Goal: Task Accomplishment & Management: Complete application form

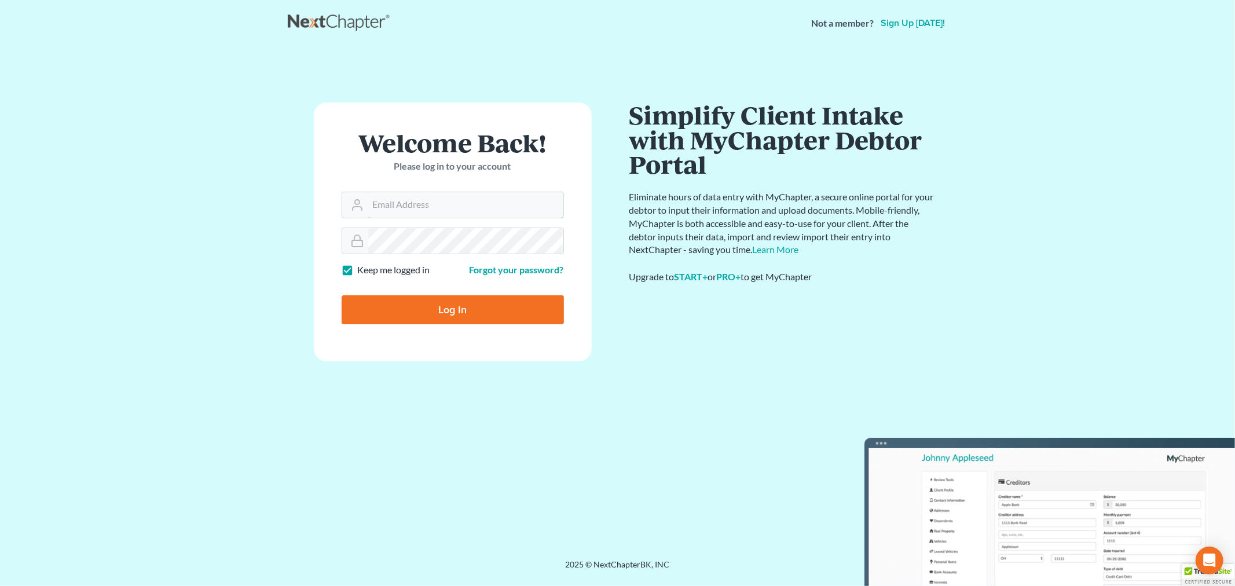
type input "[PERSON_NAME][EMAIL_ADDRESS][DOMAIN_NAME]"
click at [476, 322] on input "Log In" at bounding box center [452, 309] width 222 height 29
type input "Thinking..."
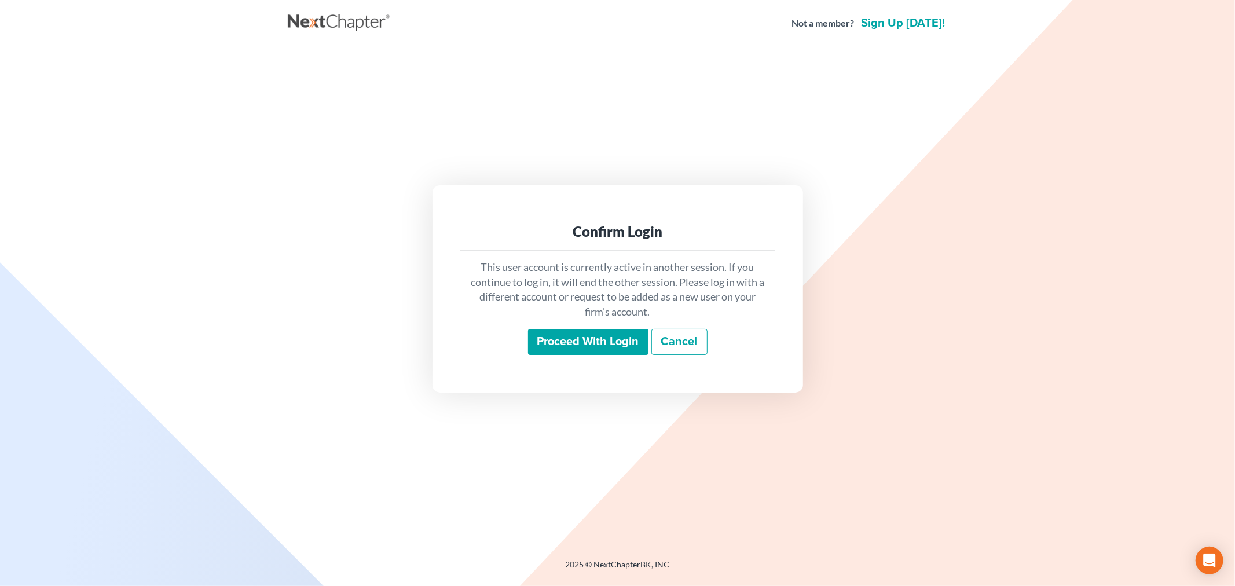
click at [581, 329] on input "Proceed with login" at bounding box center [588, 342] width 120 height 27
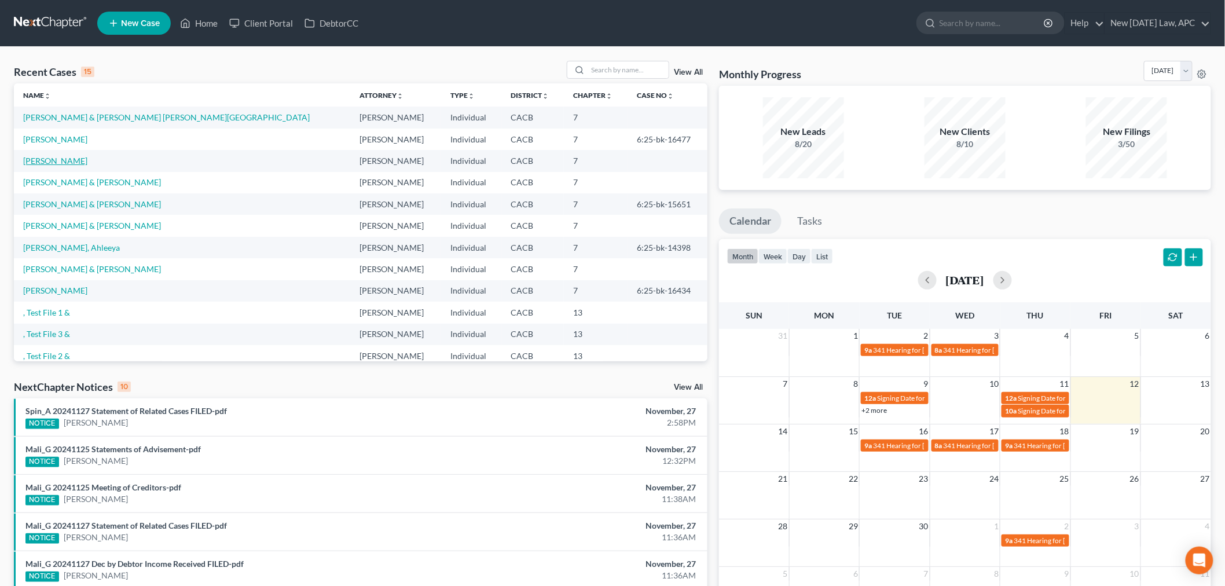
click at [69, 164] on link "Roman, Nicholas" at bounding box center [55, 161] width 64 height 10
click at [361, 18] on link "DebtorCC" at bounding box center [331, 23] width 65 height 21
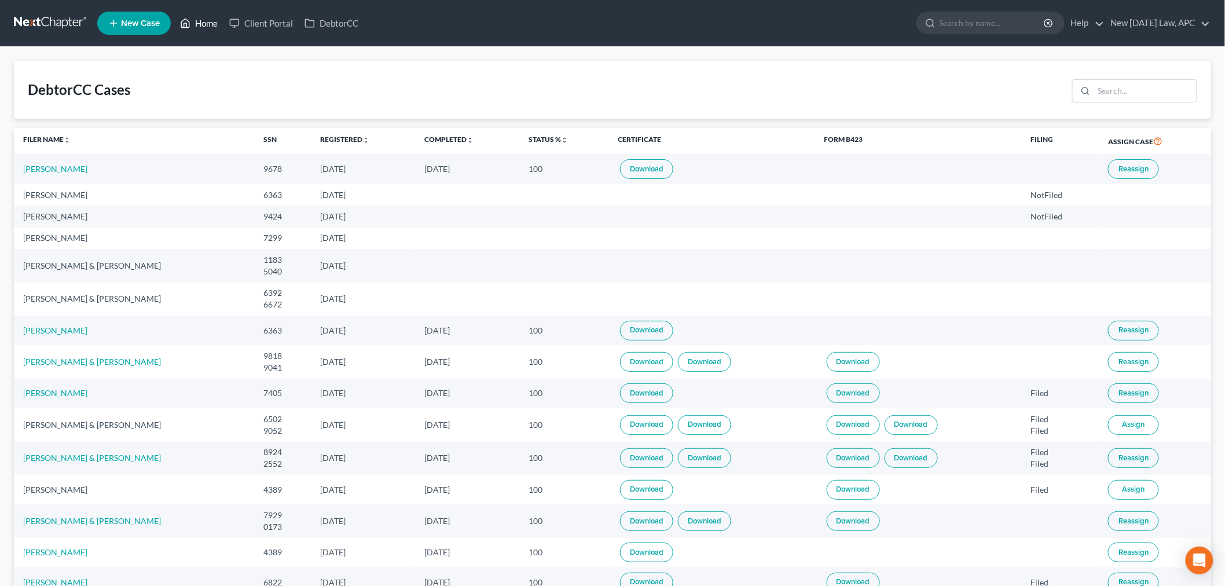
click at [209, 23] on link "Home" at bounding box center [198, 23] width 49 height 21
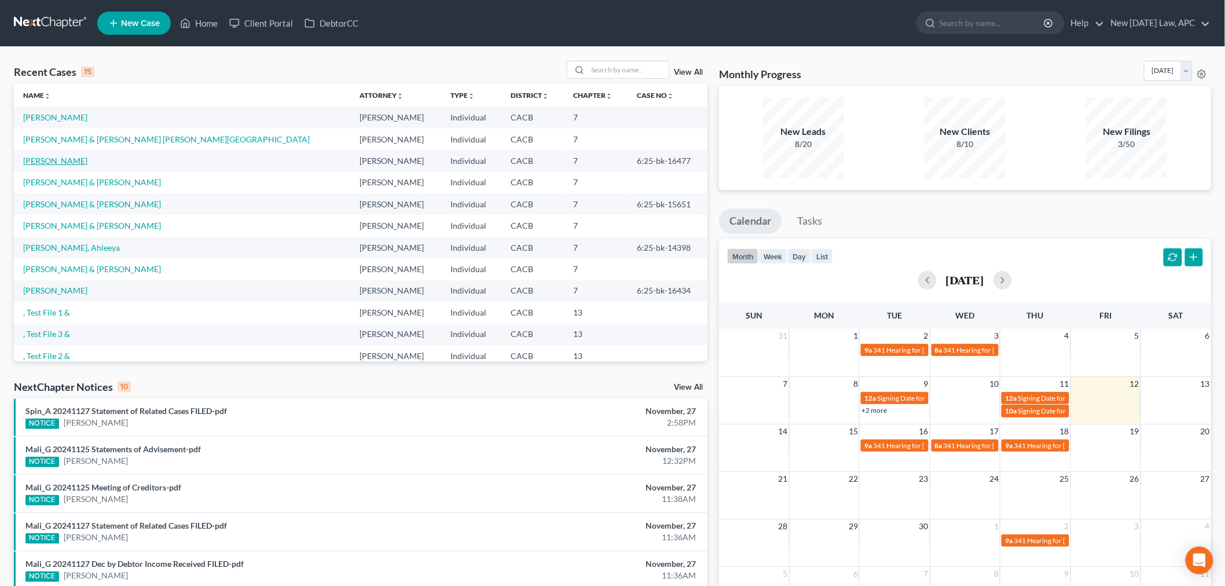
click at [67, 158] on link "Hibbs, Richard" at bounding box center [55, 161] width 64 height 10
select select "4"
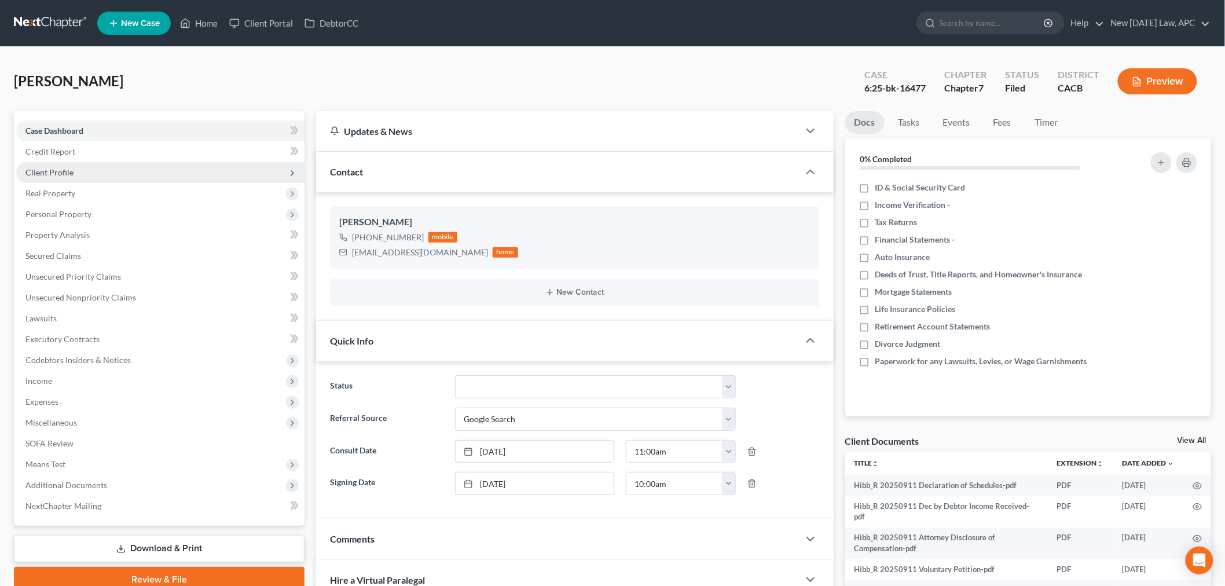
click at [68, 177] on span "Client Profile" at bounding box center [160, 172] width 288 height 21
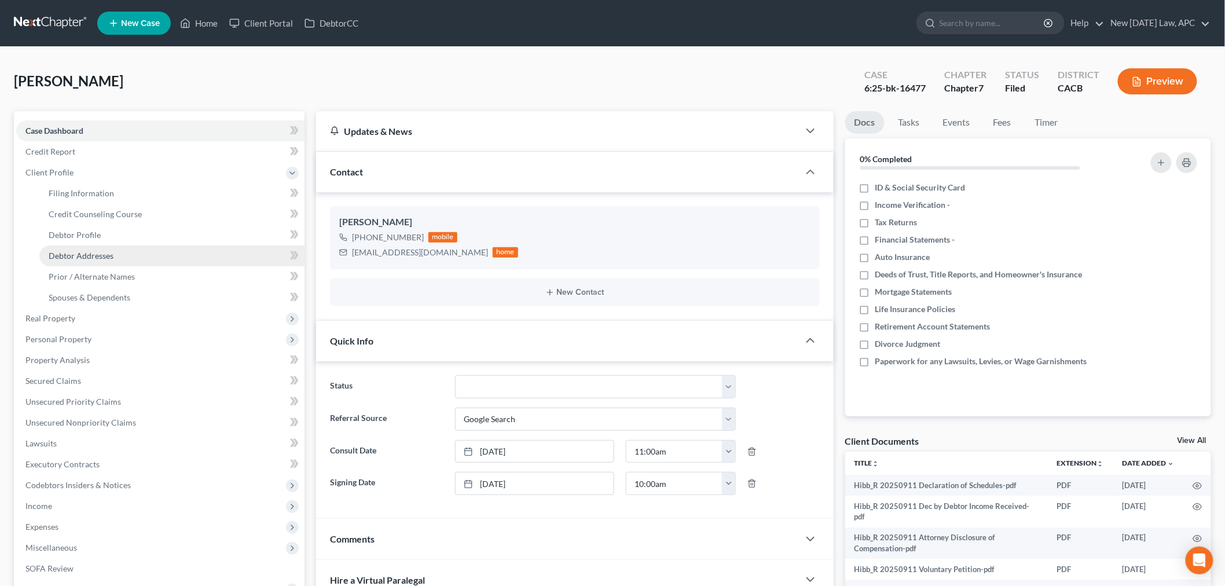
click at [96, 259] on link "Debtor Addresses" at bounding box center [171, 255] width 265 height 21
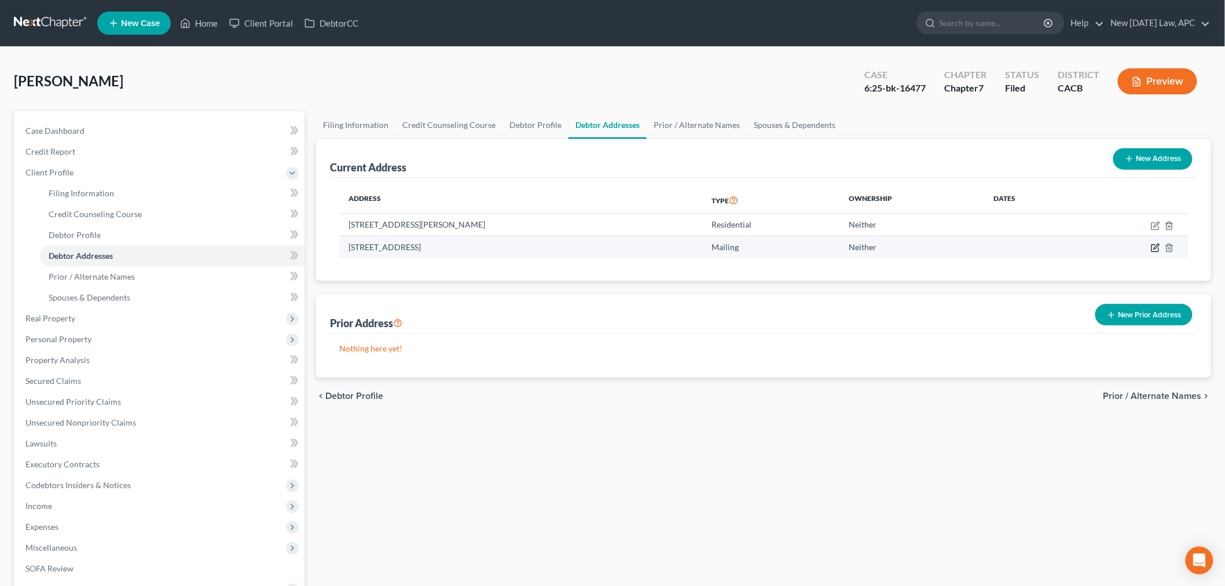
click at [1155, 247] on icon "button" at bounding box center [1156, 246] width 5 height 5
select select "4"
select select "0"
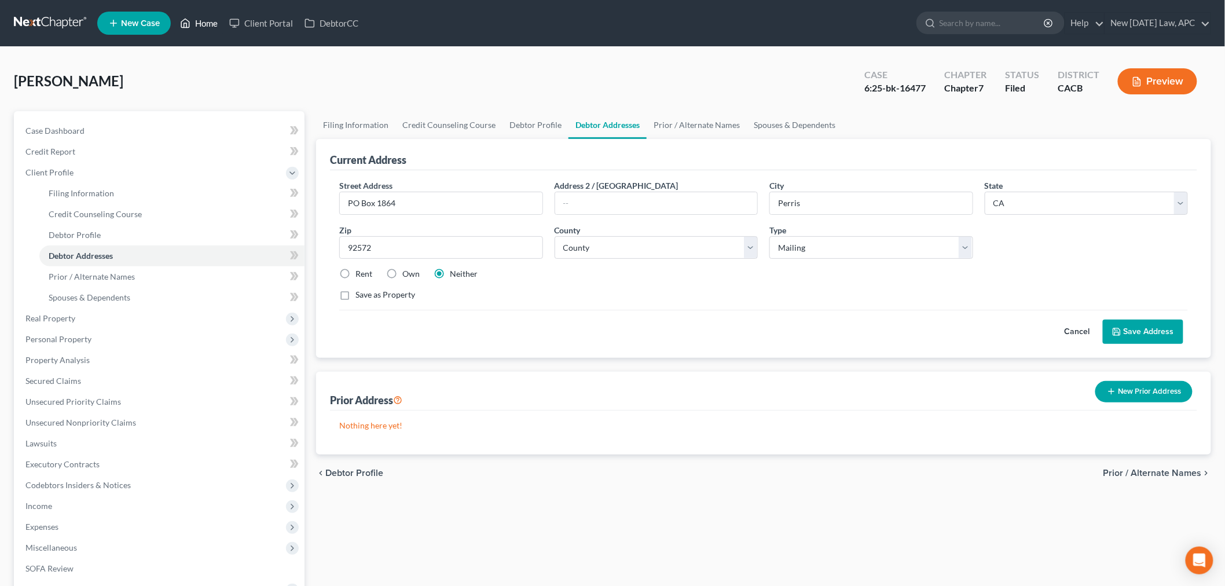
click at [213, 27] on link "Home" at bounding box center [198, 23] width 49 height 21
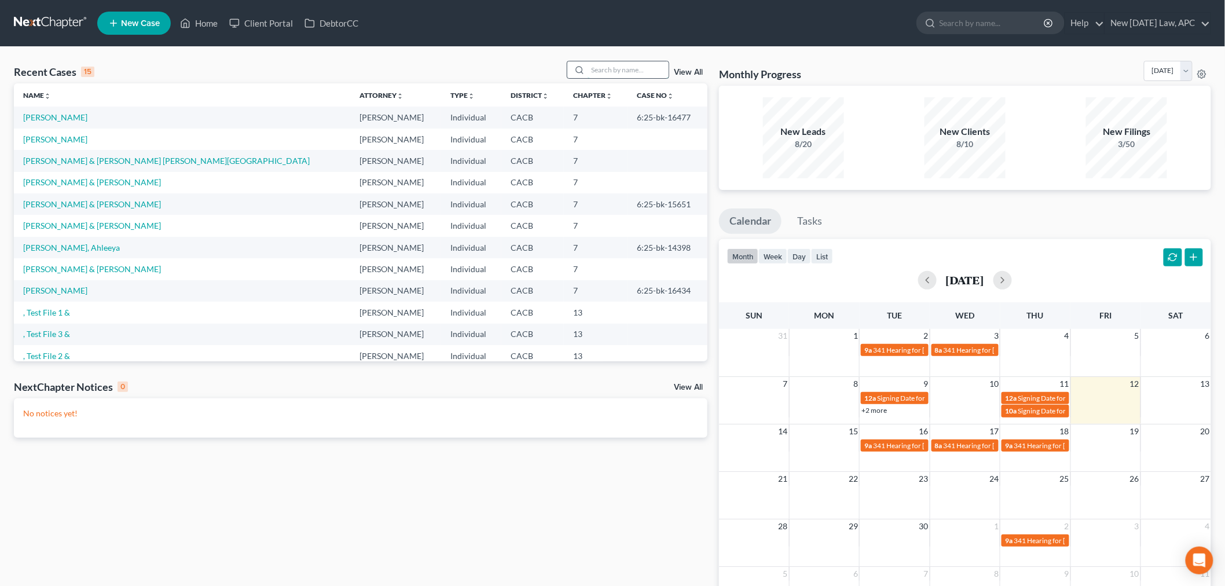
click at [609, 75] on input "search" at bounding box center [627, 69] width 81 height 17
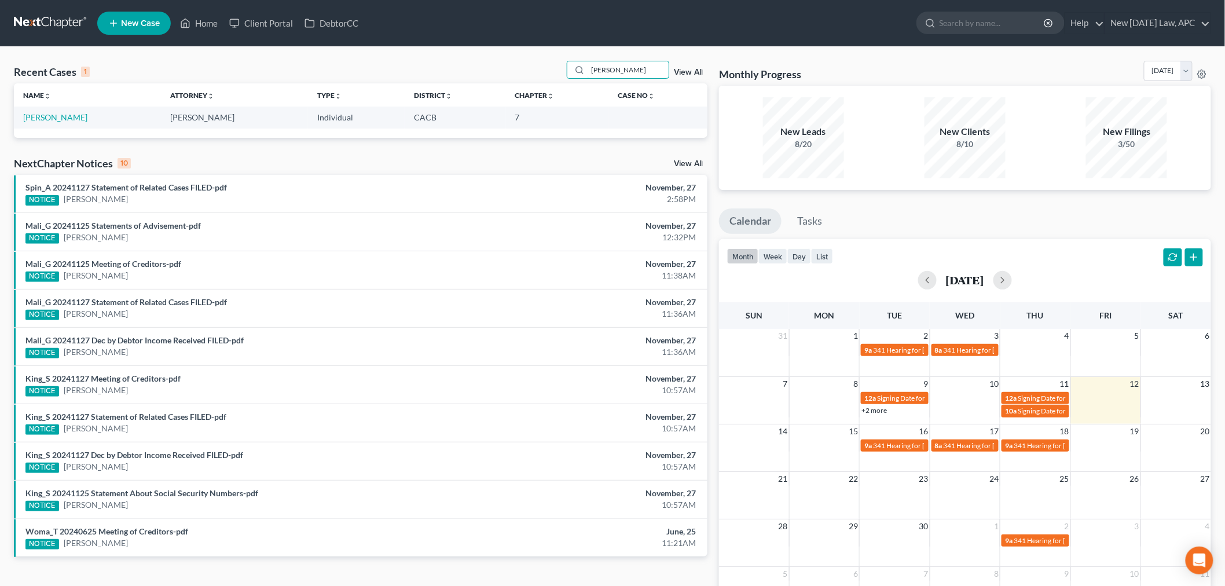
type input "Murr"
click at [48, 123] on td "[PERSON_NAME]" at bounding box center [87, 116] width 147 height 21
click at [67, 116] on link "[PERSON_NAME]" at bounding box center [55, 117] width 64 height 10
select select "1"
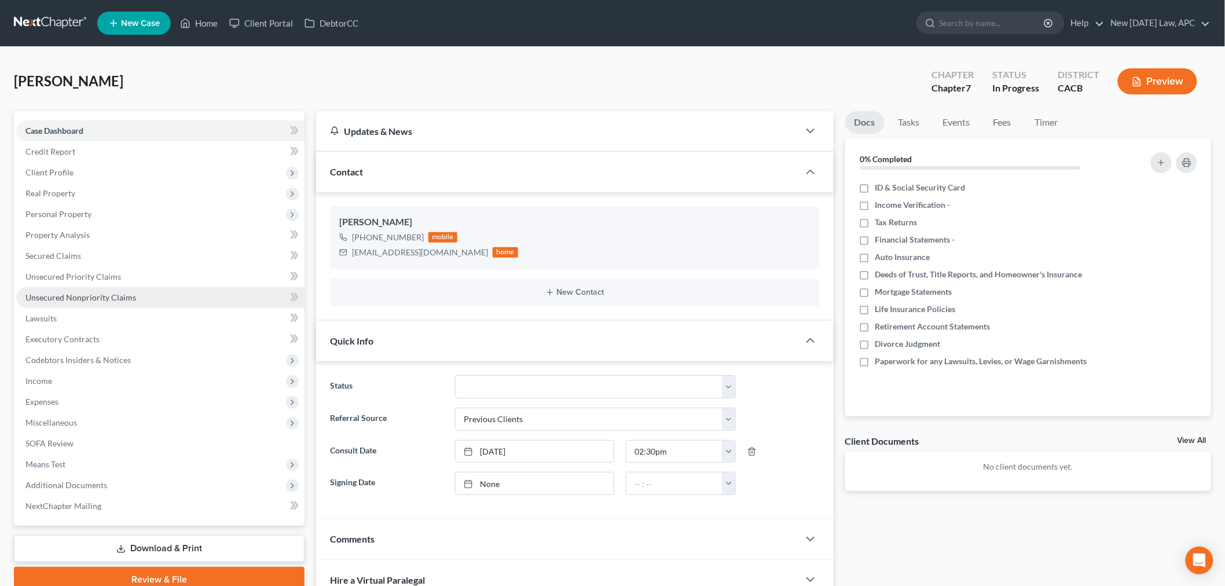
click at [104, 292] on span "Unsecured Nonpriority Claims" at bounding box center [80, 297] width 111 height 10
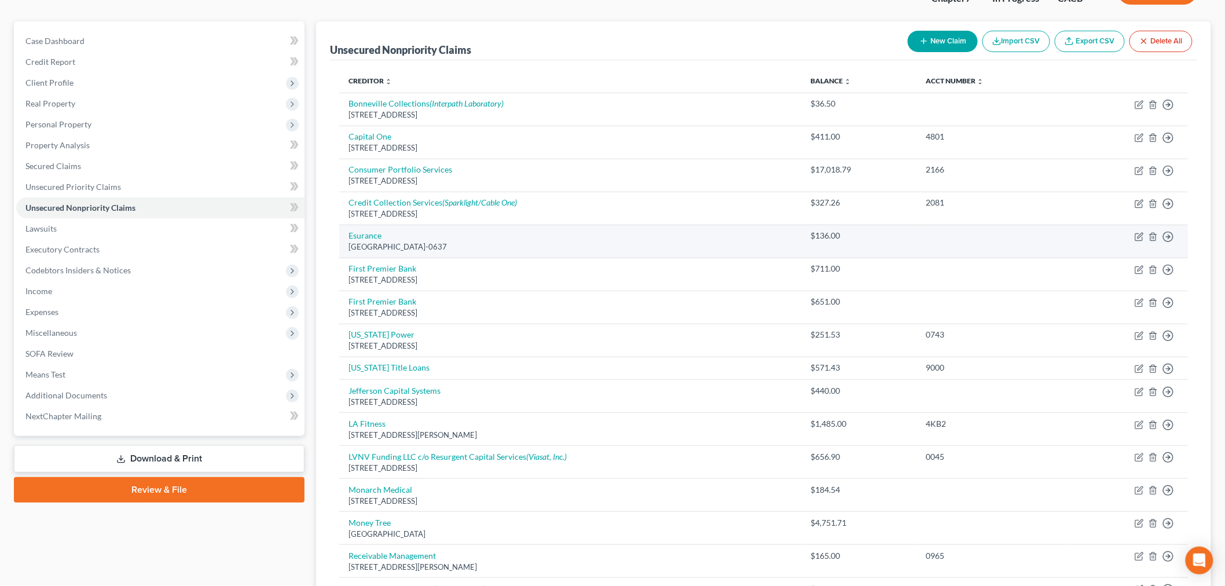
scroll to position [70, 0]
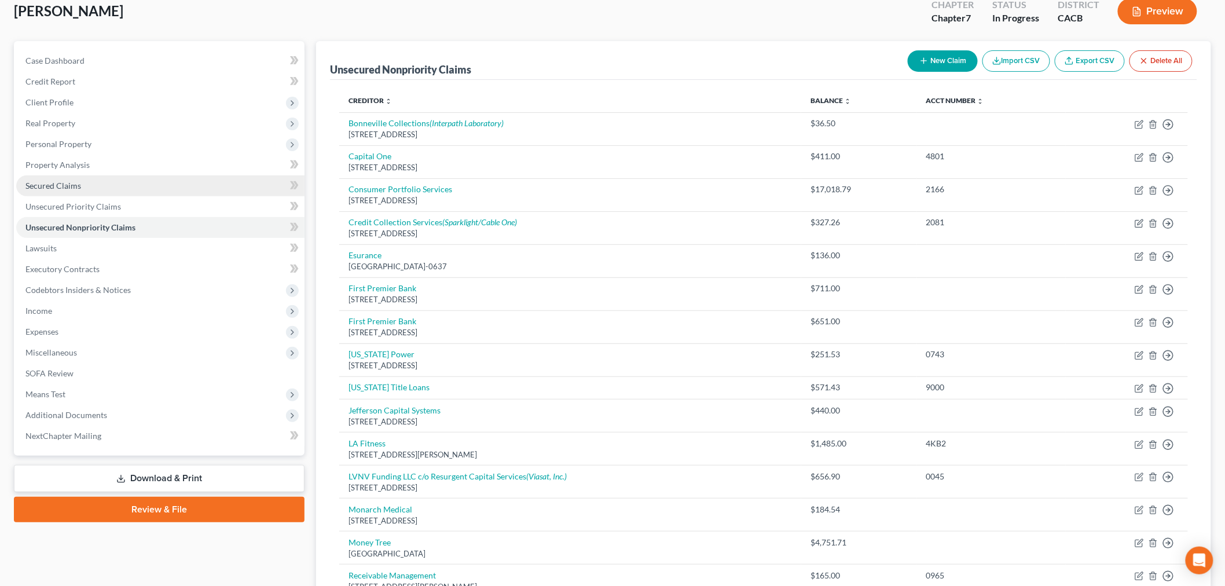
click at [97, 188] on link "Secured Claims" at bounding box center [160, 185] width 288 height 21
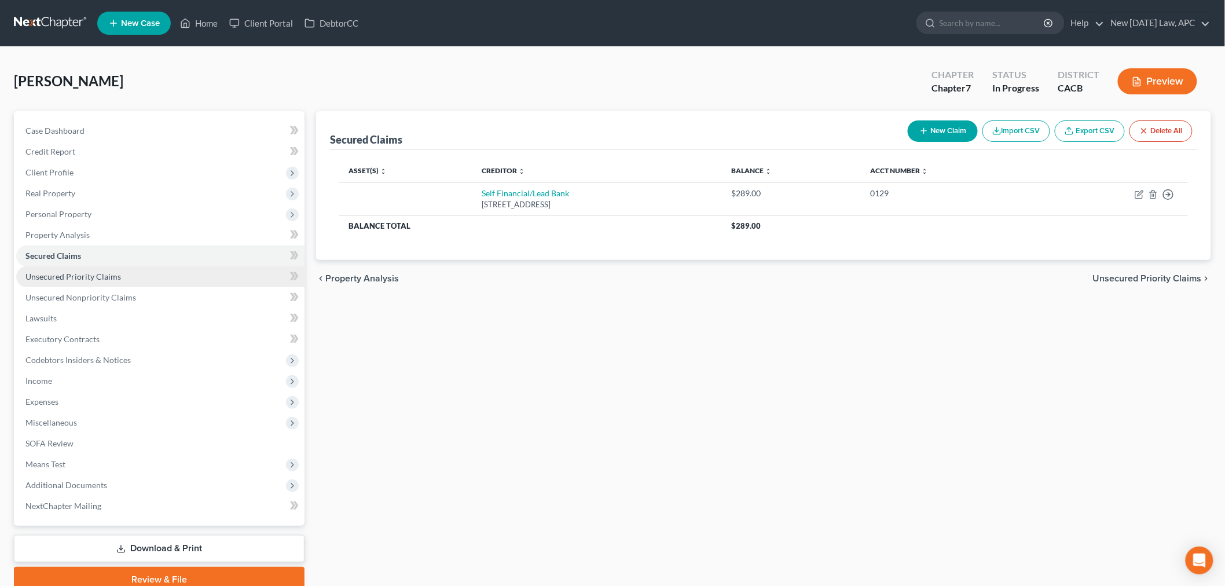
click at [117, 285] on link "Unsecured Priority Claims" at bounding box center [160, 276] width 288 height 21
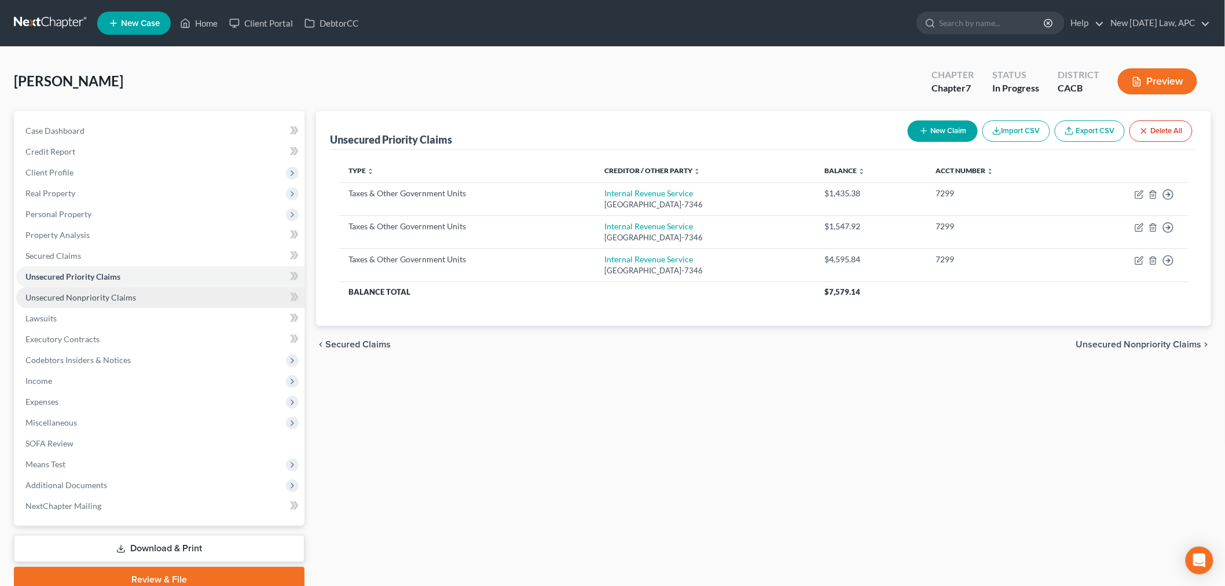
click at [113, 292] on span "Unsecured Nonpriority Claims" at bounding box center [80, 297] width 111 height 10
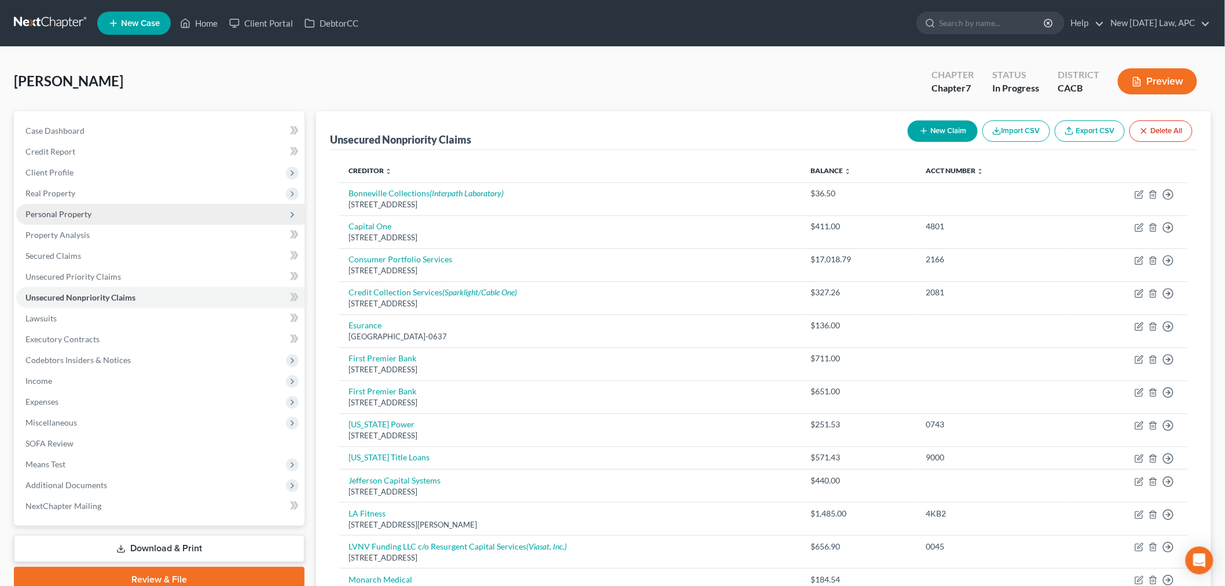
click at [89, 216] on span "Personal Property" at bounding box center [58, 214] width 66 height 10
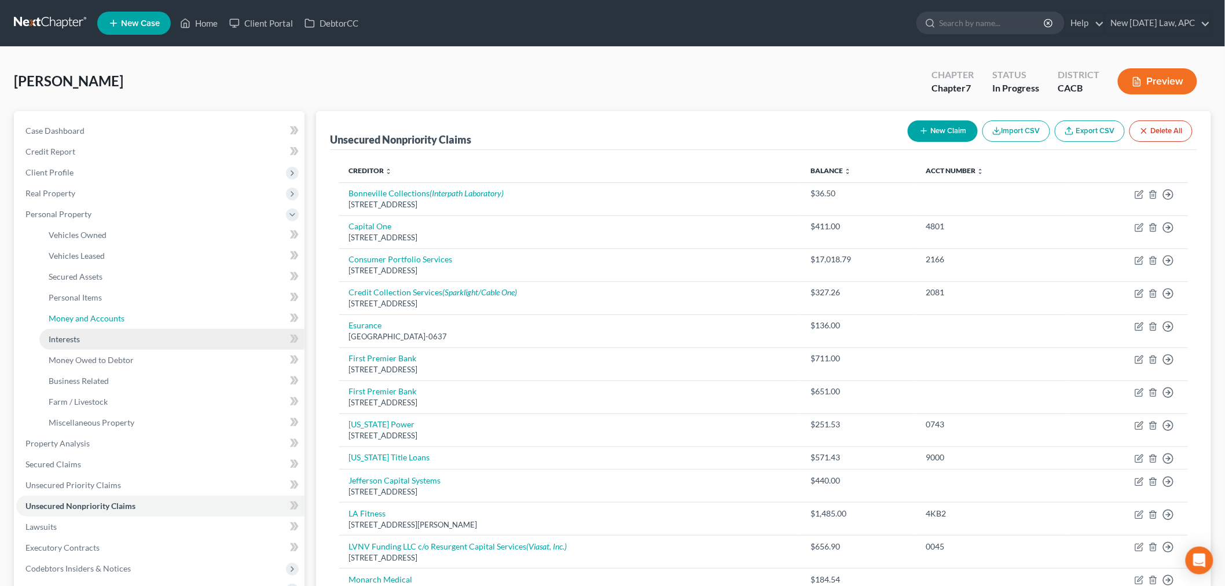
drag, startPoint x: 93, startPoint y: 313, endPoint x: 223, endPoint y: 335, distance: 131.5
click at [93, 313] on span "Money and Accounts" at bounding box center [87, 318] width 76 height 10
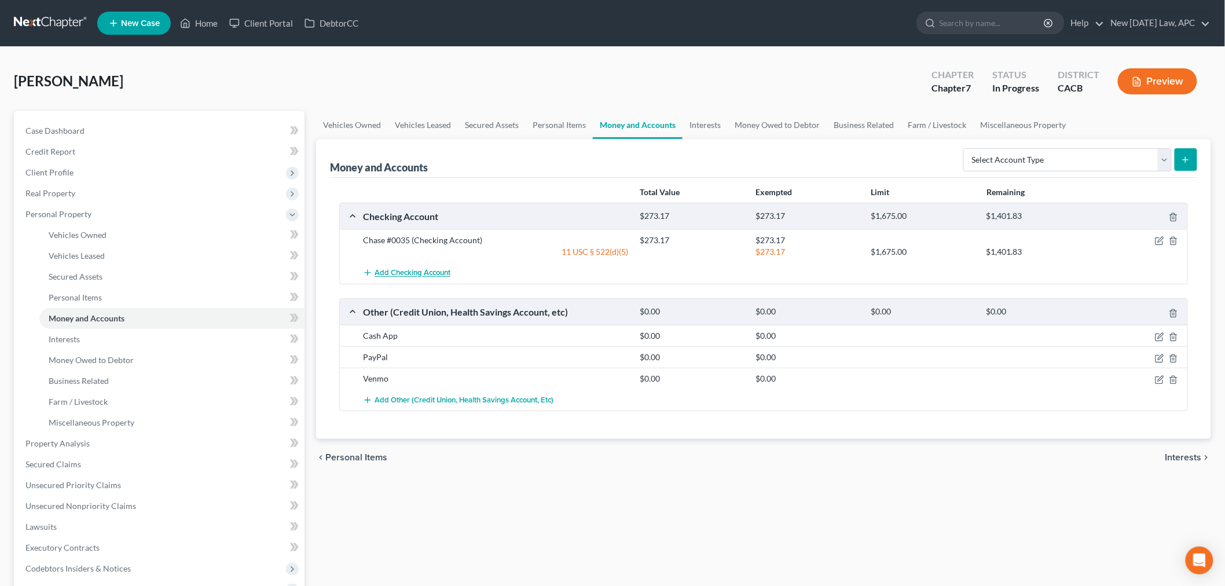
click at [426, 277] on button "Add Checking Account" at bounding box center [406, 272] width 87 height 21
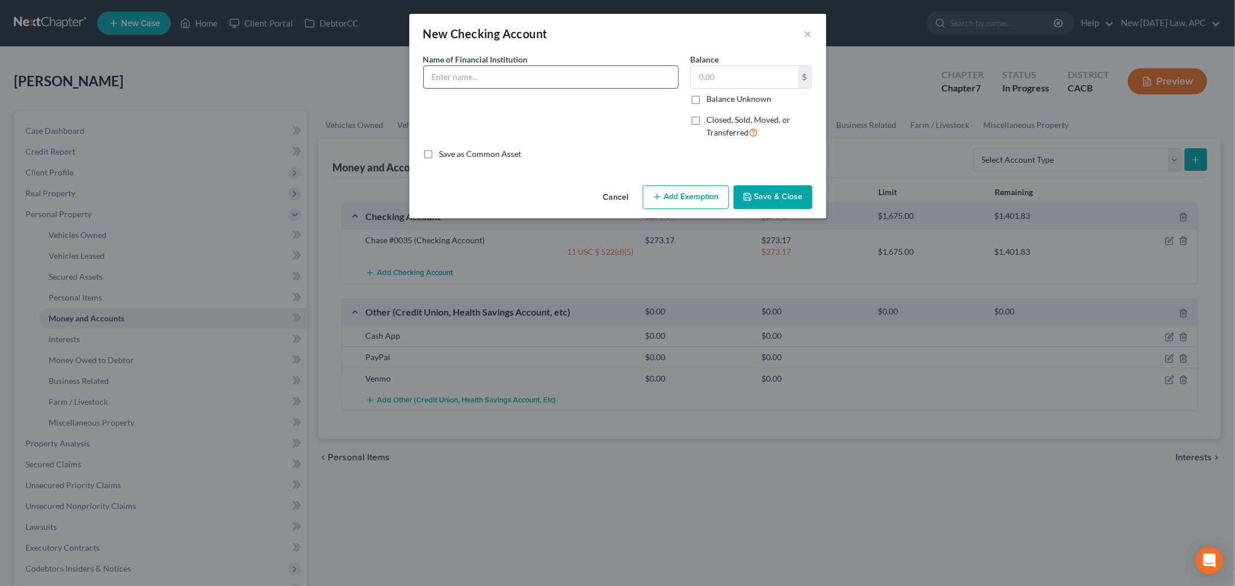
click at [570, 85] on input "text" at bounding box center [551, 77] width 254 height 22
type input "Chime #2391"
type input "0.00"
click at [792, 207] on button "Save & Close" at bounding box center [772, 197] width 79 height 24
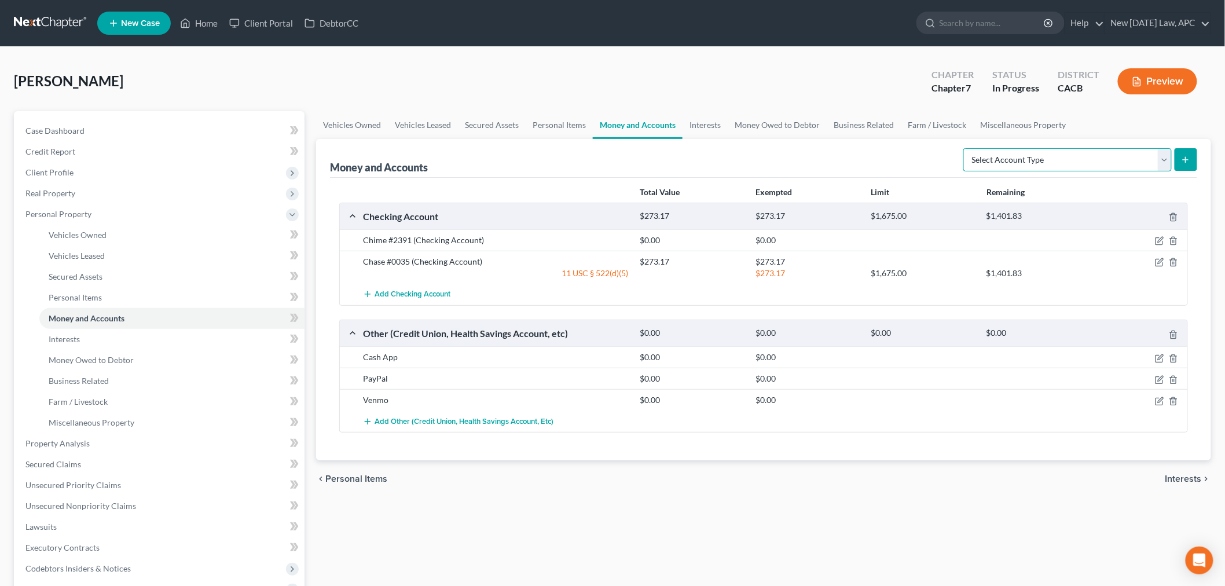
click at [1070, 164] on select "Select Account Type Brokerage Cash on Hand Certificates of Deposit Checking Acc…" at bounding box center [1067, 159] width 208 height 23
select select "savings"
click at [965, 148] on select "Select Account Type Brokerage Cash on Hand Certificates of Deposit Checking Acc…" at bounding box center [1067, 159] width 208 height 23
click at [1189, 156] on icon "submit" at bounding box center [1185, 159] width 9 height 9
click at [1187, 160] on icon "submit" at bounding box center [1185, 159] width 9 height 9
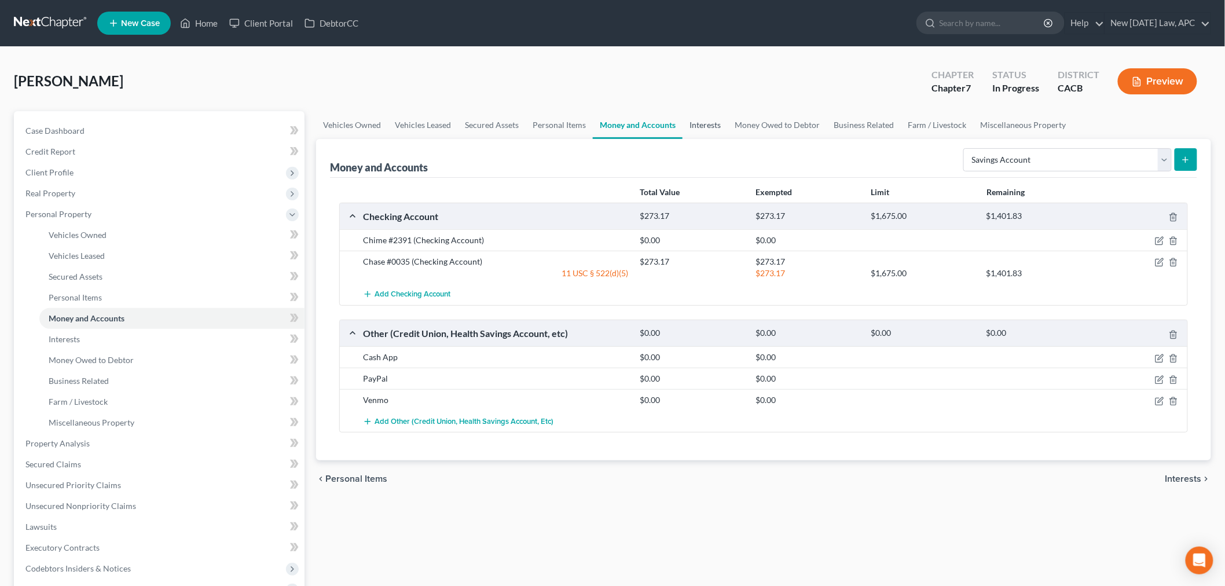
drag, startPoint x: 699, startPoint y: 130, endPoint x: 646, endPoint y: 131, distance: 52.7
click at [699, 130] on link "Interests" at bounding box center [704, 125] width 45 height 28
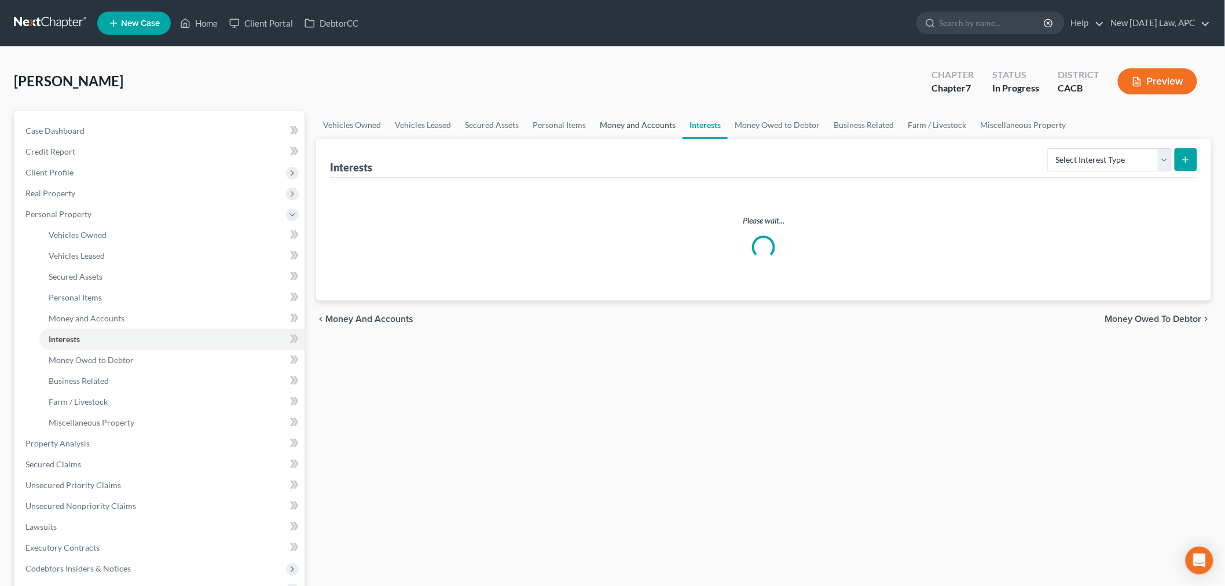
click at [609, 130] on link "Money and Accounts" at bounding box center [638, 125] width 90 height 28
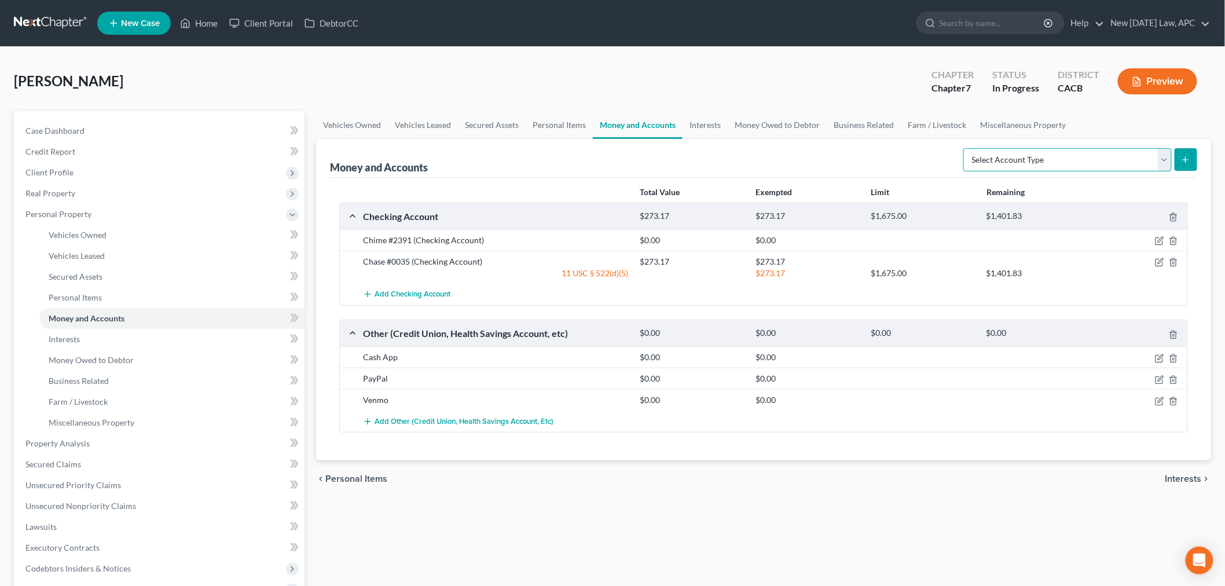
click at [1109, 156] on select "Select Account Type Brokerage Cash on Hand Certificates of Deposit Checking Acc…" at bounding box center [1067, 159] width 208 height 23
select select "savings"
click at [965, 148] on select "Select Account Type Brokerage Cash on Hand Certificates of Deposit Checking Acc…" at bounding box center [1067, 159] width 208 height 23
click at [1185, 157] on icon "submit" at bounding box center [1185, 159] width 9 height 9
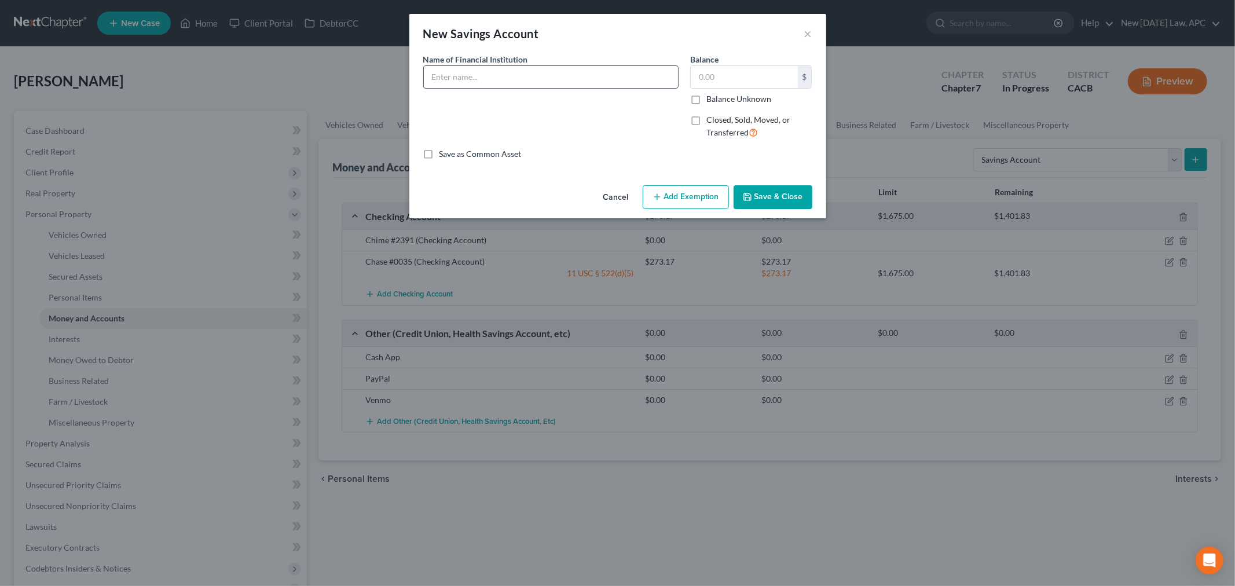
click at [543, 85] on input "text" at bounding box center [551, 77] width 254 height 22
type input "Chime #2607"
click at [729, 83] on input "text" at bounding box center [744, 77] width 107 height 22
type input "10.55"
click at [657, 199] on line "button" at bounding box center [657, 196] width 0 height 5
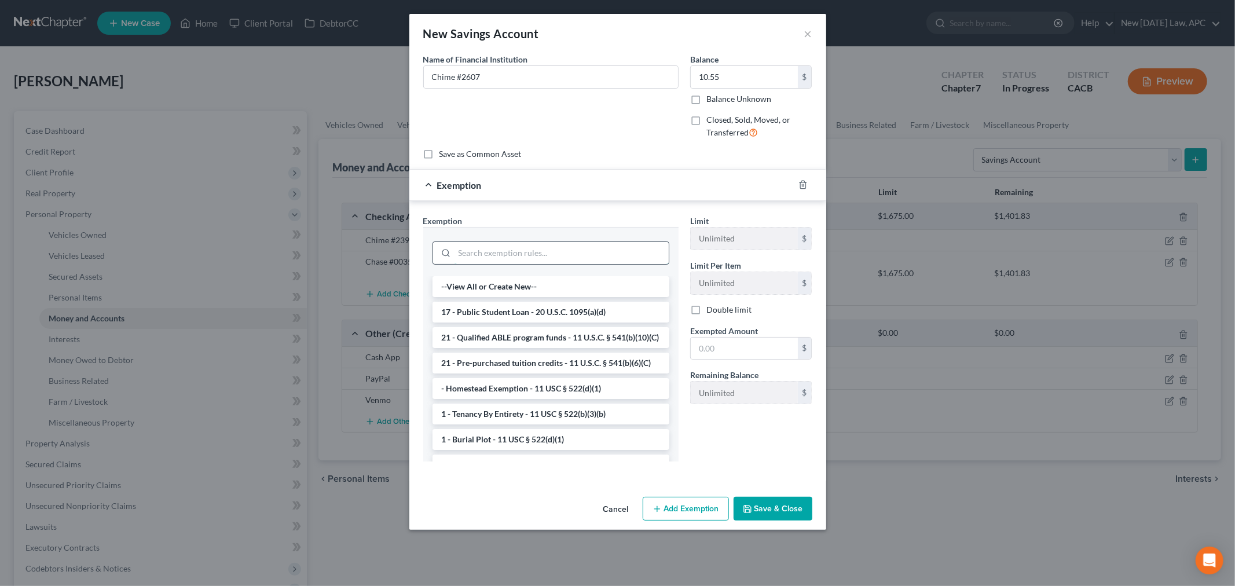
click at [557, 262] on input "search" at bounding box center [561, 253] width 214 height 22
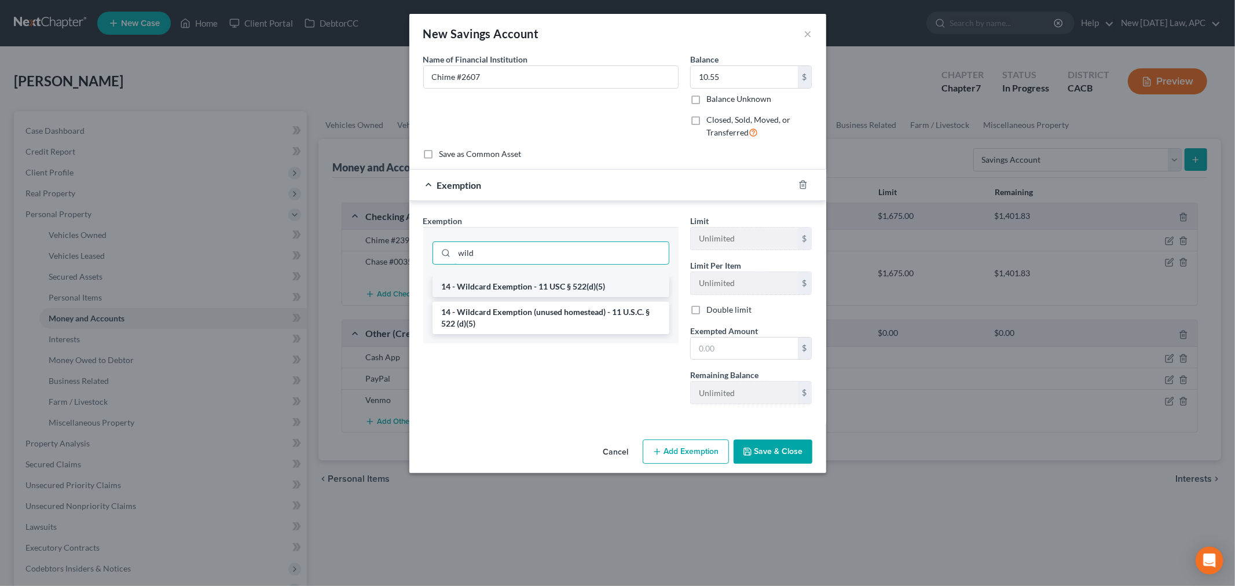
type input "wild"
click at [534, 288] on li "14 - Wildcard Exemption - 11 USC § 522(d)(5)" at bounding box center [550, 286] width 237 height 21
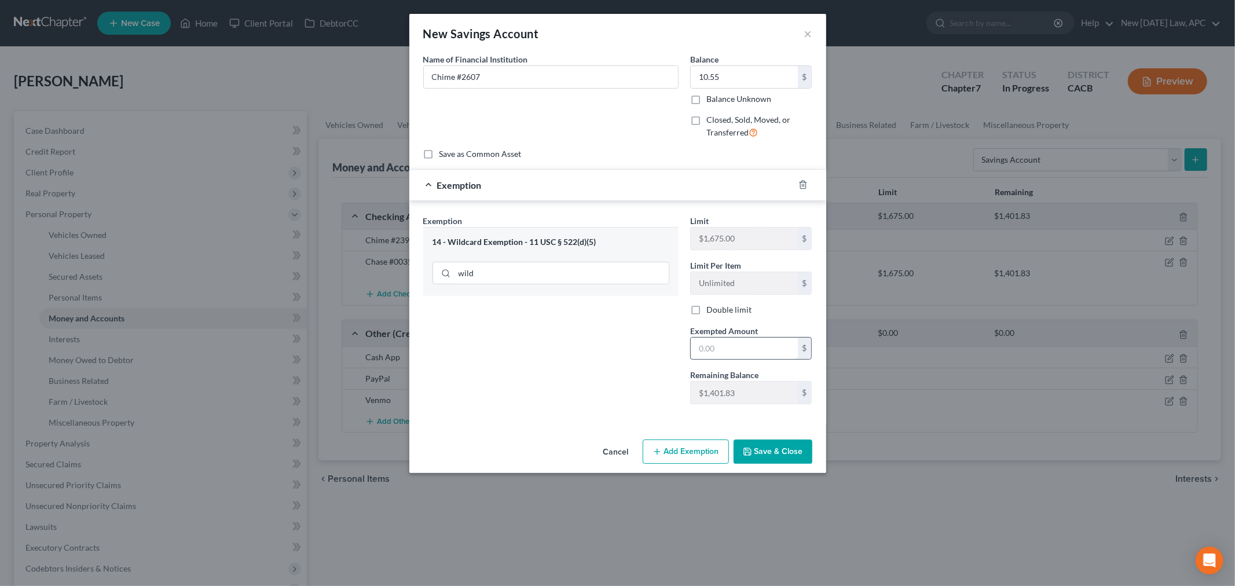
click at [724, 350] on input "text" at bounding box center [744, 348] width 107 height 22
type input "10.55"
click at [761, 460] on button "Save & Close" at bounding box center [772, 451] width 79 height 24
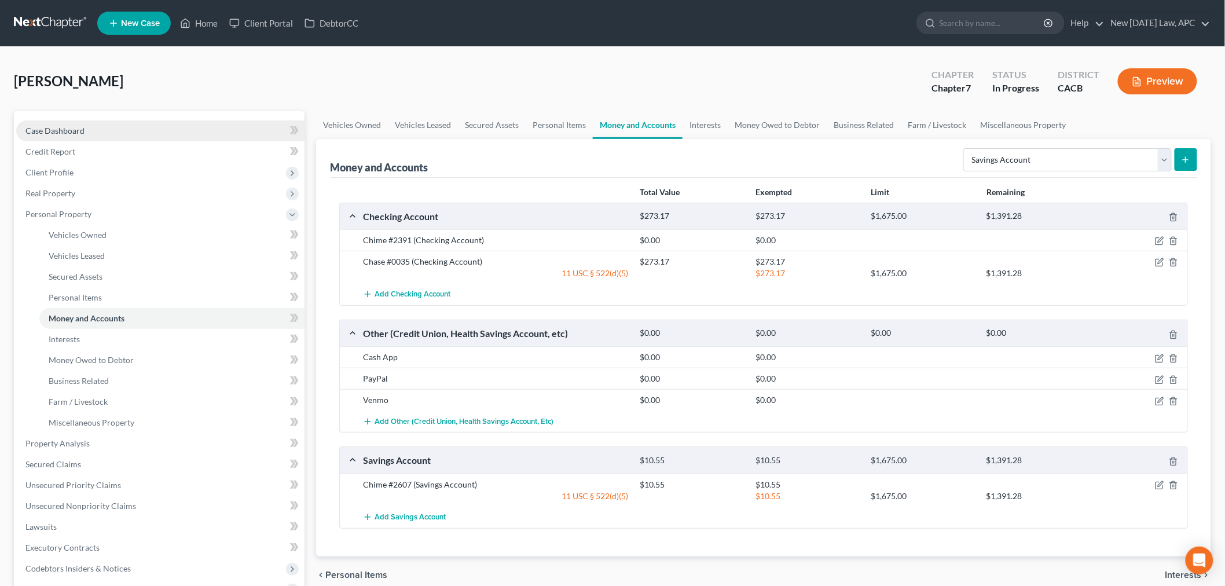
click at [67, 130] on span "Case Dashboard" at bounding box center [54, 131] width 59 height 10
select select "1"
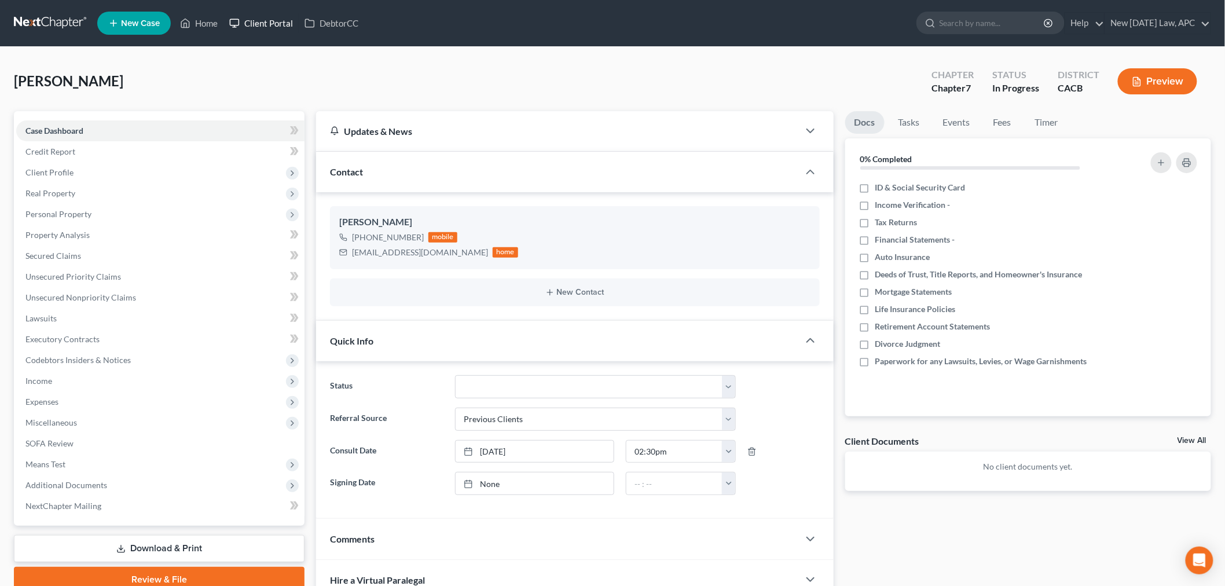
click at [226, 16] on link "Client Portal" at bounding box center [260, 23] width 75 height 21
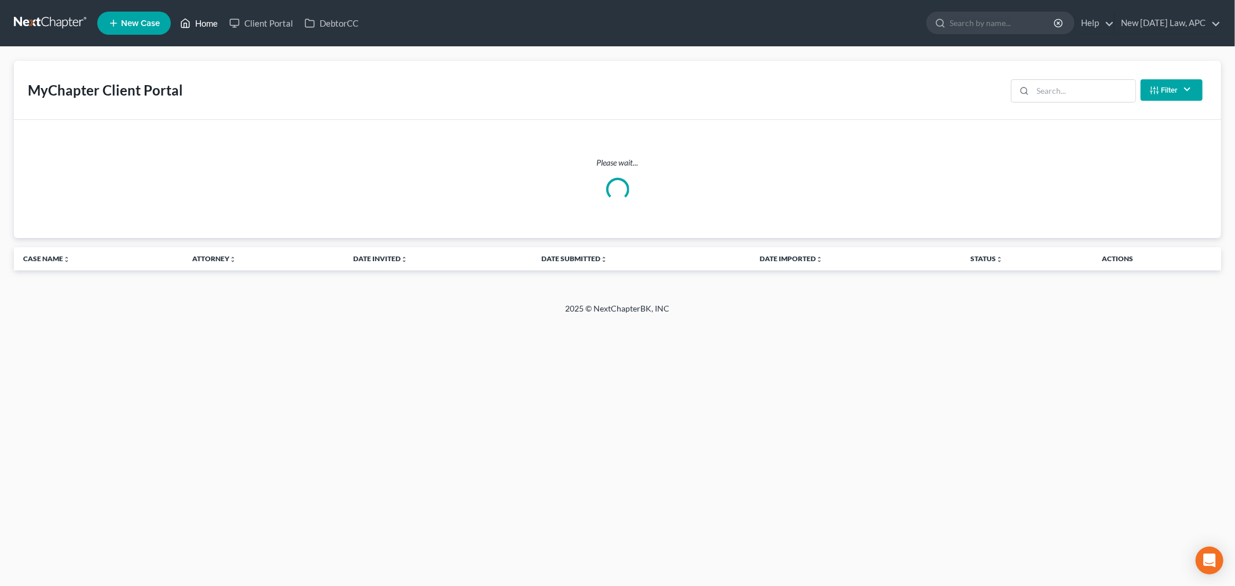
click at [207, 21] on link "Home" at bounding box center [198, 23] width 49 height 21
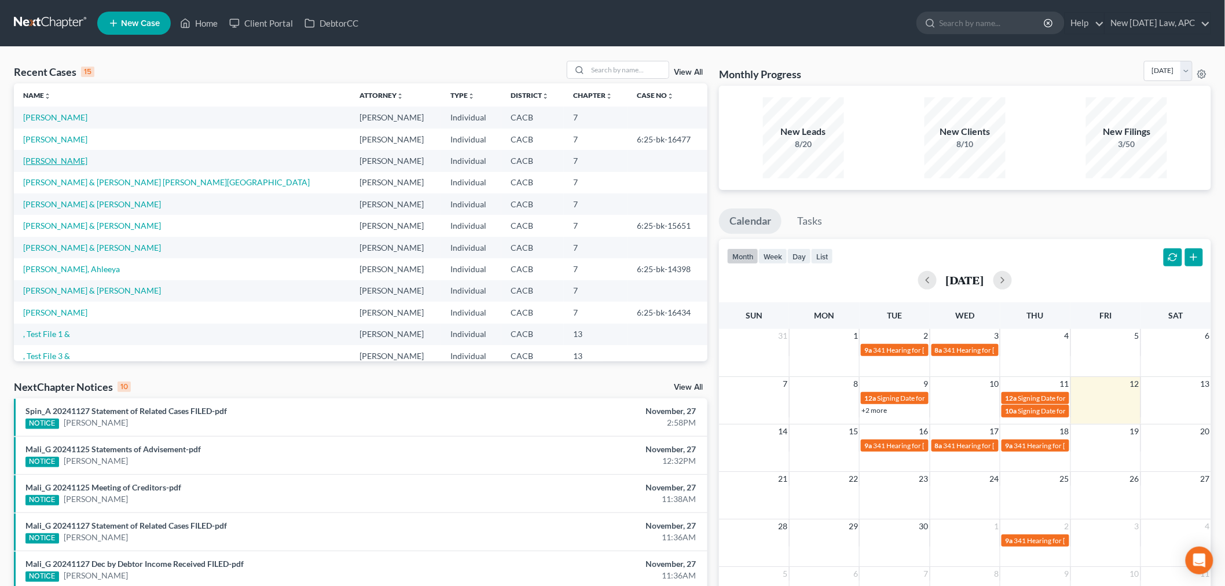
click at [66, 161] on link "[PERSON_NAME]" at bounding box center [55, 161] width 64 height 10
select select "5"
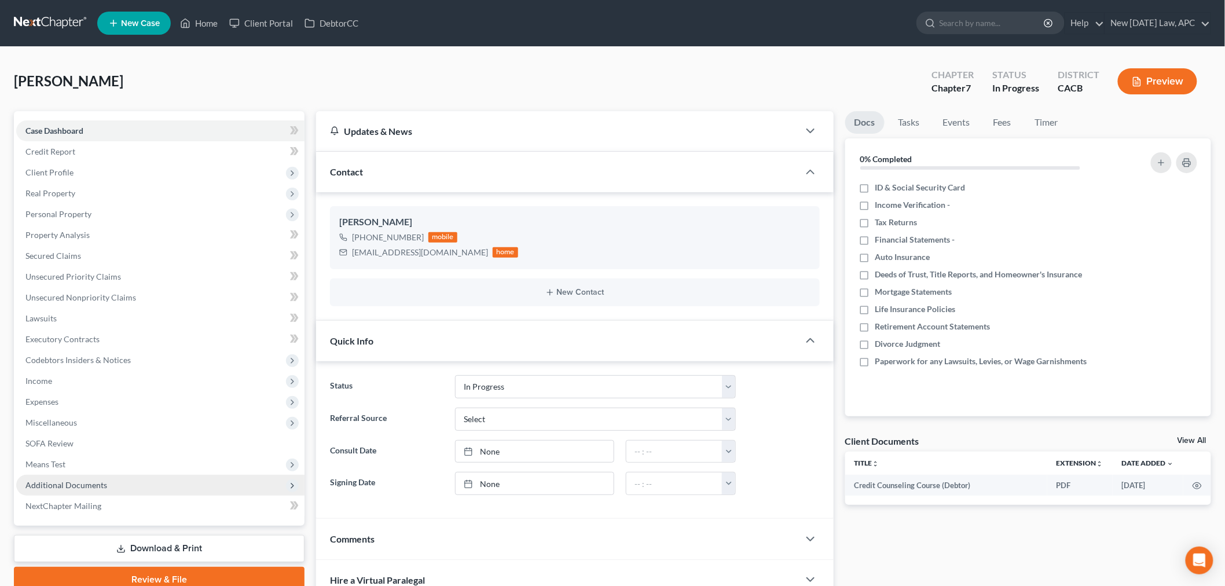
click at [93, 484] on span "Additional Documents" at bounding box center [66, 485] width 82 height 10
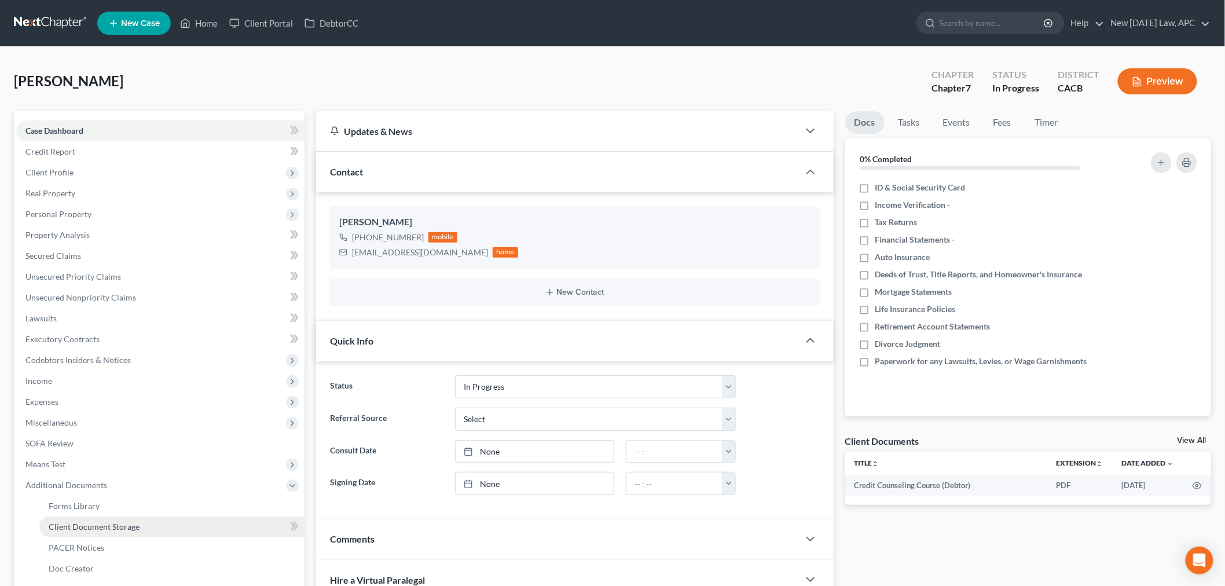
click at [113, 529] on span "Client Document Storage" at bounding box center [94, 526] width 91 height 10
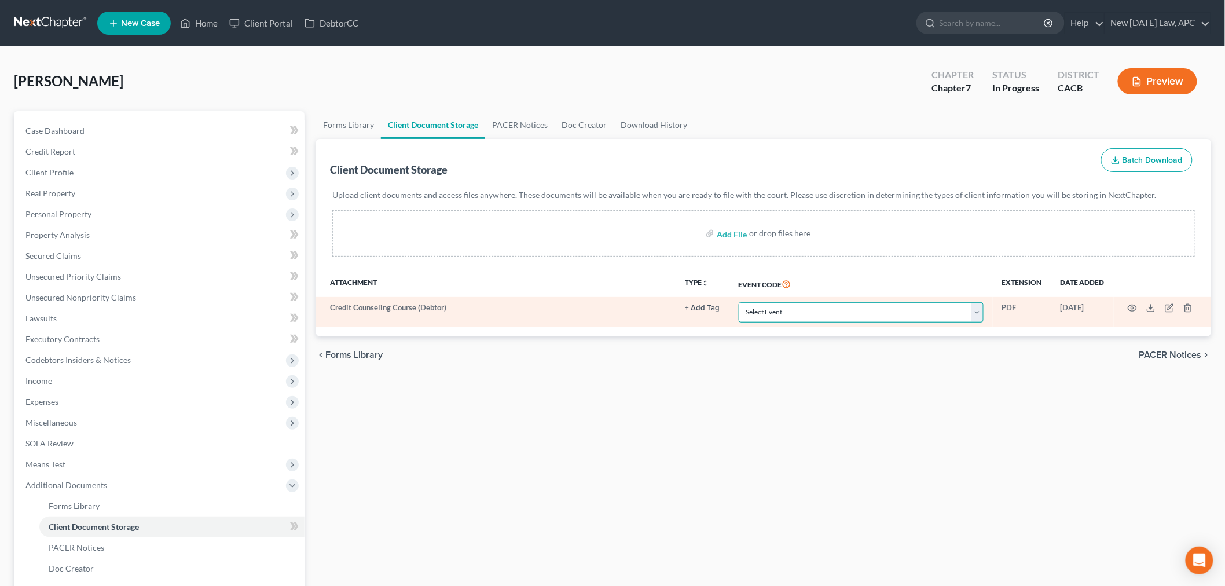
click at [847, 314] on select "Select Event Amended Chapter 11 Plan Amended Chapter 11 Small Business Plan Ame…" at bounding box center [861, 312] width 245 height 20
select select "10"
click at [739, 302] on select "Select Event Amended Chapter 11 Plan Amended Chapter 11 Small Business Plan Ame…" at bounding box center [861, 312] width 245 height 20
click at [1149, 310] on icon at bounding box center [1150, 307] width 9 height 9
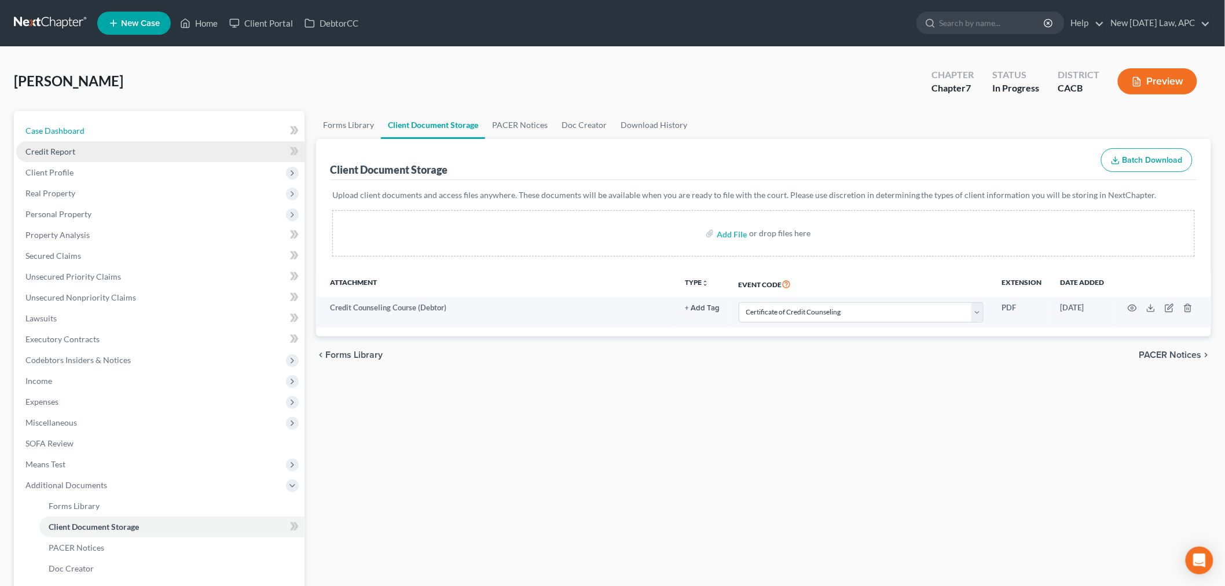
drag, startPoint x: 79, startPoint y: 124, endPoint x: 86, endPoint y: 151, distance: 27.4
click at [79, 126] on span "Case Dashboard" at bounding box center [54, 131] width 59 height 10
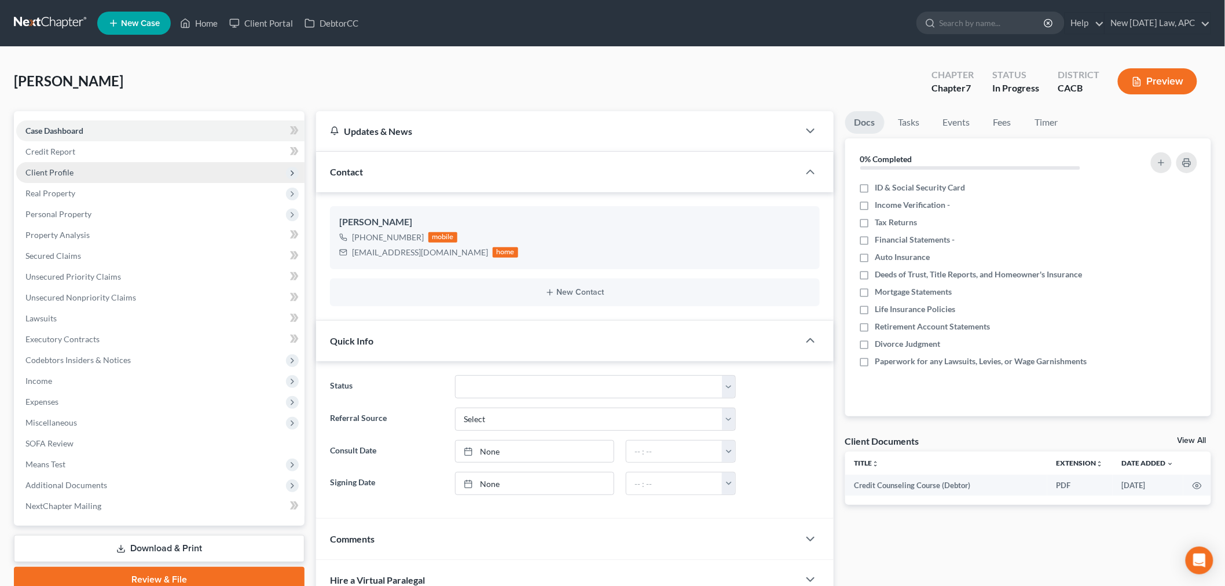
click at [79, 170] on span "Client Profile" at bounding box center [160, 172] width 288 height 21
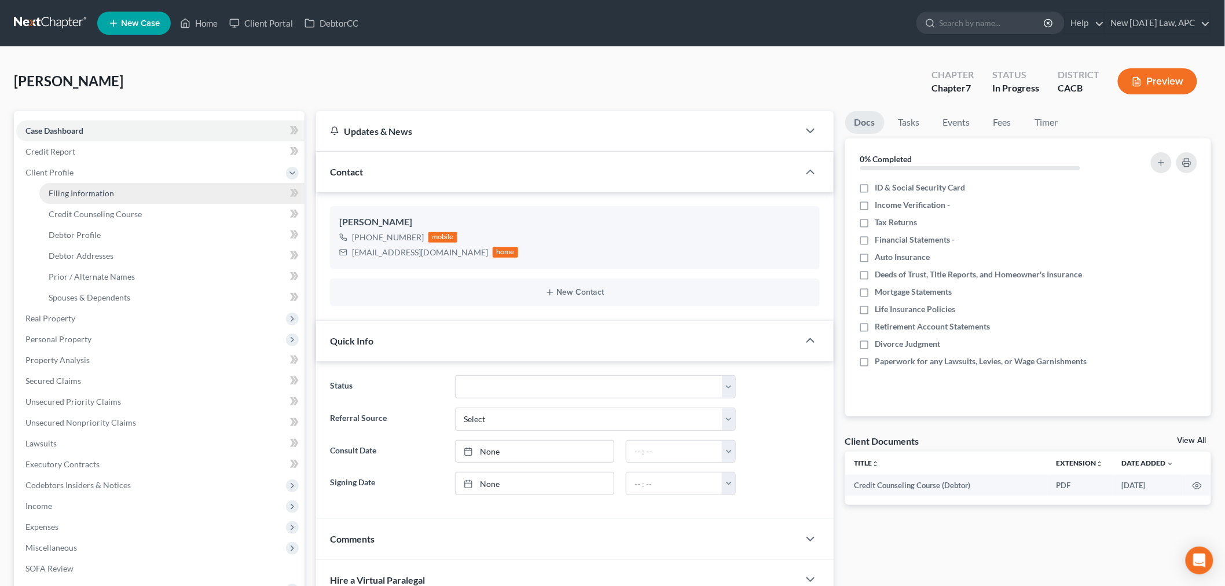
click at [94, 191] on span "Filing Information" at bounding box center [81, 193] width 65 height 10
select select "1"
select select "0"
select select "4"
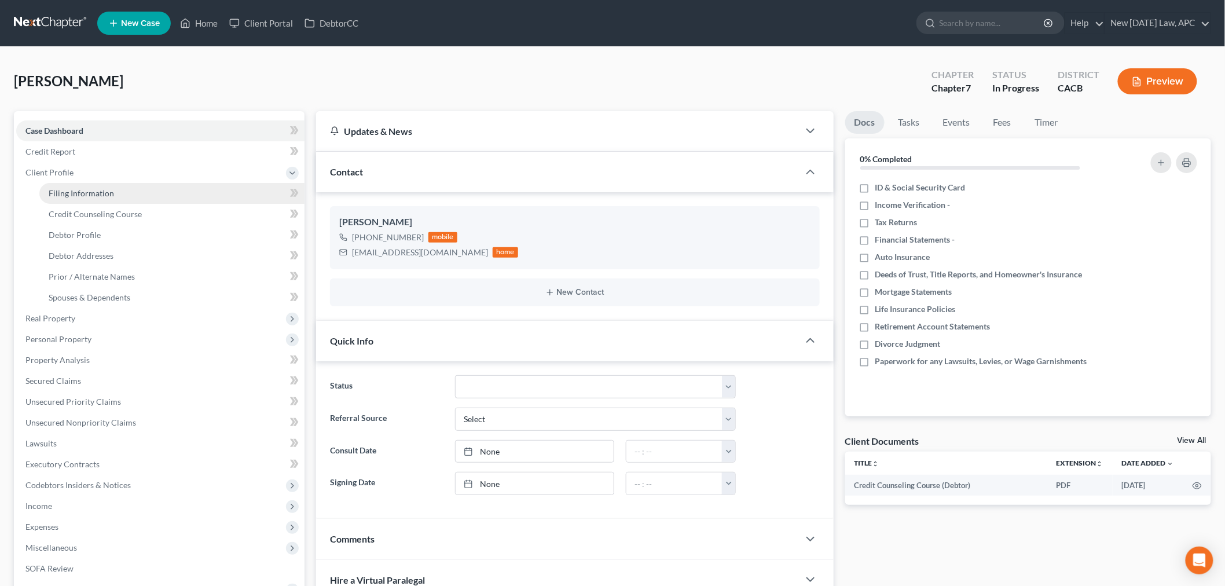
select select "0"
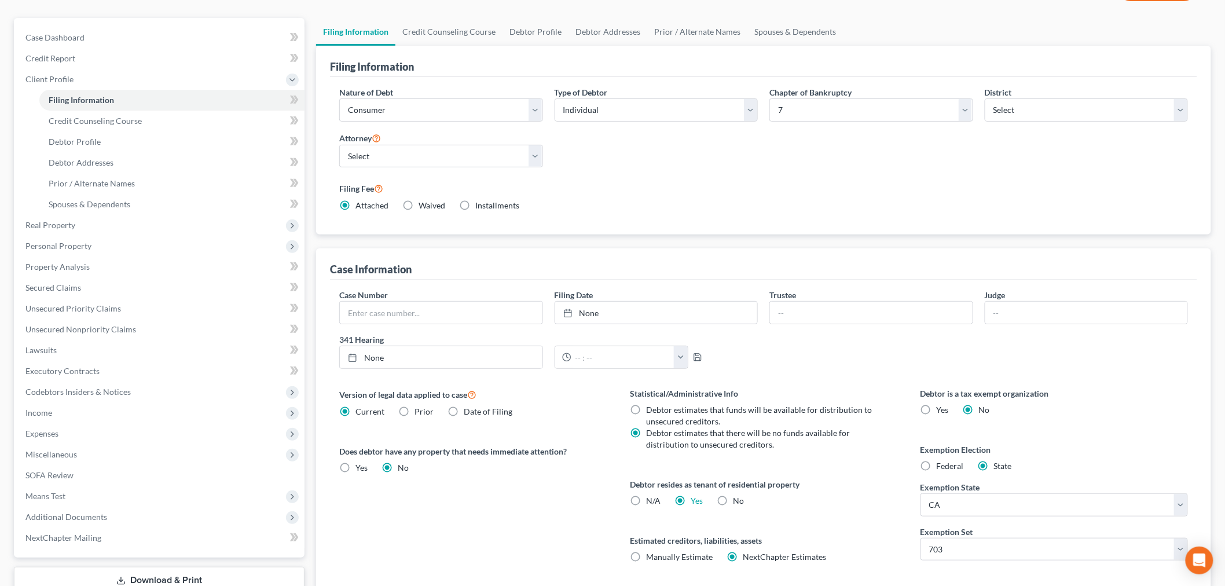
scroll to position [64, 0]
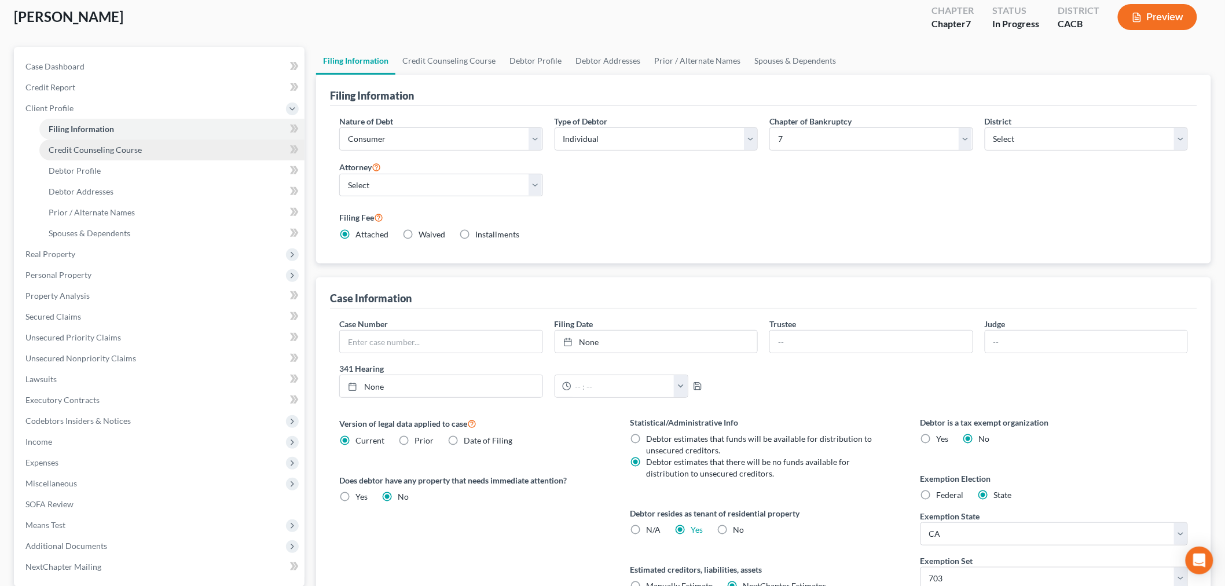
click at [97, 148] on span "Credit Counseling Course" at bounding box center [95, 150] width 93 height 10
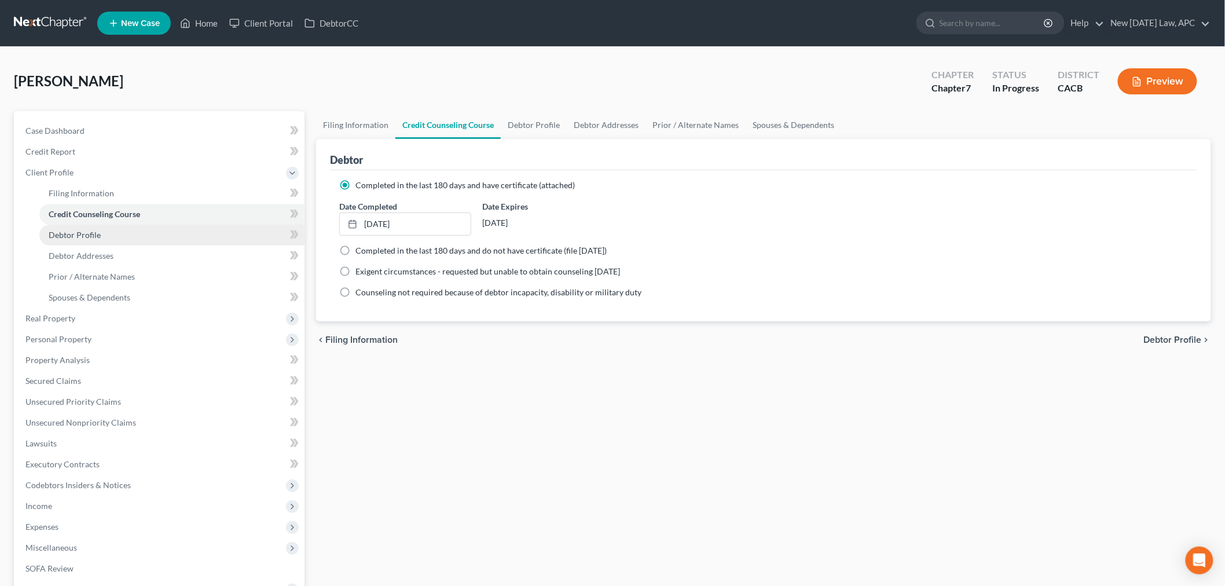
click at [100, 233] on link "Debtor Profile" at bounding box center [171, 235] width 265 height 21
select select "0"
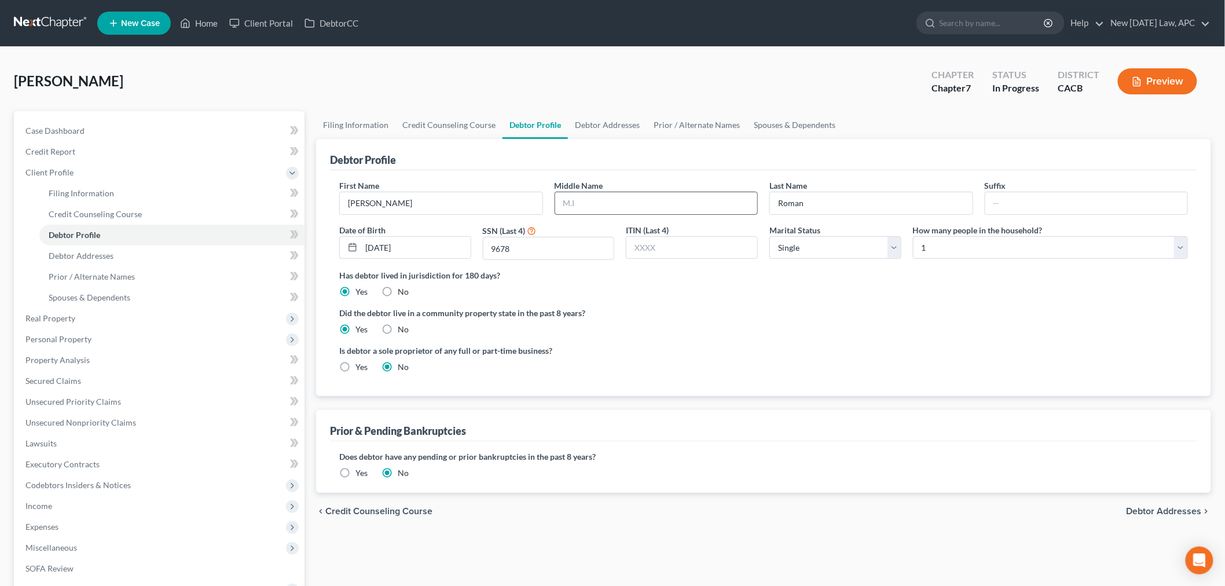
click at [653, 204] on input "text" at bounding box center [656, 203] width 203 height 22
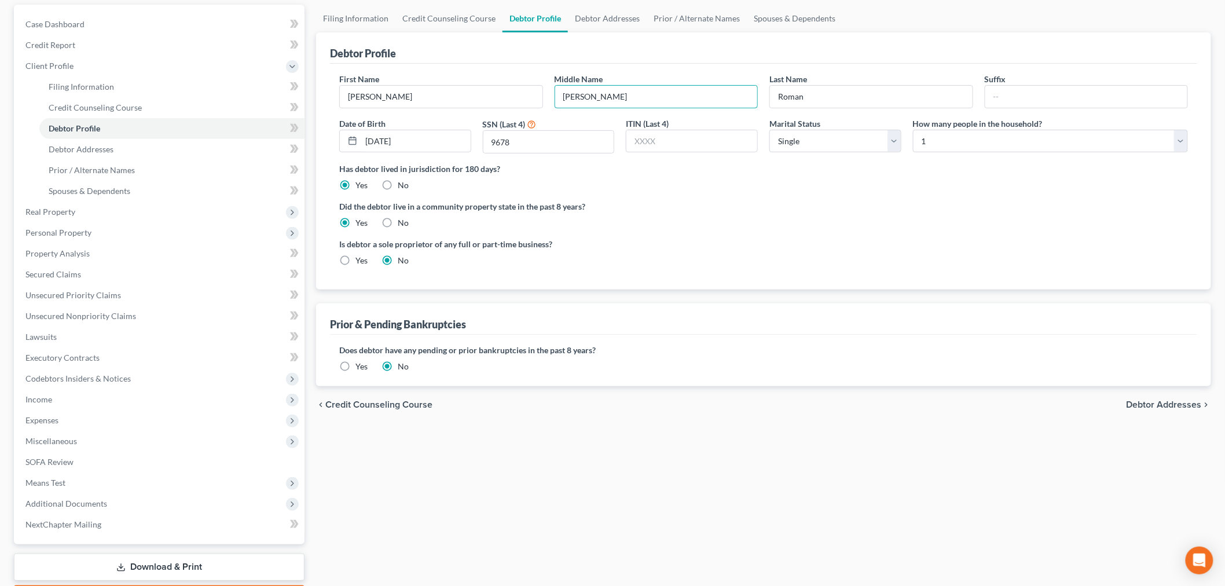
scroll to position [128, 0]
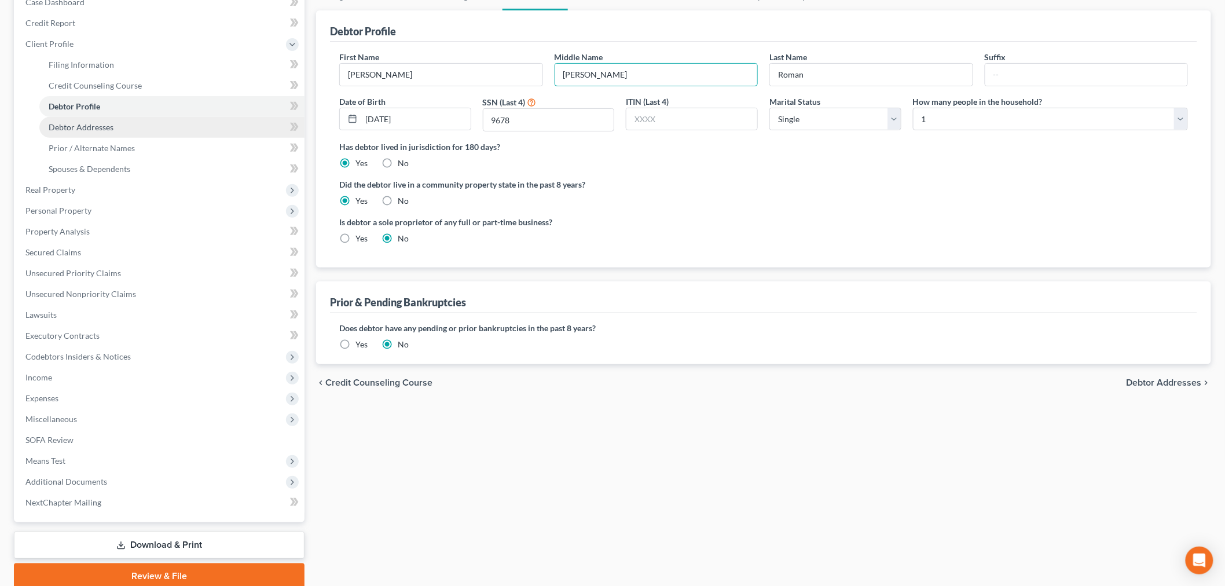
type input "Dillion"
click at [116, 123] on link "Debtor Addresses" at bounding box center [171, 127] width 265 height 21
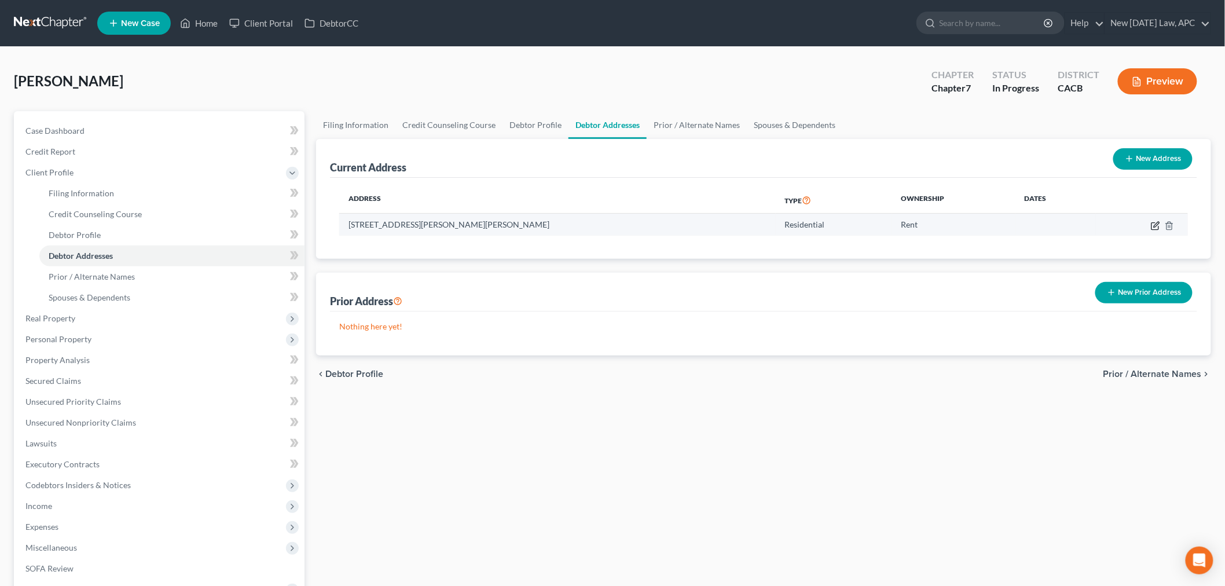
click at [1154, 223] on icon "button" at bounding box center [1155, 225] width 9 height 9
select select "4"
select select "32"
select select "0"
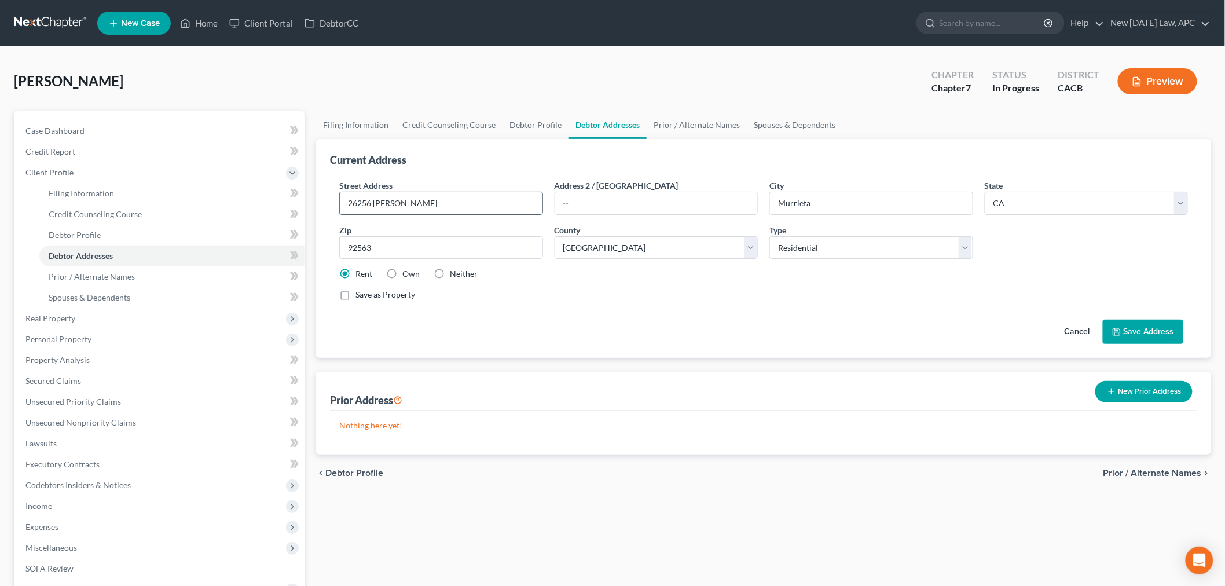
click at [412, 201] on input "26256 Isabella Pl" at bounding box center [441, 203] width 203 height 22
type input "26256 Isabella Place"
click at [1138, 333] on button "Save Address" at bounding box center [1143, 331] width 80 height 24
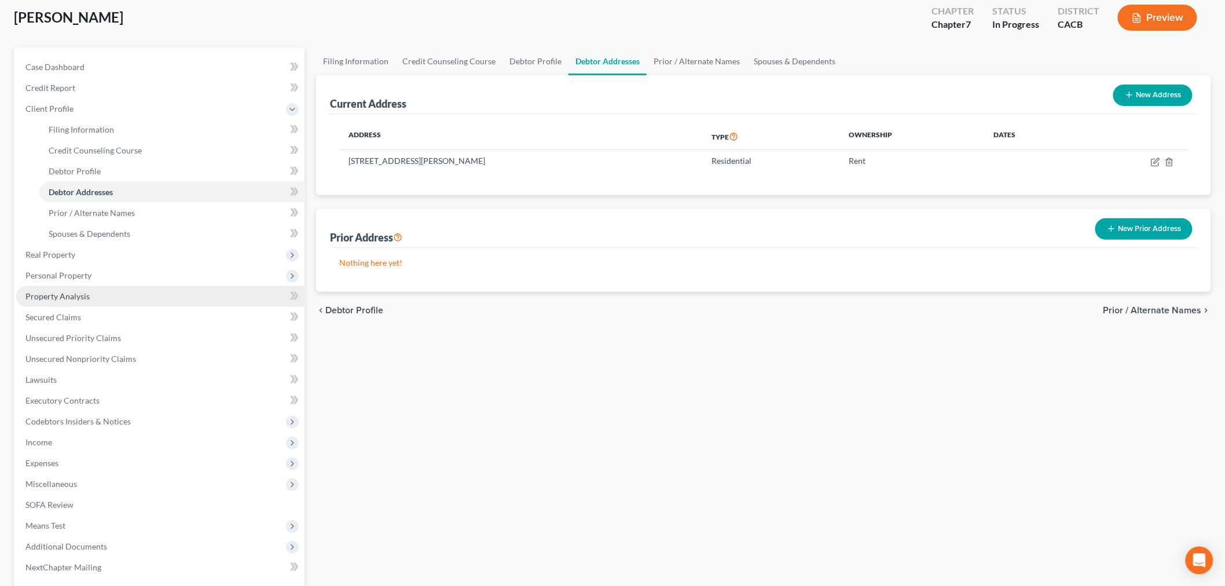
scroll to position [64, 0]
click at [82, 275] on span "Personal Property" at bounding box center [58, 275] width 66 height 10
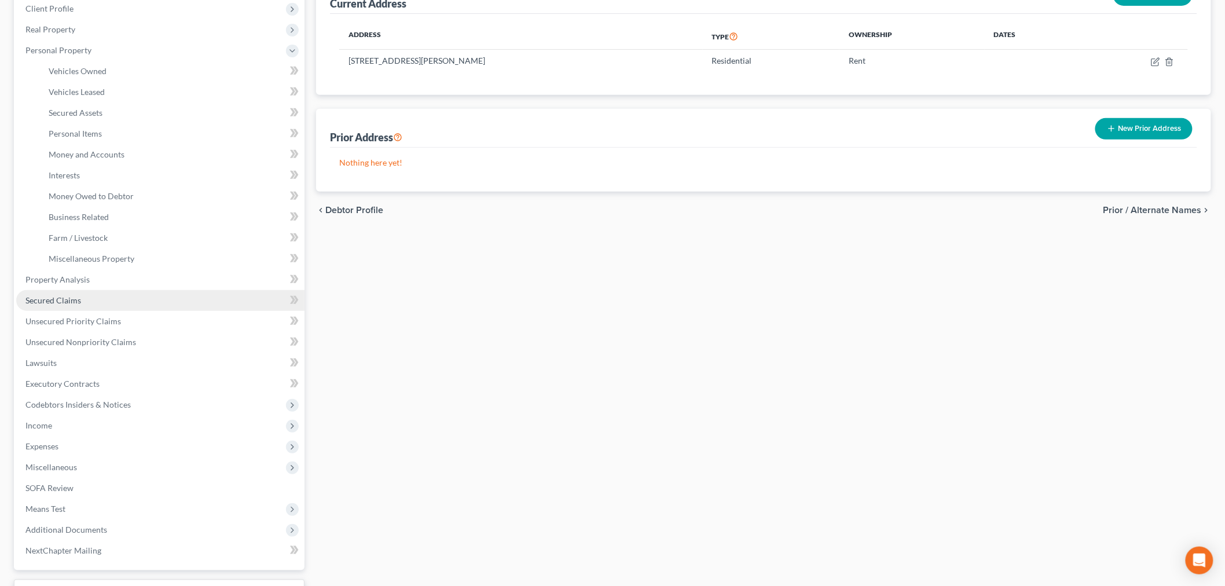
scroll to position [193, 0]
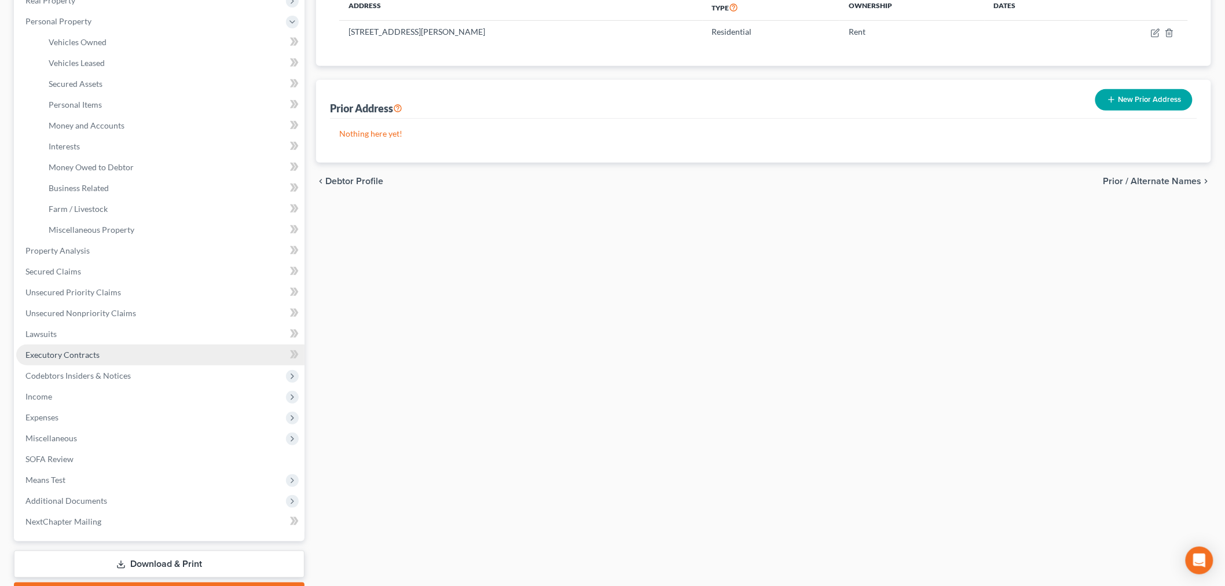
click at [85, 355] on span "Executory Contracts" at bounding box center [62, 355] width 74 height 10
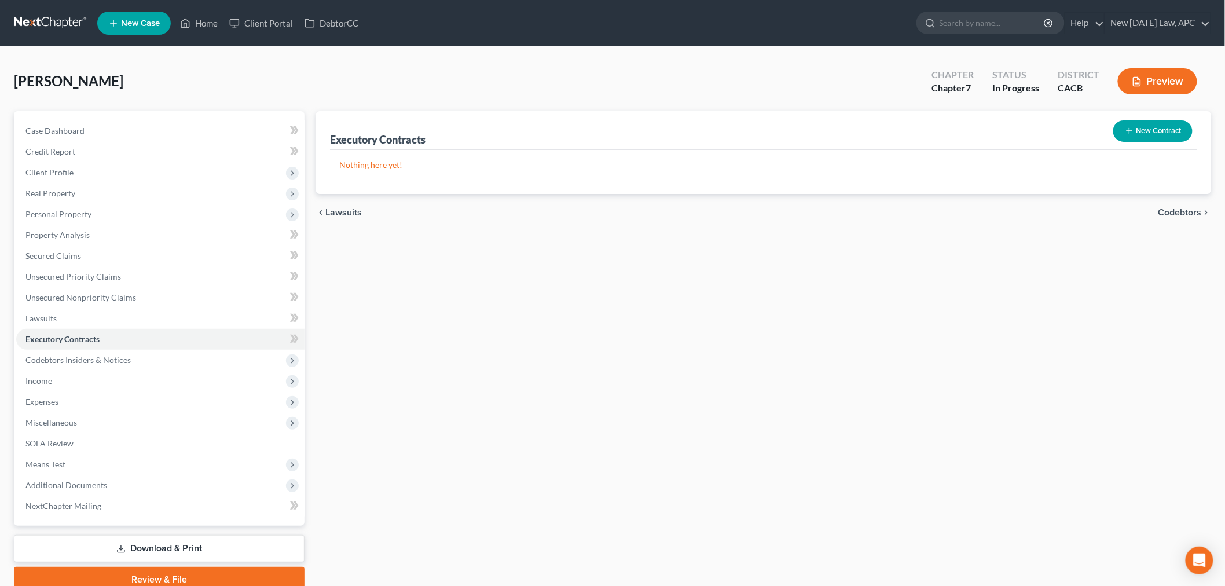
click at [1129, 126] on icon "button" at bounding box center [1129, 130] width 9 height 9
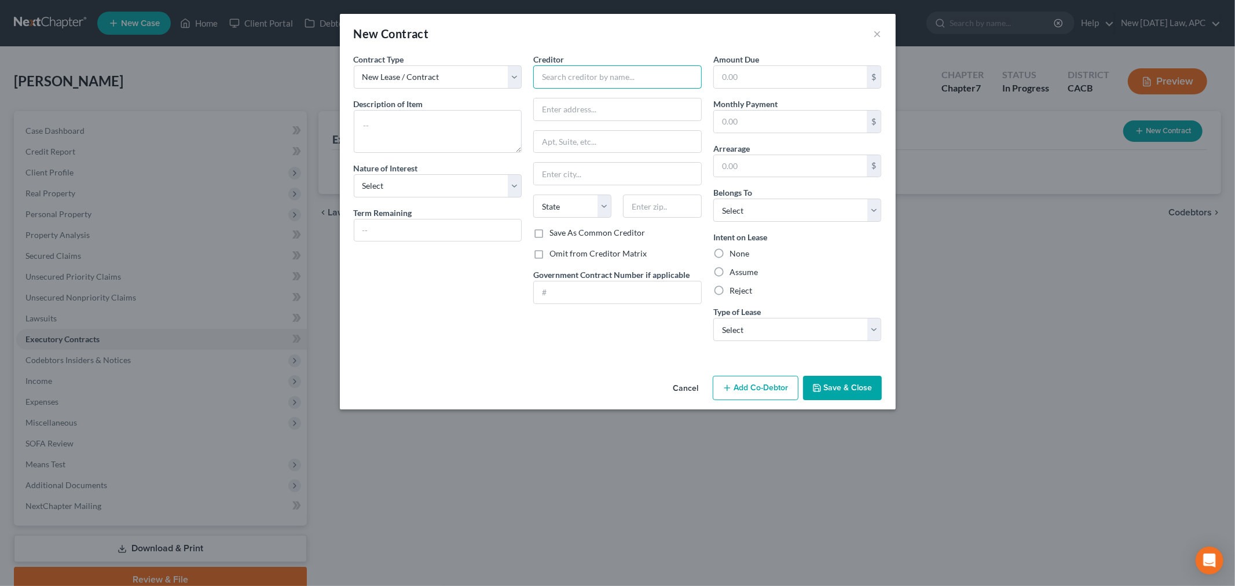
click at [580, 75] on input "text" at bounding box center [617, 76] width 168 height 23
type input "Holly Pham"
type input "26256 Isabella Place"
type input "92563"
click at [465, 330] on div "Contract Type New Lease / Contract New Timeshare Description of non-residential…" at bounding box center [438, 201] width 180 height 297
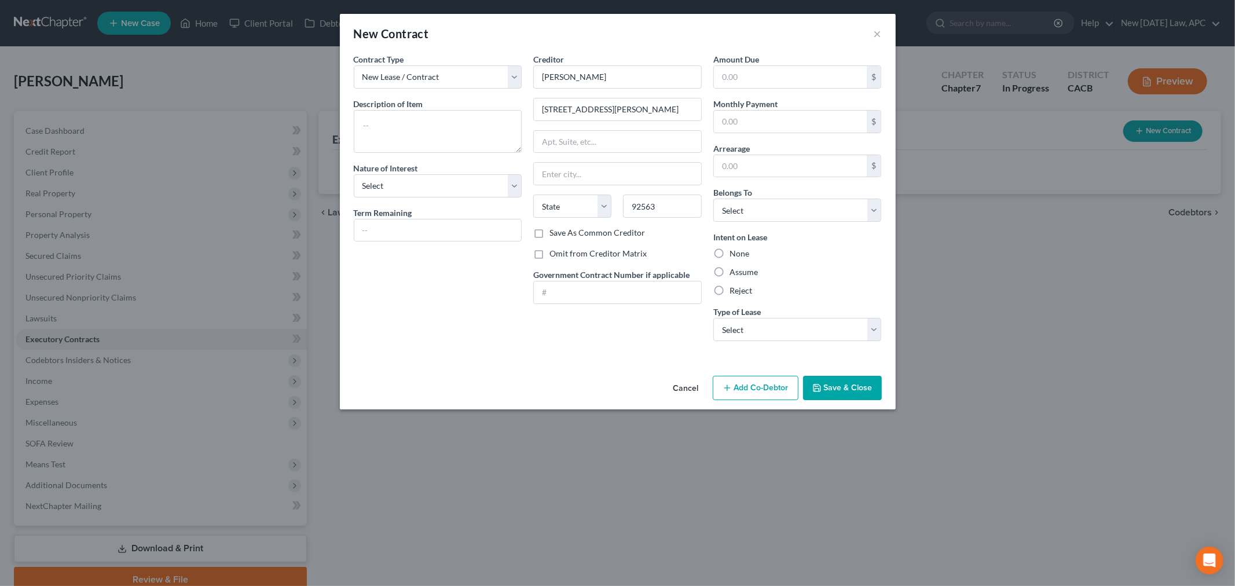
type input "Murrieta"
select select "4"
click at [759, 120] on input "text" at bounding box center [790, 122] width 153 height 22
type input "650.00"
click at [760, 216] on select "Select Debtor 1 Only Debtor 2 Only Debtor 1 And Debtor 2 Only At Least One Of T…" at bounding box center [797, 210] width 168 height 23
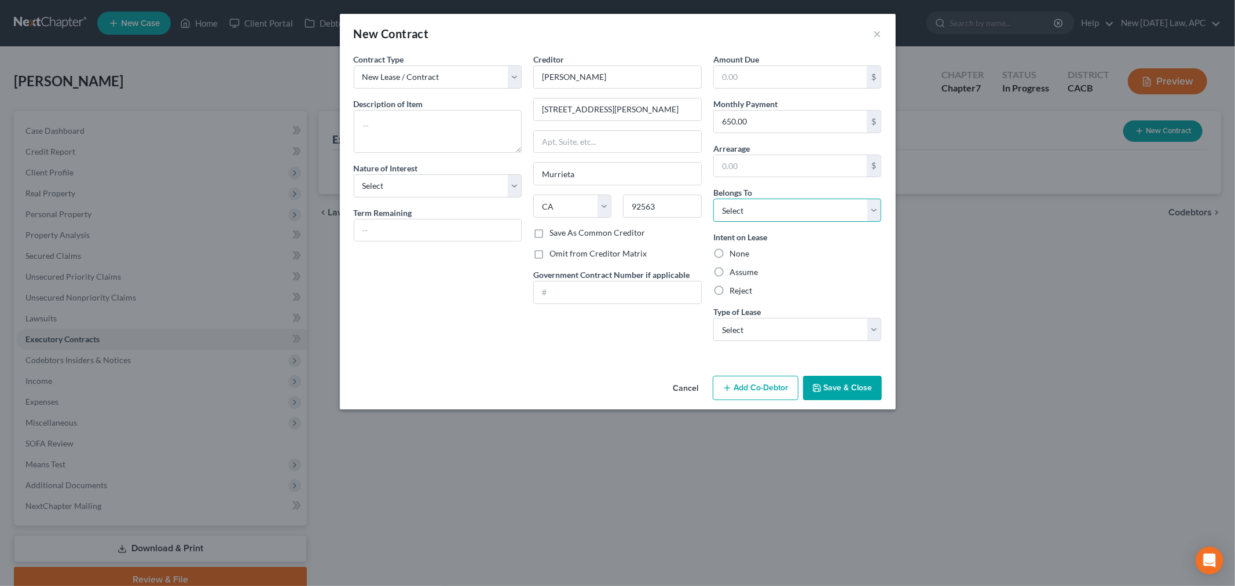
select select "0"
click at [713, 199] on select "Select Debtor 1 Only Debtor 2 Only Debtor 1 And Debtor 2 Only At Least One Of T…" at bounding box center [797, 210] width 168 height 23
click at [729, 271] on label "Assume" at bounding box center [743, 272] width 28 height 12
click at [734, 271] on input "Assume" at bounding box center [738, 270] width 8 height 8
radio input "true"
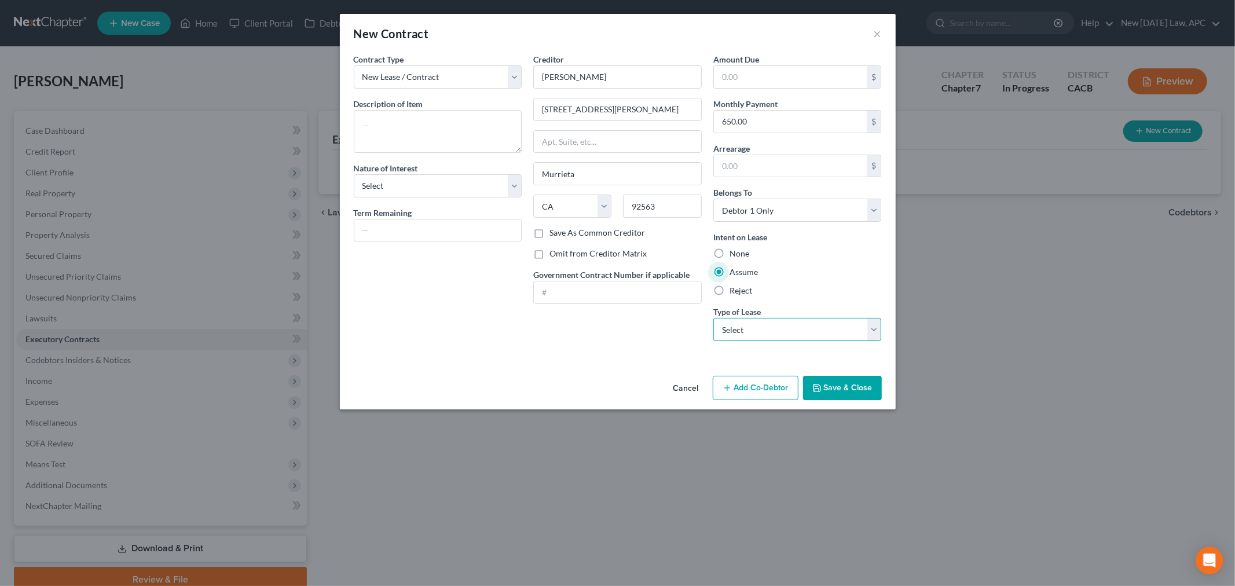
click at [733, 333] on select "Select Real Estate Car Other" at bounding box center [797, 329] width 168 height 23
select select "0"
click at [713, 318] on select "Select Real Estate Car Other" at bounding box center [797, 329] width 168 height 23
click at [622, 363] on div "Contract Type New Lease / Contract New Timeshare Description of non-residential…" at bounding box center [618, 212] width 556 height 318
drag, startPoint x: 431, startPoint y: 227, endPoint x: 445, endPoint y: 230, distance: 13.6
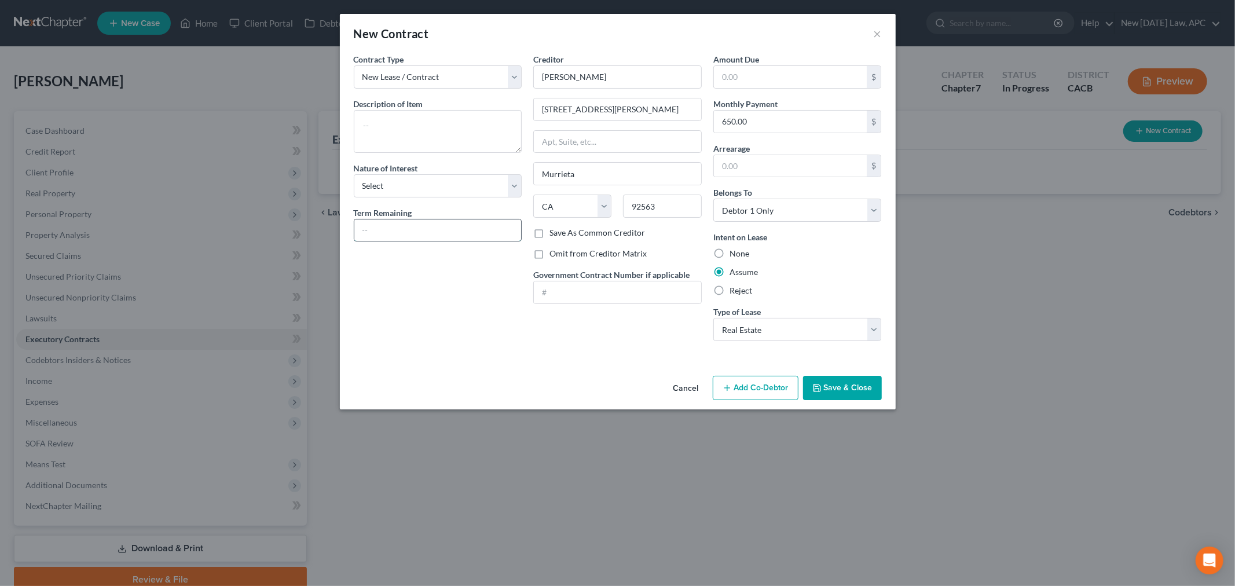
click at [431, 227] on input "text" at bounding box center [437, 230] width 167 height 22
type input "Month to Month"
click at [427, 322] on div "Contract Type New Lease / Contract New Timeshare Description of non-residential…" at bounding box center [438, 201] width 180 height 297
click at [420, 199] on div "Contract Type New Lease / Contract New Timeshare Description of non-residential…" at bounding box center [438, 201] width 180 height 297
click at [420, 192] on select "Select Purchaser Agent Lessor Lessee" at bounding box center [438, 185] width 168 height 23
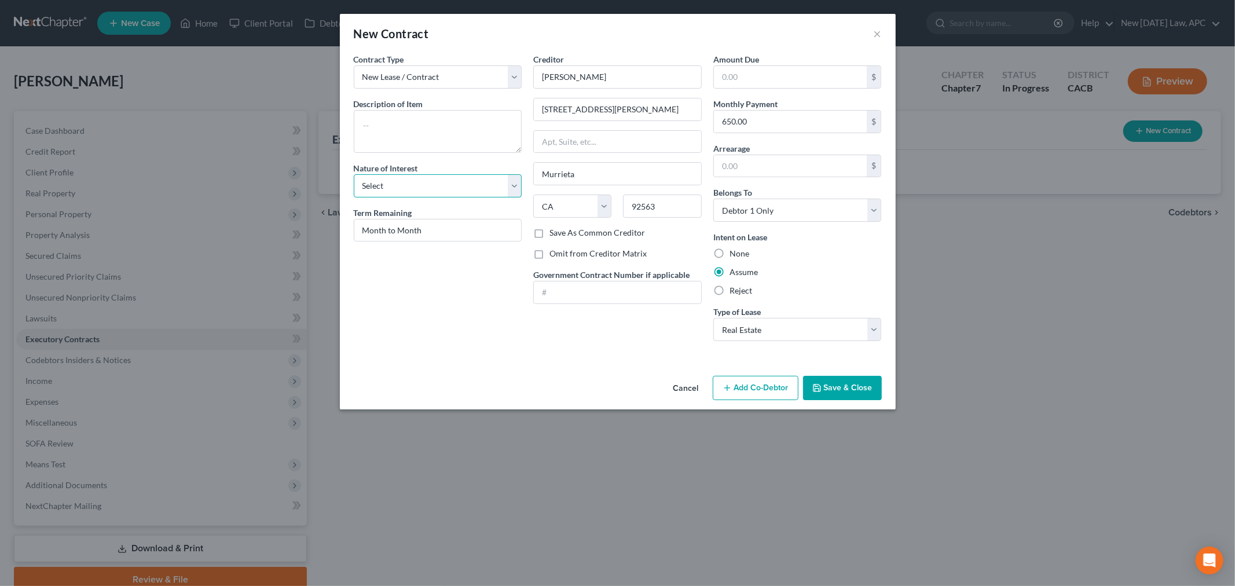
select select "3"
click at [354, 174] on select "Select Purchaser Agent Lessor Lessee" at bounding box center [438, 185] width 168 height 23
click at [467, 302] on div "Contract Type New Lease / Contract New Timeshare Description of non-residential…" at bounding box center [438, 201] width 180 height 297
click at [454, 140] on textarea at bounding box center [438, 131] width 168 height 43
type textarea "Room Rental"
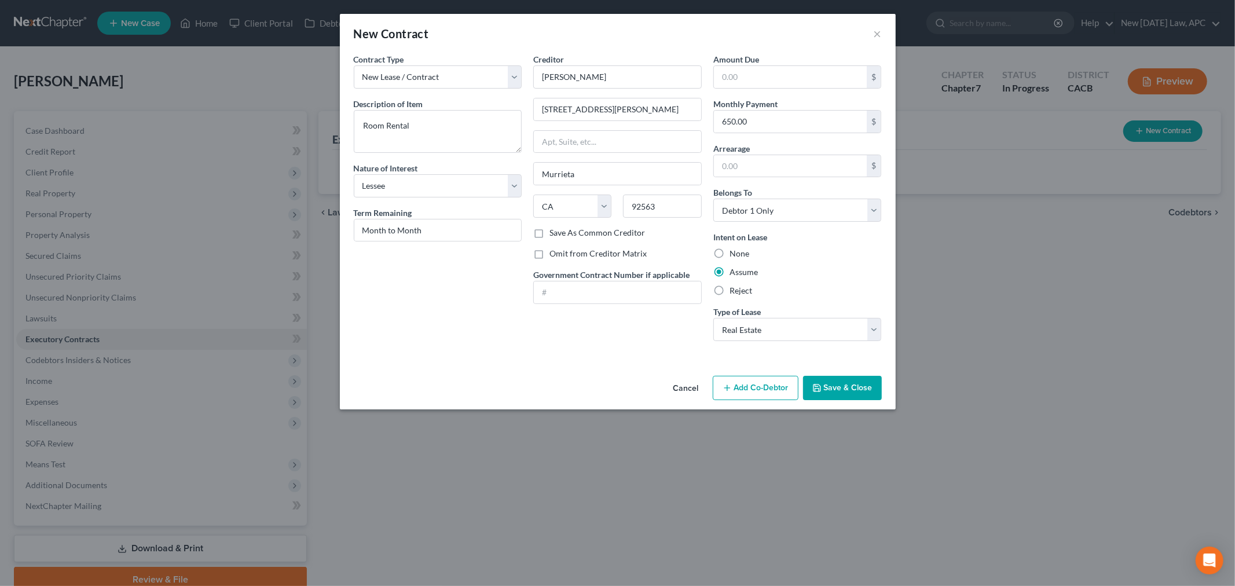
click at [824, 384] on button "Save & Close" at bounding box center [842, 388] width 79 height 24
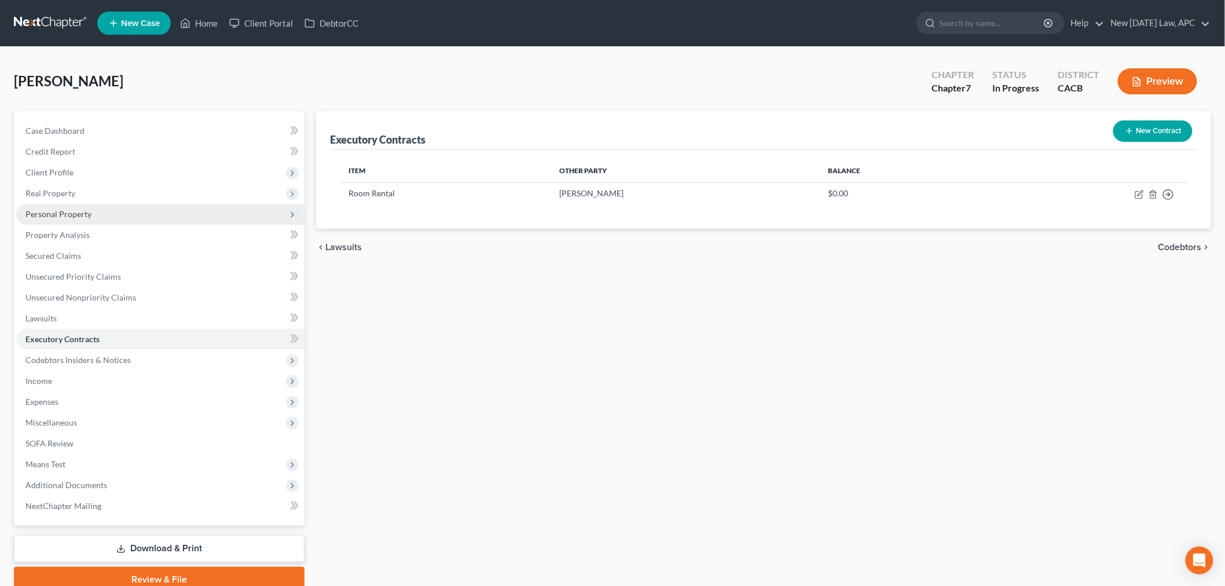
click at [73, 211] on span "Personal Property" at bounding box center [58, 214] width 66 height 10
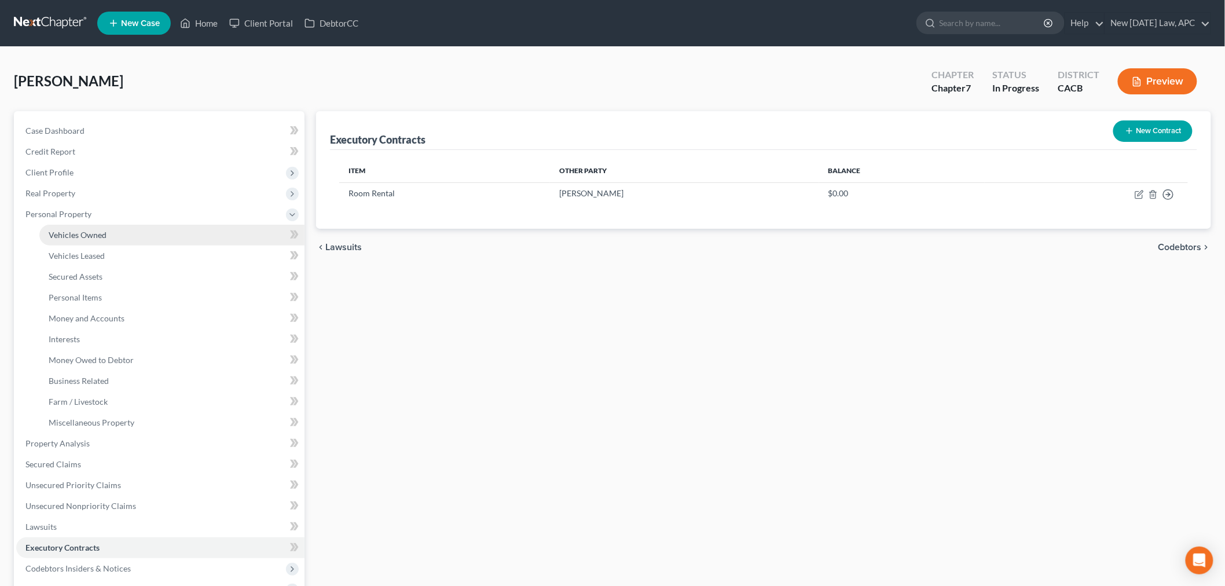
click at [94, 238] on span "Vehicles Owned" at bounding box center [78, 235] width 58 height 10
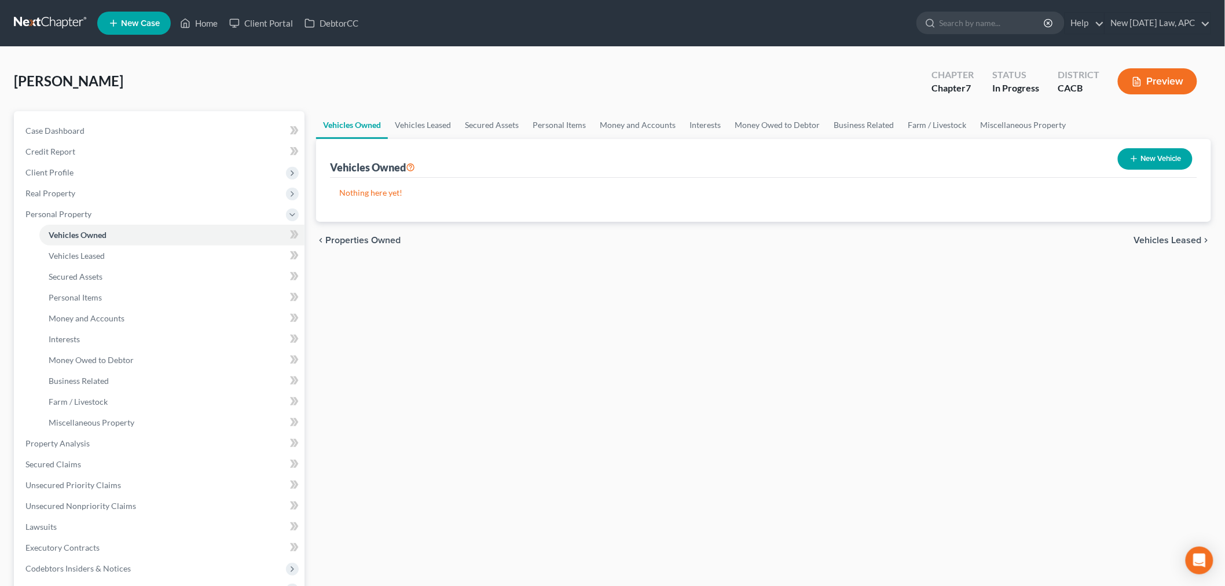
click at [1135, 162] on icon "button" at bounding box center [1133, 158] width 9 height 9
select select "0"
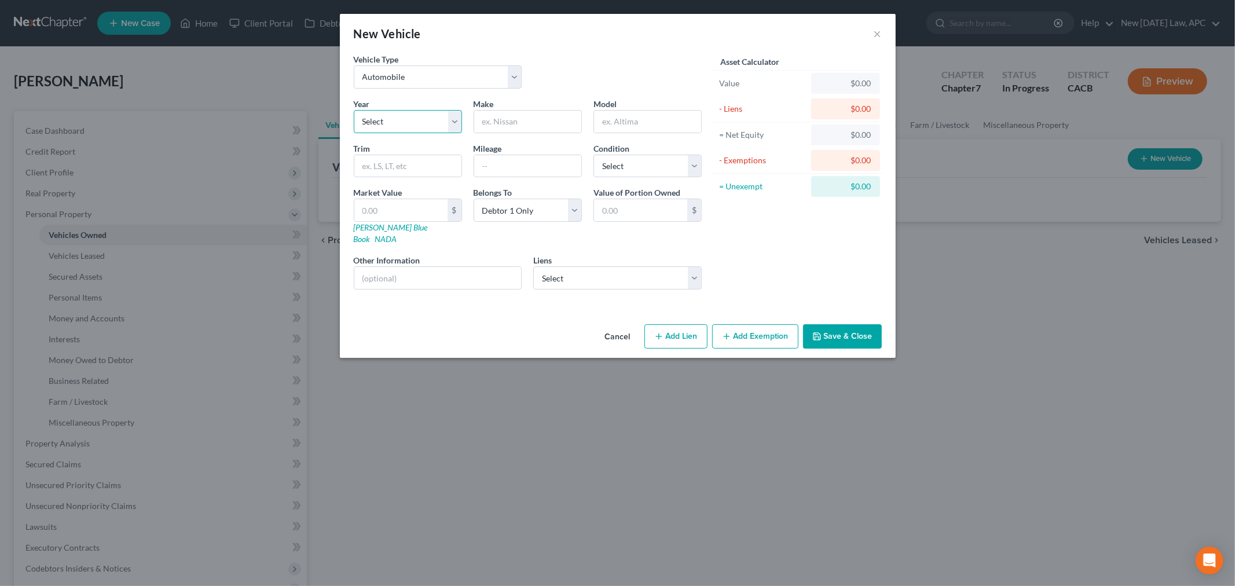
click at [392, 115] on select "Select 2026 2025 2024 2023 2022 2021 2020 2019 2018 2017 2016 2015 2014 2013 20…" at bounding box center [408, 121] width 108 height 23
select select "16"
click at [354, 110] on select "Select 2026 2025 2024 2023 2022 2021 2020 2019 2018 2017 2016 2015 2014 2013 20…" at bounding box center [408, 121] width 108 height 23
click at [507, 116] on input "text" at bounding box center [527, 122] width 107 height 22
type input "Toyota"
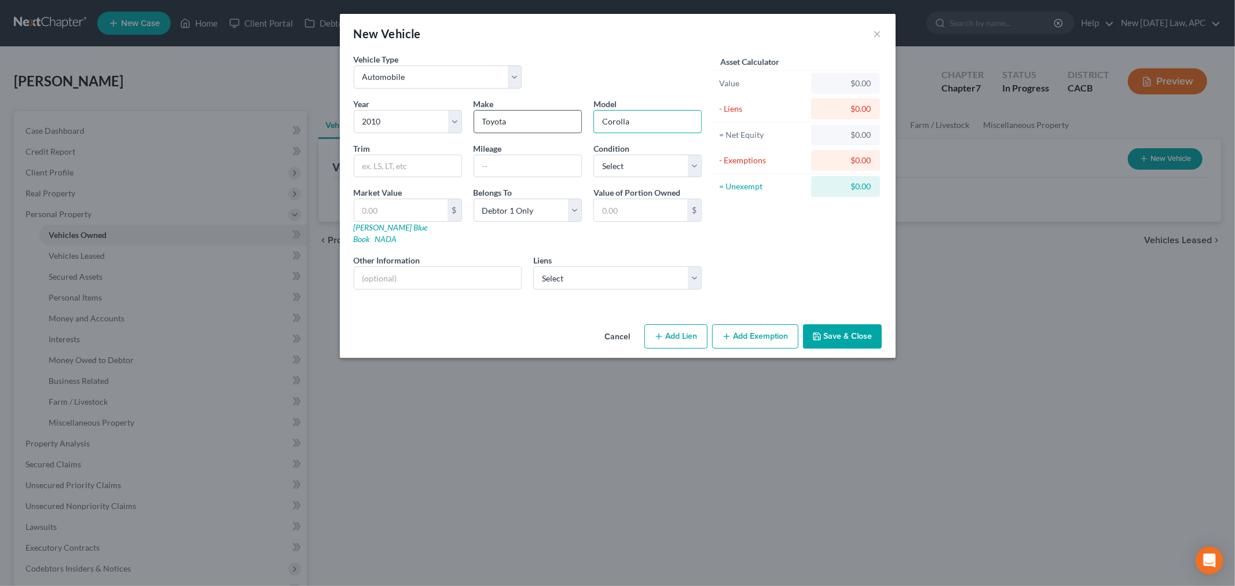
type input "Corolla"
type input "LE"
click at [523, 164] on input "text" at bounding box center [527, 166] width 107 height 22
type input "295300"
click at [632, 172] on select "Select Excellent Very Good Good Fair Poor" at bounding box center [647, 166] width 108 height 23
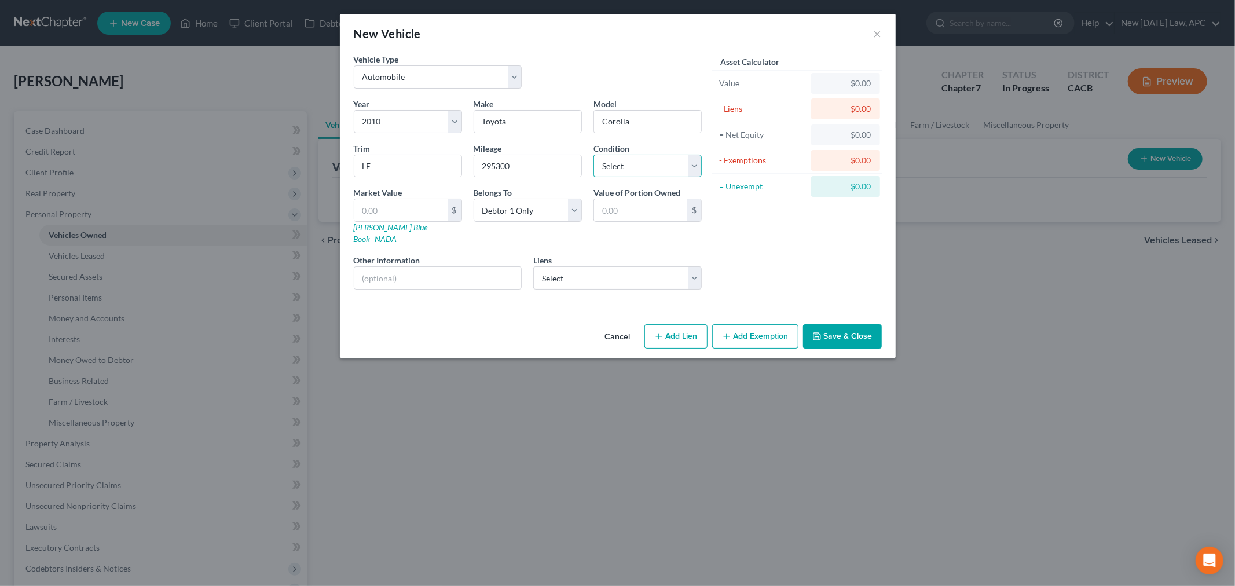
select select "2"
click at [593, 155] on select "Select Excellent Very Good Good Fair Poor" at bounding box center [647, 166] width 108 height 23
click at [421, 215] on input "text" at bounding box center [400, 210] width 93 height 22
type input "3"
type input "3.00"
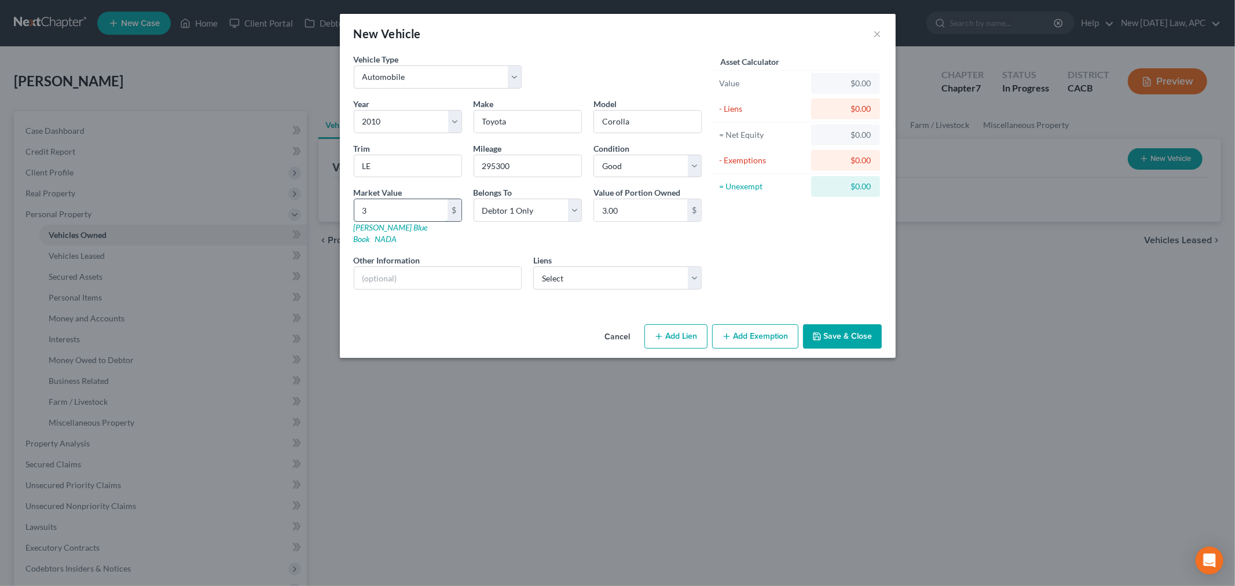
type input "38"
type input "38.00"
type input "383"
type input "383.00"
type input "3834"
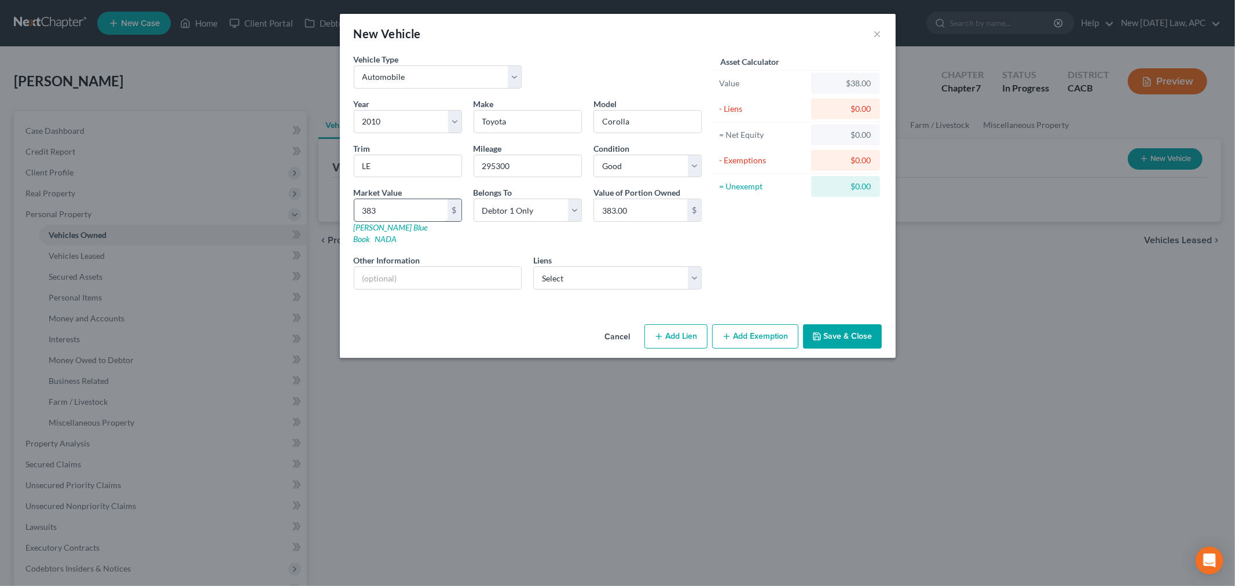
type input "3,834.00"
click at [603, 254] on div "Liens Select Carmax Auto Finance - $16,350.00" at bounding box center [617, 271] width 168 height 35
click at [627, 276] on select "Select Carmax Auto Finance - $16,350.00" at bounding box center [617, 277] width 168 height 23
click at [747, 244] on div "Asset Calculator Value $3,834.00 - Liens $0.00 = Net Equity $3,834.00 - Exempti…" at bounding box center [797, 175] width 180 height 245
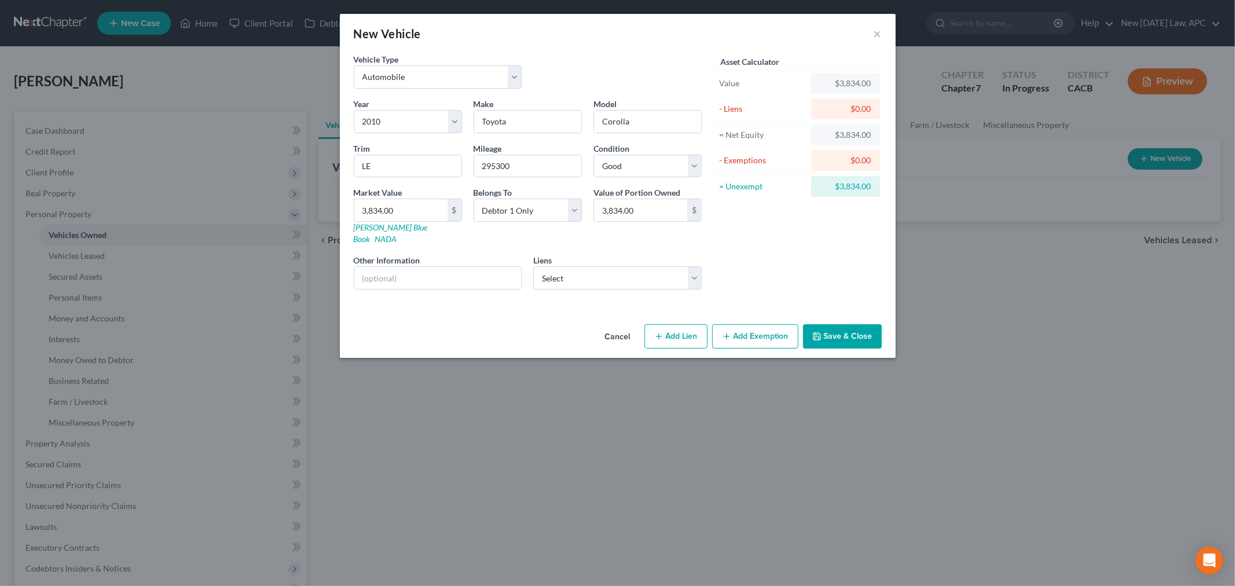
click at [731, 324] on button "Add Exemption" at bounding box center [755, 336] width 86 height 24
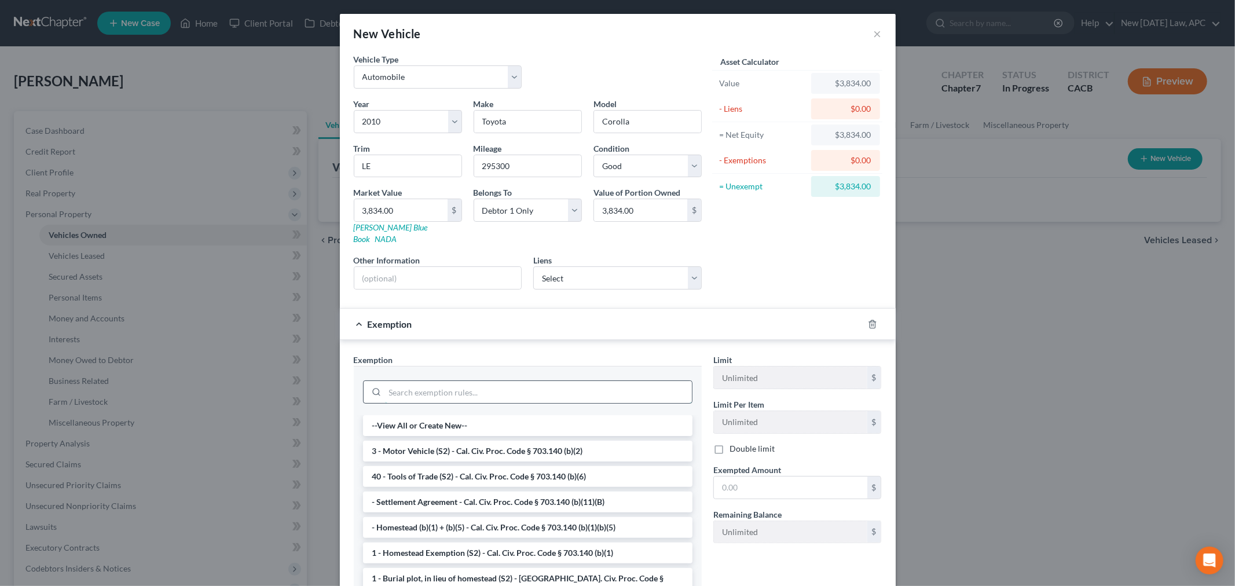
click at [506, 381] on input "search" at bounding box center [538, 392] width 307 height 22
click at [507, 440] on li "3 - Motor Vehicle (S2) - Cal. Civ. Proc. Code § 703.140 (b)(2)" at bounding box center [527, 450] width 329 height 21
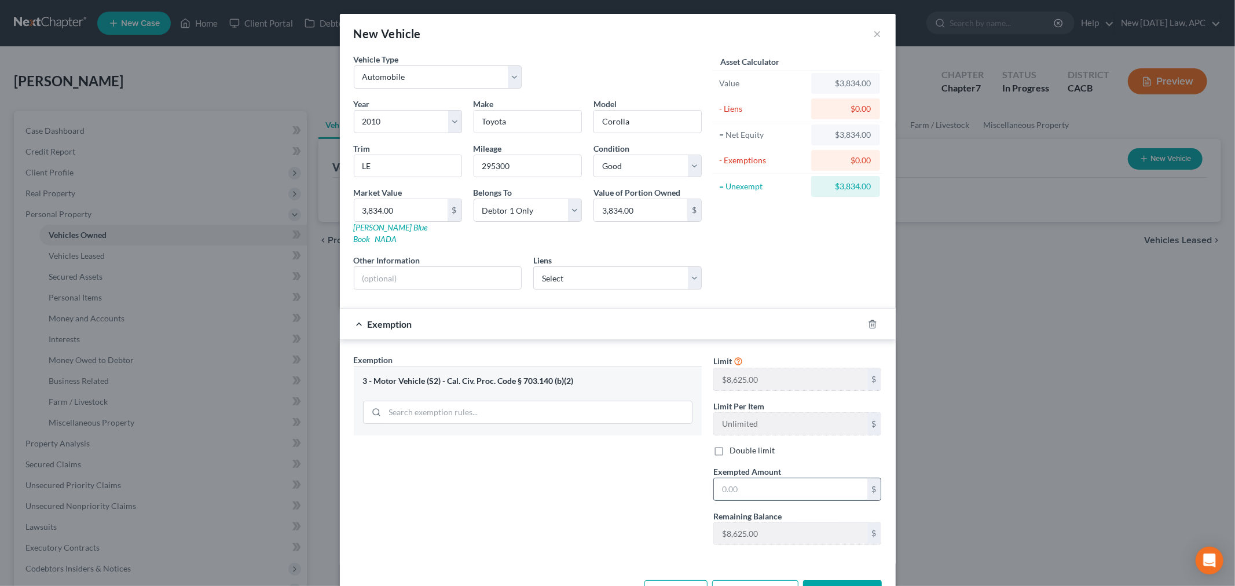
click at [741, 478] on input "text" at bounding box center [790, 489] width 153 height 22
type input "8,625.00"
click at [642, 504] on div "Exemption Set must be selected for CA. Exemption * 3 - Motor Vehicle (S2) - Cal…" at bounding box center [527, 454] width 359 height 200
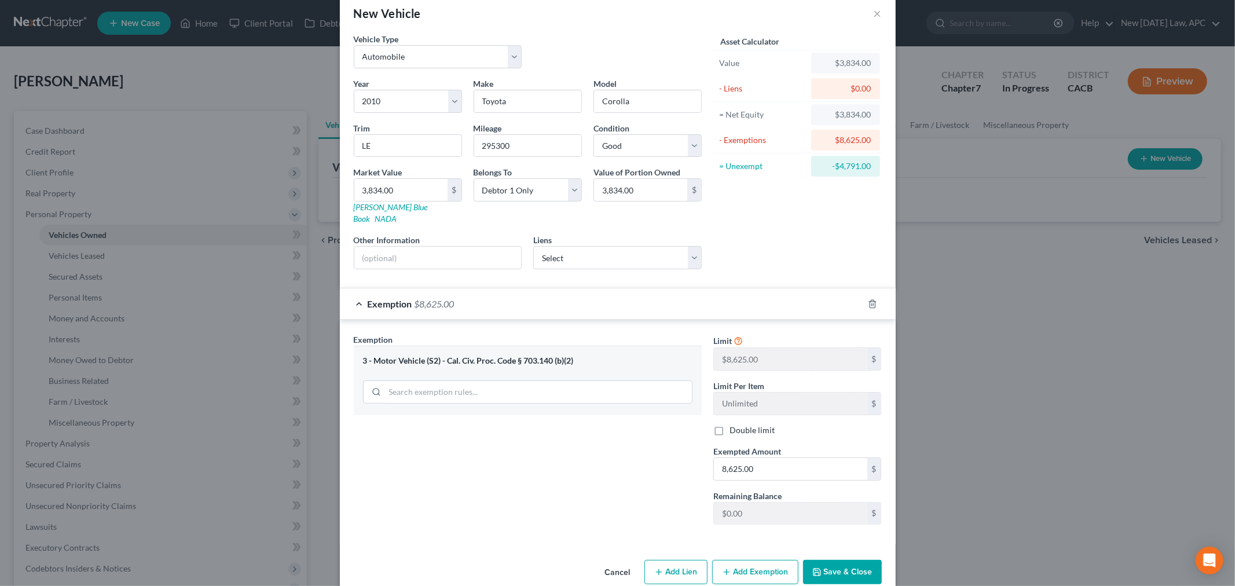
scroll to position [31, 0]
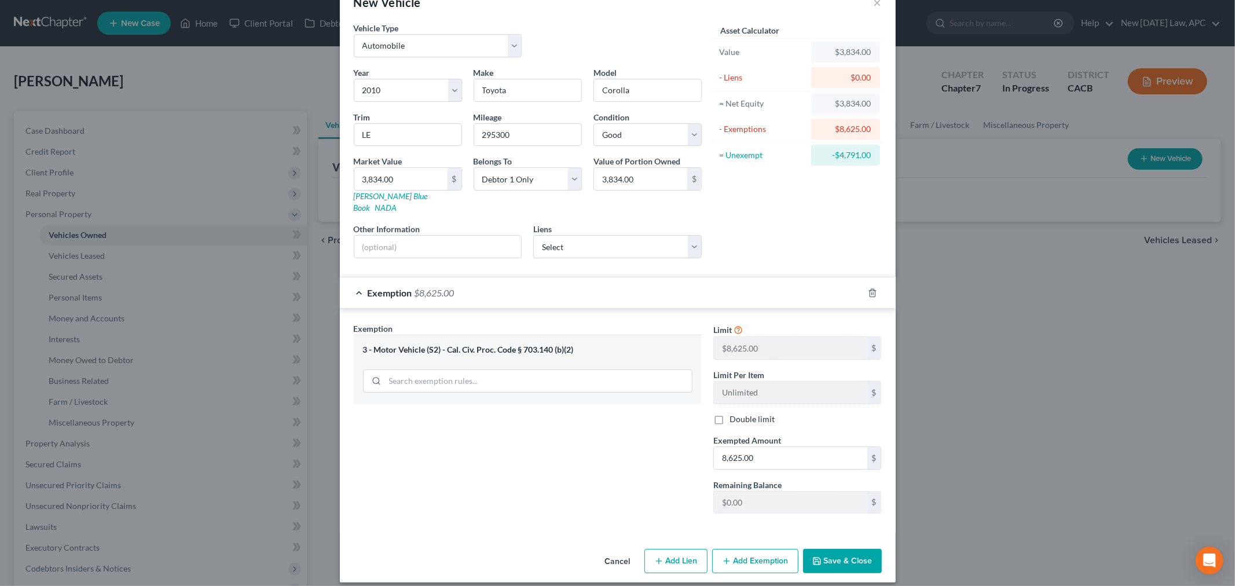
click at [823, 549] on button "Save & Close" at bounding box center [842, 561] width 79 height 24
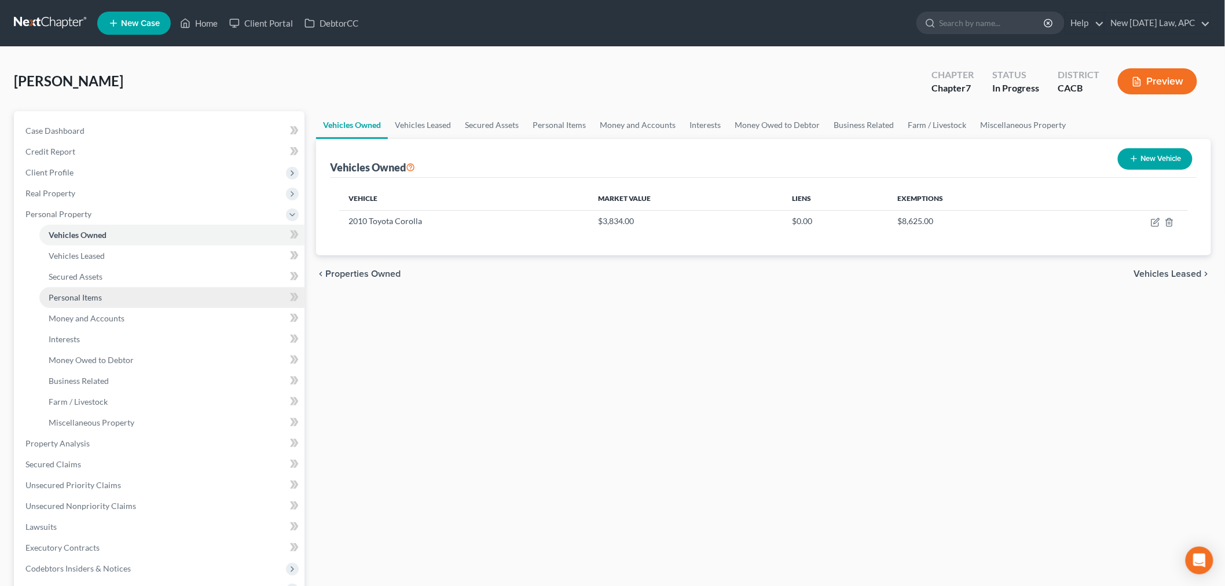
click at [85, 300] on span "Personal Items" at bounding box center [75, 297] width 53 height 10
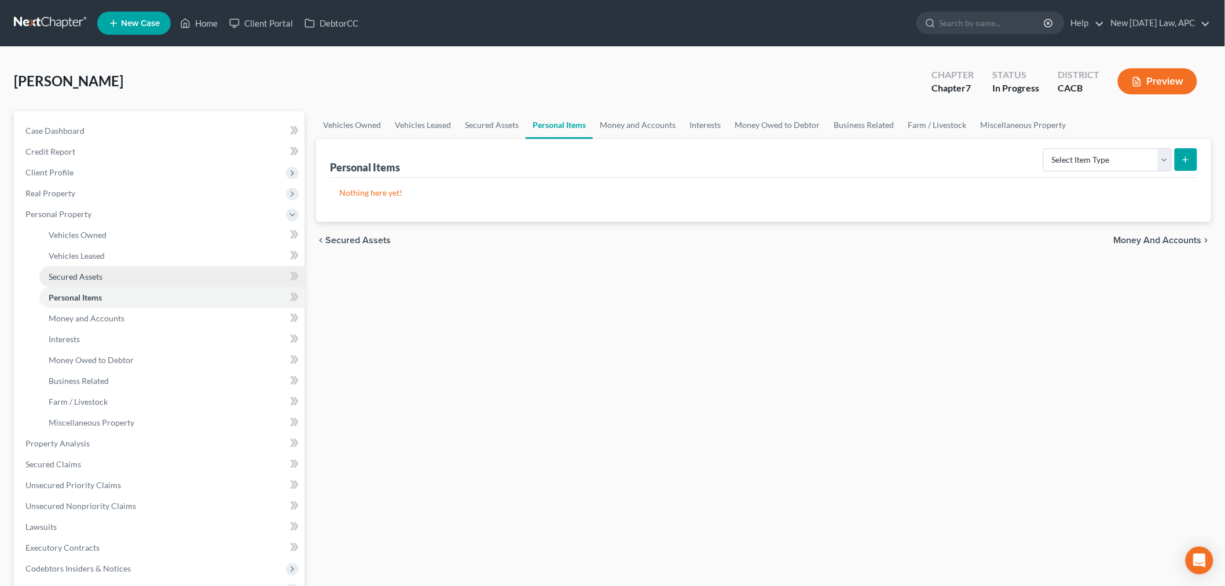
click at [111, 276] on link "Secured Assets" at bounding box center [171, 276] width 265 height 21
click at [100, 299] on span "Personal Items" at bounding box center [75, 297] width 53 height 10
click at [1116, 163] on select "Select Item Type Clothing Collectibles Of Value Electronics Firearms Household …" at bounding box center [1107, 159] width 128 height 23
select select "household_goods"
click at [1044, 148] on select "Select Item Type Clothing Collectibles Of Value Electronics Firearms Household …" at bounding box center [1107, 159] width 128 height 23
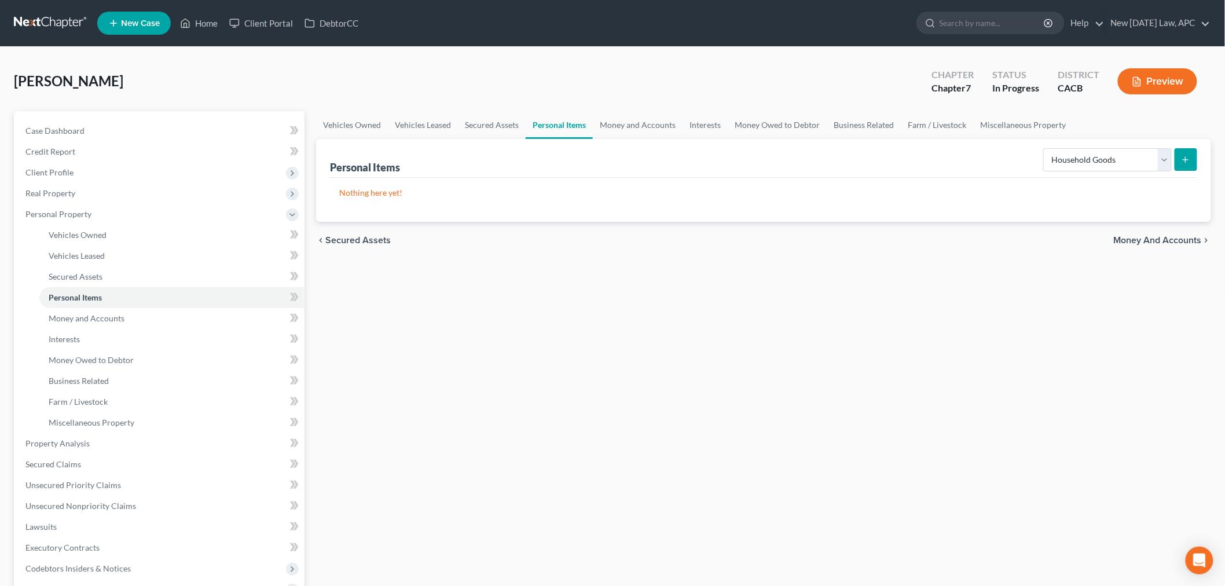
click at [1195, 159] on button "submit" at bounding box center [1185, 159] width 23 height 23
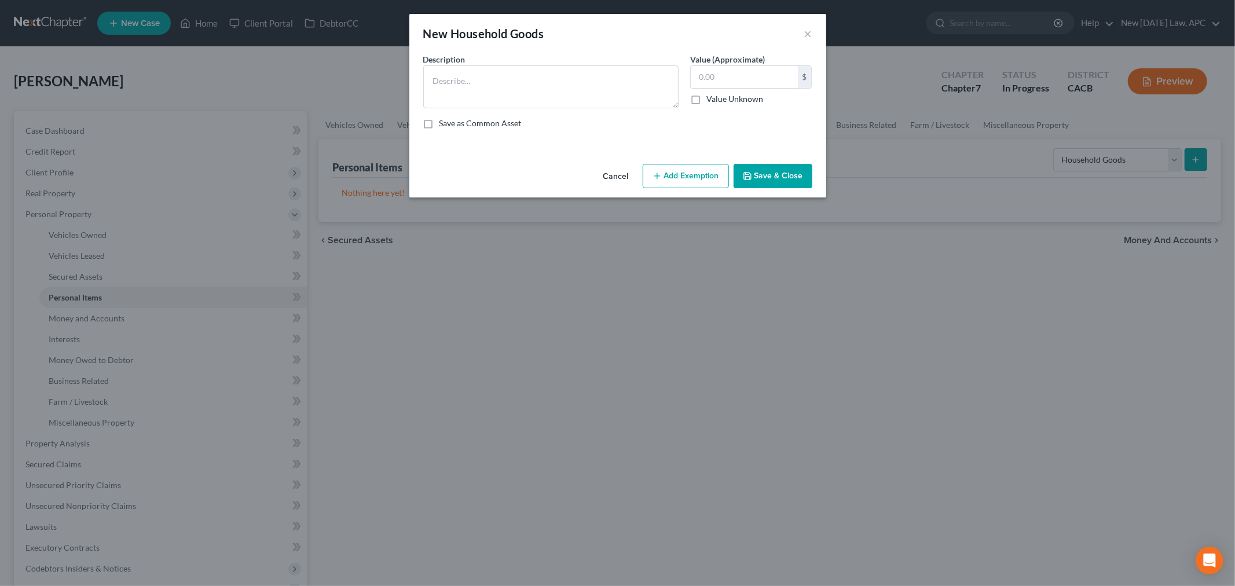
click at [542, 116] on div "Description * Value (Approximate) $ Value Unknown Balance Undetermined $ Value …" at bounding box center [617, 95] width 401 height 85
click at [545, 102] on textarea at bounding box center [550, 86] width 255 height 43
type textarea "Misc. Household Goods and Furnishings (Bed, Folding Table, Chair)"
type input "85.00"
click at [678, 179] on button "Add Exemption" at bounding box center [685, 176] width 86 height 24
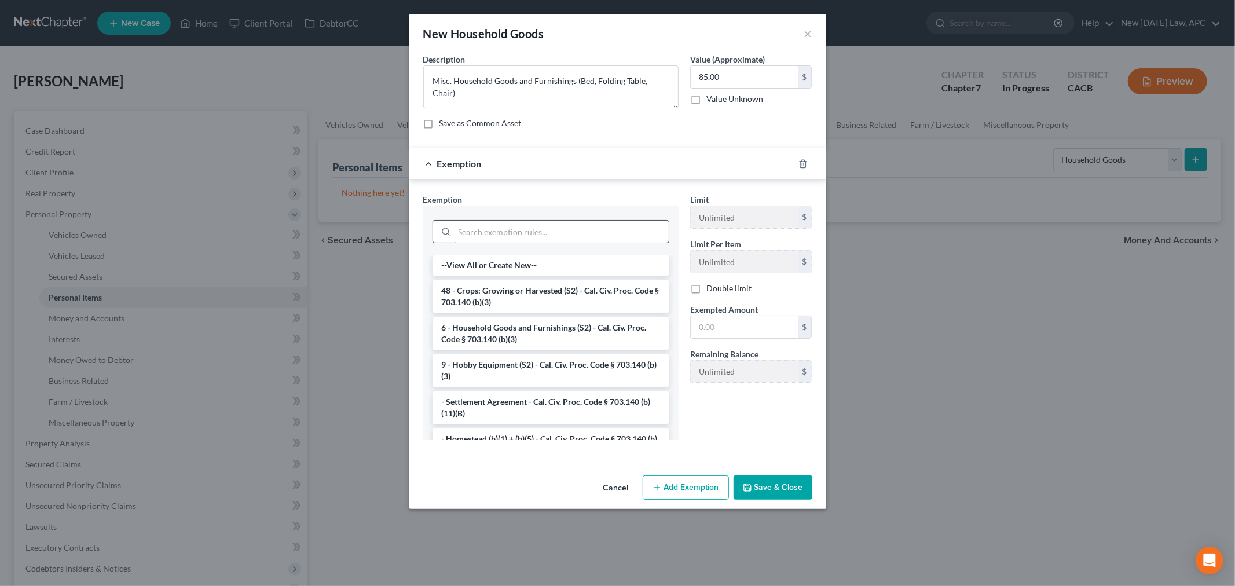
click at [528, 232] on input "search" at bounding box center [561, 232] width 214 height 22
click at [529, 322] on li "6 - Household Goods and Furnishings (S2) - Cal. Civ. Proc. Code § 703.140 (b)(3)" at bounding box center [550, 333] width 237 height 32
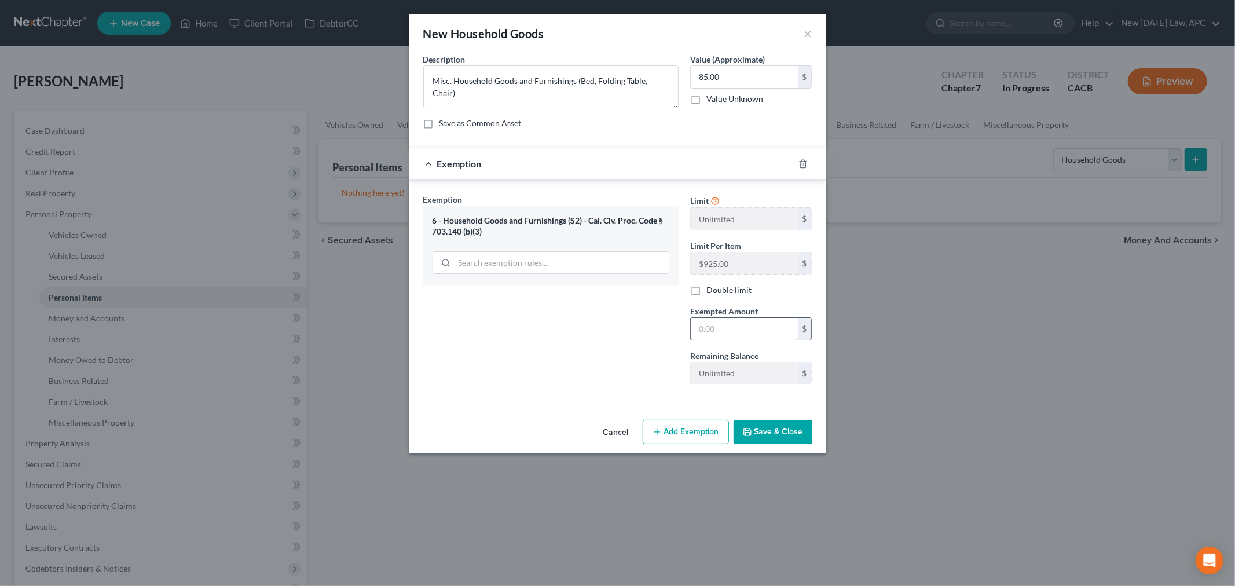
click at [702, 328] on input "text" at bounding box center [744, 329] width 107 height 22
type input "85.00"
click at [779, 431] on button "Save & Close" at bounding box center [772, 432] width 79 height 24
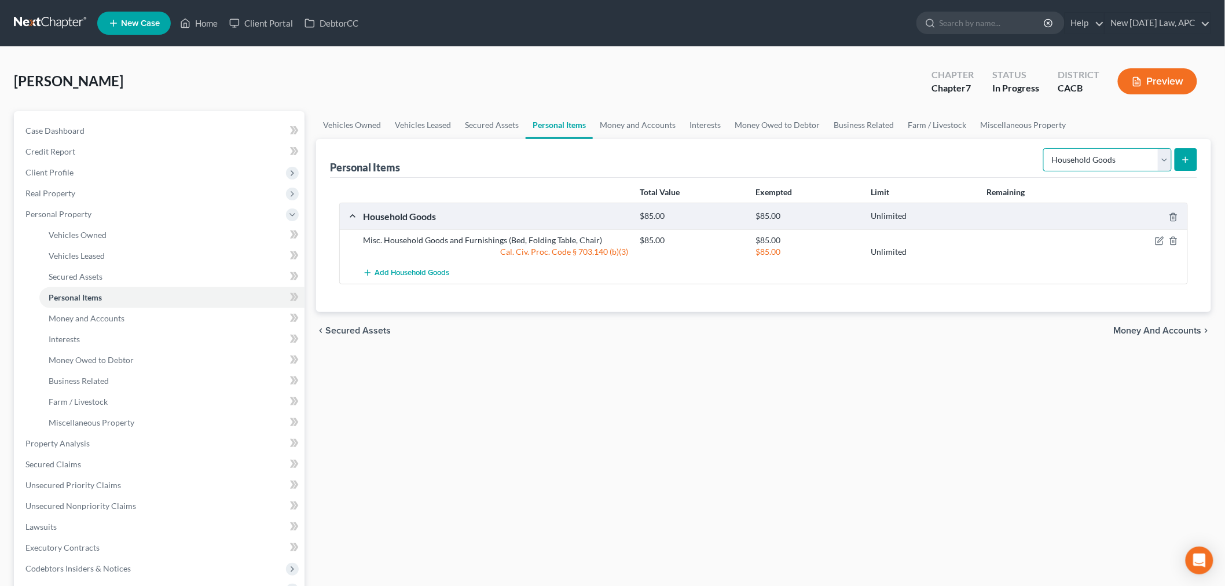
click at [1066, 163] on select "Select Item Type Clothing Collectibles Of Value Electronics Firearms Household …" at bounding box center [1107, 159] width 128 height 23
select select "electronics"
click at [1044, 148] on select "Select Item Type Clothing Collectibles Of Value Electronics Firearms Household …" at bounding box center [1107, 159] width 128 height 23
click at [1204, 160] on div "Personal Items Select Item Type Clothing Collectibles Of Value Electronics Fire…" at bounding box center [763, 225] width 895 height 173
click at [1188, 163] on icon "submit" at bounding box center [1185, 159] width 9 height 9
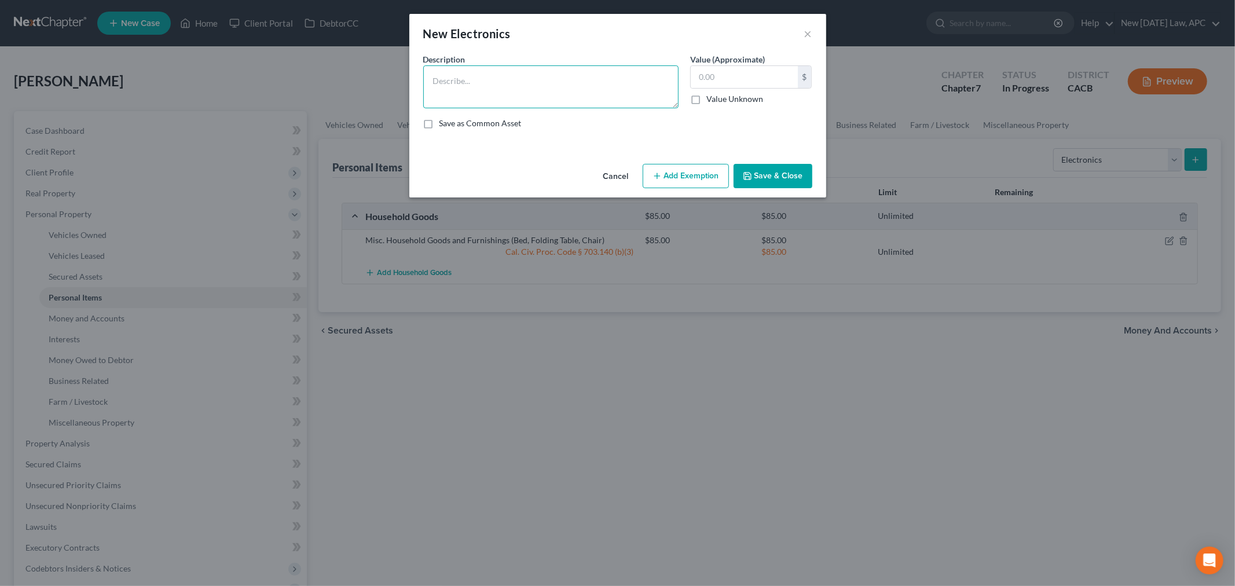
click at [530, 96] on textarea at bounding box center [550, 86] width 255 height 43
type textarea "Misc. Electronics"
type input "95.00"
click at [530, 96] on textarea "Misc. Electronics" at bounding box center [550, 86] width 255 height 43
type textarea "Misc. Electronics (Desktop, Television, Cell Phone)"
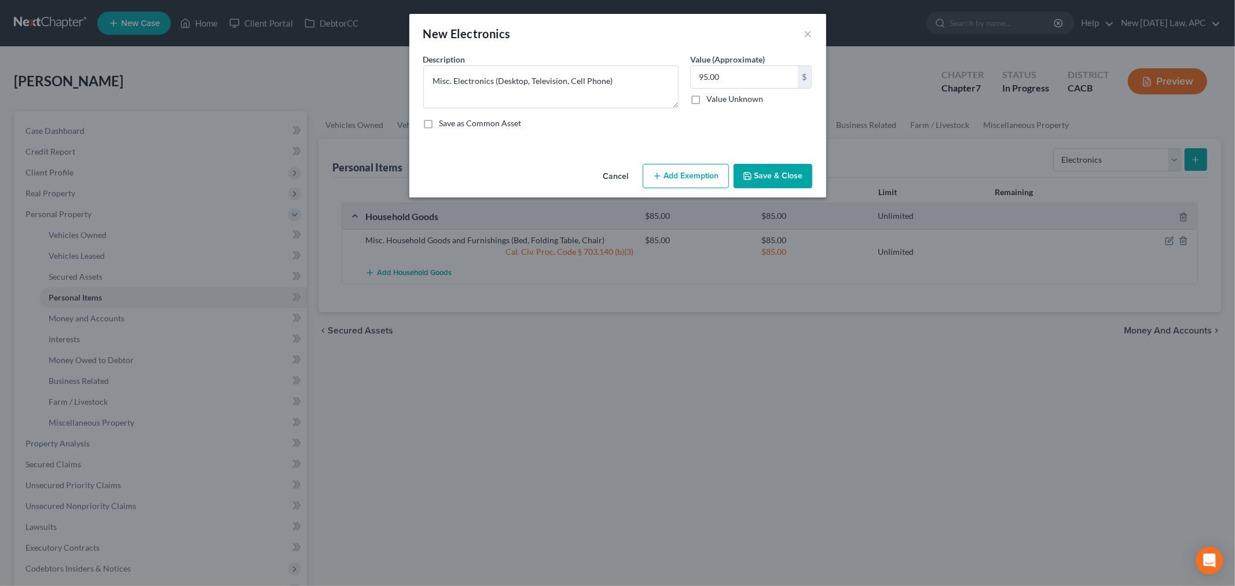
click at [651, 177] on button "Add Exemption" at bounding box center [685, 176] width 86 height 24
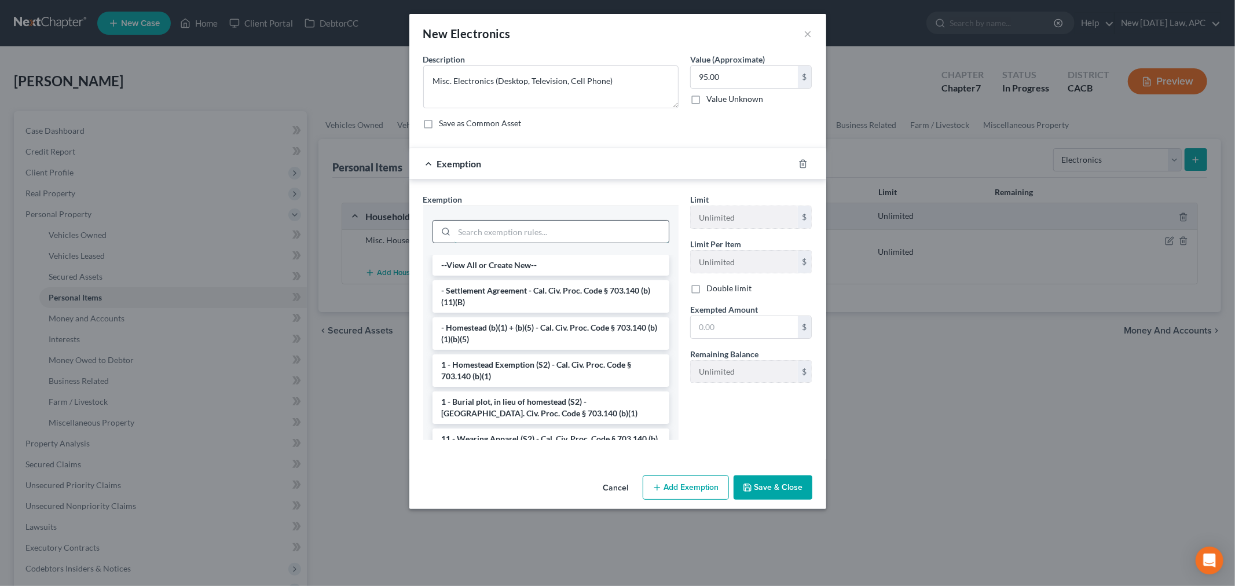
click at [539, 234] on input "search" at bounding box center [561, 232] width 214 height 22
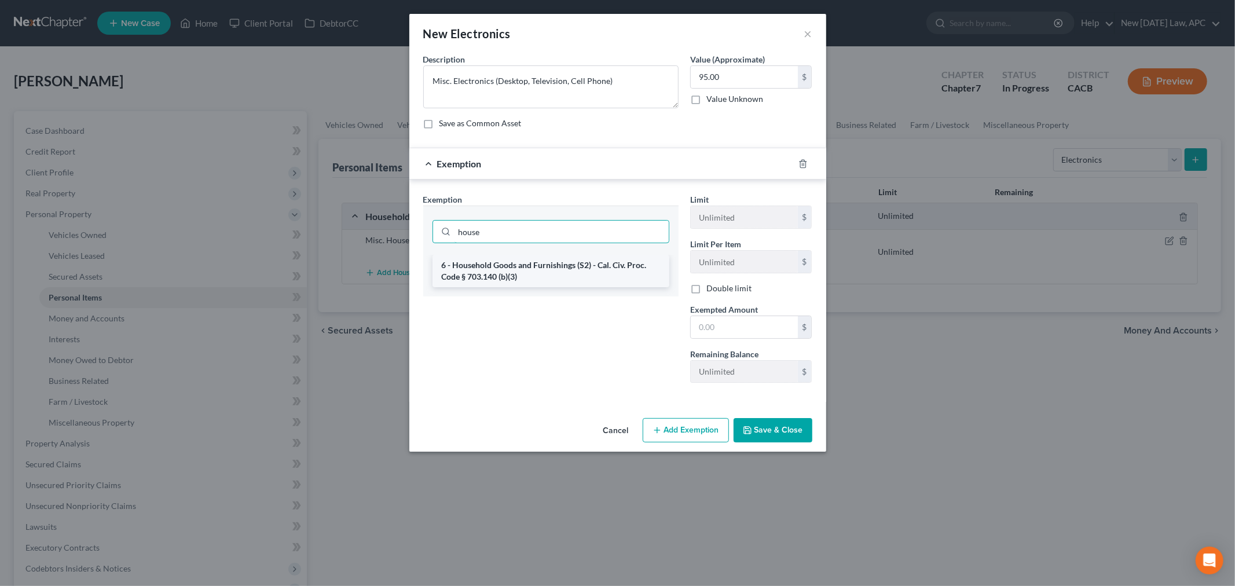
type input "house"
click at [546, 268] on li "6 - Household Goods and Furnishings (S2) - Cal. Civ. Proc. Code § 703.140 (b)(3)" at bounding box center [550, 271] width 237 height 32
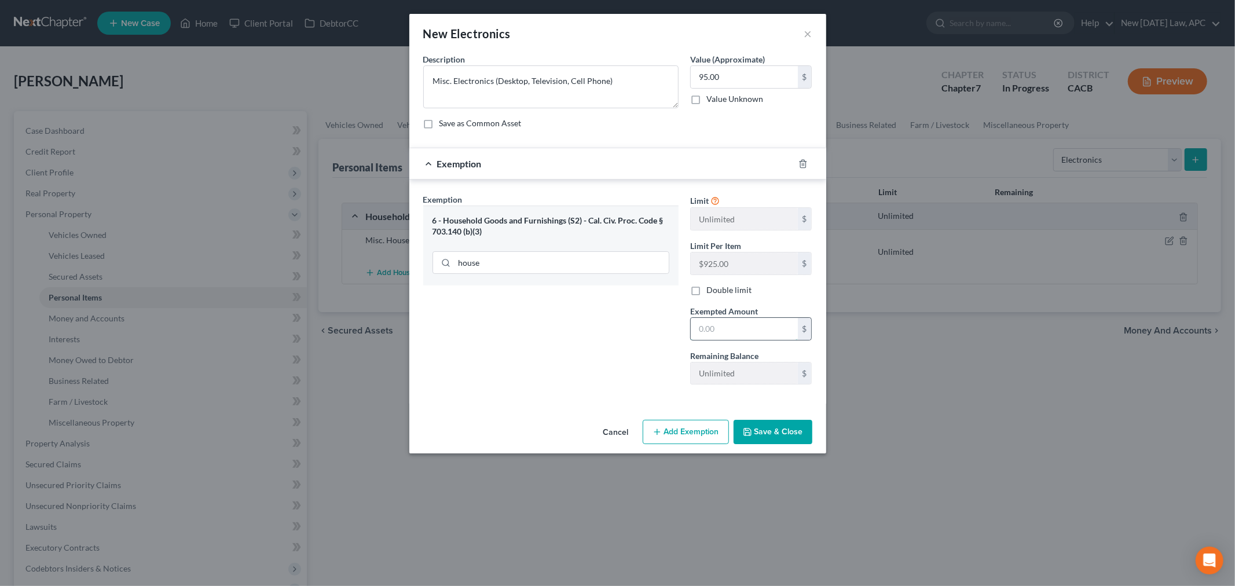
click at [714, 328] on input "text" at bounding box center [744, 329] width 107 height 22
type input "95.00"
click at [748, 434] on icon "button" at bounding box center [747, 431] width 9 height 9
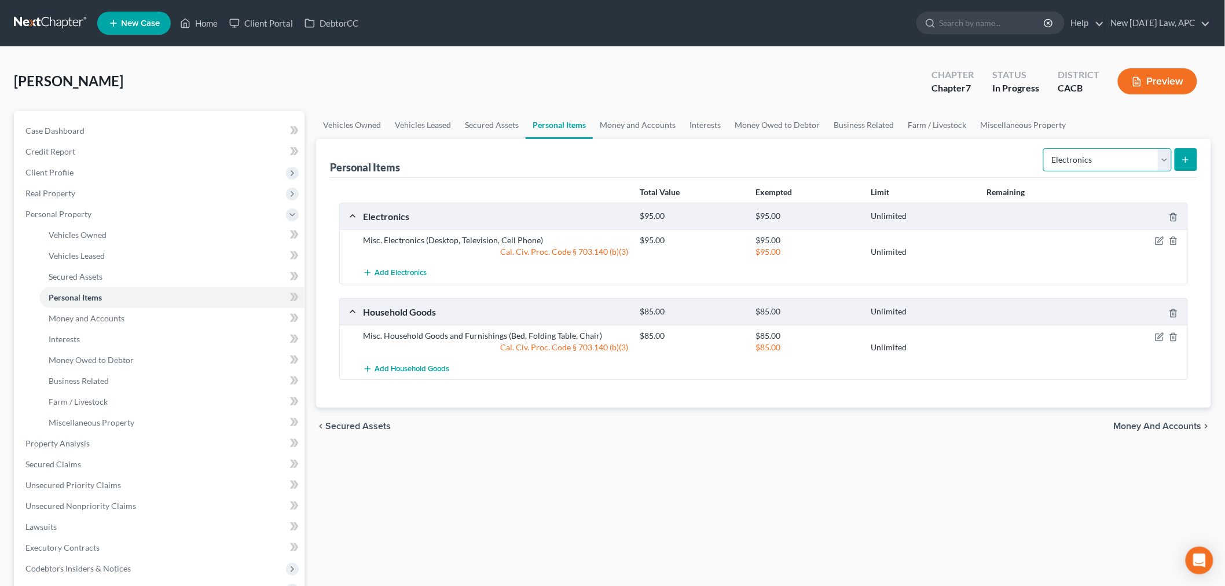
click at [1088, 166] on select "Select Item Type Clothing Collectibles Of Value Electronics Firearms Household …" at bounding box center [1107, 159] width 128 height 23
select select "clothing"
click at [1044, 148] on select "Select Item Type Clothing Collectibles Of Value Electronics Firearms Household …" at bounding box center [1107, 159] width 128 height 23
click at [1194, 174] on div "Personal Items Select Item Type Clothing Collectibles Of Value Electronics Fire…" at bounding box center [763, 158] width 867 height 39
click at [1185, 164] on button "submit" at bounding box center [1185, 159] width 23 height 23
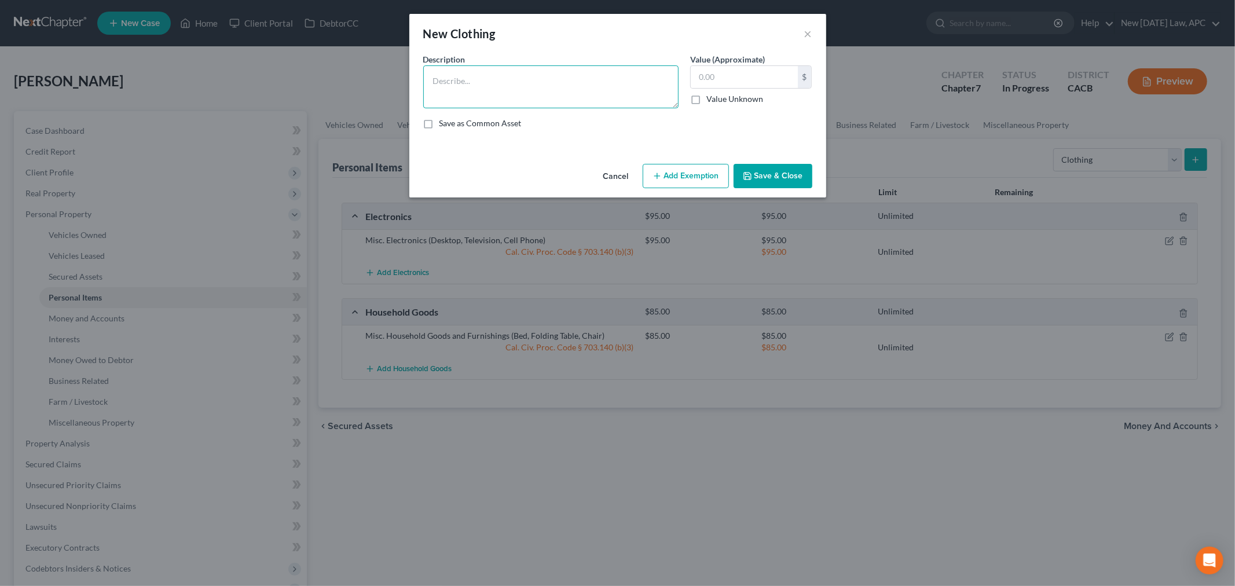
click at [544, 93] on textarea at bounding box center [550, 86] width 255 height 43
type textarea "Misc. Clothing"
type input "50.00"
click at [651, 181] on button "Add Exemption" at bounding box center [685, 176] width 86 height 24
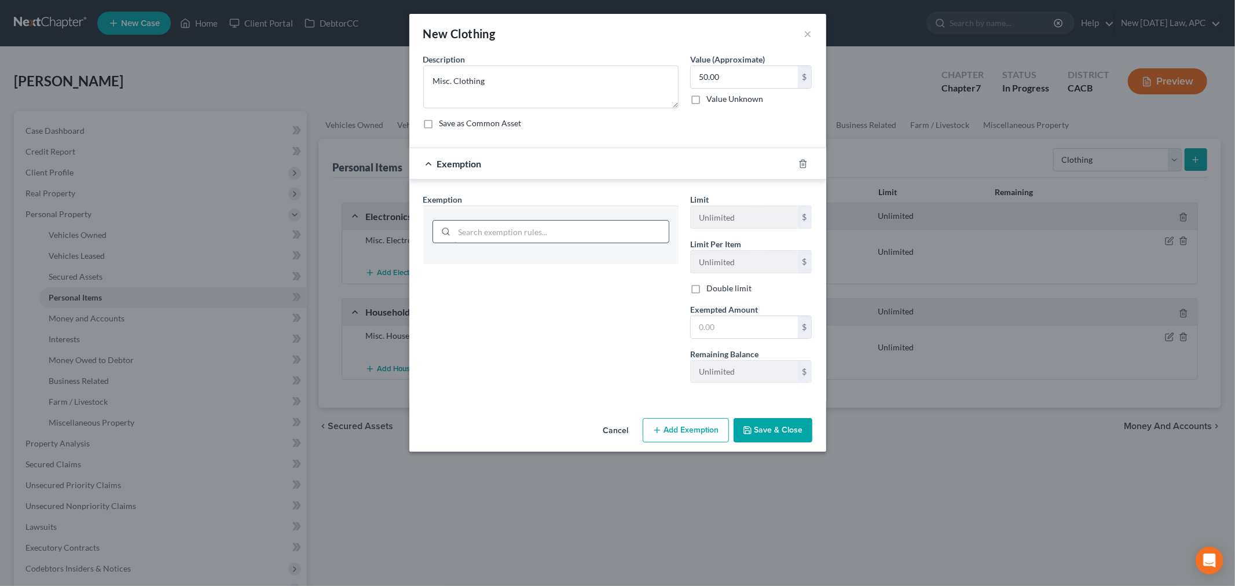
click at [539, 237] on input "search" at bounding box center [561, 232] width 214 height 22
click at [536, 234] on input "search" at bounding box center [561, 232] width 214 height 22
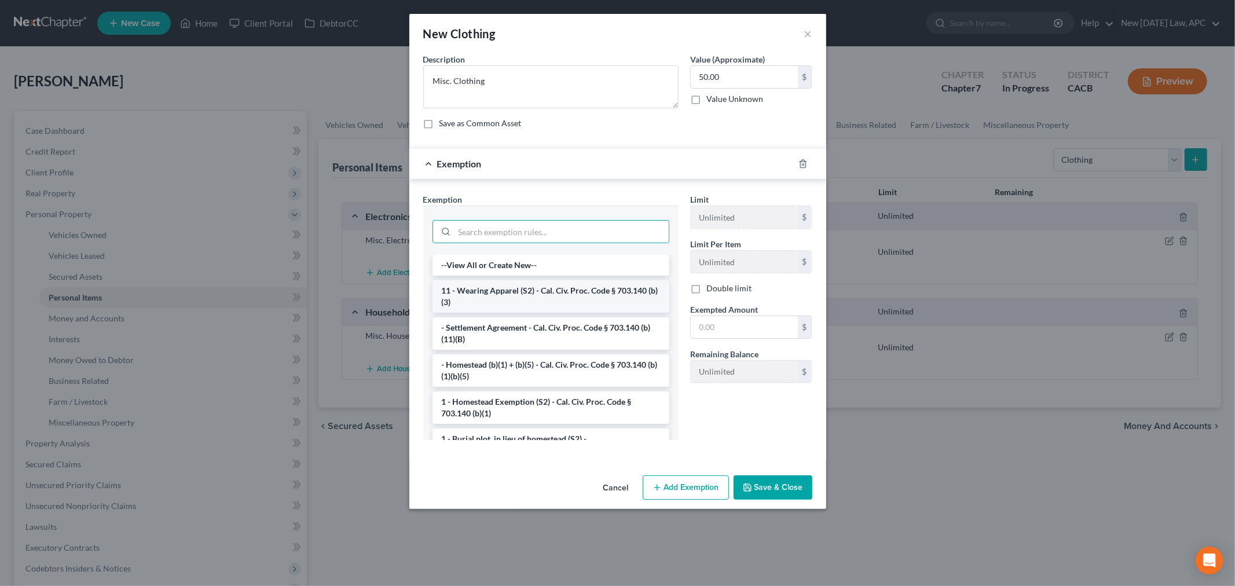
click at [593, 306] on li "11 - Wearing Apparel (S2) - Cal. Civ. Proc. Code § 703.140 (b)(3)" at bounding box center [550, 296] width 237 height 32
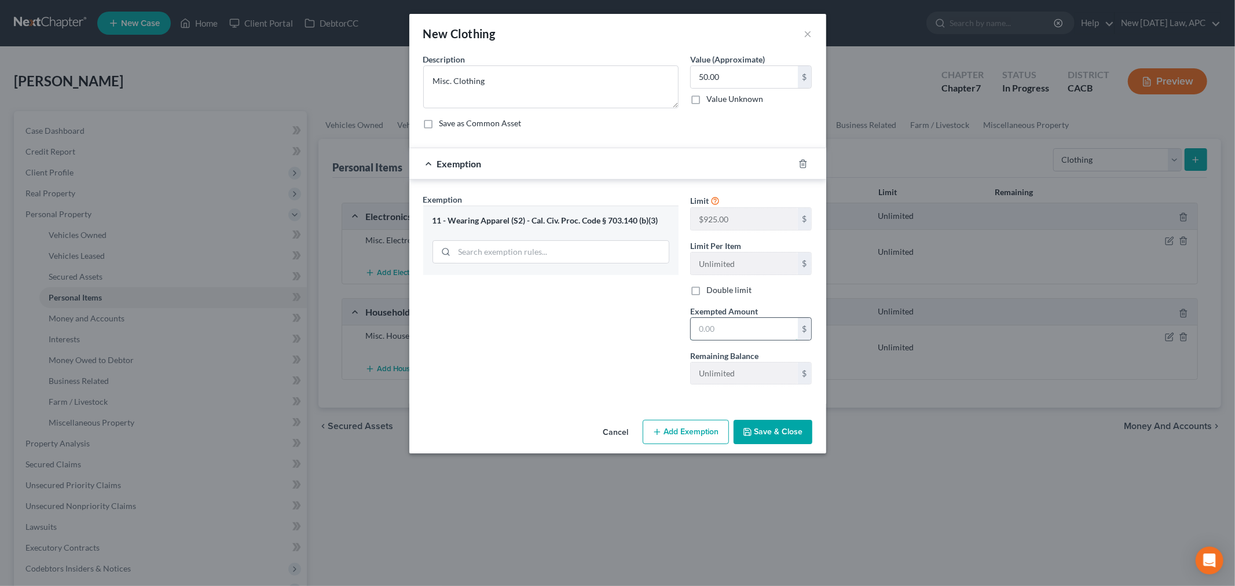
click at [721, 337] on input "text" at bounding box center [744, 329] width 107 height 22
type input "50.00"
click at [759, 431] on button "Save & Close" at bounding box center [772, 432] width 79 height 24
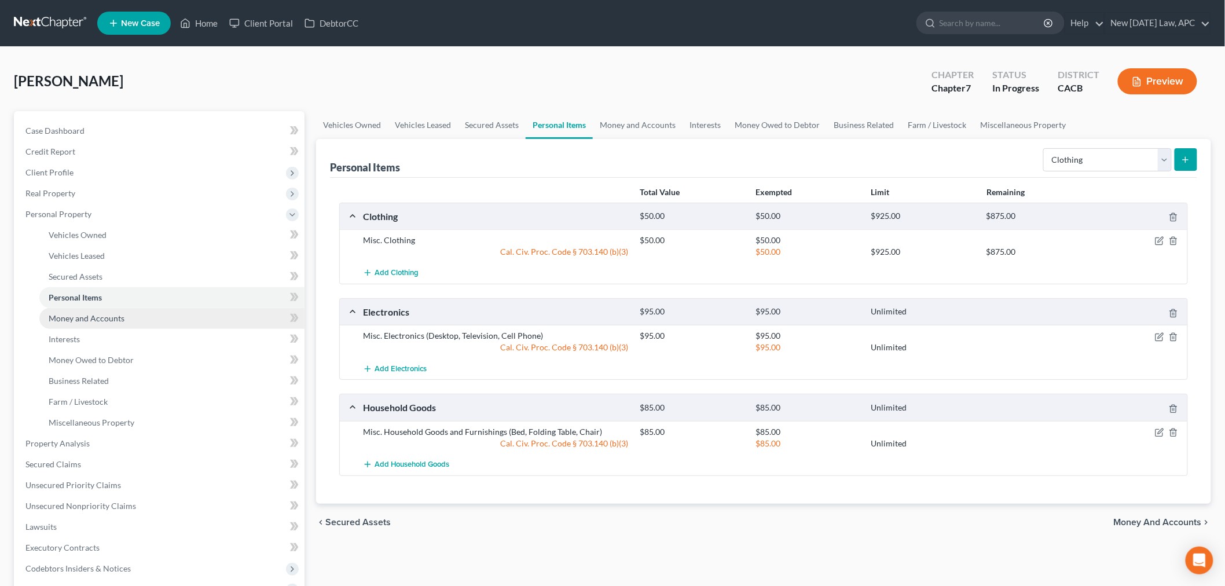
click at [79, 321] on span "Money and Accounts" at bounding box center [87, 318] width 76 height 10
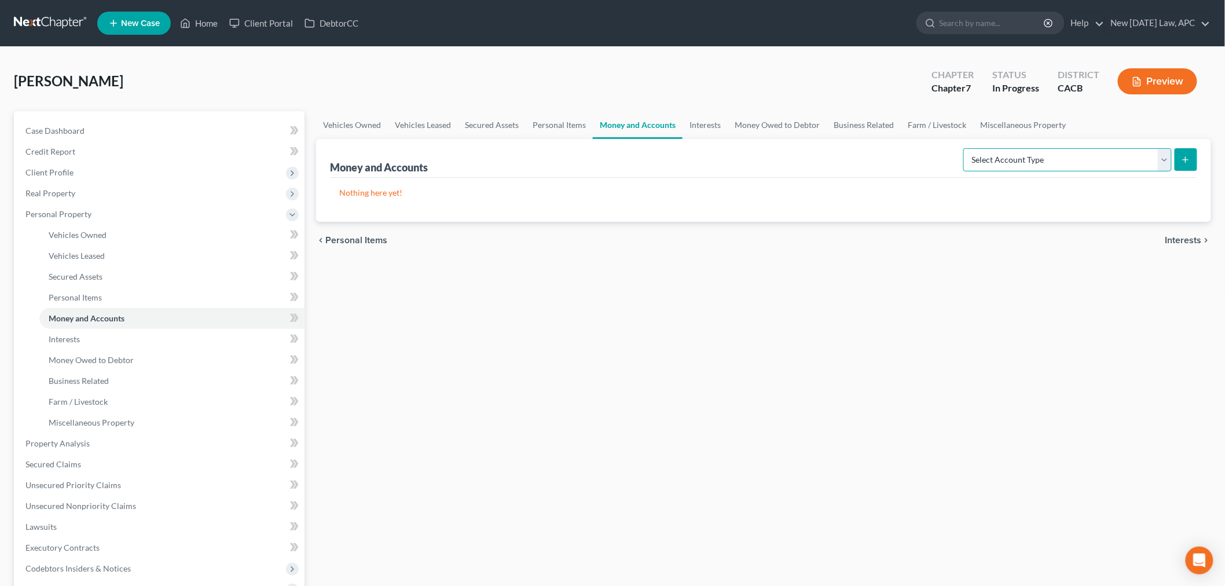
click at [1049, 166] on select "Select Account Type Brokerage Cash on Hand Certificates of Deposit Checking Acc…" at bounding box center [1067, 159] width 208 height 23
select select "security_deposits"
click at [965, 148] on select "Select Account Type Brokerage Cash on Hand Certificates of Deposit Checking Acc…" at bounding box center [1067, 159] width 208 height 23
click at [1181, 157] on icon "submit" at bounding box center [1185, 159] width 9 height 9
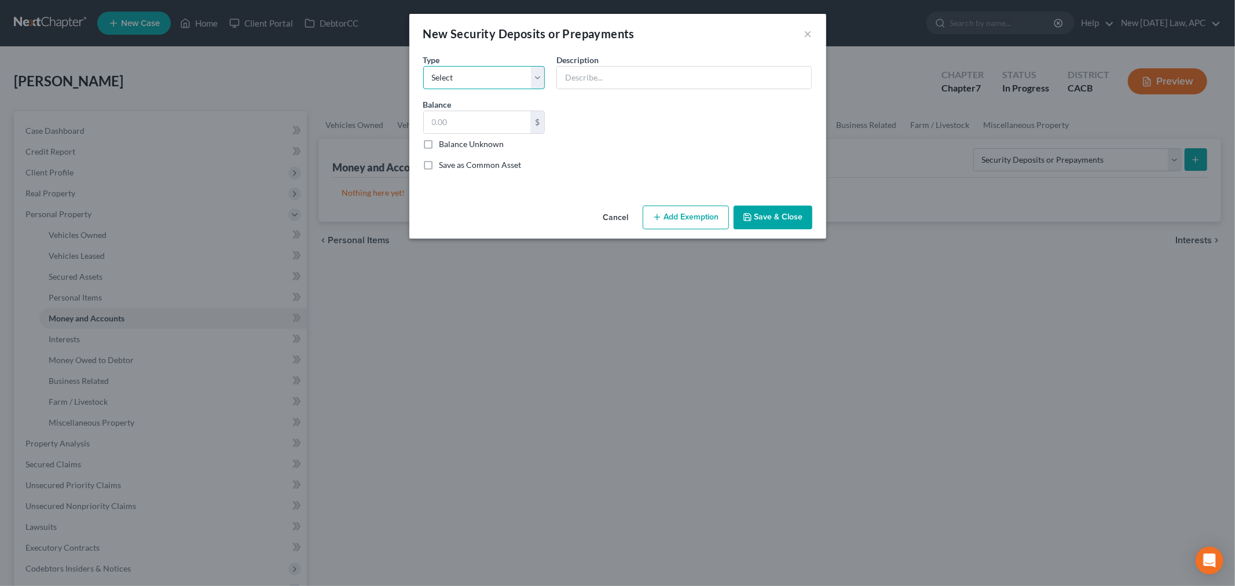
click at [462, 79] on select "Select Electric Gas Heating Oil Security Deposit On Rental Unit Prepaid Rent Te…" at bounding box center [484, 77] width 122 height 23
select select "3"
click at [423, 66] on select "Select Electric Gas Heating Oil Security Deposit On Rental Unit Prepaid Rent Te…" at bounding box center [484, 77] width 122 height 23
click at [469, 128] on input "text" at bounding box center [477, 122] width 107 height 22
type input "650.00"
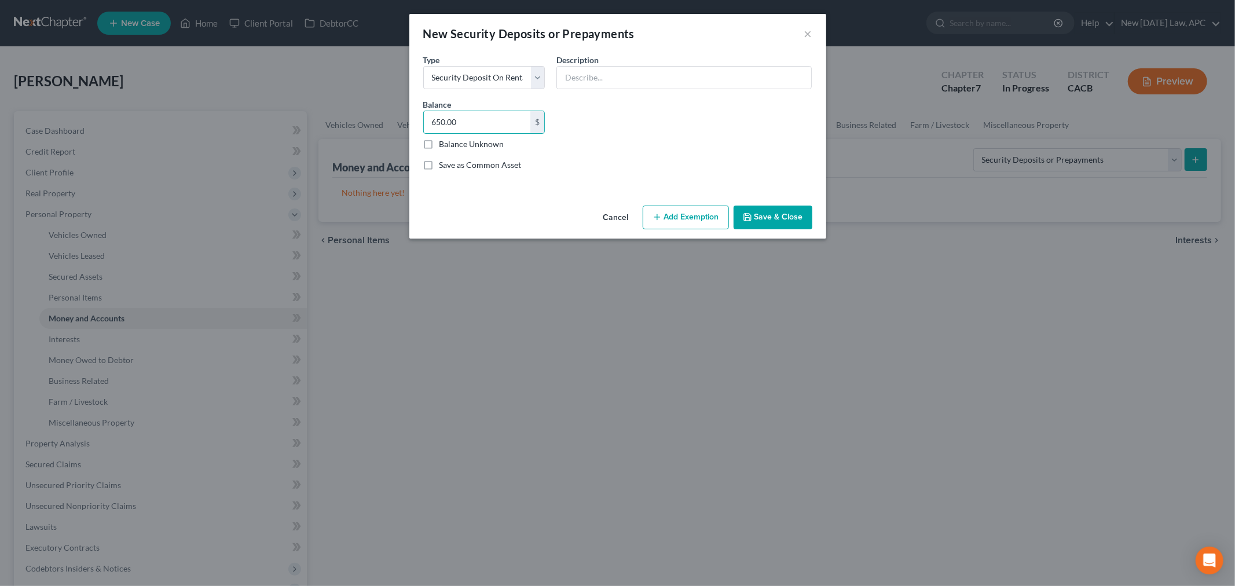
click at [652, 207] on button "Add Exemption" at bounding box center [685, 217] width 86 height 24
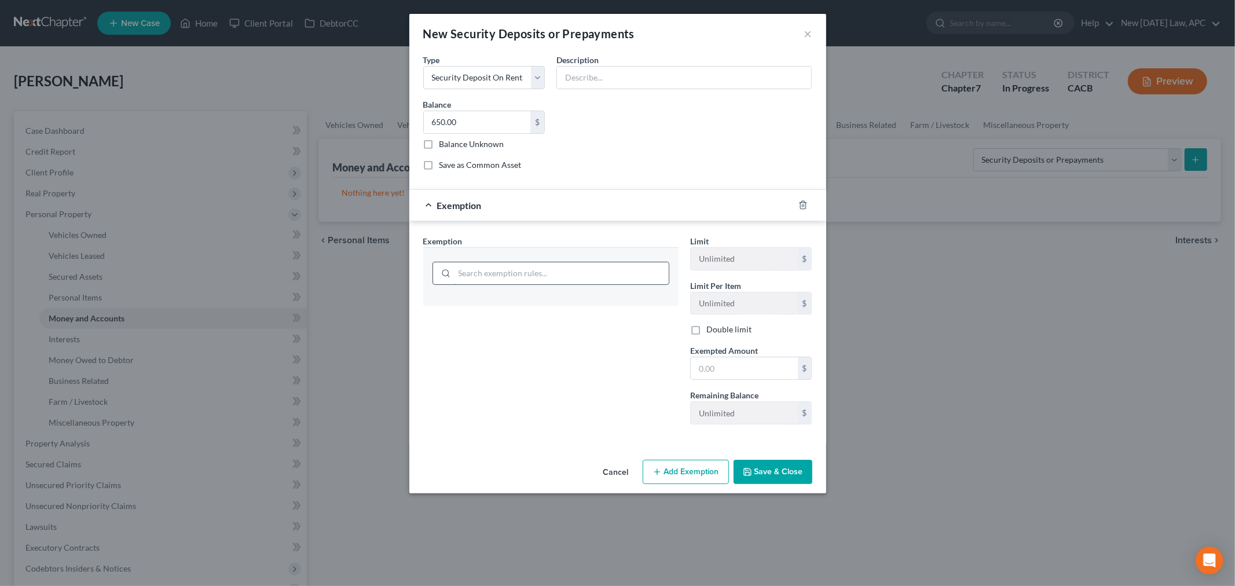
click at [542, 275] on input "search" at bounding box center [561, 273] width 214 height 22
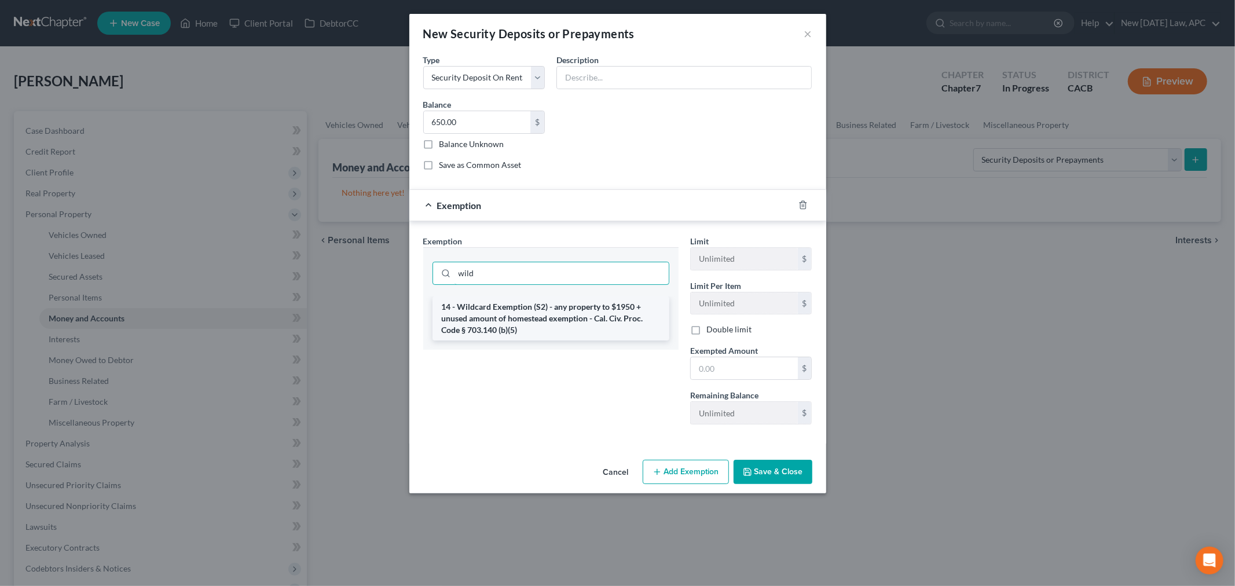
type input "wild"
click at [543, 317] on li "14 - Wildcard Exemption (S2) - any property to $1950 + unused amount of homeste…" at bounding box center [550, 318] width 237 height 44
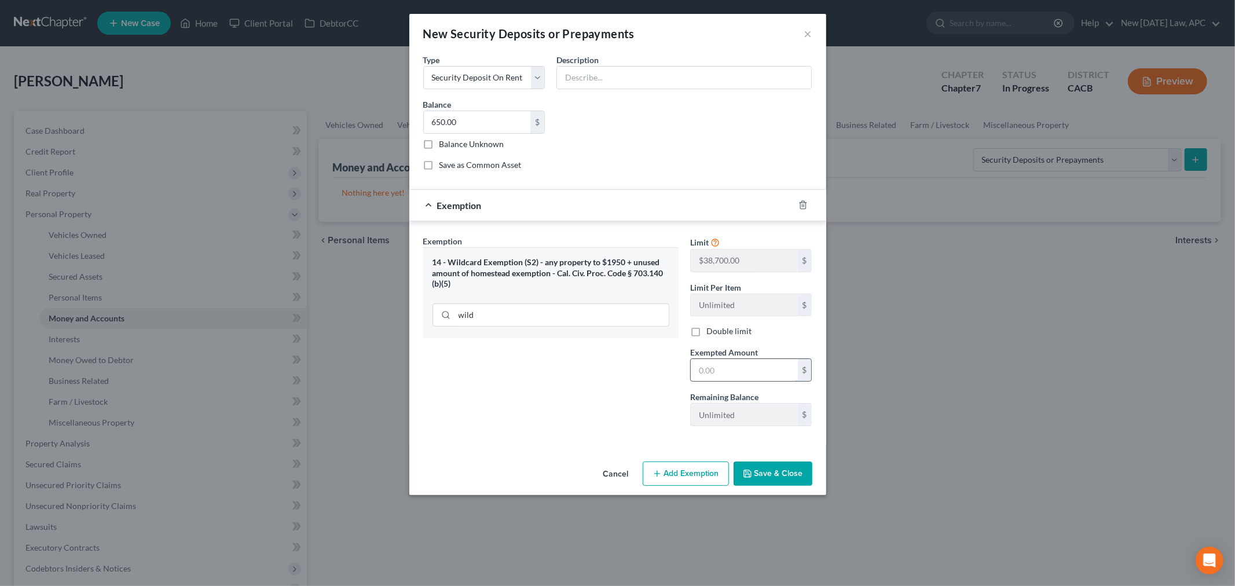
click at [714, 380] on input "text" at bounding box center [744, 370] width 107 height 22
type input "650.00"
click at [576, 397] on div "Exemption Set must be selected for CA. Exemption * 14 - Wildcard Exemption (S2)…" at bounding box center [550, 335] width 267 height 200
click at [560, 313] on input "wild" at bounding box center [561, 315] width 214 height 22
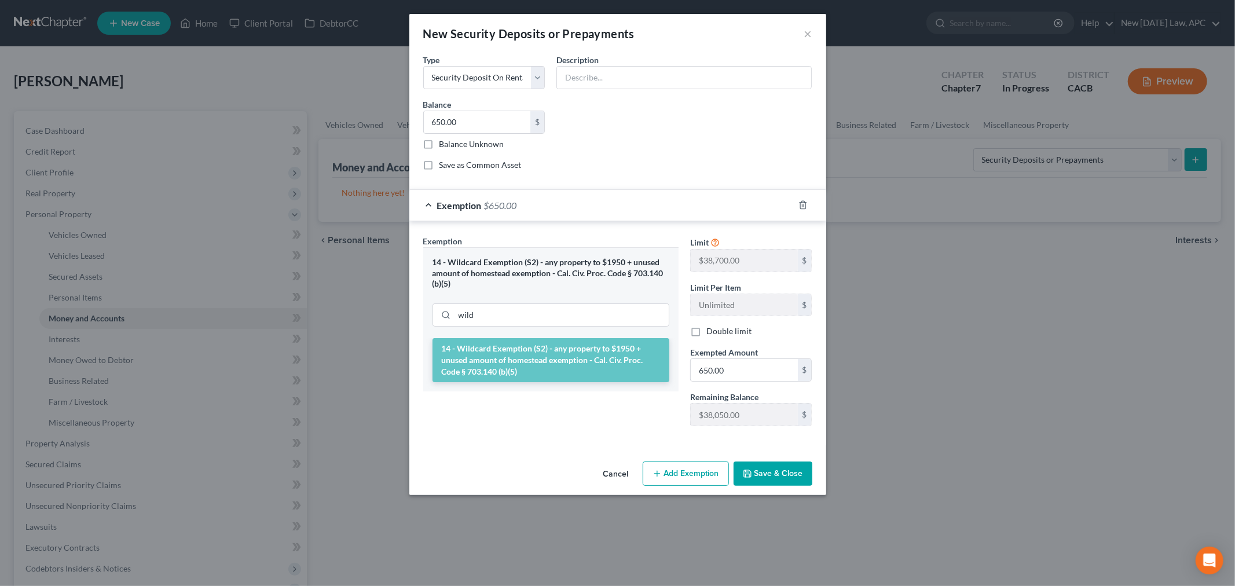
click at [661, 249] on div "14 - Wildcard Exemption (S2) - any property to $1950 + unused amount of homeste…" at bounding box center [550, 292] width 255 height 91
click at [495, 316] on input "wild" at bounding box center [561, 315] width 214 height 22
drag, startPoint x: 475, startPoint y: 317, endPoint x: 460, endPoint y: 317, distance: 15.6
click at [466, 317] on input "wild" at bounding box center [561, 315] width 214 height 22
click at [459, 317] on input "wild" at bounding box center [561, 315] width 214 height 22
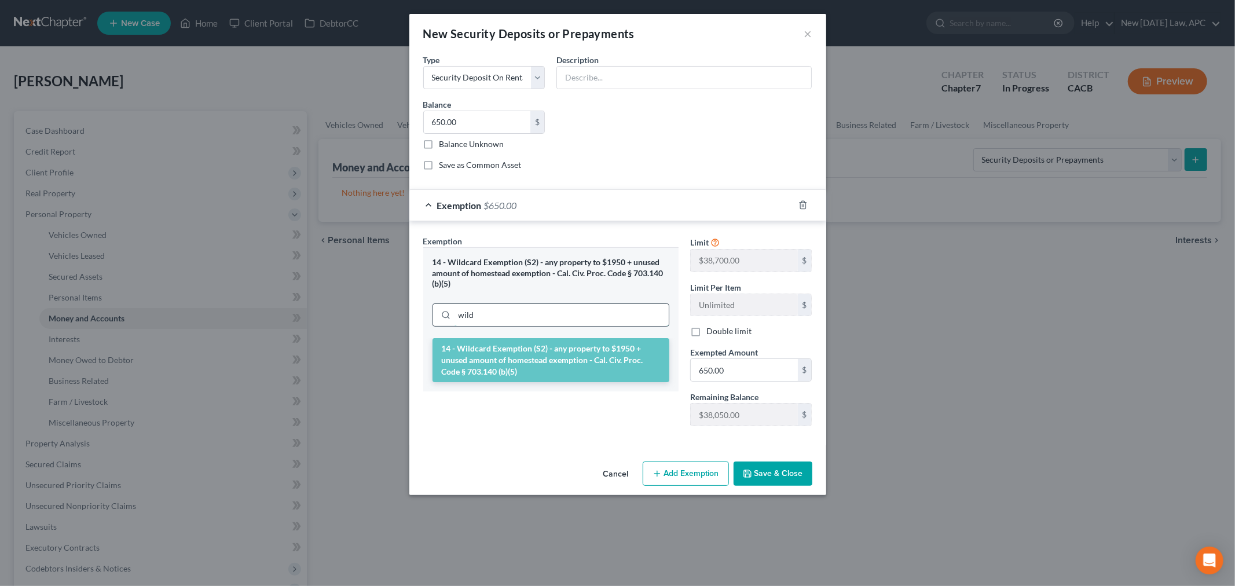
drag, startPoint x: 494, startPoint y: 315, endPoint x: 435, endPoint y: 317, distance: 59.1
click at [435, 317] on div "wild" at bounding box center [550, 314] width 237 height 23
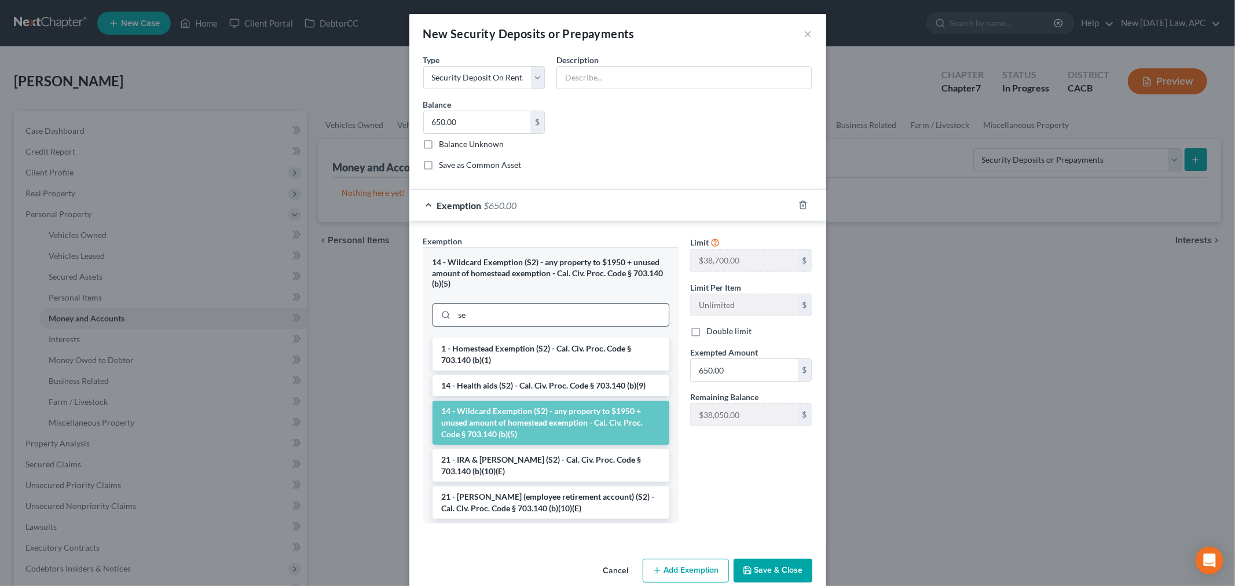
type input "s"
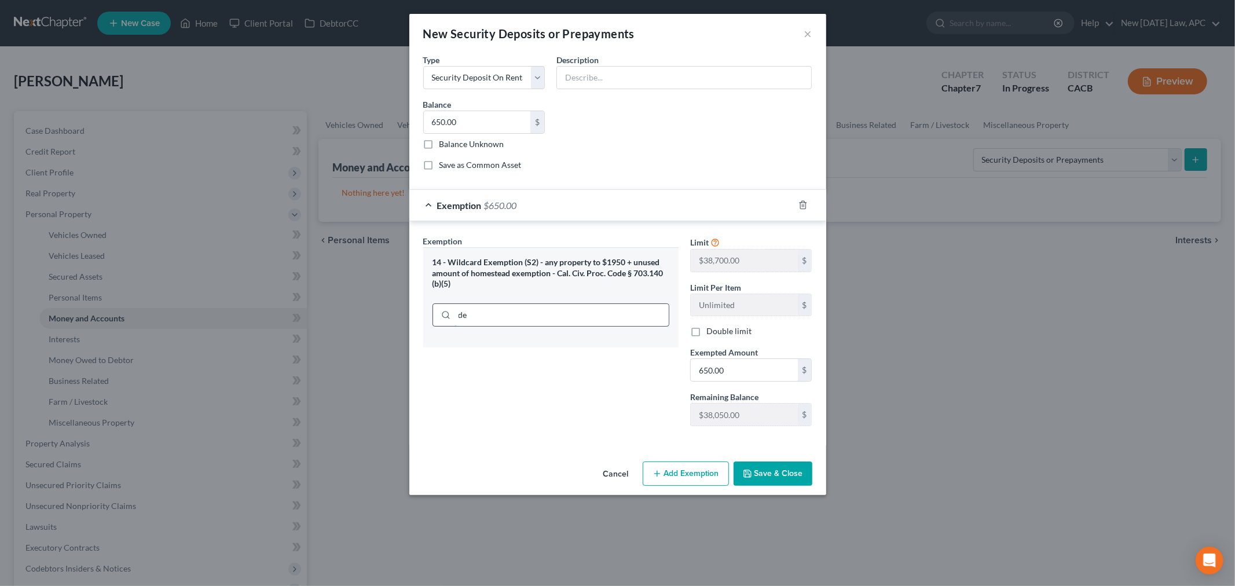
type input "d"
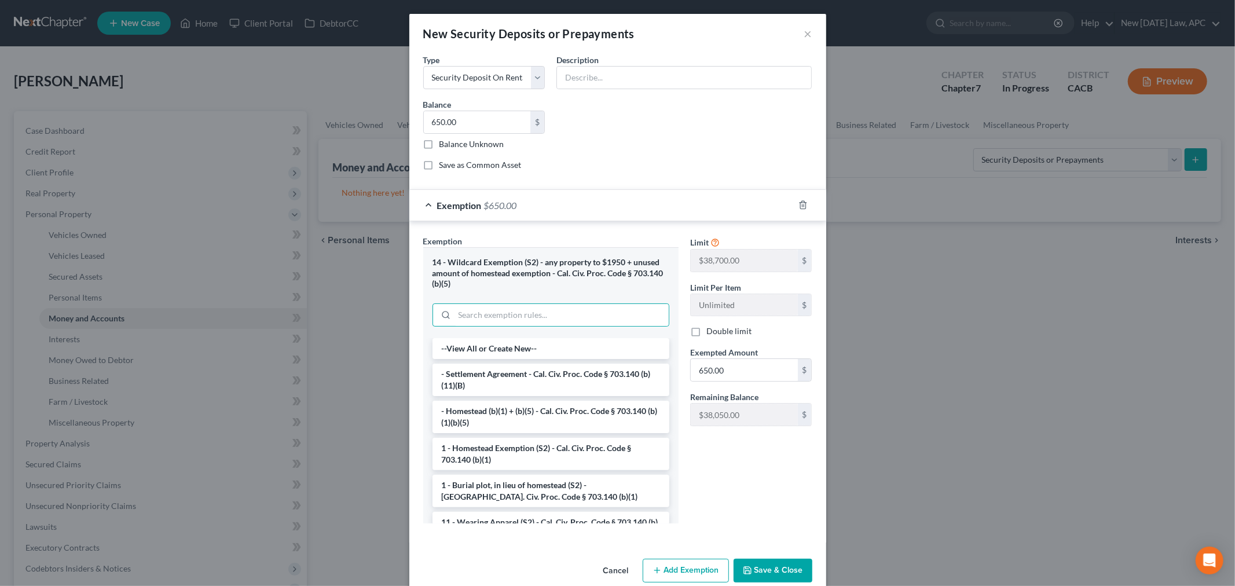
click at [733, 495] on div "Limit $38,700.00 $ Limit Per Item Unlimited $ Double limit Exempted Amount * 65…" at bounding box center [751, 384] width 134 height 298
click at [582, 76] on input "text" at bounding box center [684, 78] width 254 height 22
click at [678, 78] on input "Security Deposit for Rental Home" at bounding box center [684, 78] width 254 height 22
drag, startPoint x: 678, startPoint y: 78, endPoint x: 630, endPoint y: 78, distance: 48.0
click at [630, 78] on input "Security Deposit for Rental Home" at bounding box center [684, 78] width 254 height 22
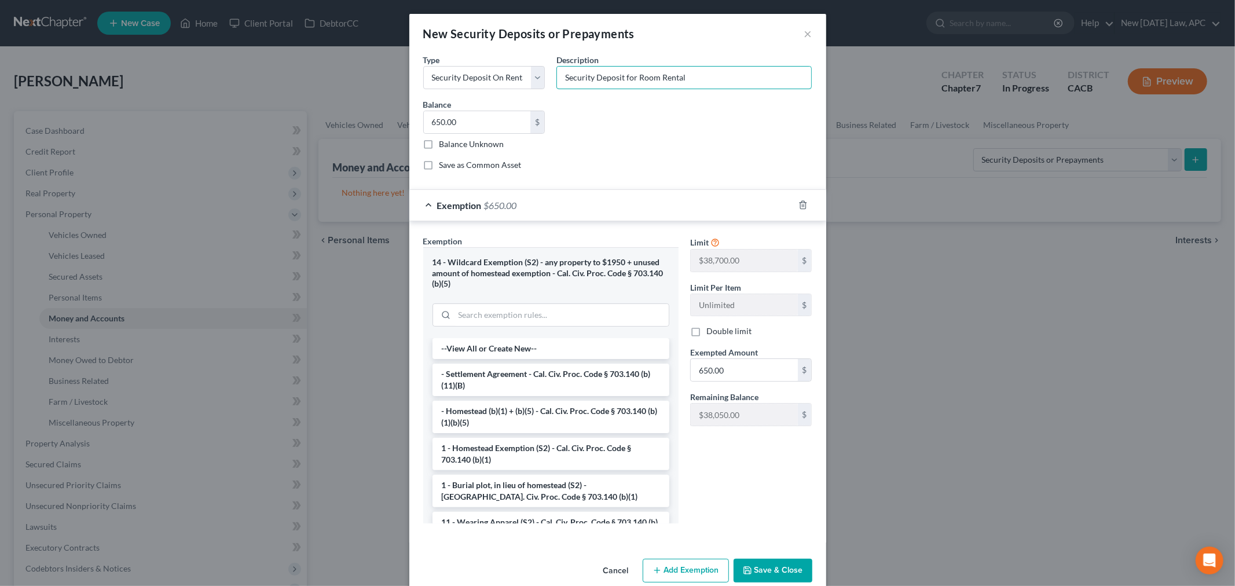
type input "Security Deposit for Room Rental"
click at [680, 126] on div "Common Asset Select Type Select Electric Gas Heating Oil Security Deposit On Re…" at bounding box center [617, 116] width 401 height 127
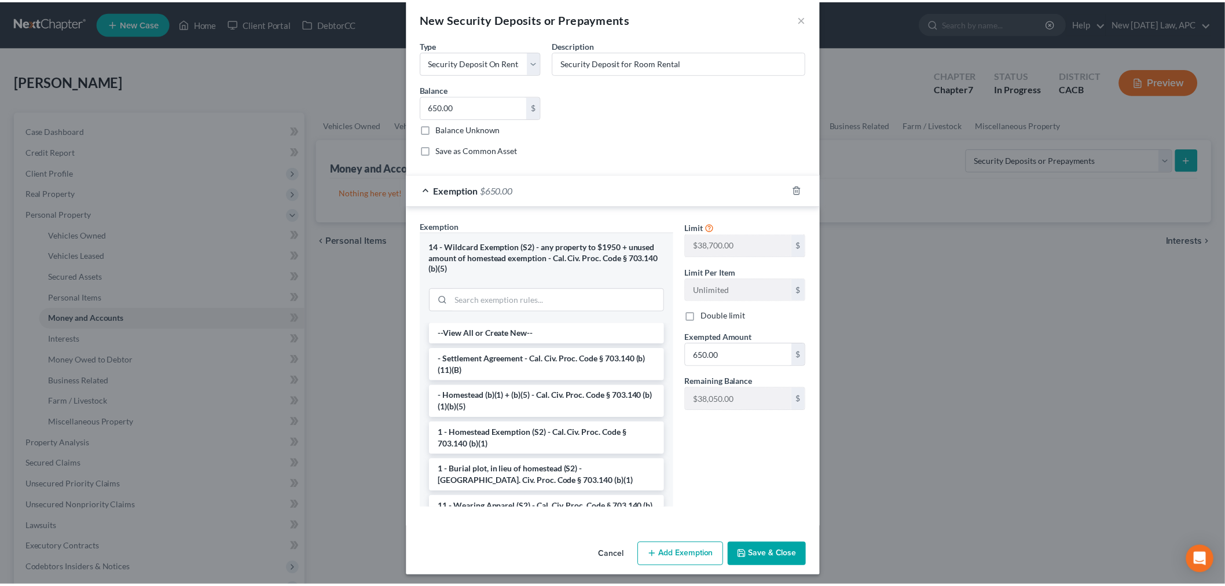
scroll to position [20, 0]
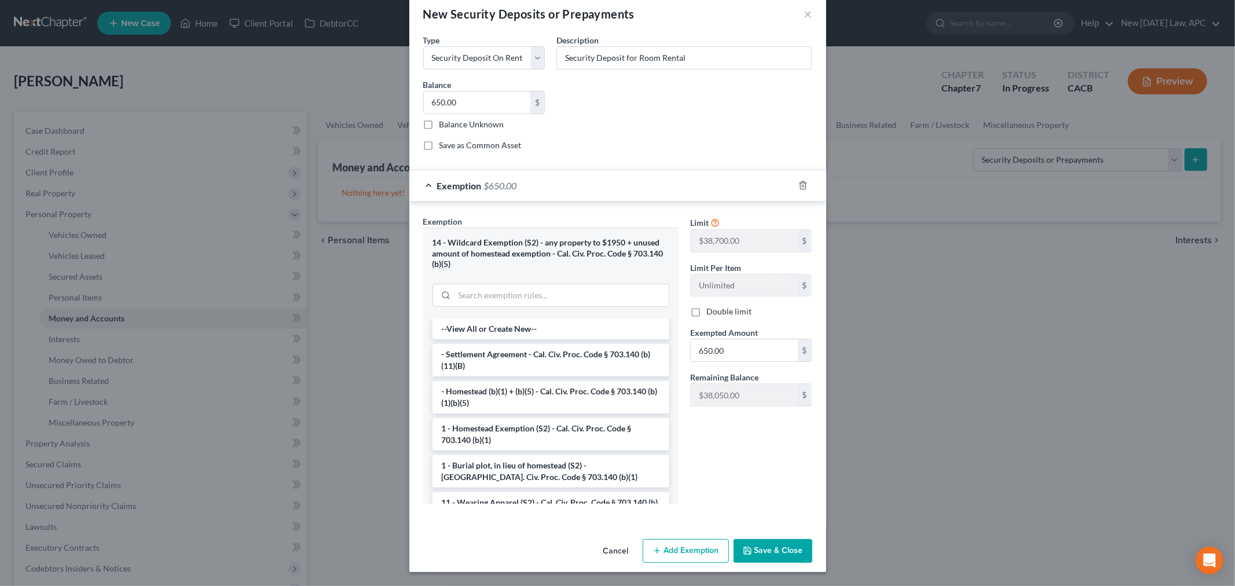
click at [744, 560] on button "Save & Close" at bounding box center [772, 551] width 79 height 24
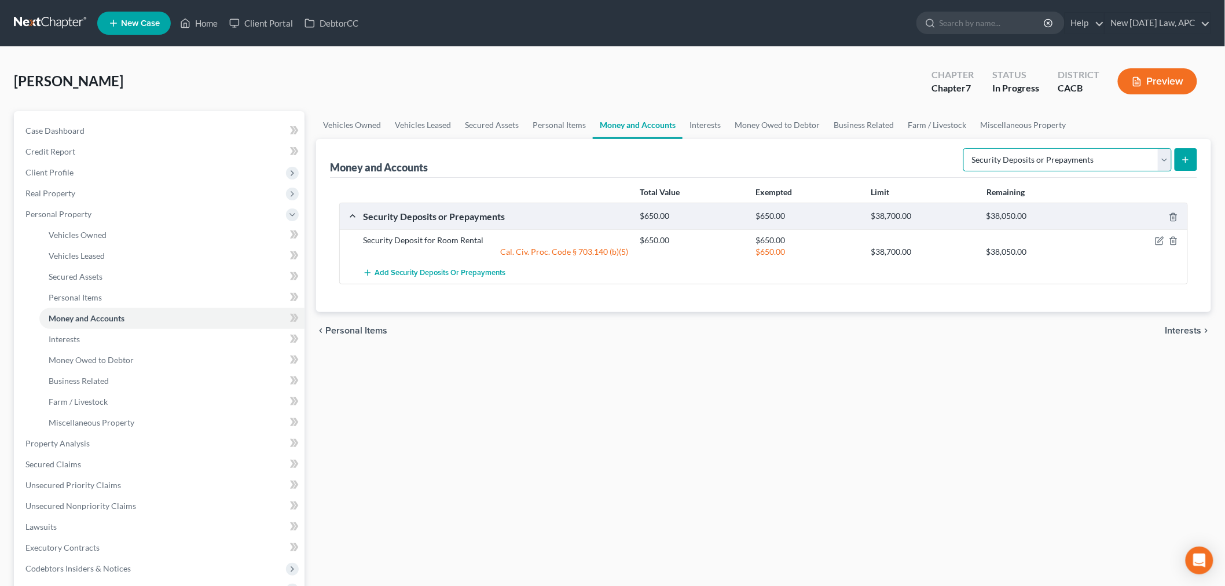
click at [1022, 161] on select "Select Account Type Brokerage Cash on Hand Certificates of Deposit Checking Acc…" at bounding box center [1067, 159] width 208 height 23
select select "checking"
click at [965, 148] on select "Select Account Type Brokerage Cash on Hand Certificates of Deposit Checking Acc…" at bounding box center [1067, 159] width 208 height 23
click at [1178, 151] on button "submit" at bounding box center [1185, 159] width 23 height 23
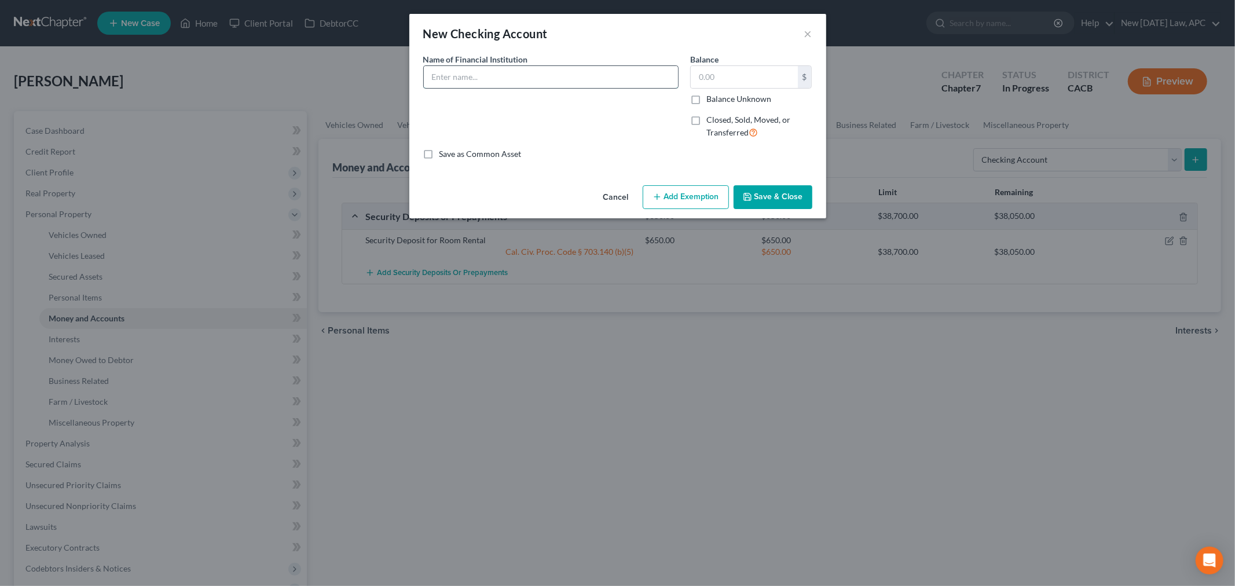
click at [537, 82] on input "text" at bounding box center [551, 77] width 254 height 22
type input "US Bank #8387"
click at [724, 71] on input "text" at bounding box center [744, 77] width 107 height 22
type input "2,125.00"
click at [688, 201] on button "Add Exemption" at bounding box center [685, 197] width 86 height 24
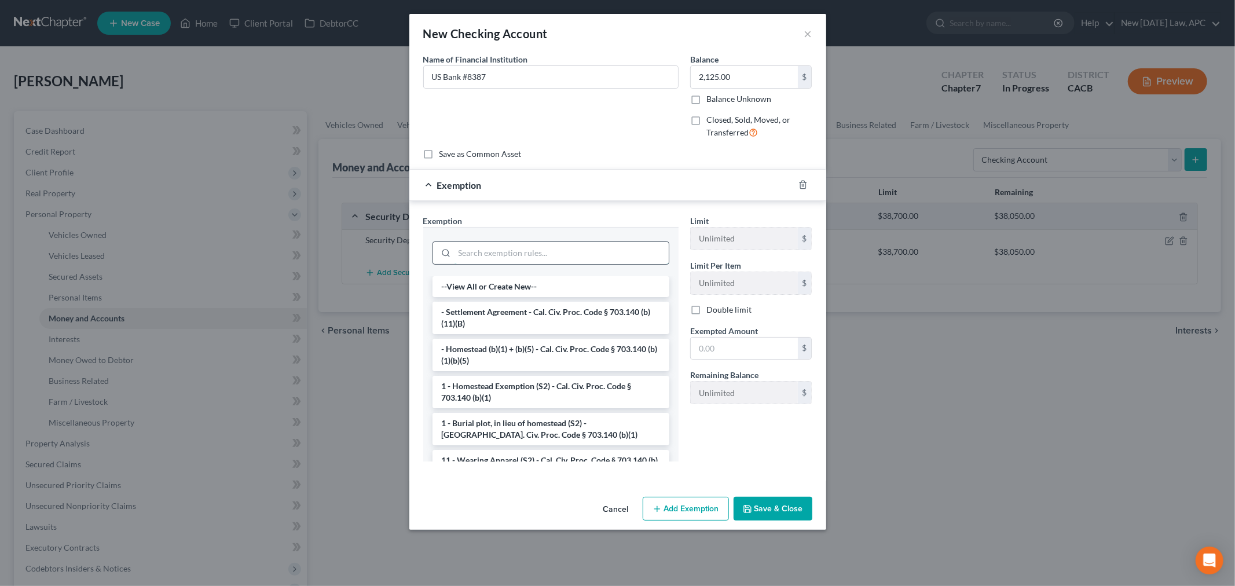
click at [499, 252] on input "search" at bounding box center [561, 253] width 214 height 22
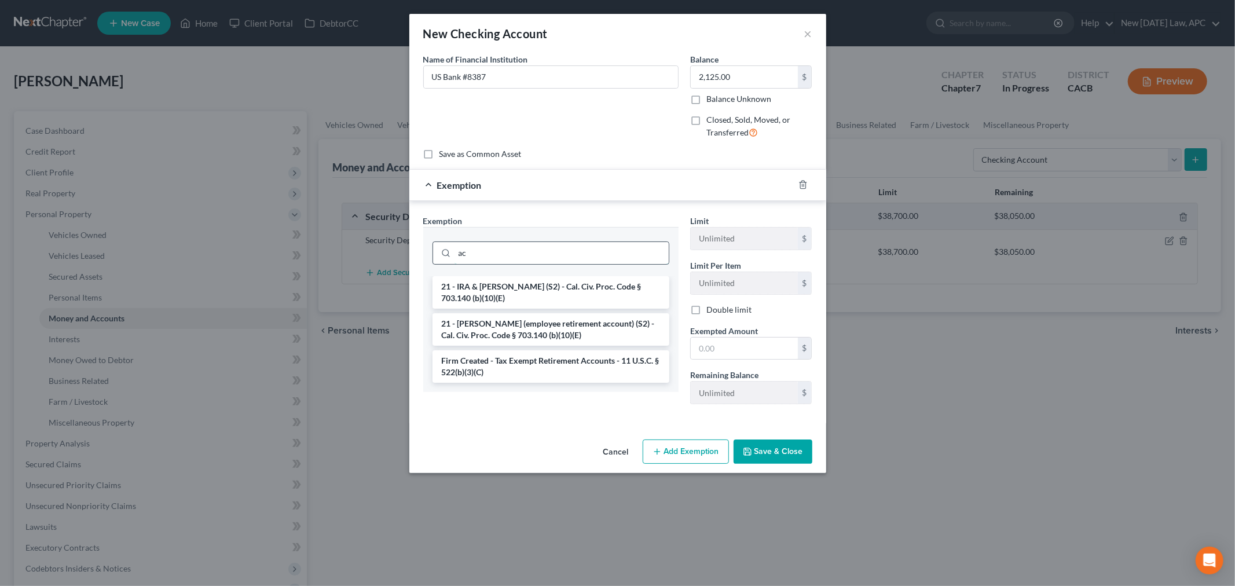
type input "a"
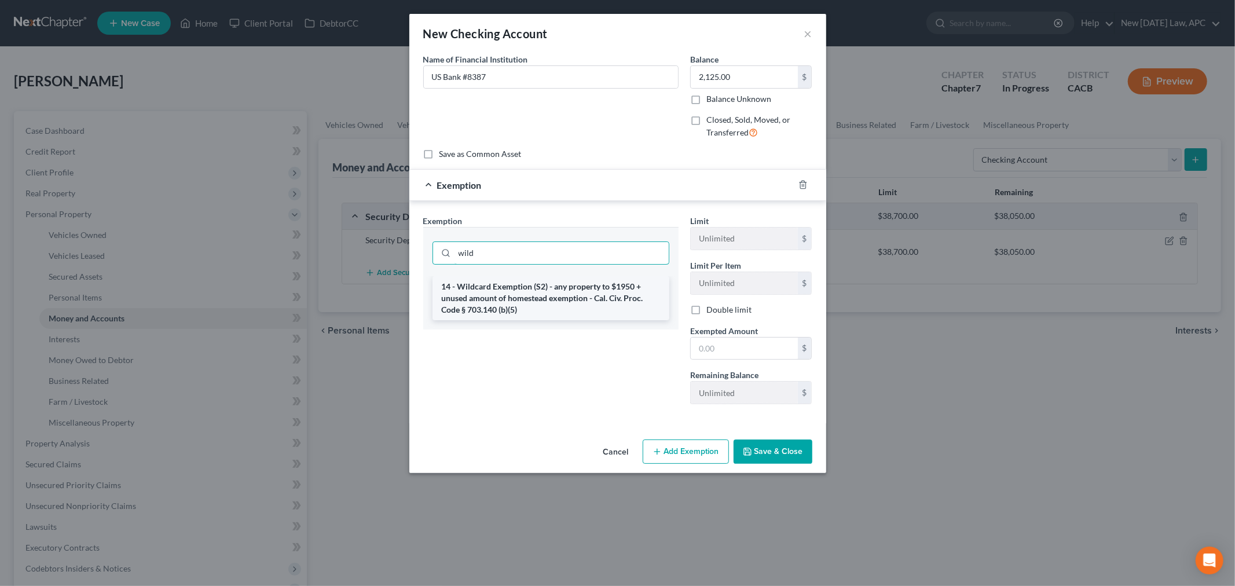
type input "wild"
click at [521, 293] on li "14 - Wildcard Exemption (S2) - any property to $1950 + unused amount of homeste…" at bounding box center [550, 298] width 237 height 44
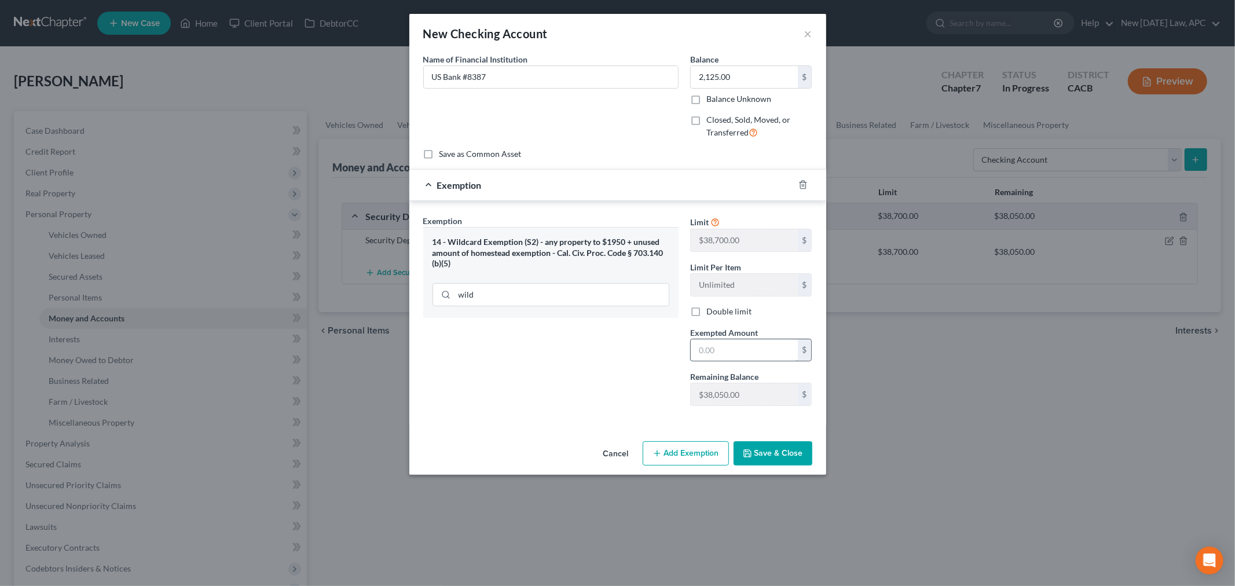
click at [711, 344] on input "text" at bounding box center [744, 350] width 107 height 22
type input "2,125.00"
click at [762, 456] on button "Save & Close" at bounding box center [772, 453] width 79 height 24
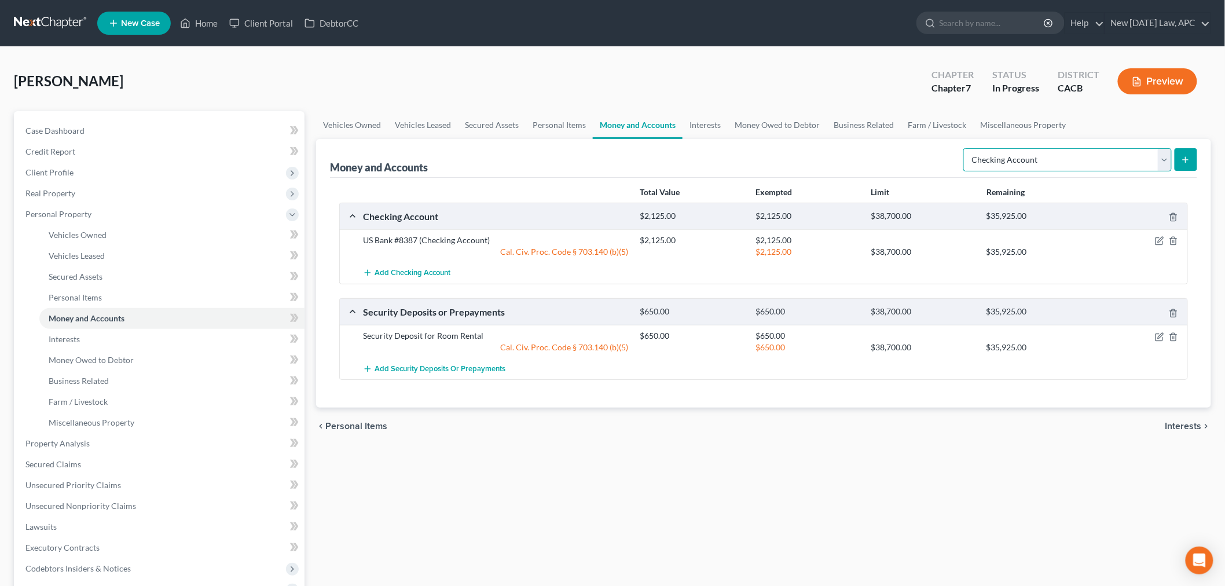
click at [1031, 157] on select "Select Account Type Brokerage Cash on Hand Certificates of Deposit Checking Acc…" at bounding box center [1067, 159] width 208 height 23
select select "savings"
click at [965, 148] on select "Select Account Type Brokerage Cash on Hand Certificates of Deposit Checking Acc…" at bounding box center [1067, 159] width 208 height 23
click at [1183, 156] on icon "submit" at bounding box center [1185, 159] width 9 height 9
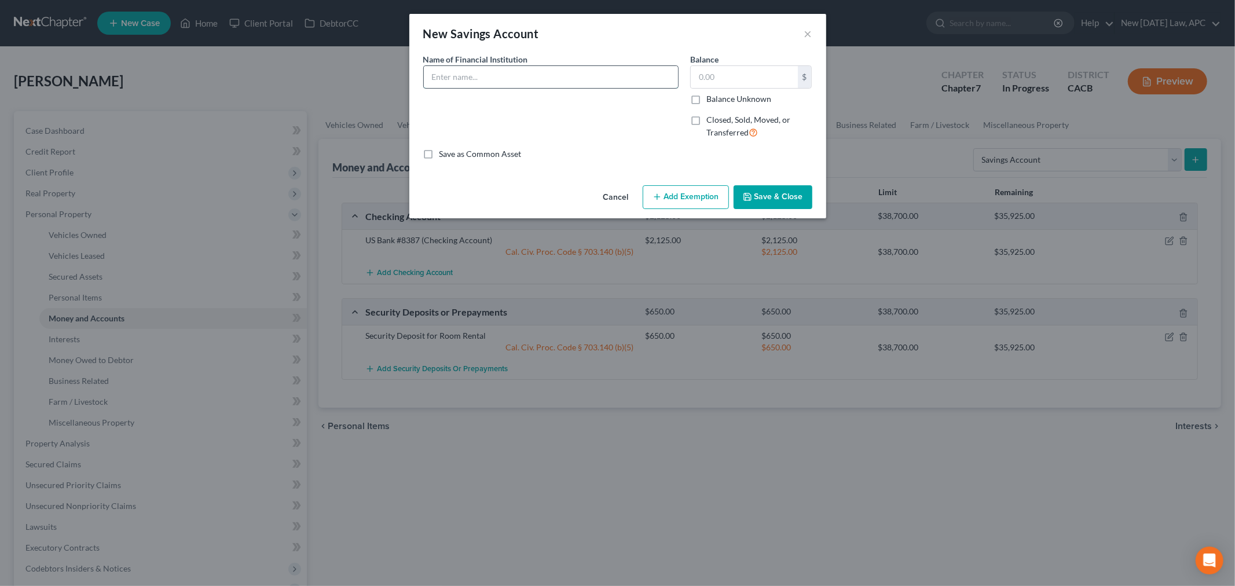
click at [534, 84] on input "text" at bounding box center [551, 77] width 254 height 22
type input "US Bank #4534"
click at [721, 80] on input "text" at bounding box center [744, 77] width 107 height 22
type input "1,298.00"
click at [686, 186] on button "Add Exemption" at bounding box center [685, 197] width 86 height 24
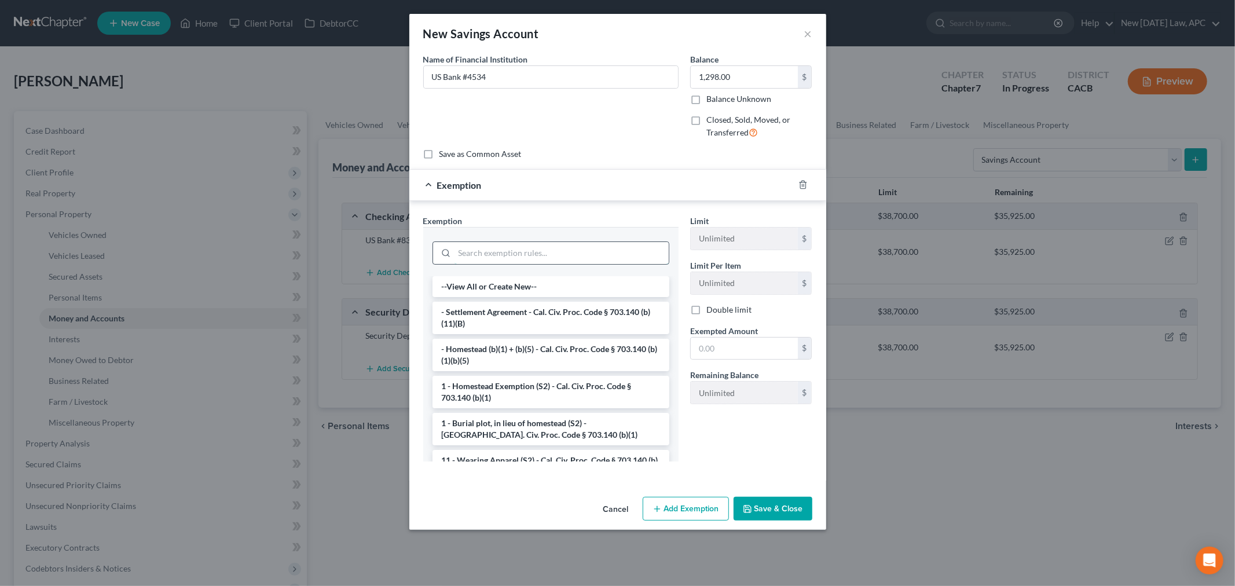
click at [594, 252] on input "search" at bounding box center [561, 253] width 214 height 22
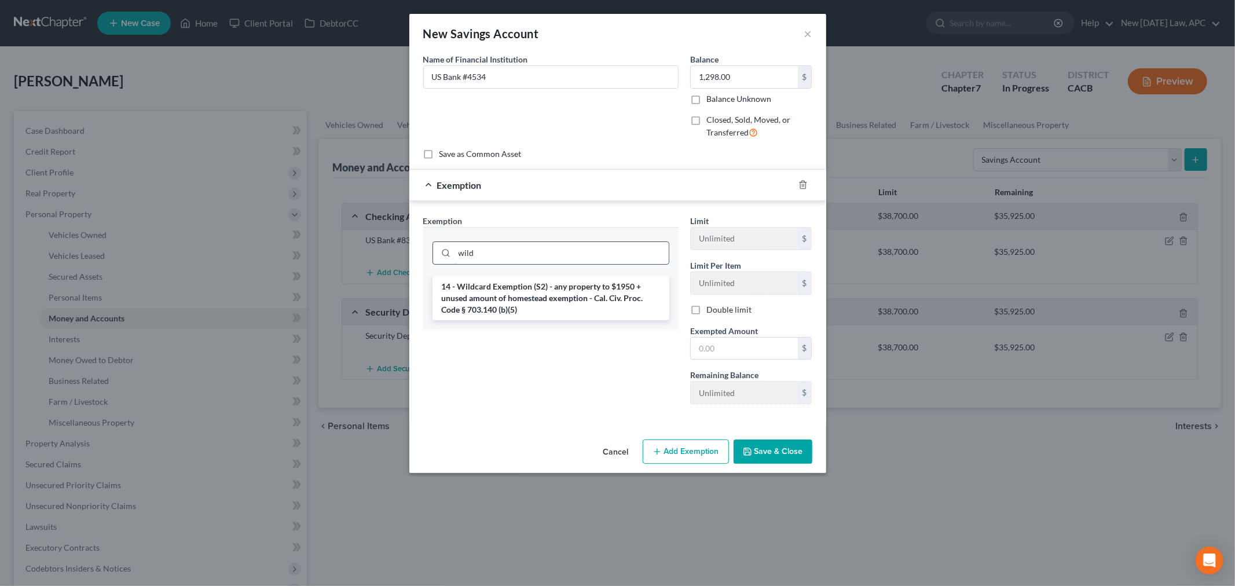
type input "wild"
click at [569, 297] on li "14 - Wildcard Exemption (S2) - any property to $1950 + unused amount of homeste…" at bounding box center [550, 298] width 237 height 44
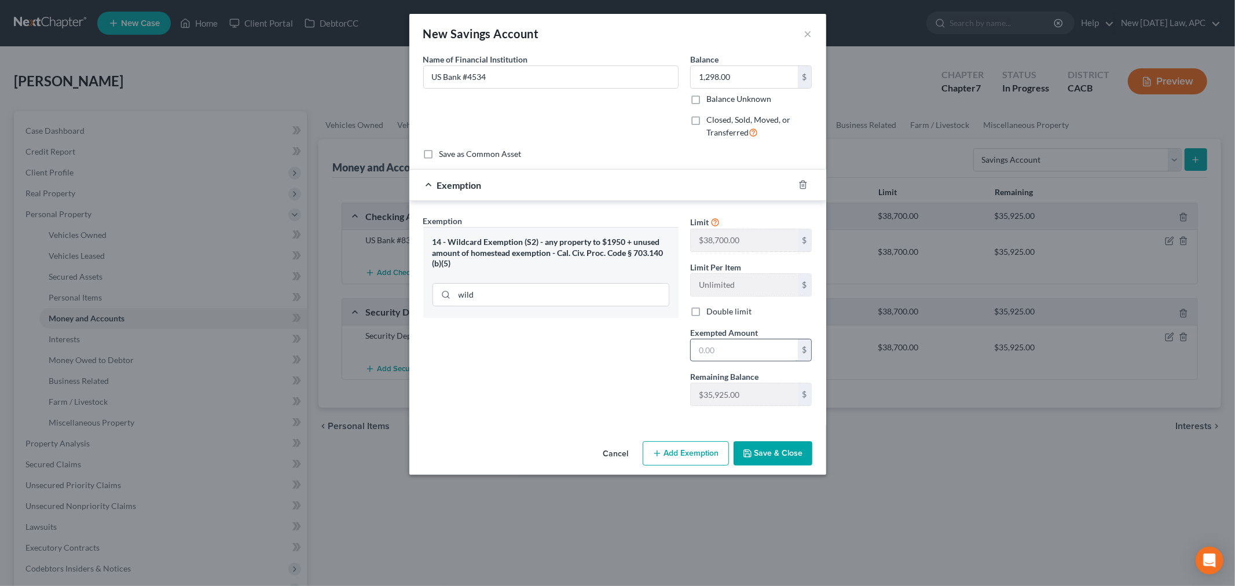
click at [721, 354] on input "text" at bounding box center [744, 350] width 107 height 22
type input "1,298.00"
click at [754, 464] on button "Save & Close" at bounding box center [772, 453] width 79 height 24
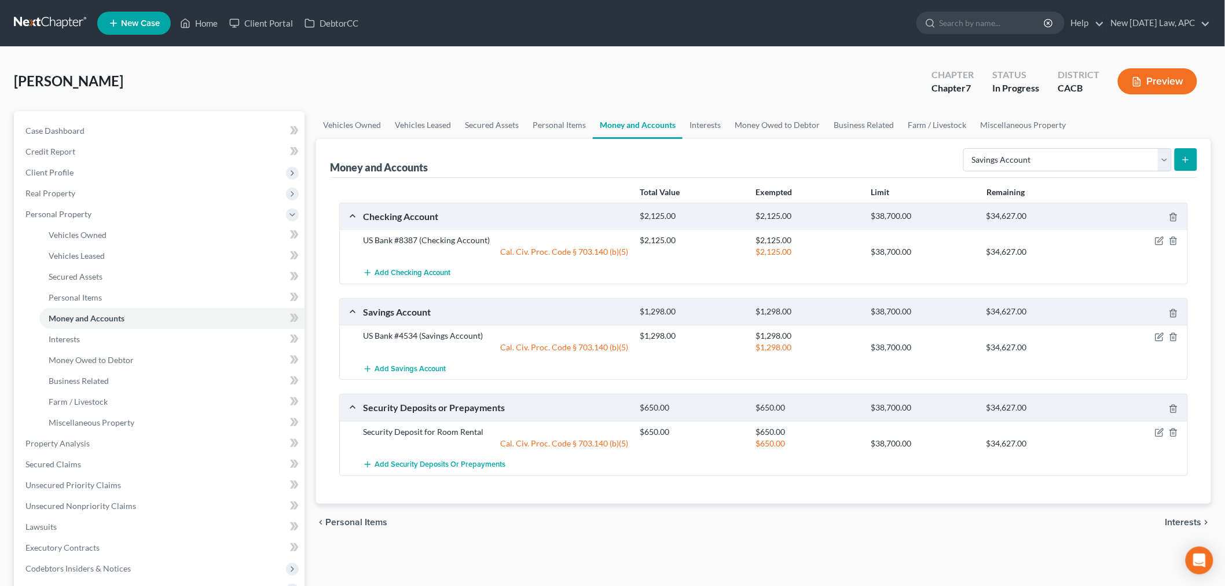
click at [1065, 172] on div "Select Account Type Brokerage Cash on Hand Certificates of Deposit Checking Acc…" at bounding box center [1077, 159] width 238 height 31
click at [1063, 160] on select "Select Account Type Brokerage Cash on Hand Certificates of Deposit Checking Acc…" at bounding box center [1067, 159] width 208 height 23
select select "other"
click at [965, 148] on select "Select Account Type Brokerage Cash on Hand Certificates of Deposit Checking Acc…" at bounding box center [1067, 159] width 208 height 23
click at [1195, 161] on button "submit" at bounding box center [1185, 159] width 23 height 23
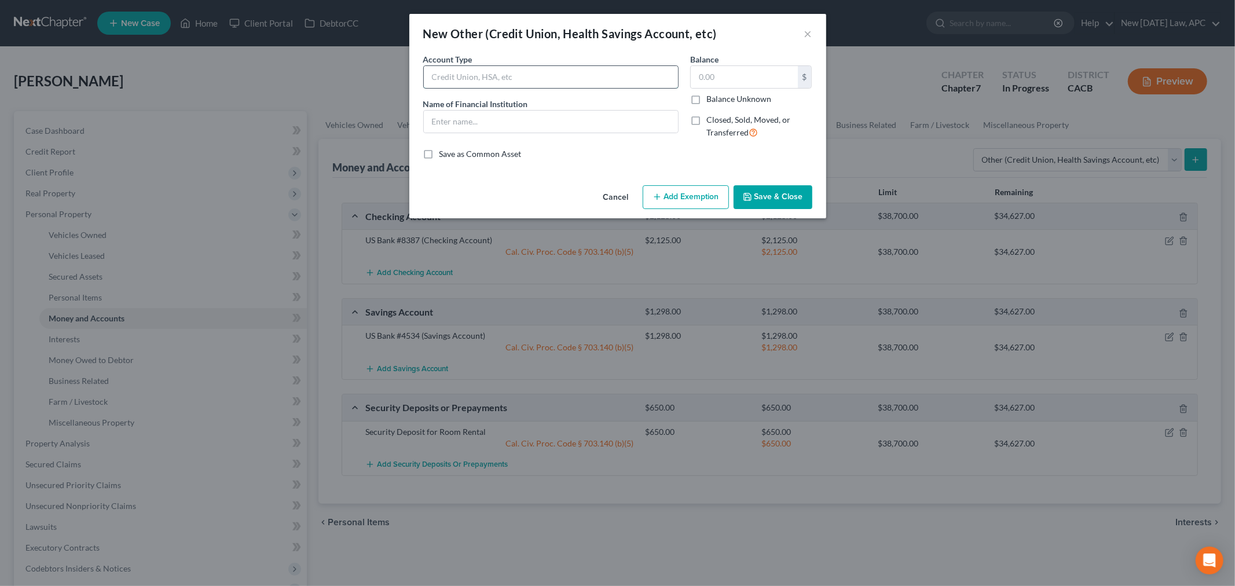
click at [457, 67] on input "text" at bounding box center [551, 77] width 254 height 22
type input "PayPal"
type input "0.00"
click at [745, 196] on icon "button" at bounding box center [747, 196] width 9 height 9
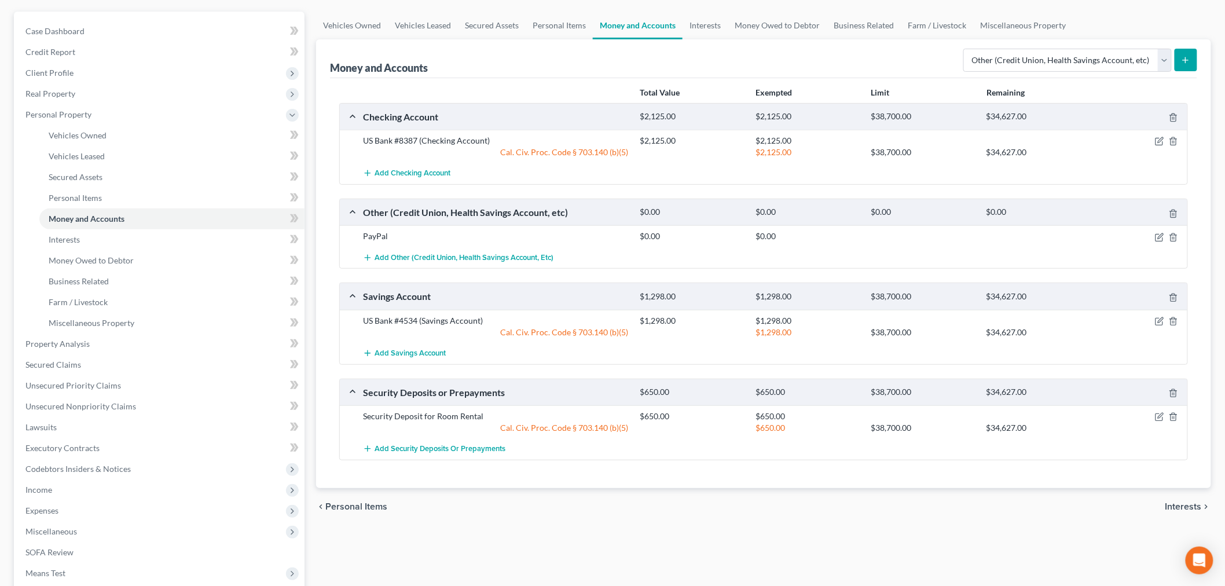
scroll to position [128, 0]
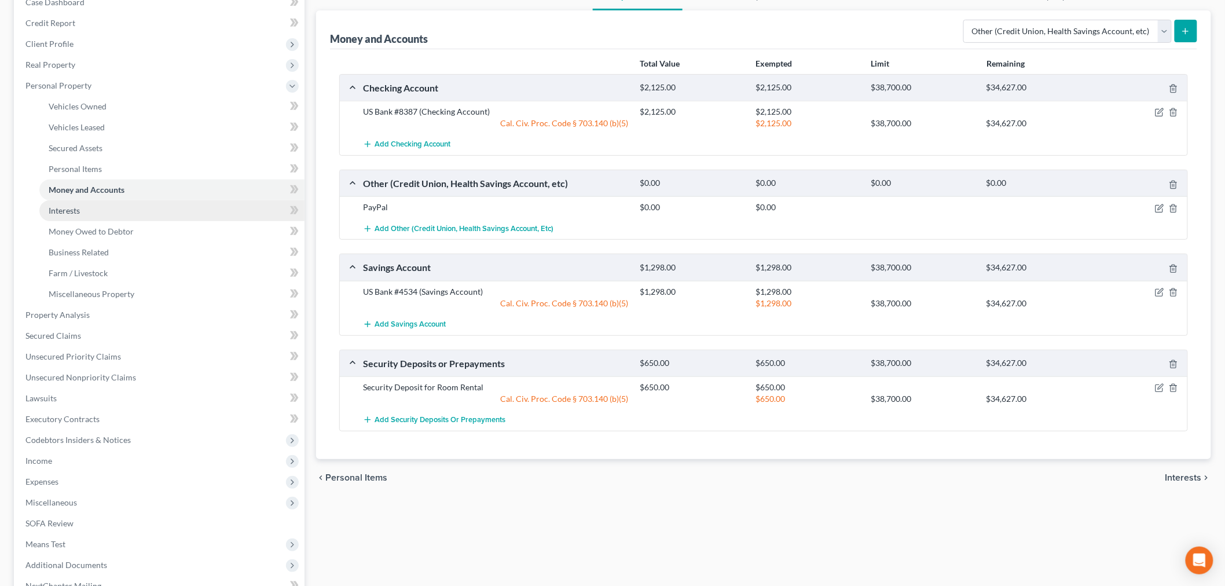
click at [133, 214] on link "Interests" at bounding box center [171, 210] width 265 height 21
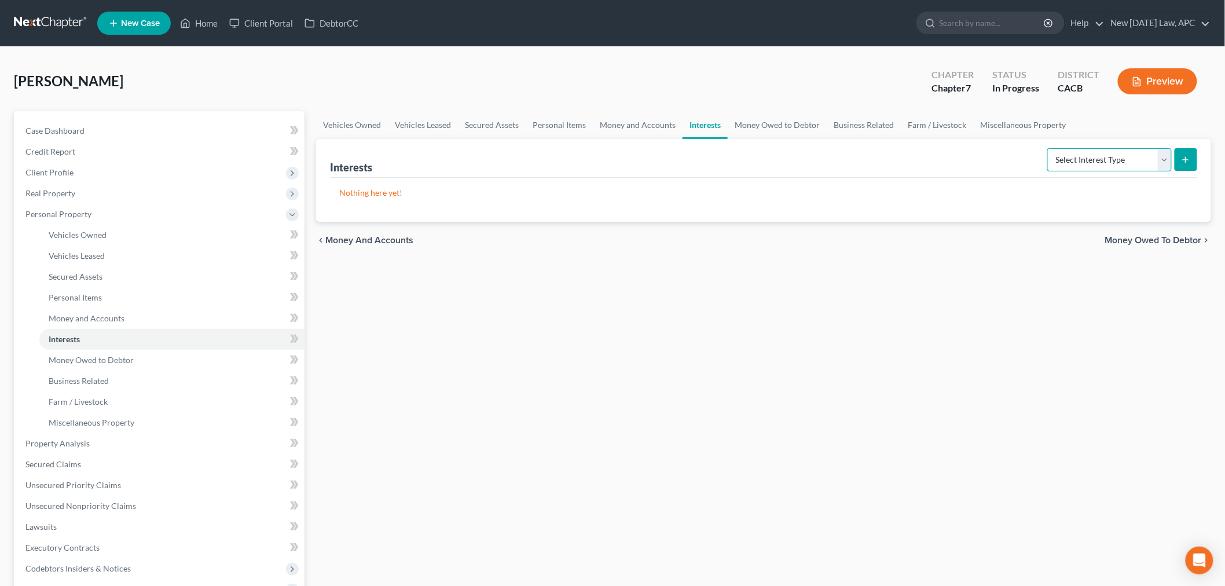
click at [1077, 159] on select "Select Interest Type 401K Annuity Bond Education IRA Government Bond Government…" at bounding box center [1109, 159] width 124 height 23
select select "ira"
click at [1049, 148] on select "Select Interest Type 401K Annuity Bond Education IRA Government Bond Government…" at bounding box center [1109, 159] width 124 height 23
click at [1182, 167] on button "submit" at bounding box center [1185, 159] width 23 height 23
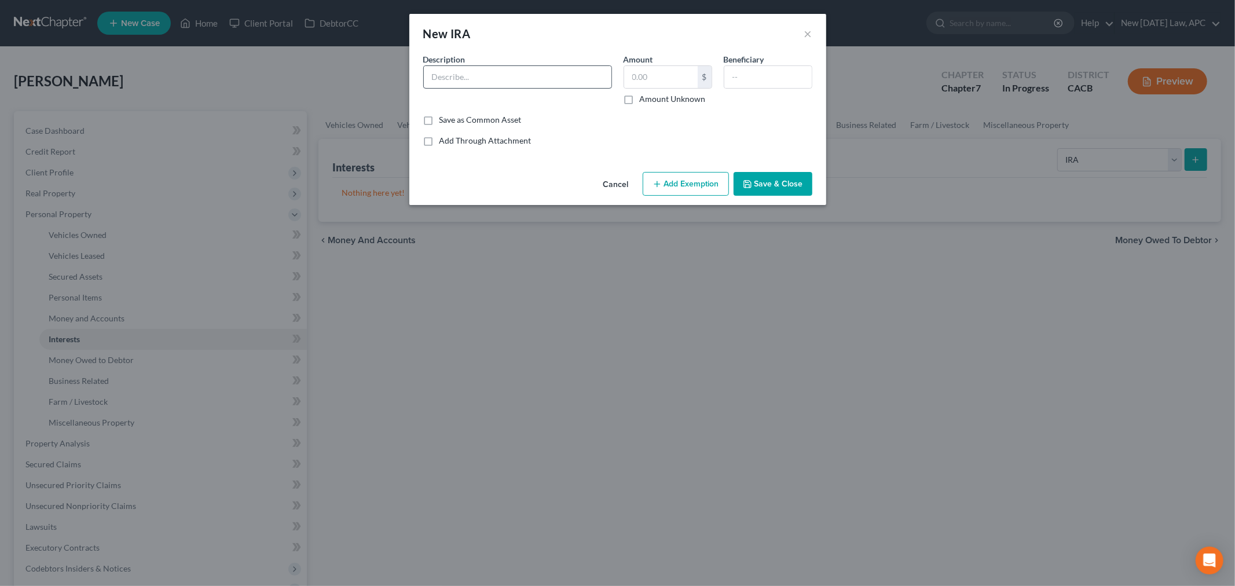
click at [450, 65] on div at bounding box center [517, 76] width 189 height 23
click at [465, 80] on input "text" at bounding box center [518, 77] width 188 height 22
type input "Fidelity Roth IRA"
click at [660, 88] on div "$" at bounding box center [667, 76] width 89 height 23
click at [662, 85] on input "text" at bounding box center [661, 77] width 74 height 22
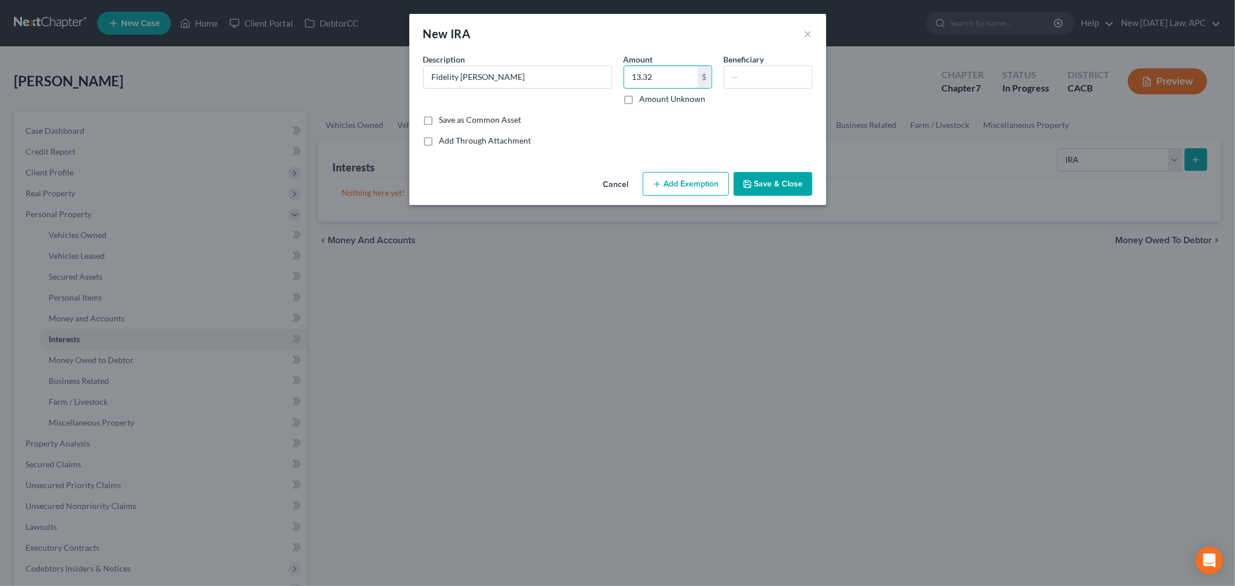
type input "13.32"
click at [667, 181] on button "Add Exemption" at bounding box center [685, 184] width 86 height 24
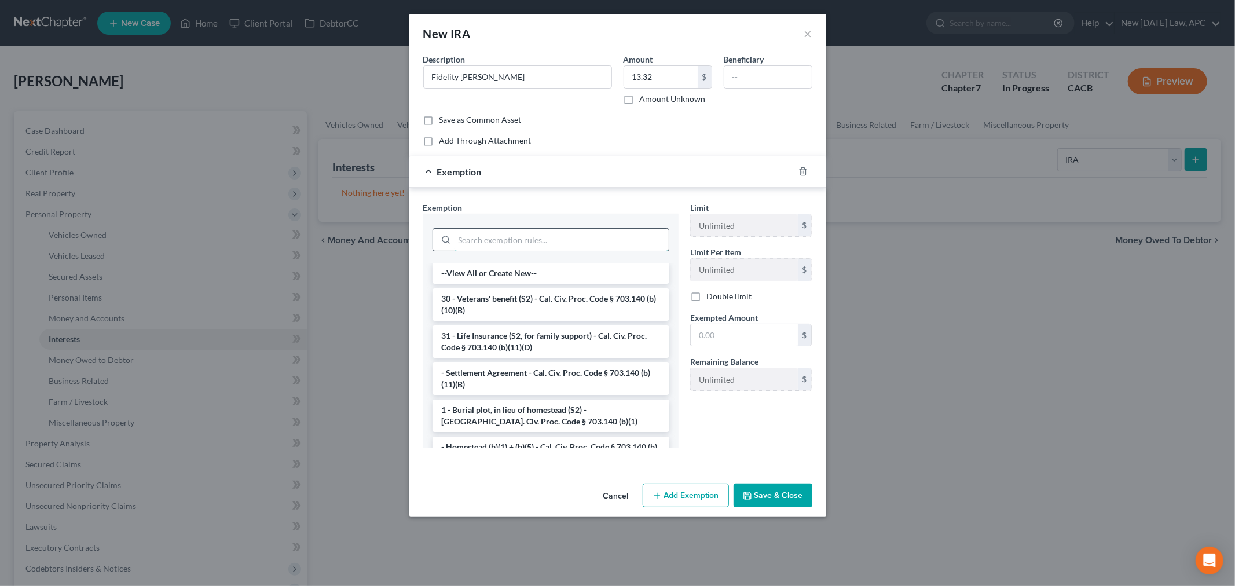
click at [506, 245] on input "search" at bounding box center [561, 240] width 214 height 22
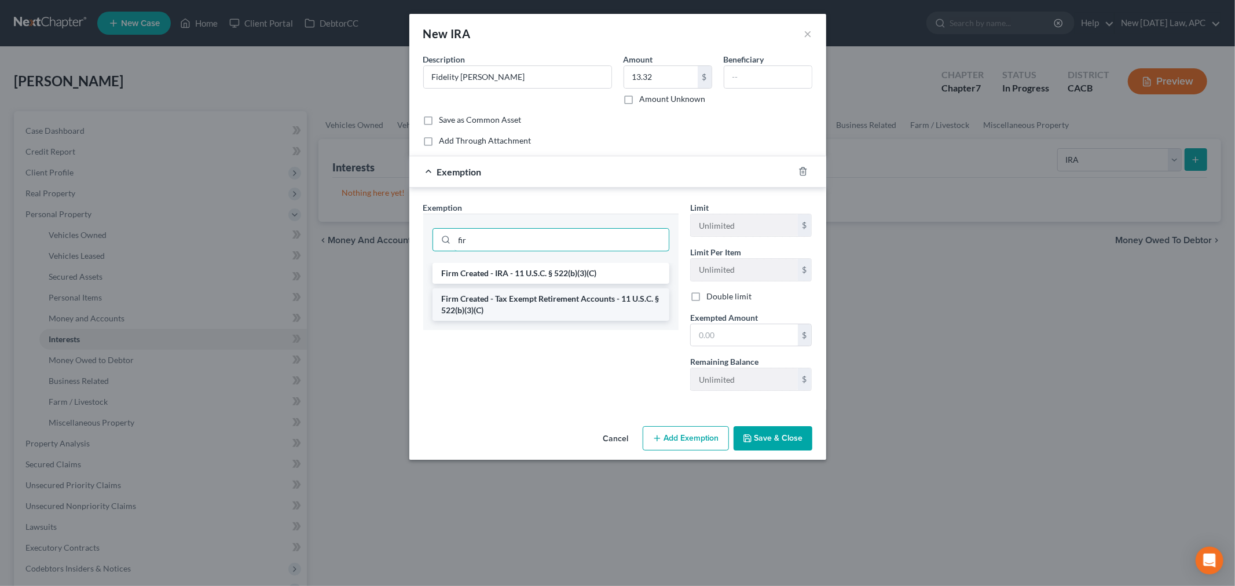
type input "fir"
click at [515, 303] on li "Firm Created - Tax Exempt Retirement Accounts - 11 U.S.C. § 522(b)(3)(C)" at bounding box center [550, 304] width 237 height 32
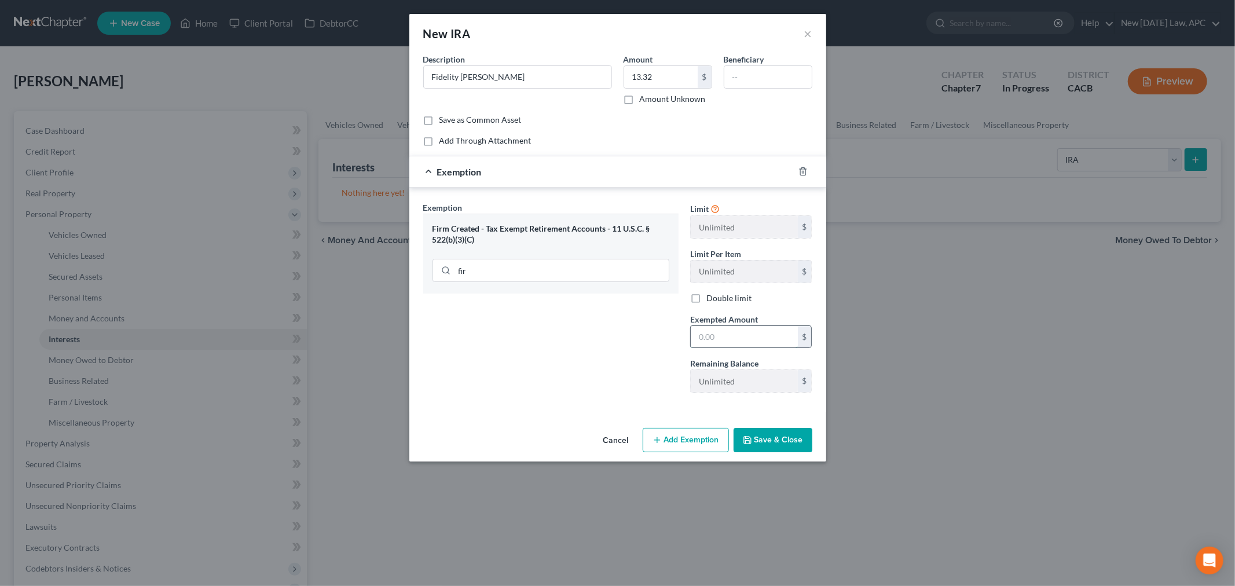
click at [711, 339] on input "text" at bounding box center [744, 337] width 107 height 22
type input "13.32"
click at [512, 89] on div "Description * Fidelity Roth IRA" at bounding box center [517, 79] width 200 height 52
click at [513, 78] on input "Fidelity Roth IRA" at bounding box center [518, 77] width 188 height 22
type input "Fidelity Roth IRA #8638"
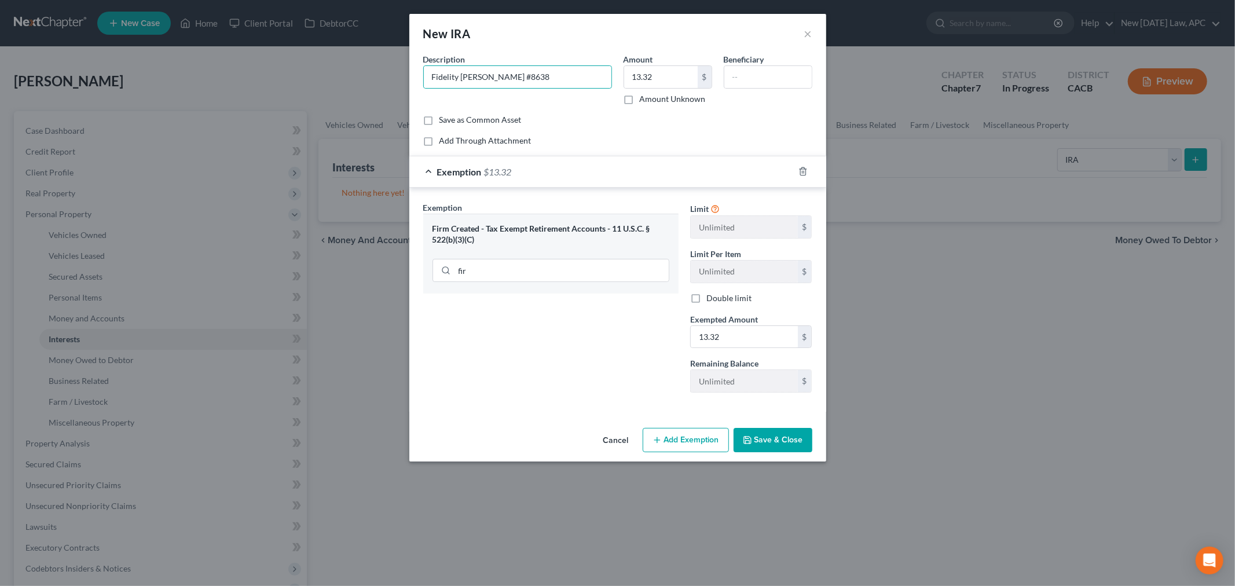
click at [630, 384] on div "Exemption Set must be selected for CA. Exemption * Firm Created - Tax Exempt Re…" at bounding box center [550, 301] width 267 height 200
click at [786, 446] on button "Save & Close" at bounding box center [772, 440] width 79 height 24
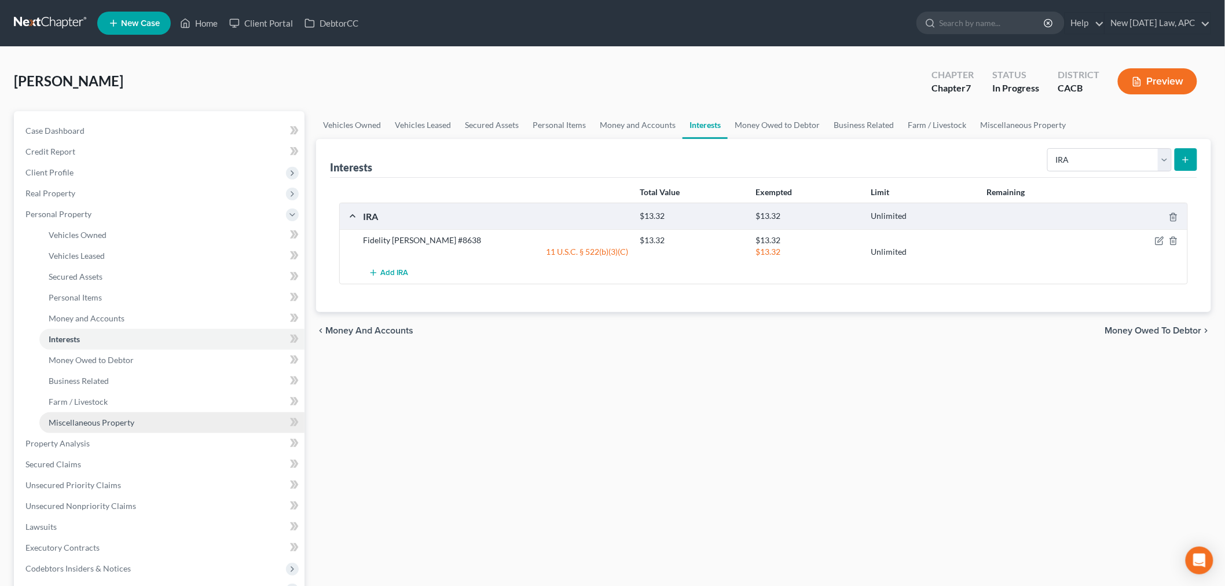
click at [100, 420] on span "Miscellaneous Property" at bounding box center [92, 422] width 86 height 10
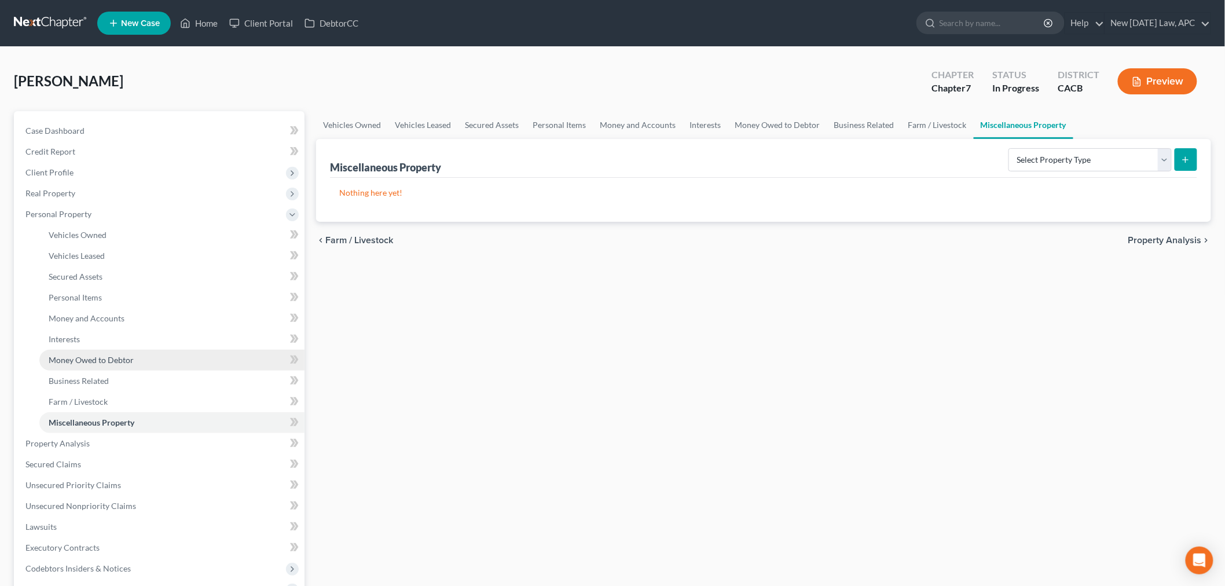
click at [112, 366] on link "Money Owed to Debtor" at bounding box center [171, 360] width 265 height 21
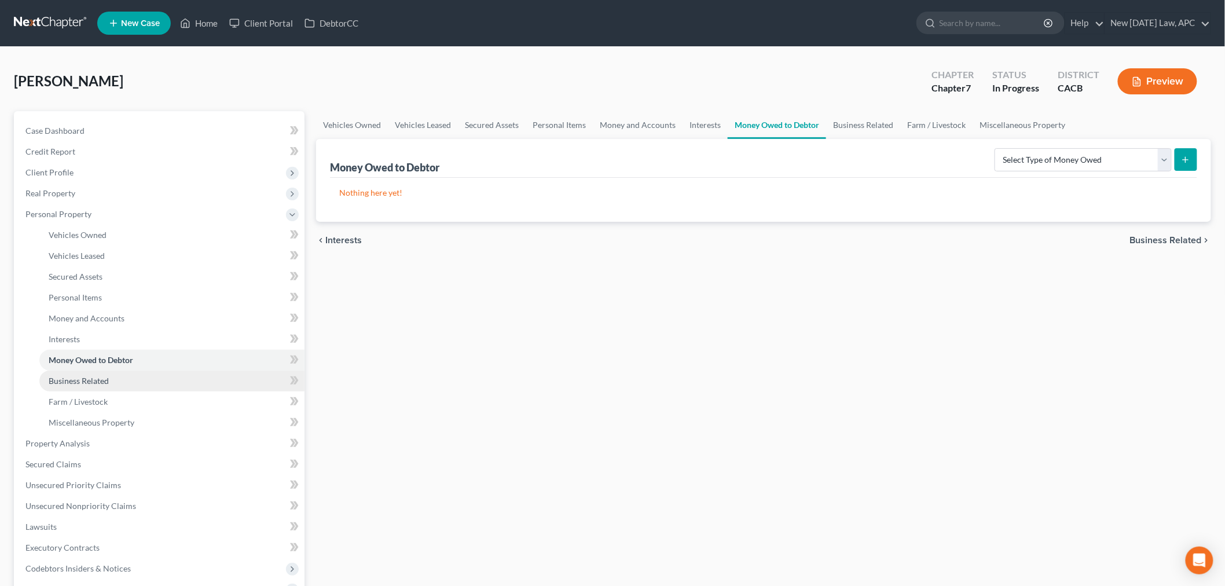
click at [100, 388] on link "Business Related" at bounding box center [171, 380] width 265 height 21
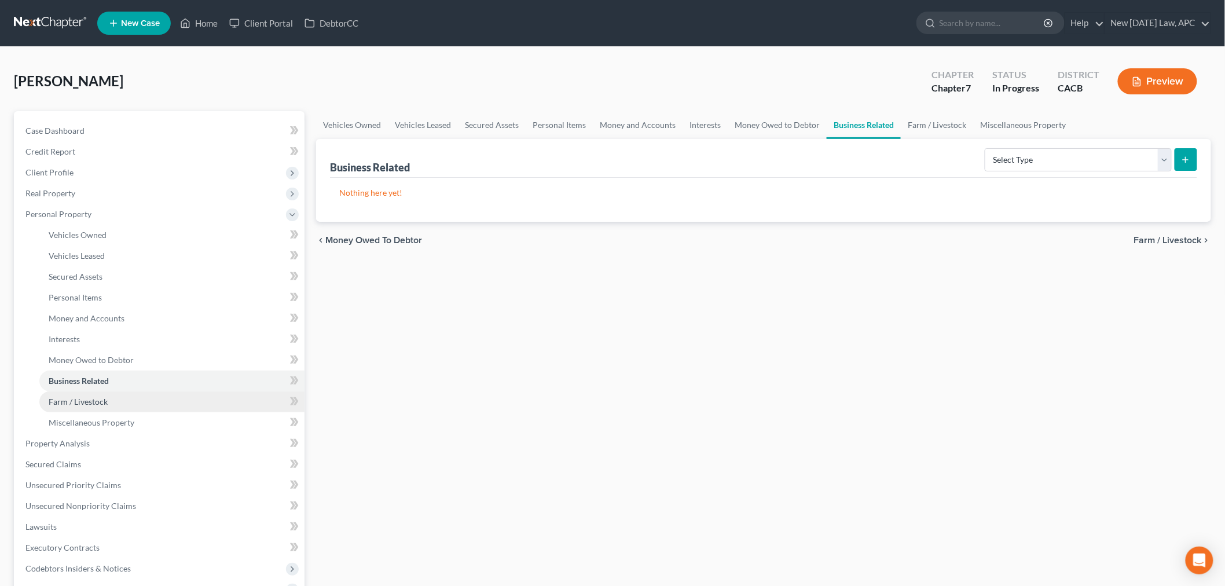
click at [97, 396] on span "Farm / Livestock" at bounding box center [78, 401] width 59 height 10
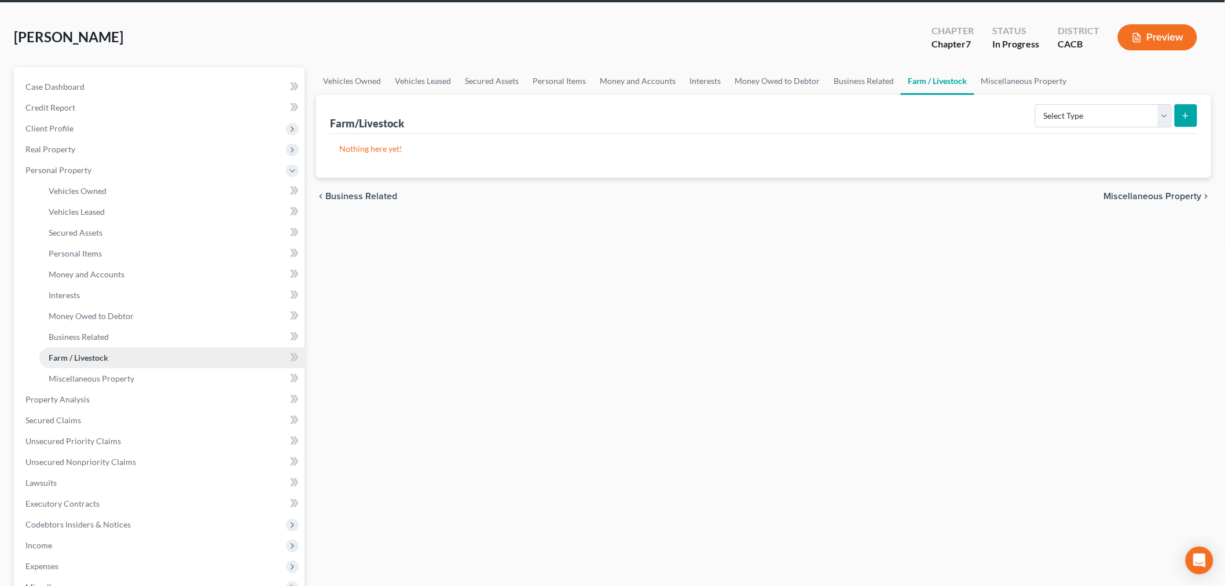
scroll to position [64, 0]
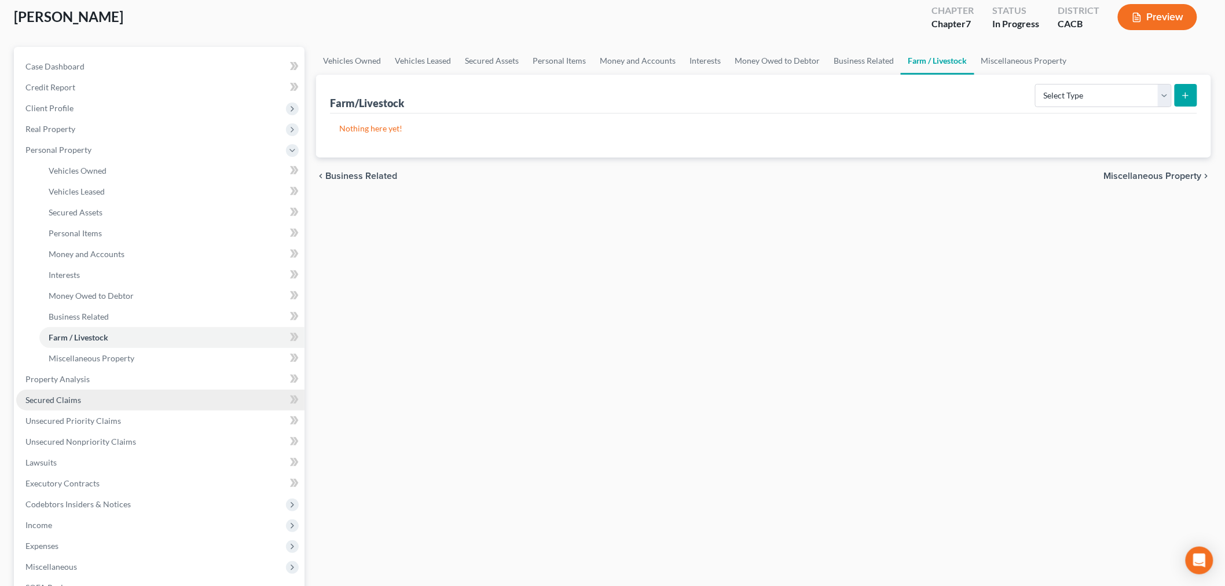
click at [91, 398] on link "Secured Claims" at bounding box center [160, 400] width 288 height 21
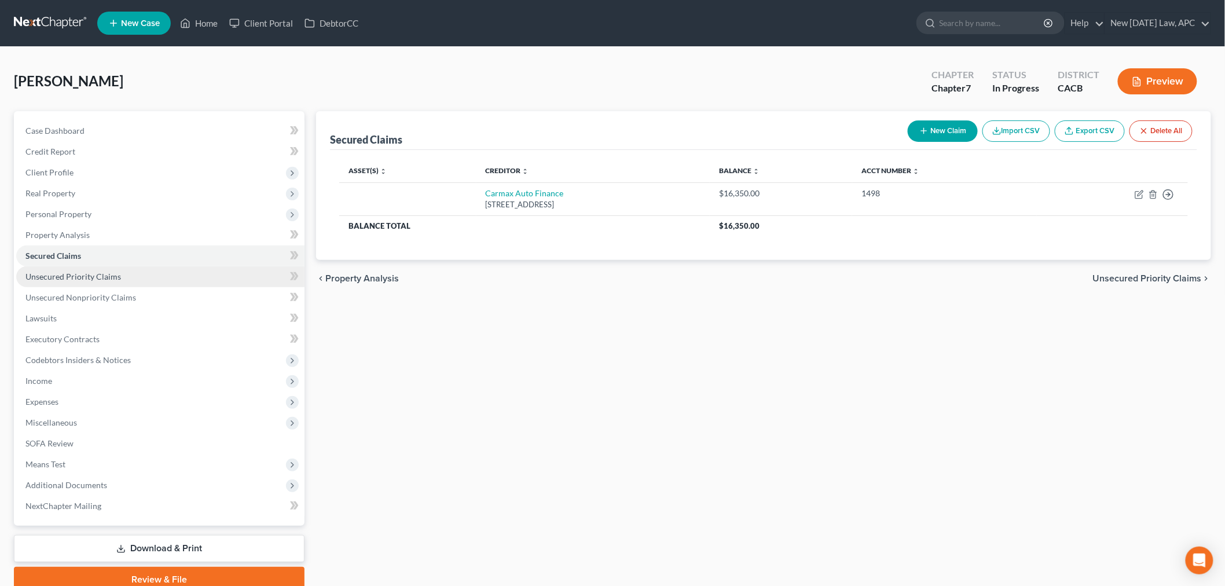
click at [116, 277] on span "Unsecured Priority Claims" at bounding box center [73, 276] width 96 height 10
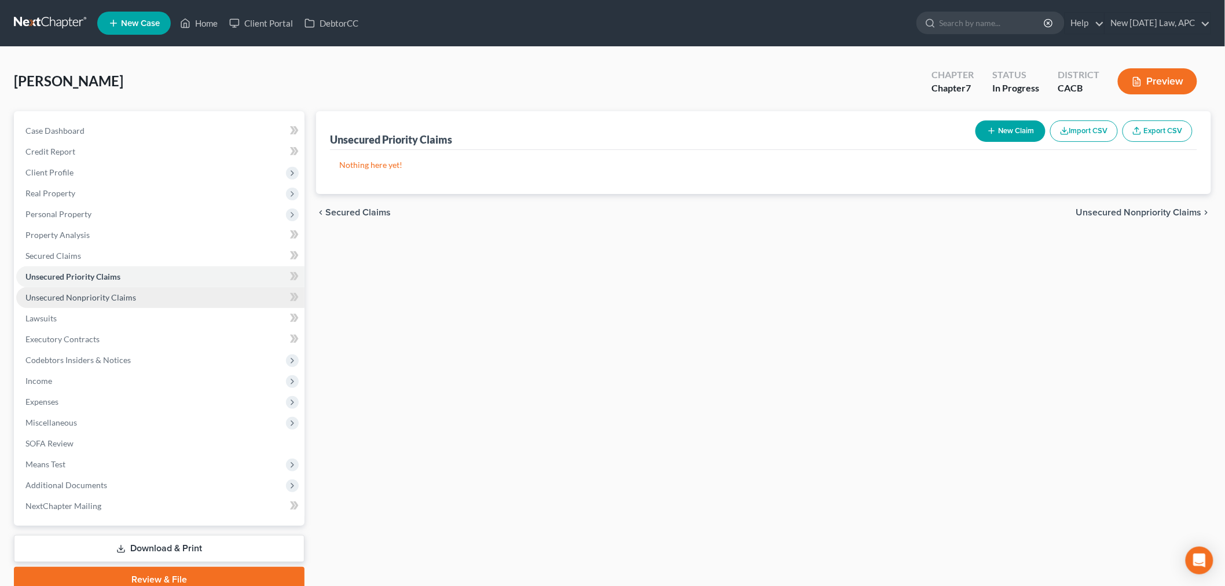
click at [109, 302] on link "Unsecured Nonpriority Claims" at bounding box center [160, 297] width 288 height 21
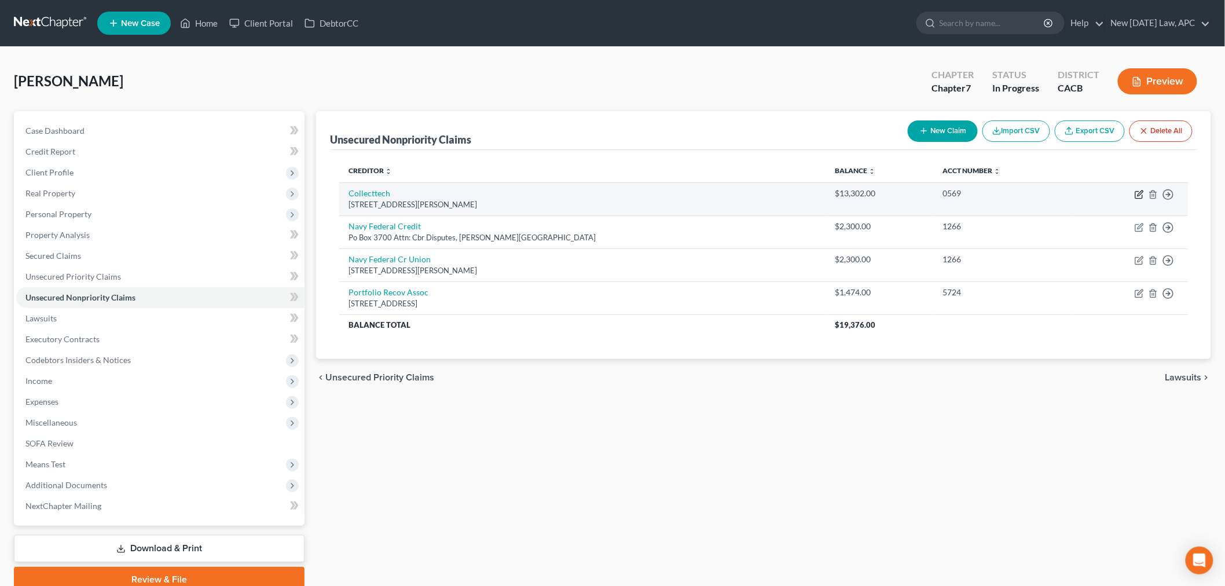
click at [1141, 195] on icon "button" at bounding box center [1138, 194] width 9 height 9
select select "50"
select select "1"
select select "0"
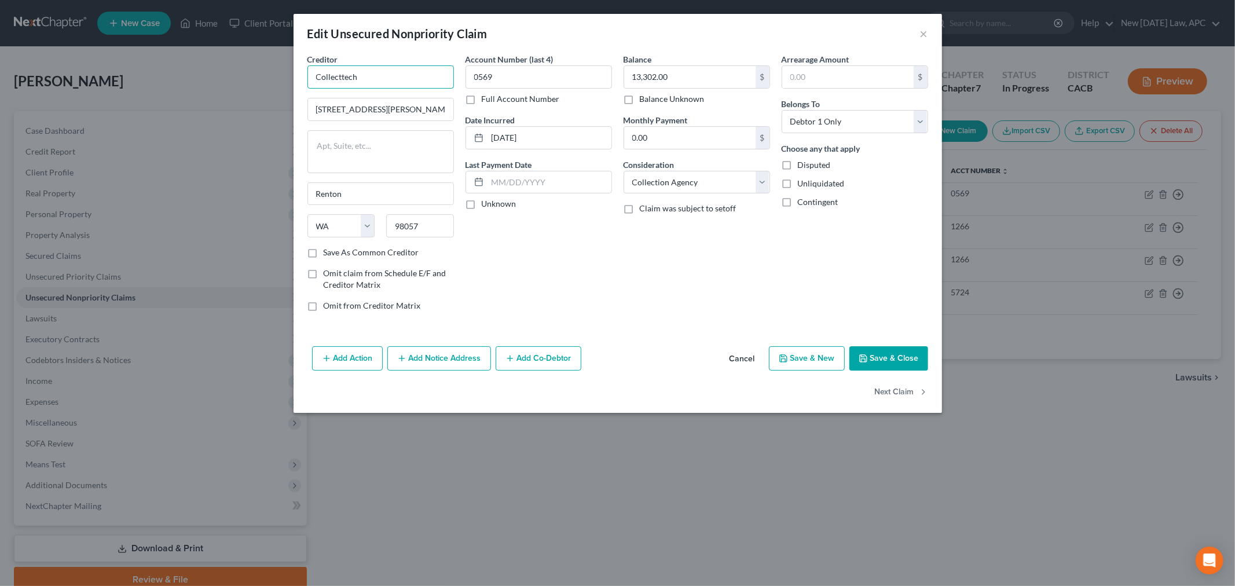
click at [343, 76] on input "Collecttech" at bounding box center [380, 76] width 146 height 23
type input "CollectTech"
click at [397, 62] on div "Creditor * CollectTech" at bounding box center [380, 70] width 146 height 35
click at [519, 255] on div "Account Number (last 4) 0569 Full Account Number Date Incurred 02-26-2024 Last …" at bounding box center [539, 186] width 158 height 267
click at [369, 110] on input "981 Powell Ave Sw Ste 11" at bounding box center [380, 109] width 145 height 22
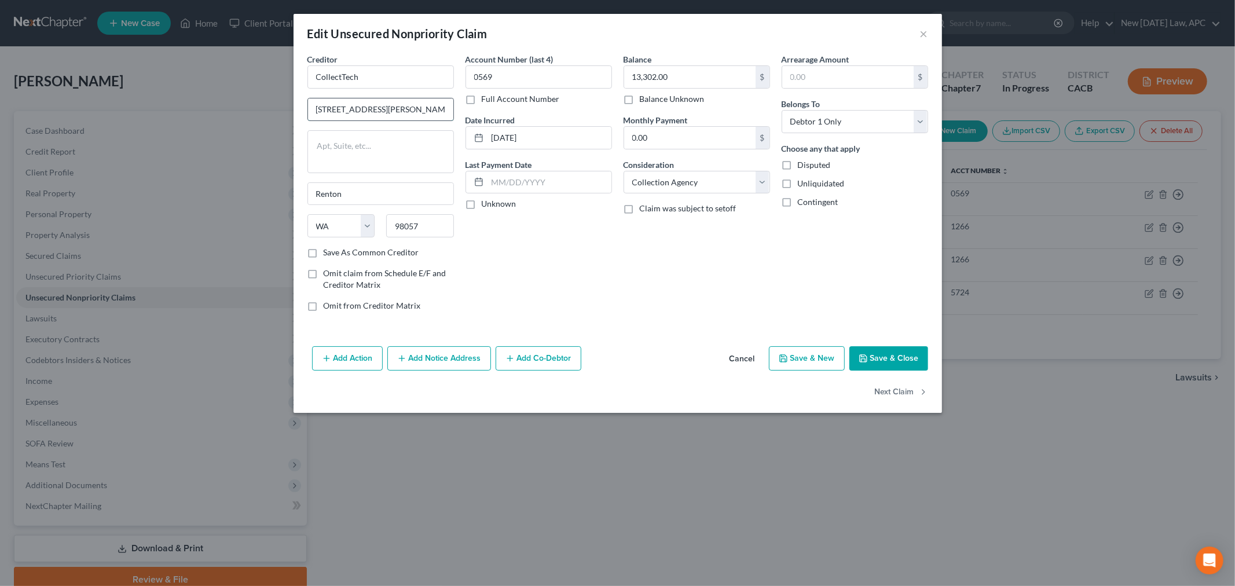
drag, startPoint x: 413, startPoint y: 111, endPoint x: 390, endPoint y: 111, distance: 23.2
click at [390, 111] on input "981 Powell Avenue Sw Ste 11" at bounding box center [380, 109] width 145 height 22
type input "981 Powell Avenue SW"
click at [380, 145] on textarea at bounding box center [380, 151] width 146 height 43
type textarea "Suite 11"
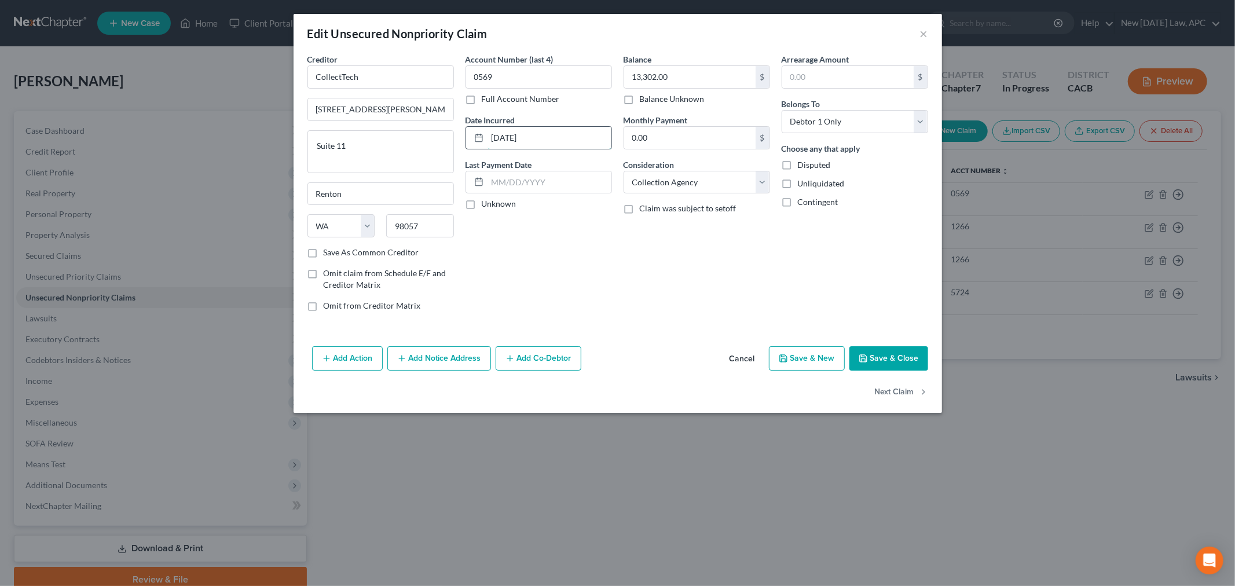
click at [516, 139] on input "02-26-2024" at bounding box center [549, 138] width 124 height 22
type input "02/26/2024"
click at [559, 229] on div "Account Number (last 4) 0569 Full Account Number Date Incurred 02/26/2024 Last …" at bounding box center [539, 186] width 158 height 267
click at [451, 356] on button "Add Notice Address" at bounding box center [439, 358] width 104 height 24
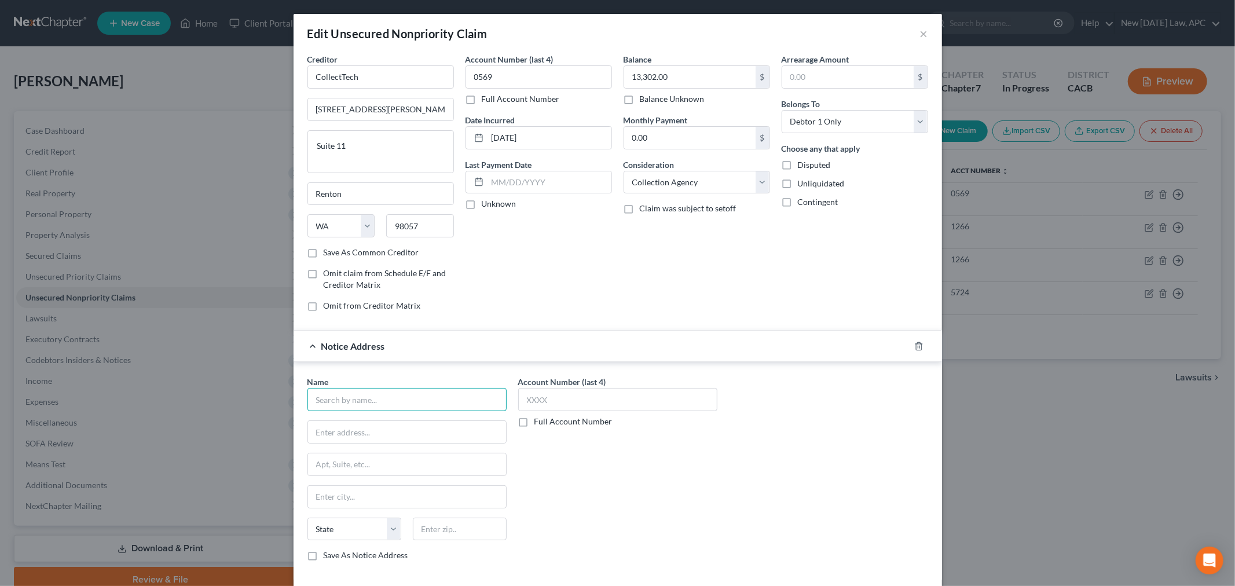
click at [342, 396] on input "text" at bounding box center [406, 399] width 199 height 23
type input "Sonoma at Mapleton"
click at [828, 120] on select "Select Debtor 1 Only Debtor 2 Only Debtor 1 And Debtor 2 Only At Least One Of T…" at bounding box center [854, 121] width 146 height 23
select select "3"
click at [781, 110] on select "Select Debtor 1 Only Debtor 2 Only Debtor 1 And Debtor 2 Only At Least One Of T…" at bounding box center [854, 121] width 146 height 23
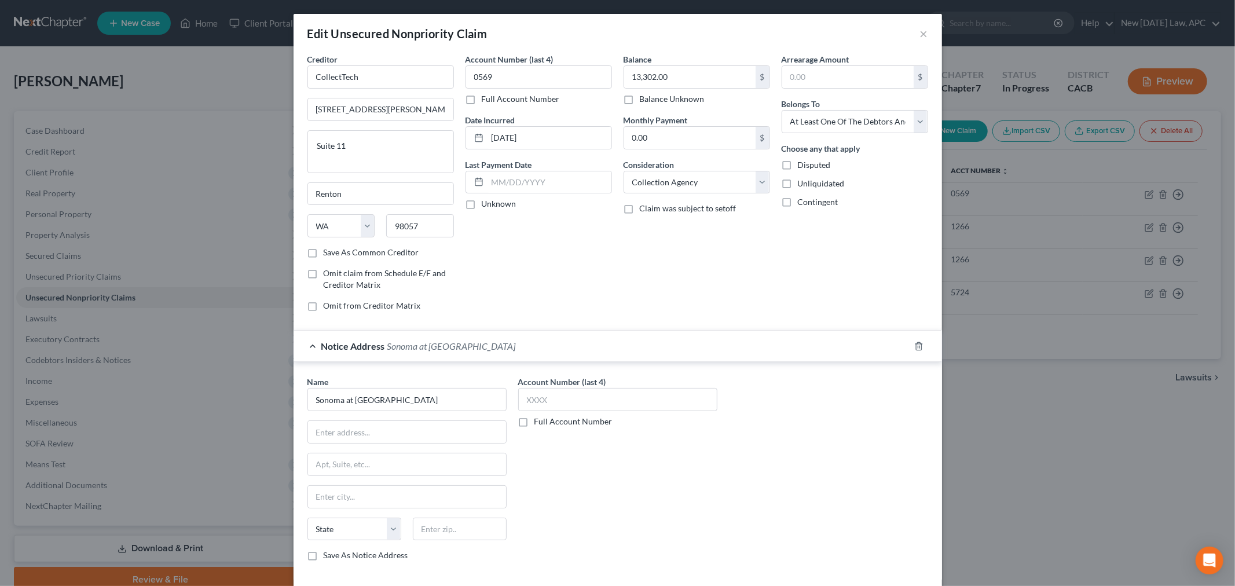
click at [756, 278] on div "Balance 13,302.00 $ Balance Unknown Balance Undetermined 13,302.00 $ Balance Un…" at bounding box center [697, 186] width 158 height 267
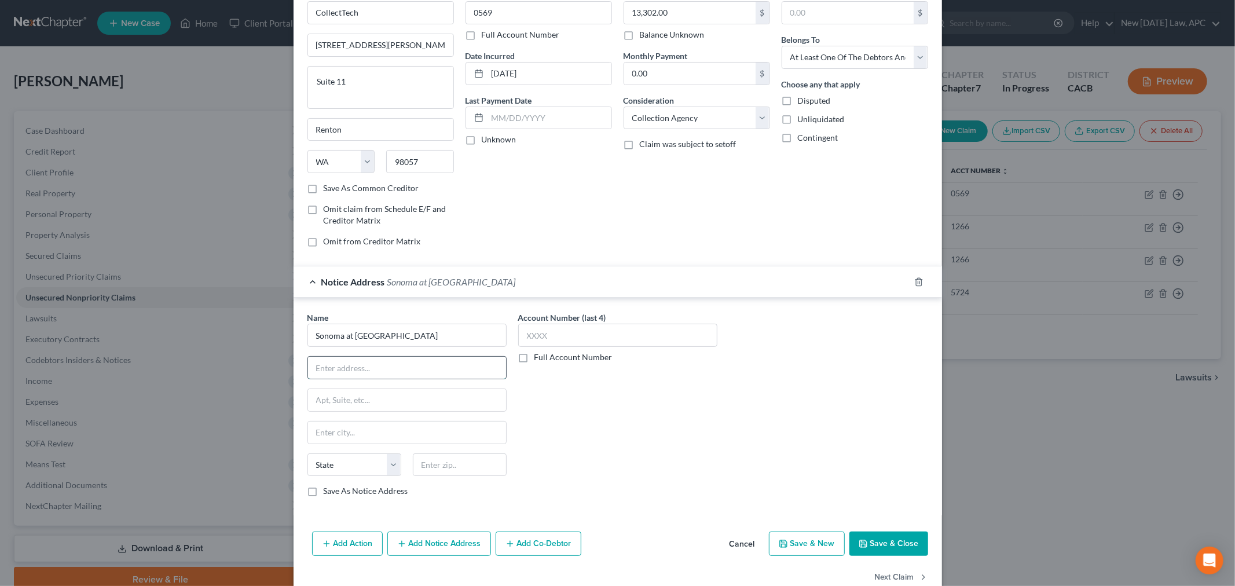
click at [373, 365] on input "text" at bounding box center [407, 368] width 198 height 22
type input "33600 Mapleton Avenue"
click at [438, 461] on input "text" at bounding box center [460, 464] width 94 height 23
type input "92563"
click at [591, 432] on div "Account Number (last 4) Full Account Number" at bounding box center [617, 408] width 211 height 194
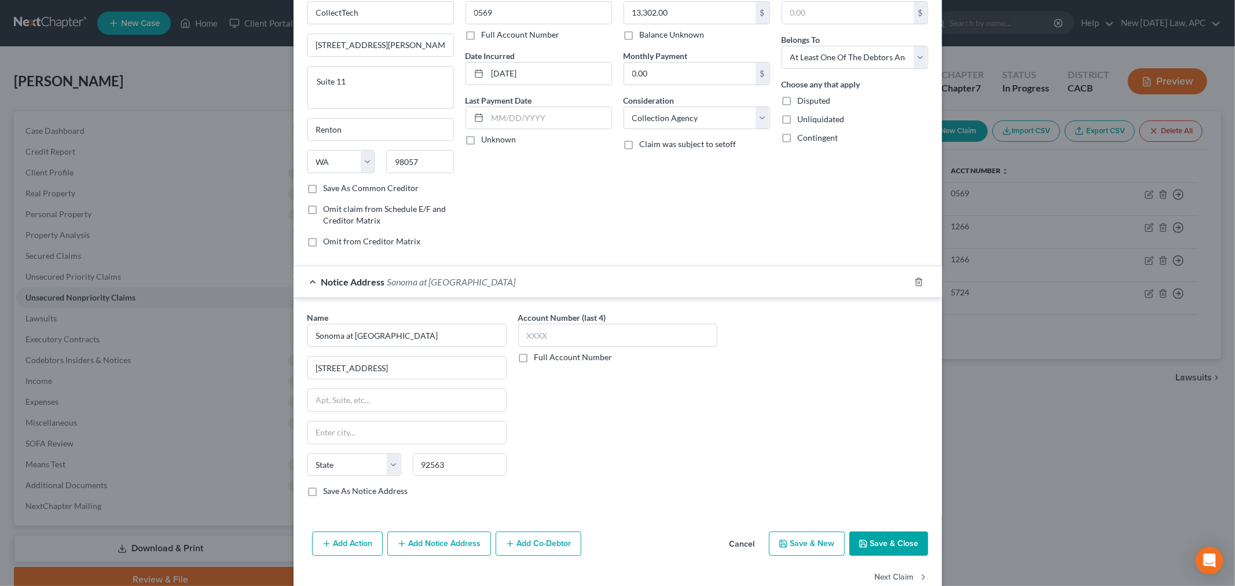
type input "Murrieta"
select select "4"
click at [591, 432] on div "Account Number (last 4) Full Account Number" at bounding box center [617, 408] width 211 height 194
click at [876, 542] on button "Save & Close" at bounding box center [888, 543] width 79 height 24
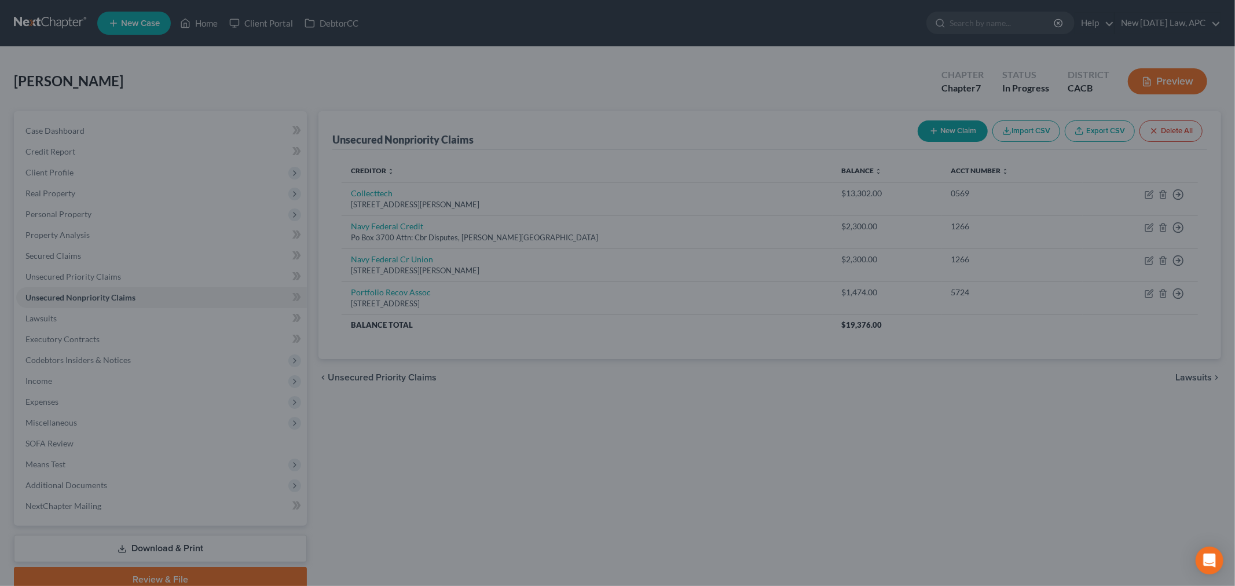
type input "0"
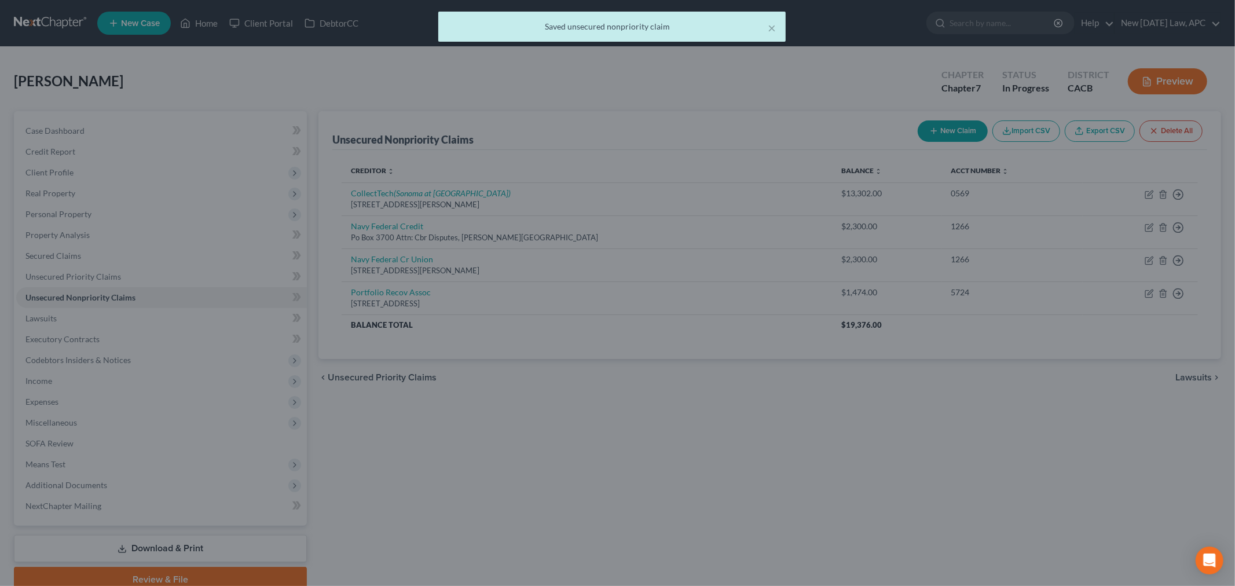
scroll to position [0, 0]
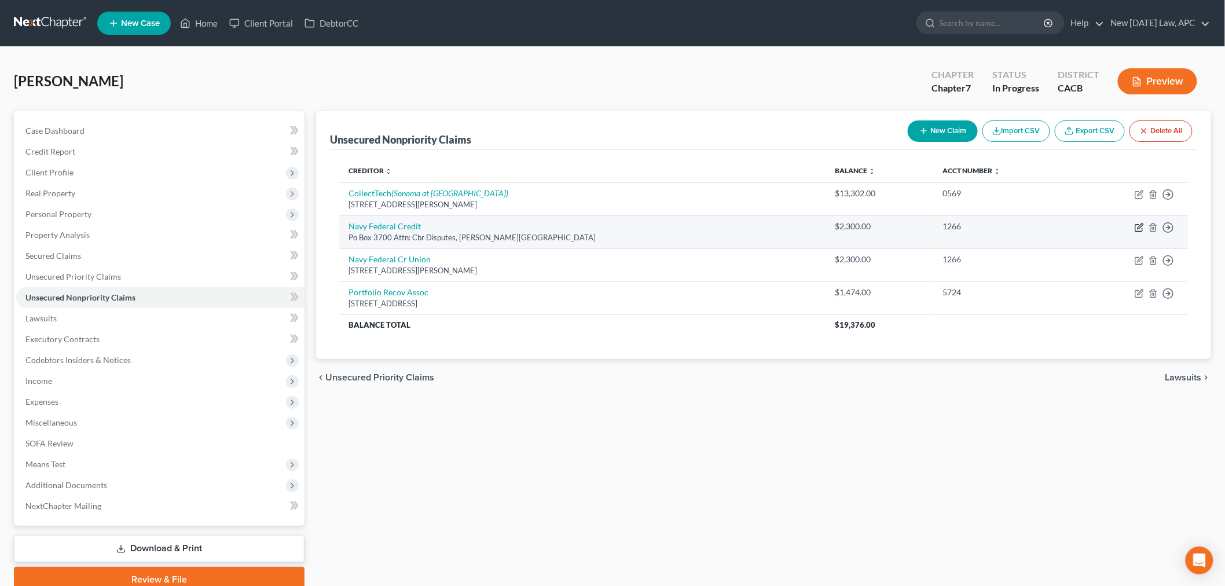
click at [1137, 229] on icon "button" at bounding box center [1138, 227] width 9 height 9
select select "48"
select select "1"
select select "0"
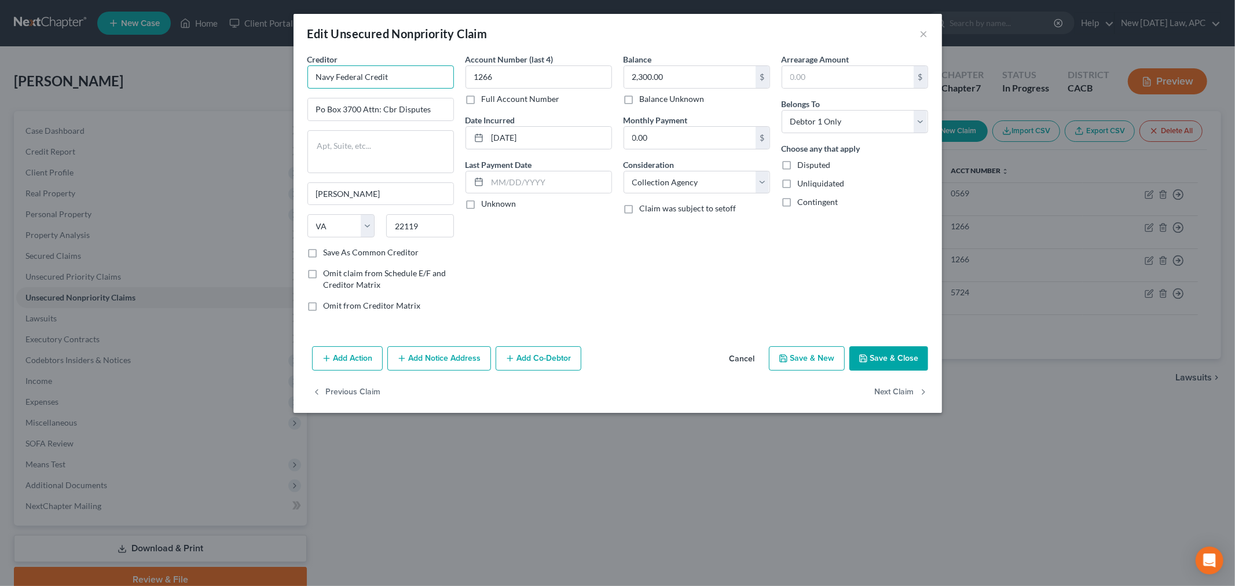
click at [402, 76] on input "Navy Federal Credit" at bounding box center [380, 76] width 146 height 23
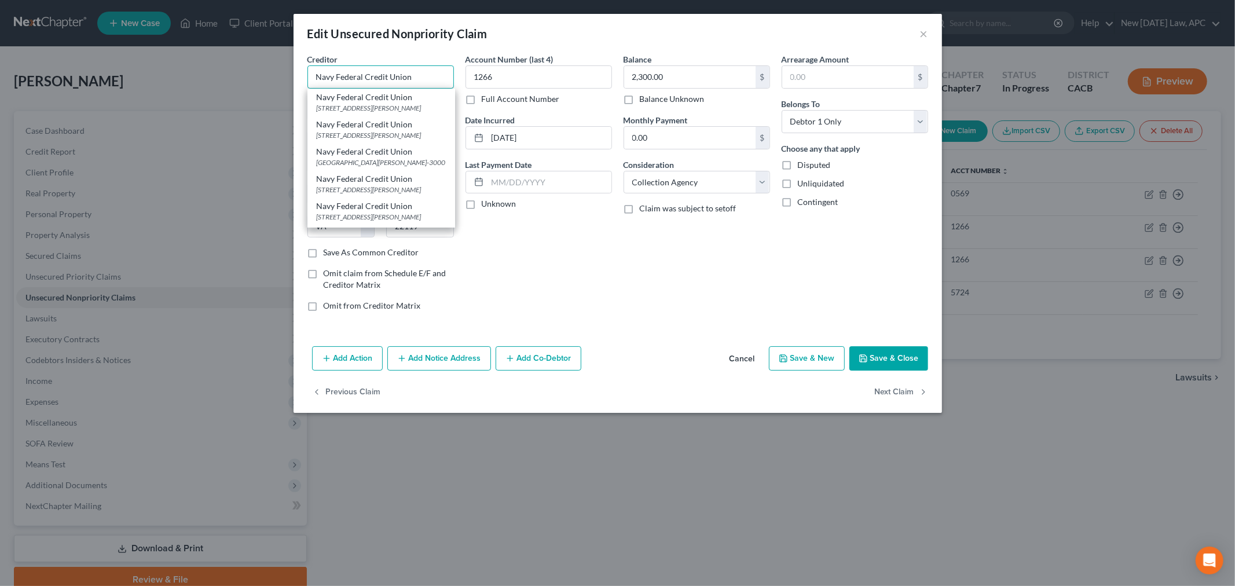
click at [416, 72] on input "Navy Federal Credit Union" at bounding box center [380, 76] width 146 height 23
type input "Navy Federal Credit Union"
click at [414, 51] on div "Edit Unsecured Nonpriority Claim ×" at bounding box center [617, 33] width 648 height 39
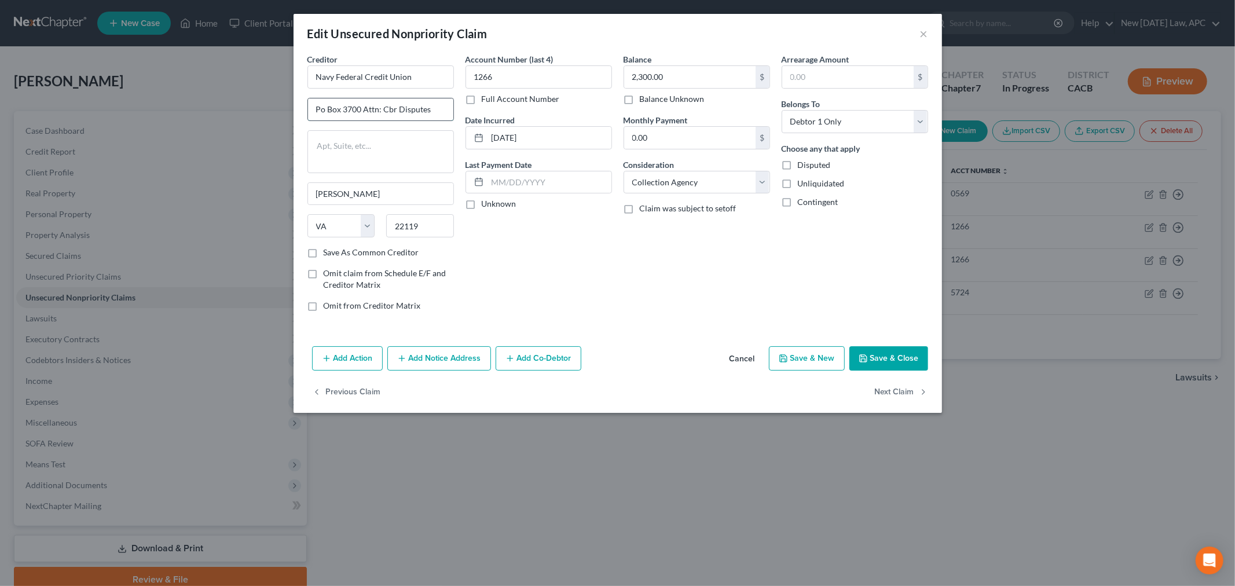
drag, startPoint x: 443, startPoint y: 110, endPoint x: 363, endPoint y: 112, distance: 79.3
click at [363, 112] on input "Po Box 3700 Attn: Cbr Disputes" at bounding box center [380, 109] width 145 height 22
type input "Po Box 3700"
click at [423, 73] on input "Navy Federal Credit Union" at bounding box center [380, 76] width 146 height 23
paste input "Attn: Cbr Disputes"
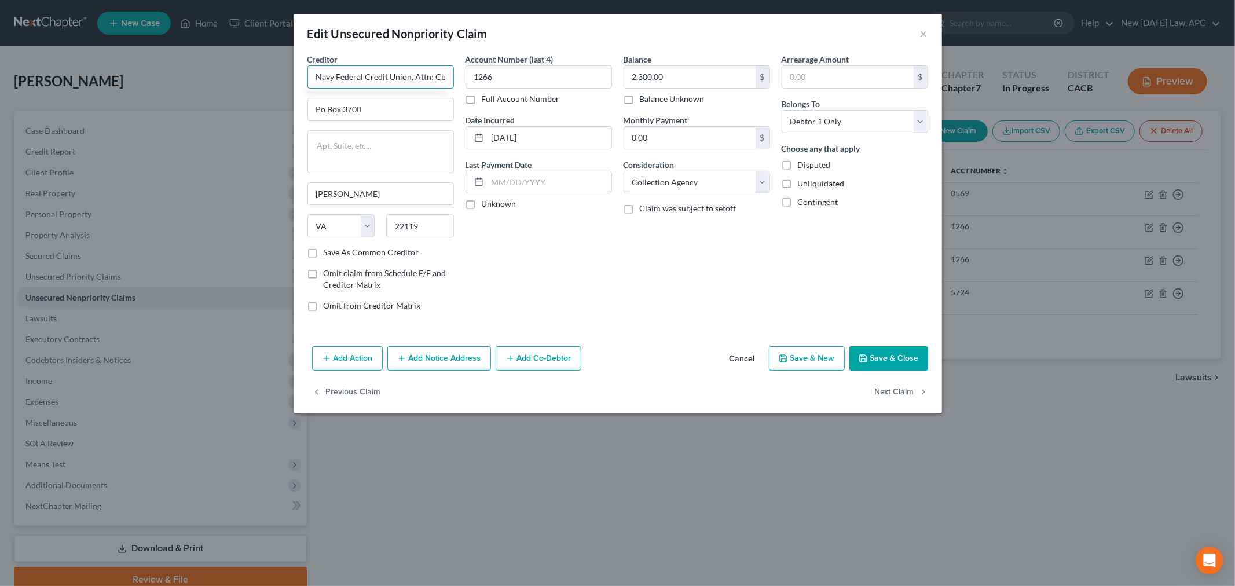
scroll to position [0, 34]
type input "Navy Federal Credit Union, Attn: Cbr Disputes"
drag, startPoint x: 325, startPoint y: 108, endPoint x: 369, endPoint y: 110, distance: 44.0
click at [326, 108] on input "Po Box 3700" at bounding box center [380, 109] width 145 height 22
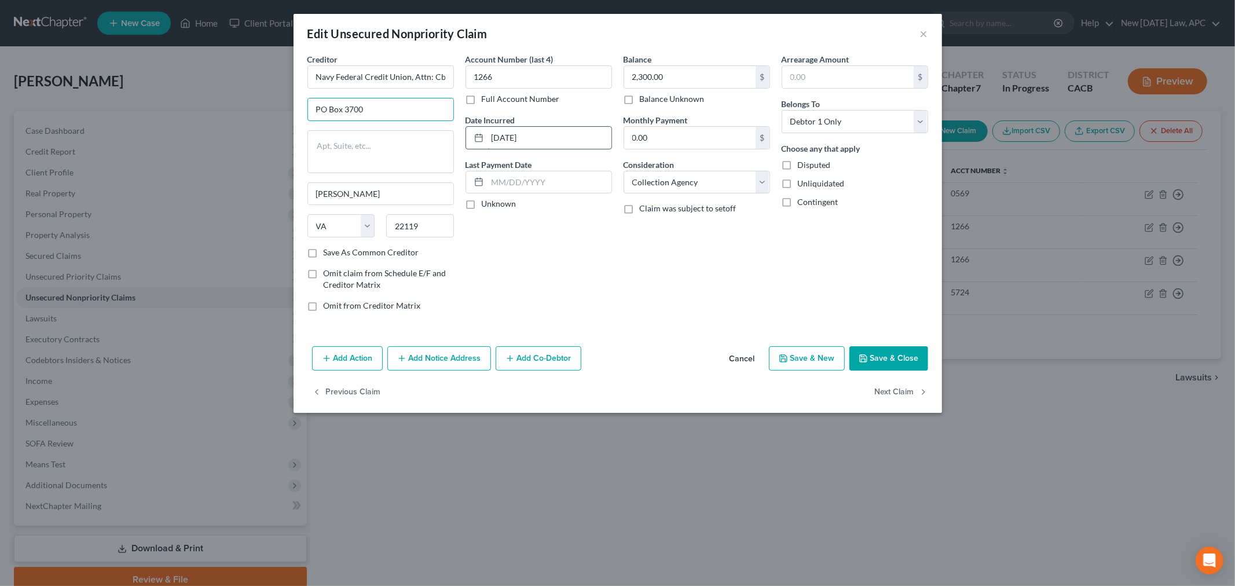
type input "PO Box 3700"
click at [516, 137] on input "01-22-2018" at bounding box center [549, 138] width 124 height 22
type input "01/22/2018"
click at [559, 270] on div "Account Number (last 4) 1266 Full Account Number Date Incurred 01/22/2018 Last …" at bounding box center [539, 186] width 158 height 267
click at [447, 357] on button "Add Notice Address" at bounding box center [439, 358] width 104 height 24
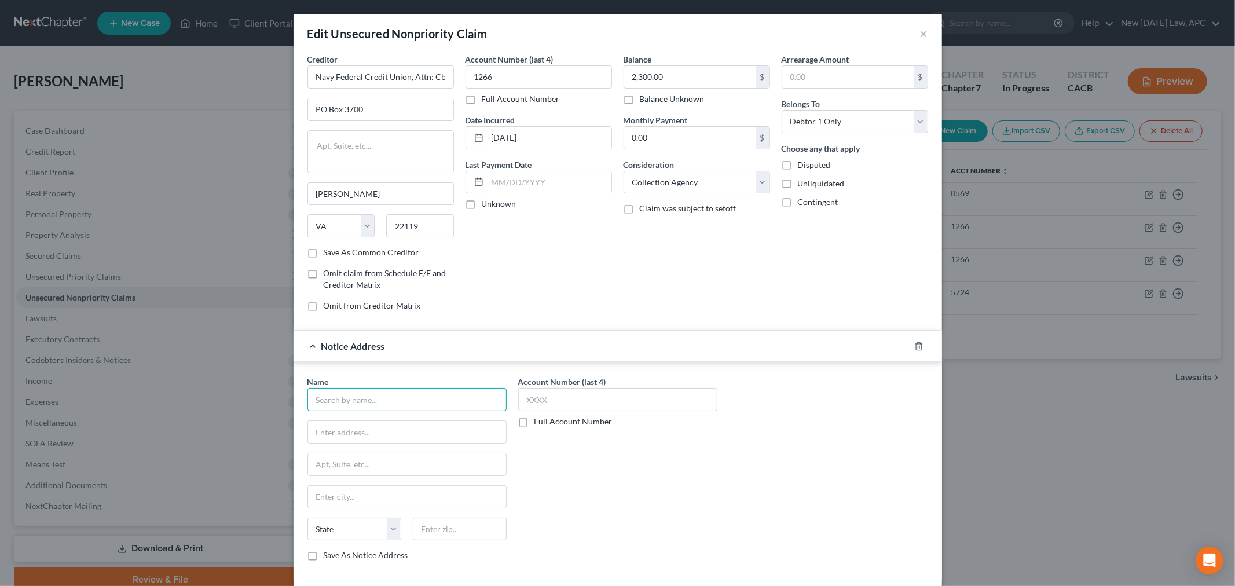
click at [358, 399] on input "text" at bounding box center [406, 399] width 199 height 23
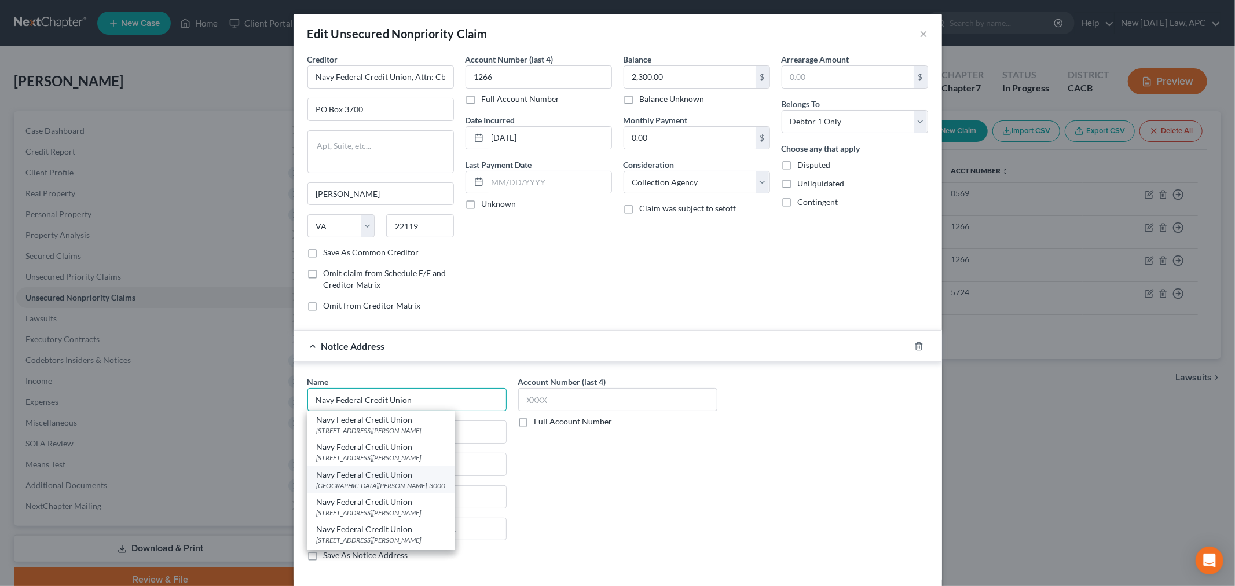
scroll to position [24, 0]
type input "Navy Federal Credit Union"
click at [351, 513] on div "820 Follin Lane SE, Vienna, VA 22180" at bounding box center [381, 515] width 129 height 10
type input "820 Follin Lane SE"
type input "Vienna"
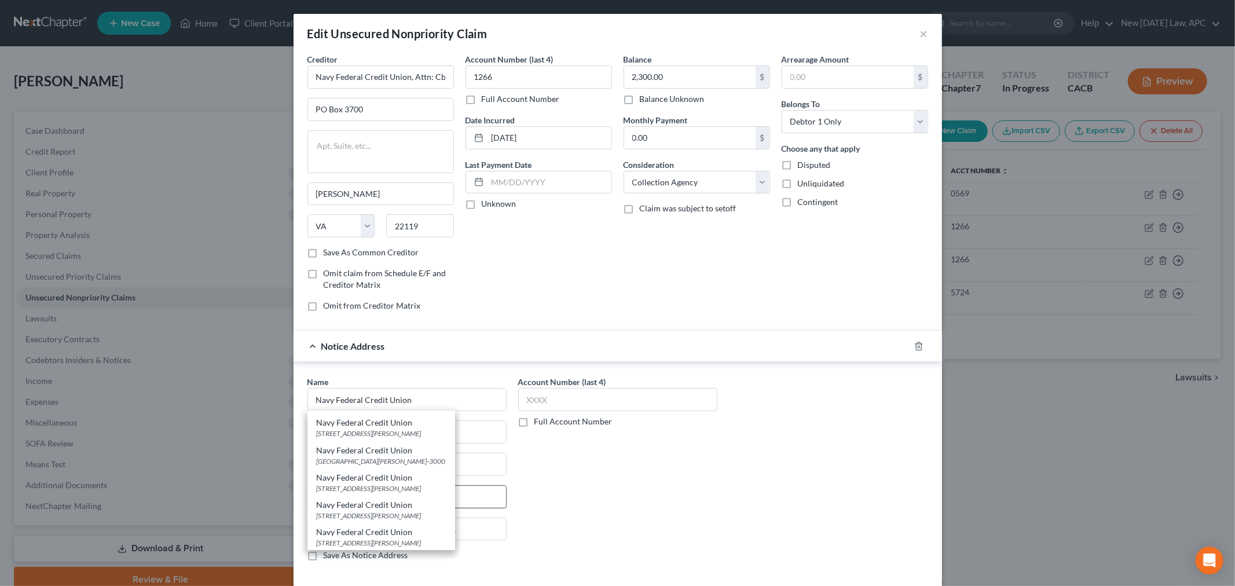
select select "48"
type input "22180"
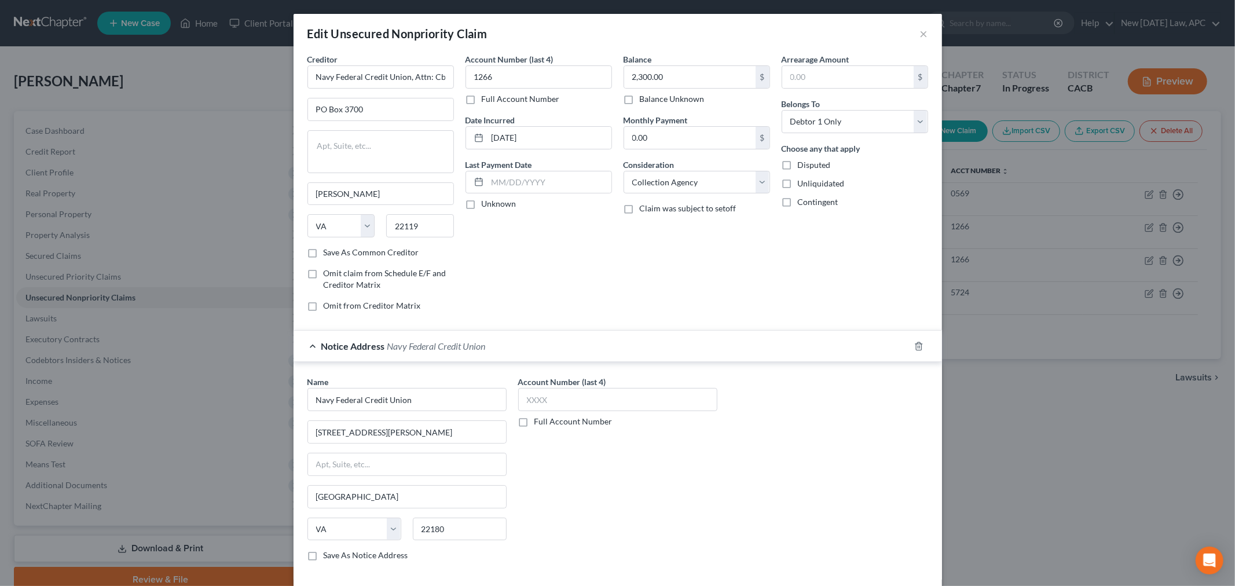
scroll to position [0, 0]
click at [554, 398] on input "text" at bounding box center [617, 399] width 199 height 23
type input "1266"
click at [585, 504] on div "Account Number (last 4) 1266 Full Account Number" at bounding box center [617, 473] width 211 height 194
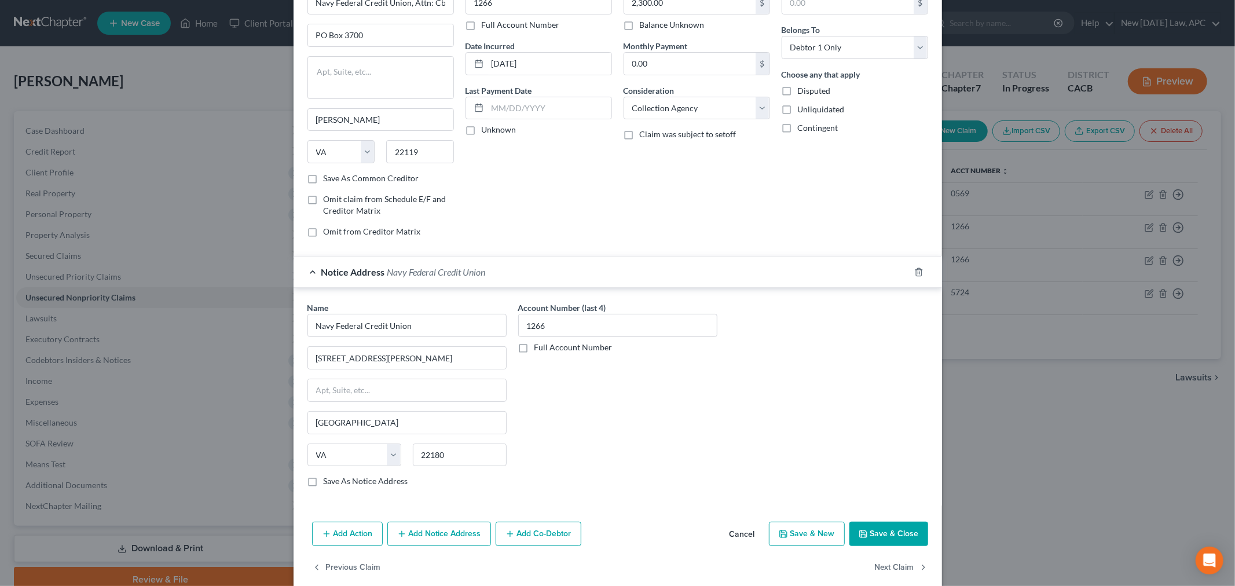
scroll to position [91, 0]
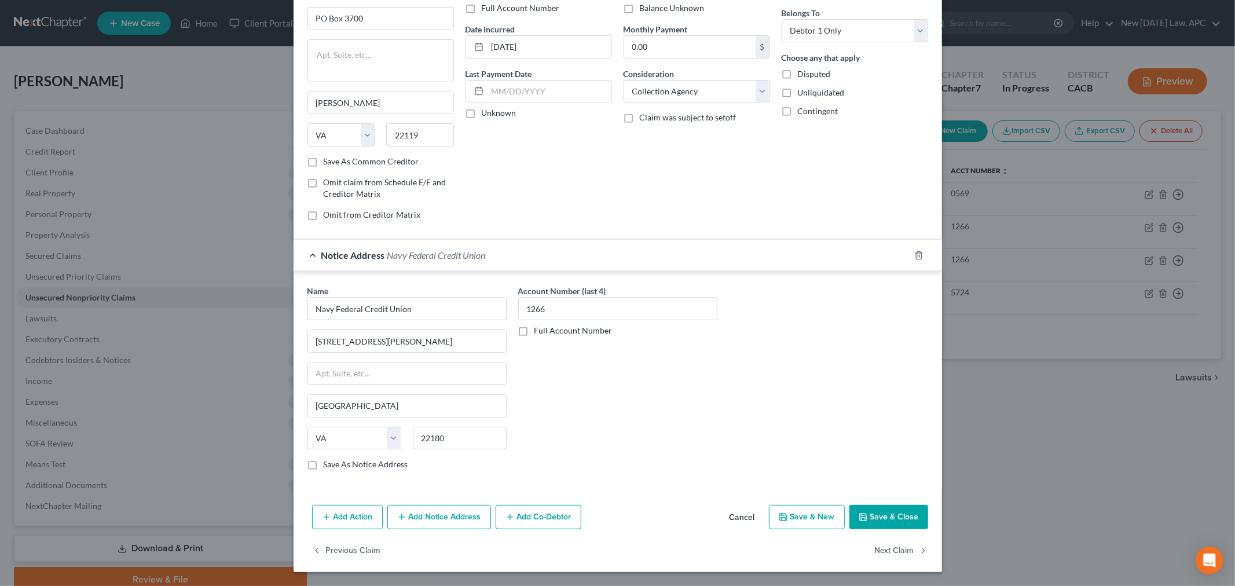
click at [868, 510] on button "Save & Close" at bounding box center [888, 517] width 79 height 24
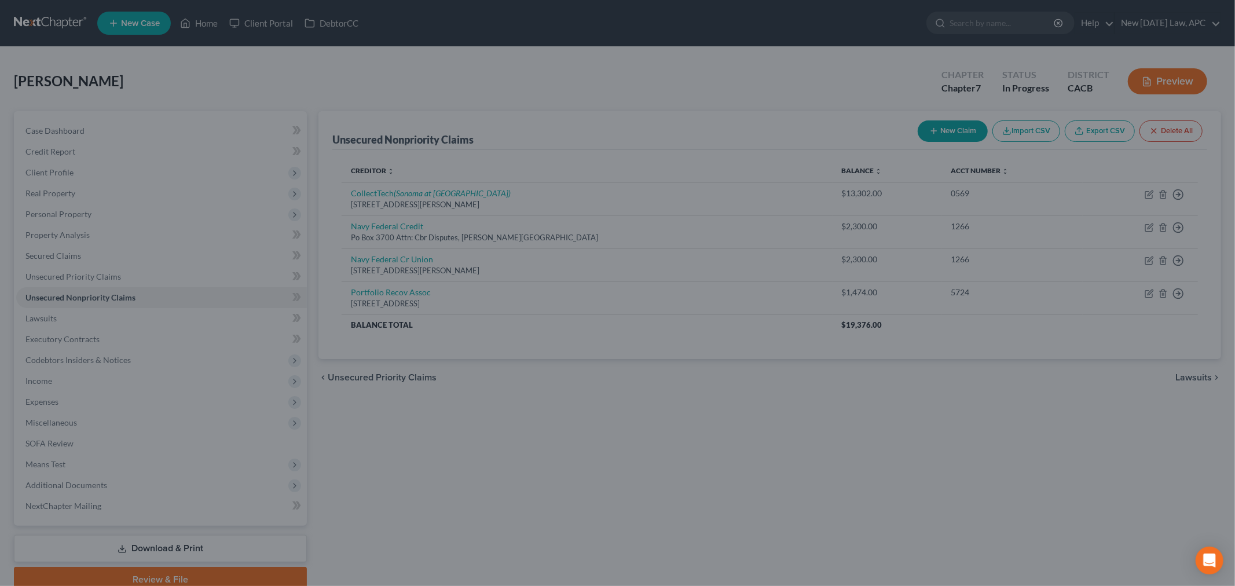
type input "0"
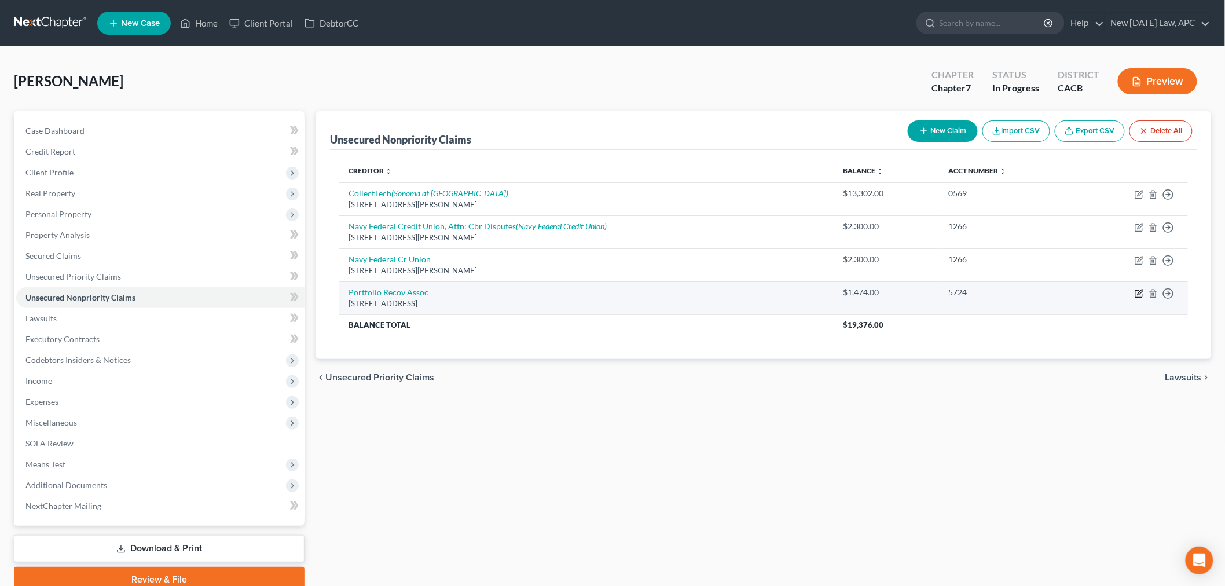
click at [1137, 289] on icon "button" at bounding box center [1138, 293] width 9 height 9
select select "48"
select select "0"
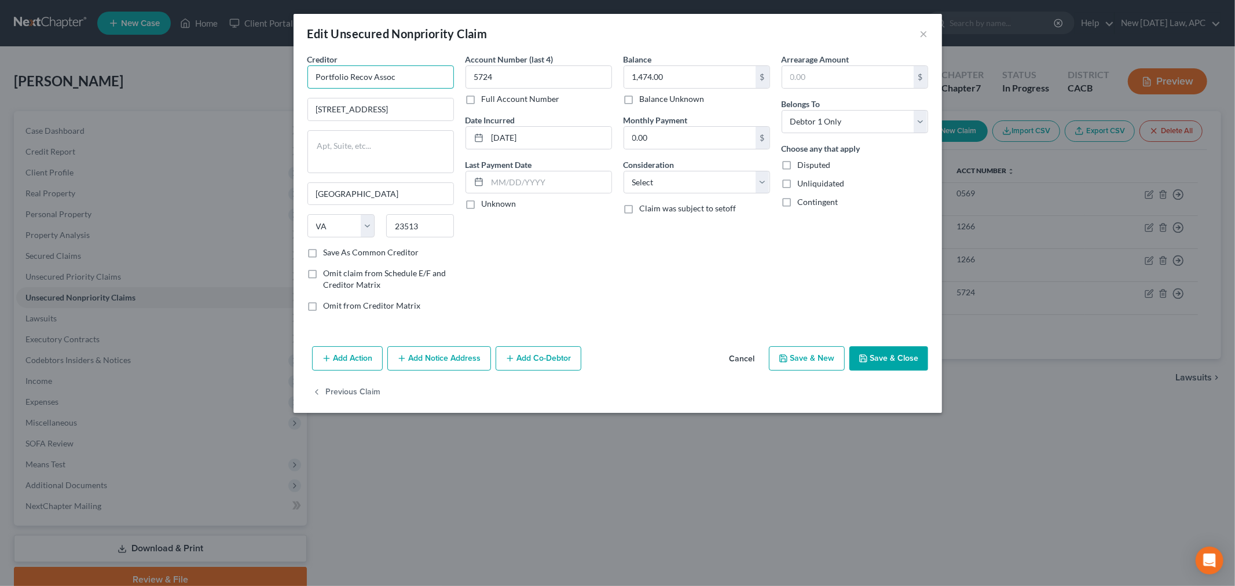
click at [377, 76] on input "Portfolio Recov Assoc" at bounding box center [380, 76] width 146 height 23
click at [371, 77] on input "Portfolio Recov Assoc" at bounding box center [380, 76] width 146 height 23
click at [395, 124] on div "Portfolio Recovery Associates" at bounding box center [377, 125] width 120 height 12
type input "Portfolio Recovery Associates"
type input "150 Corporate Blvd"
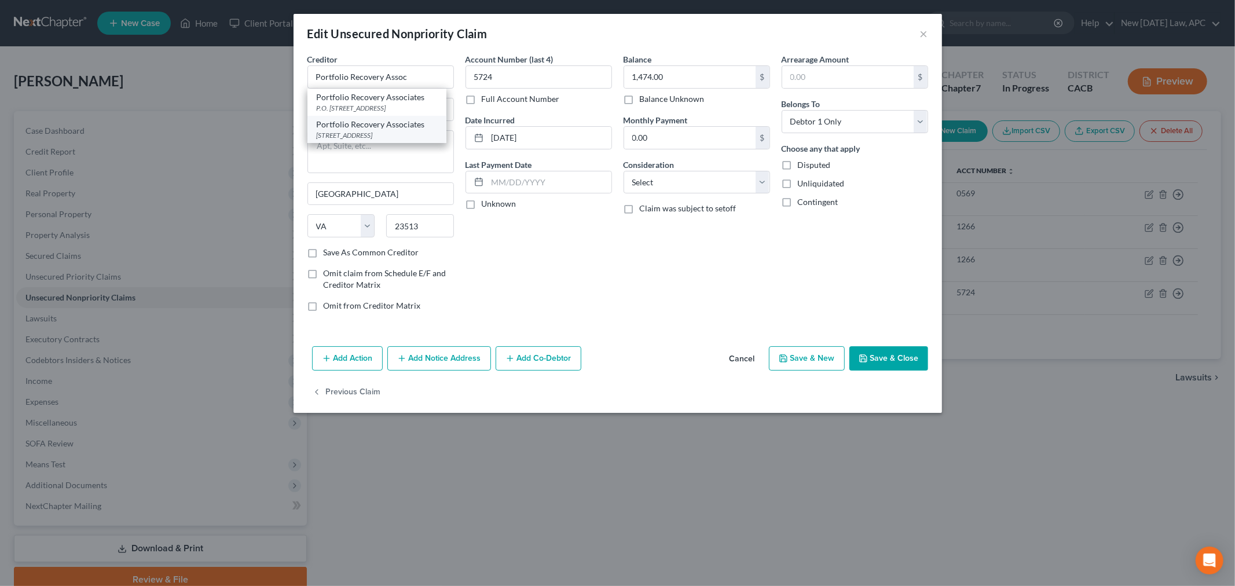
type input "23502"
click at [516, 138] on input "05-23-2025" at bounding box center [549, 138] width 124 height 22
type input "05/23/2025"
drag, startPoint x: 715, startPoint y: 311, endPoint x: 678, endPoint y: 215, distance: 103.7
click at [715, 310] on div "Balance 1,474.00 $ Balance Unknown Balance Undetermined 1,474.00 $ Balance Unkn…" at bounding box center [697, 186] width 158 height 267
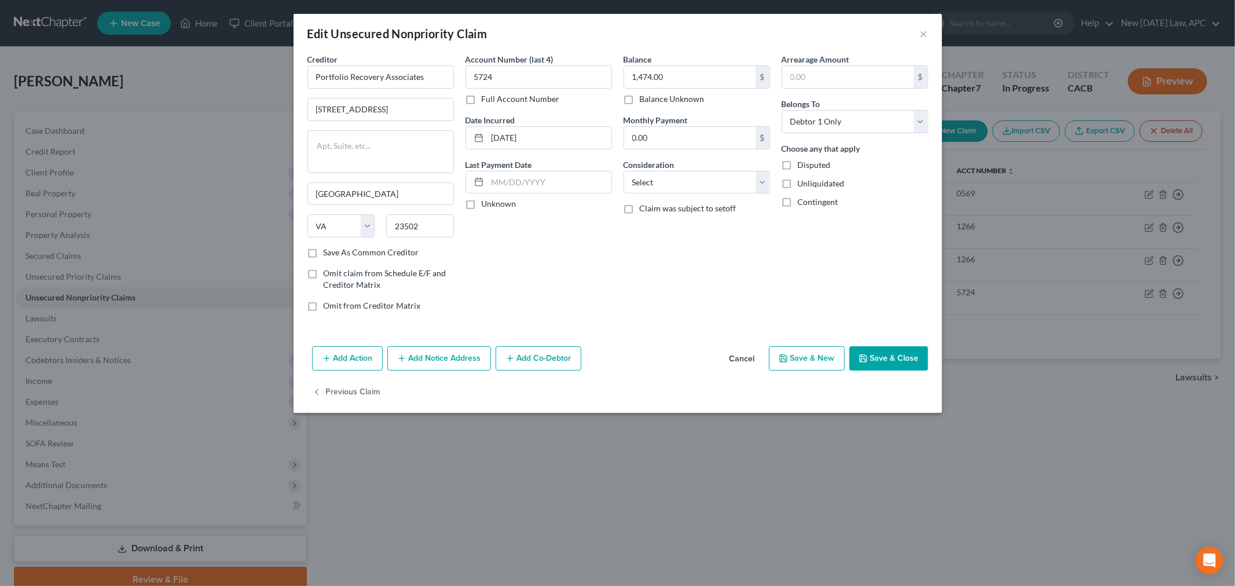
click at [682, 198] on div "Balance 1,474.00 $ Balance Unknown Balance Undetermined 1,474.00 $ Balance Unkn…" at bounding box center [697, 186] width 158 height 267
click at [684, 188] on select "Select Cable / Satellite Services Collection Agency Credit Card Debt Debt Couns…" at bounding box center [696, 182] width 146 height 23
select select "1"
click at [623, 171] on select "Select Cable / Satellite Services Collection Agency Credit Card Debt Debt Couns…" at bounding box center [696, 182] width 146 height 23
click at [614, 266] on div "Account Number (last 4) 5724 Full Account Number Date Incurred 05/23/2025 Last …" at bounding box center [539, 186] width 158 height 267
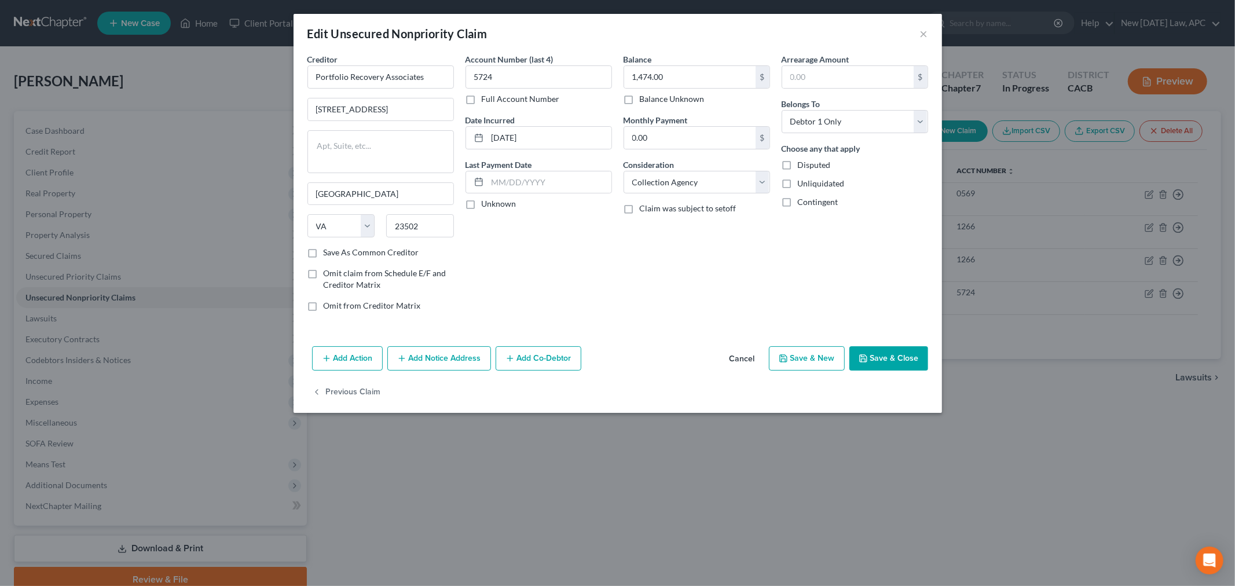
click at [427, 371] on div "Add Action Add Notice Address Add Co-Debtor Cancel Save & New Save & Close" at bounding box center [617, 360] width 648 height 38
click at [435, 351] on button "Add Notice Address" at bounding box center [439, 358] width 104 height 24
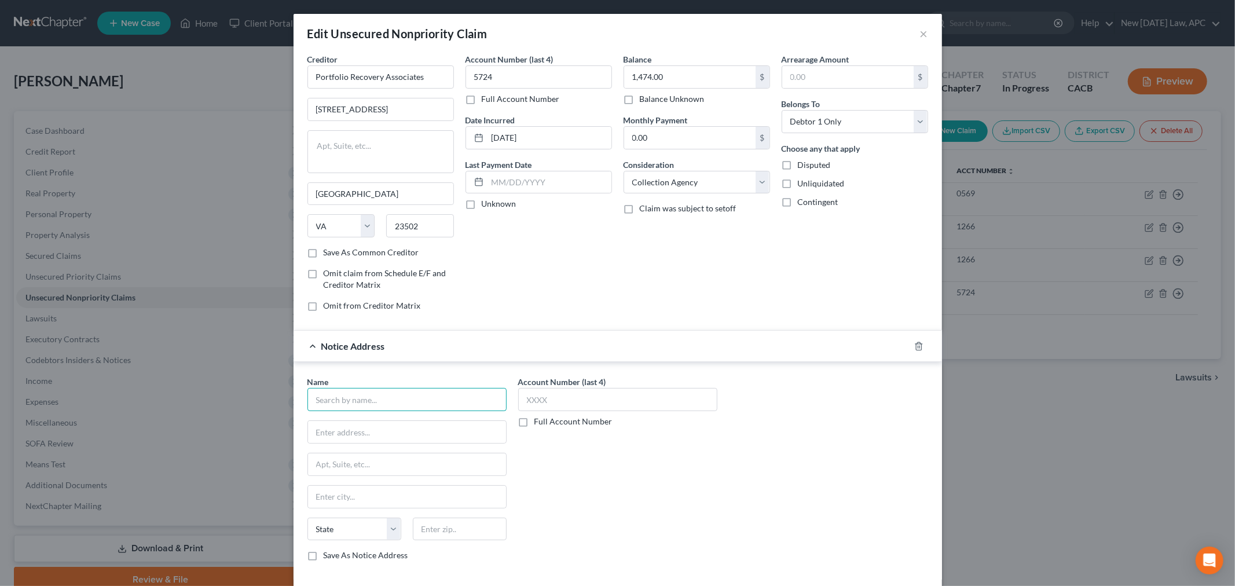
click at [342, 402] on input "text" at bounding box center [406, 399] width 199 height 23
click at [367, 480] on div "PO Box 6500, Sioux Falls, SD 57117" at bounding box center [377, 485] width 120 height 10
type input "Citibank N.A."
type input "PO Box 6500"
type input "Sioux Falls"
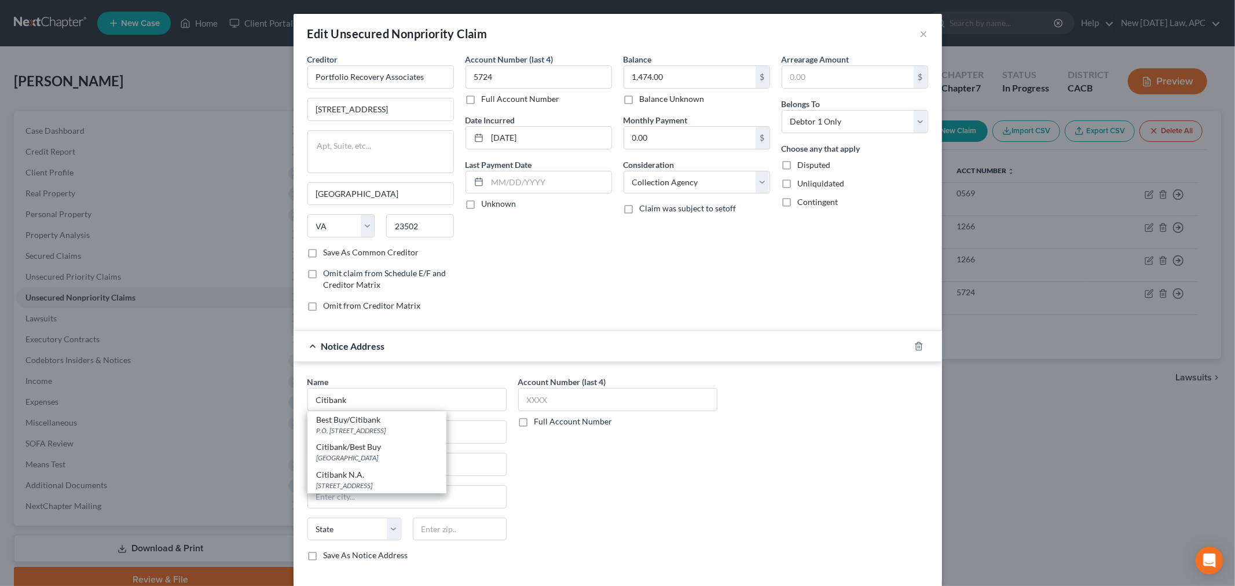
select select "43"
type input "57117"
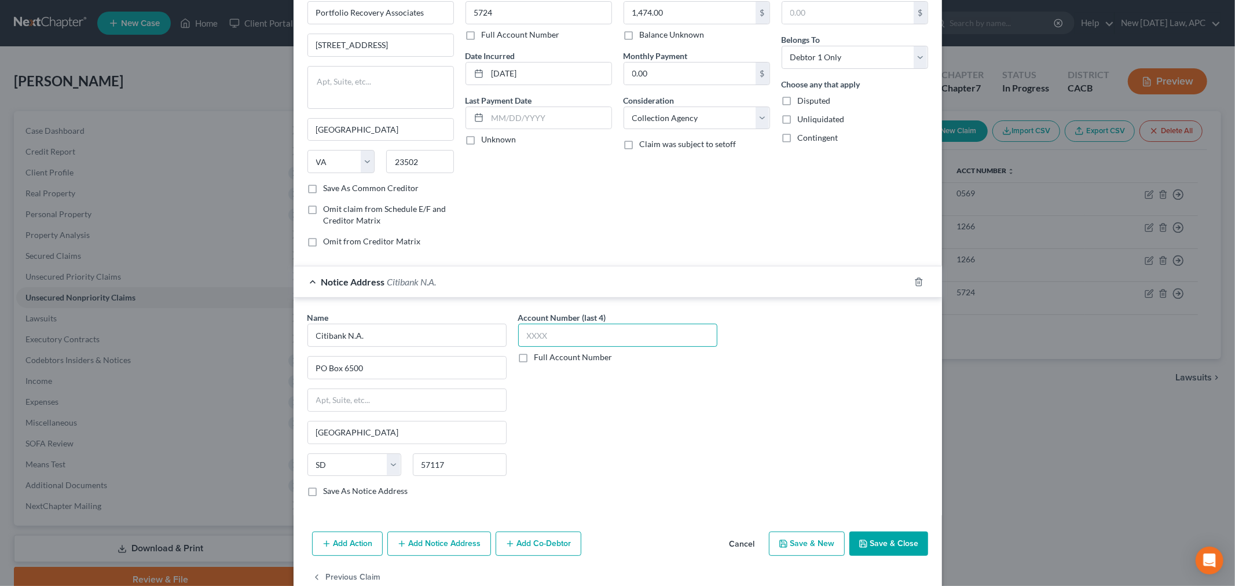
click at [534, 333] on input "text" at bounding box center [617, 335] width 199 height 23
type input "5724"
drag, startPoint x: 548, startPoint y: 337, endPoint x: 491, endPoint y: 338, distance: 57.3
click at [491, 338] on div "Name * Citibank N.A. PO Box 6500 Sioux Falls State AL AK AR AZ CA CO CT DE DC F…" at bounding box center [618, 408] width 632 height 194
click at [666, 424] on div "Account Number (last 4) Full Account Number" at bounding box center [617, 408] width 211 height 194
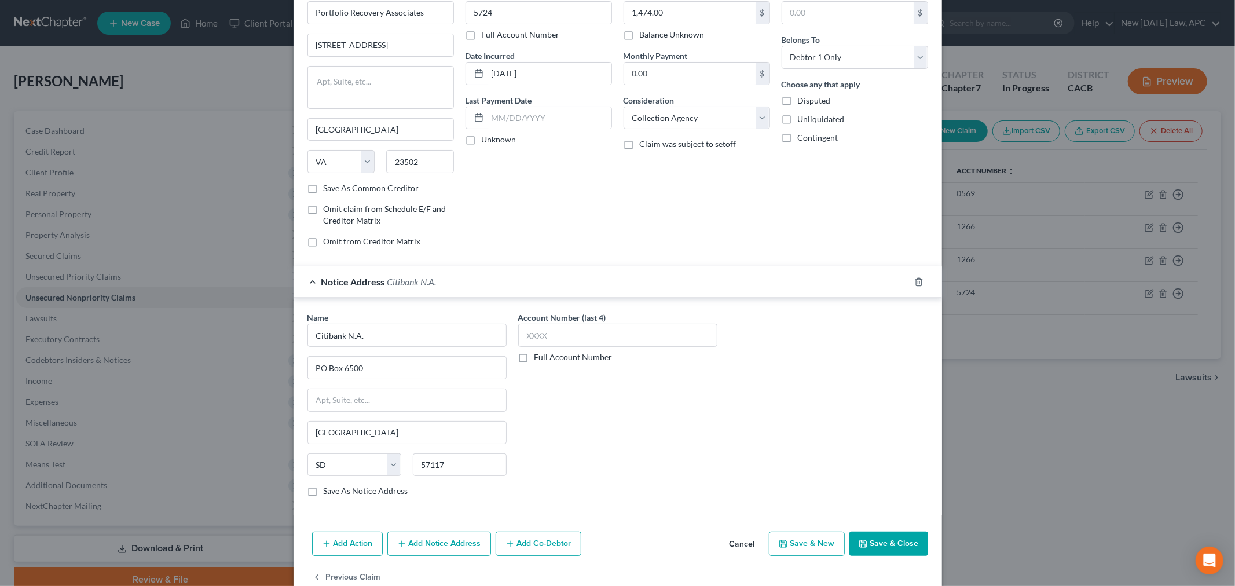
click at [863, 538] on button "Save & Close" at bounding box center [888, 543] width 79 height 24
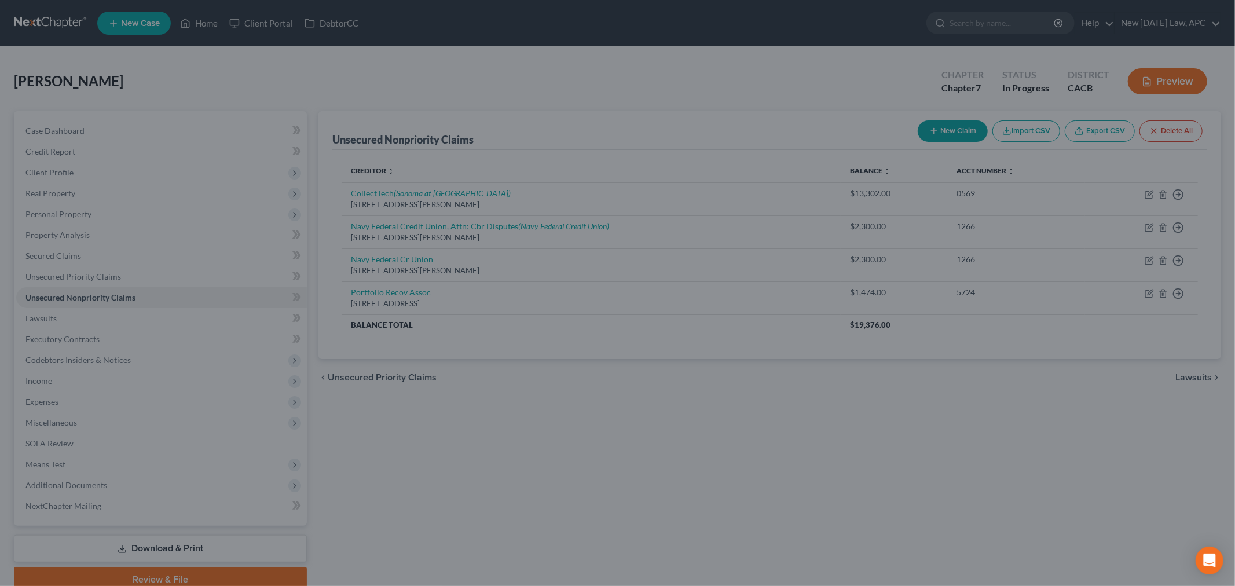
type input "0"
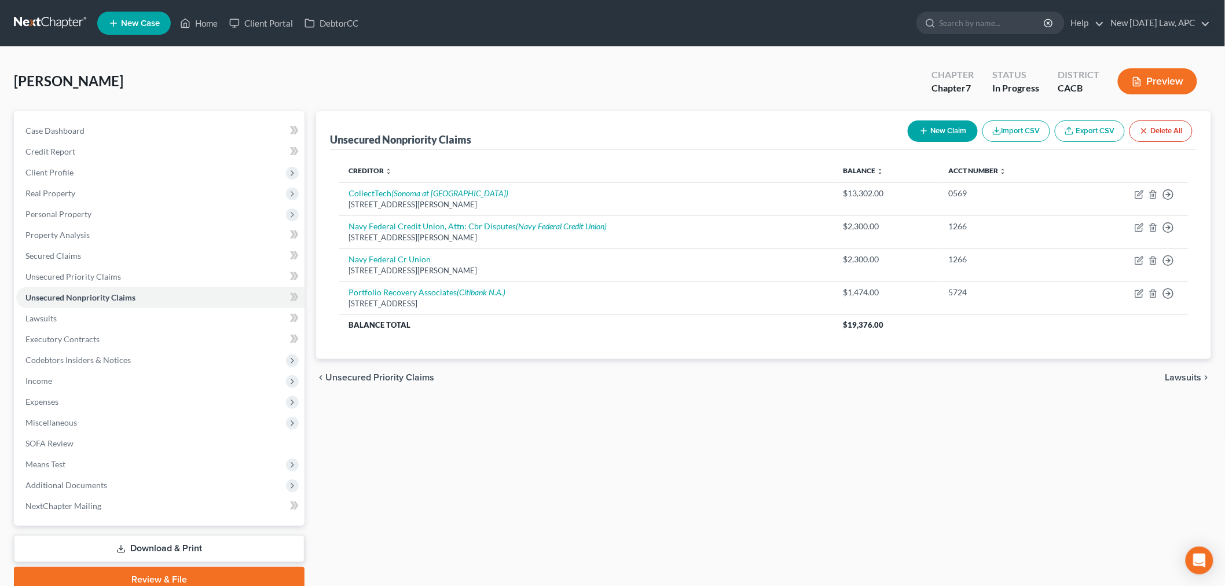
click at [618, 464] on div "Unsecured Nonpriority Claims New Claim Import CSV Export CSV Delete All Credito…" at bounding box center [763, 351] width 906 height 481
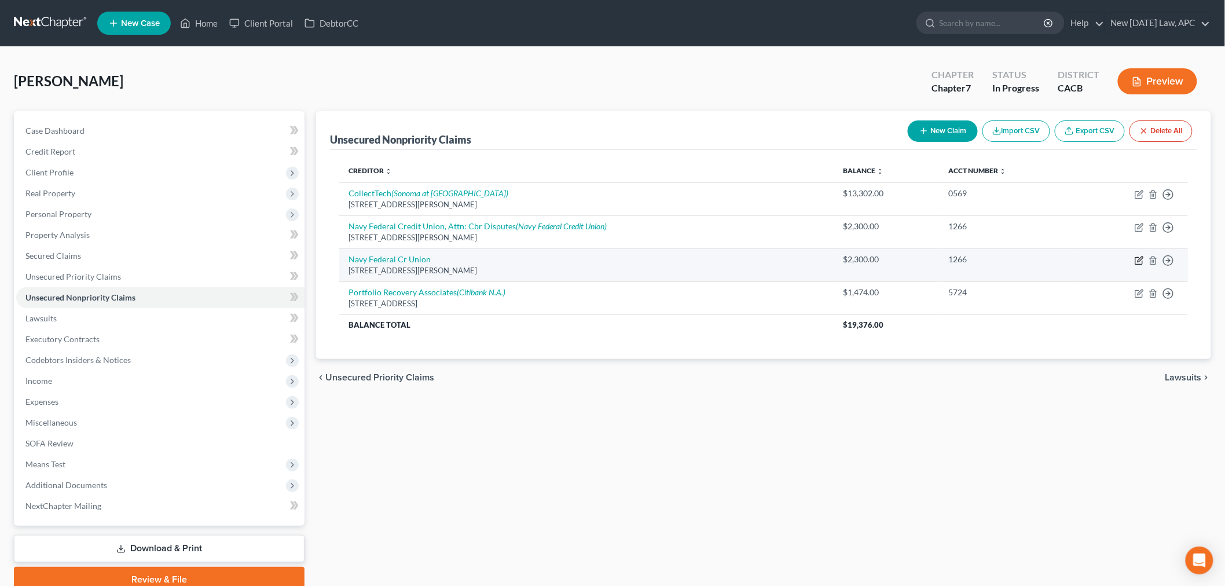
click at [1137, 258] on icon "button" at bounding box center [1138, 260] width 9 height 9
select select "48"
select select "2"
select select "0"
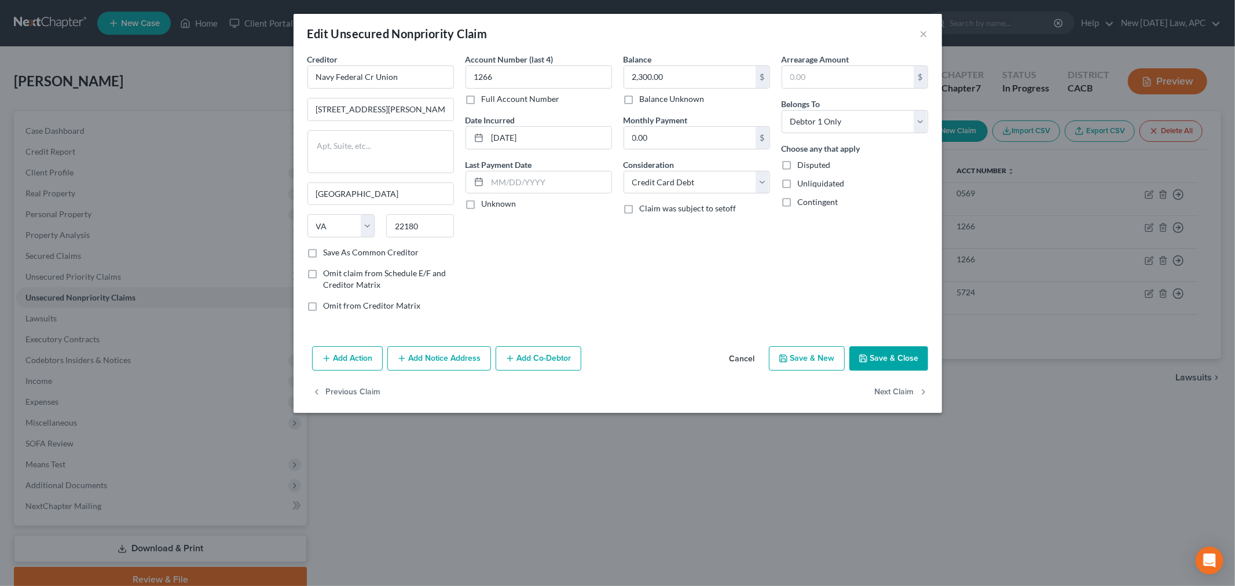
click at [918, 35] on div "Edit Unsecured Nonpriority Claim ×" at bounding box center [617, 33] width 648 height 39
click at [928, 35] on div "Edit Unsecured Nonpriority Claim ×" at bounding box center [617, 33] width 648 height 39
click at [923, 35] on button "×" at bounding box center [924, 34] width 8 height 14
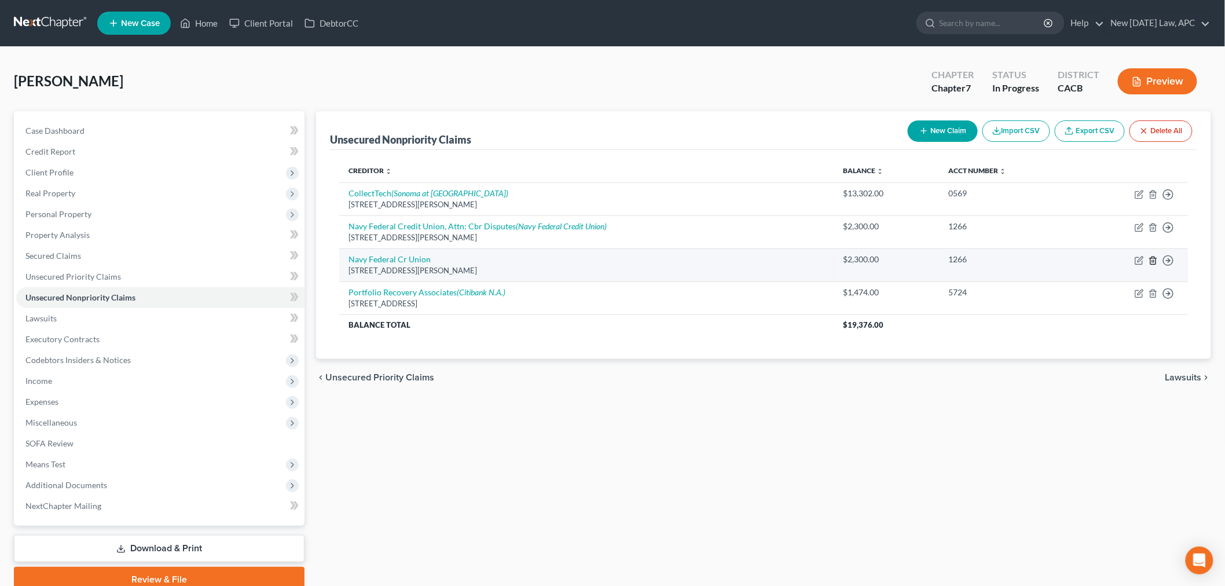
click at [1152, 258] on icon "button" at bounding box center [1152, 260] width 9 height 9
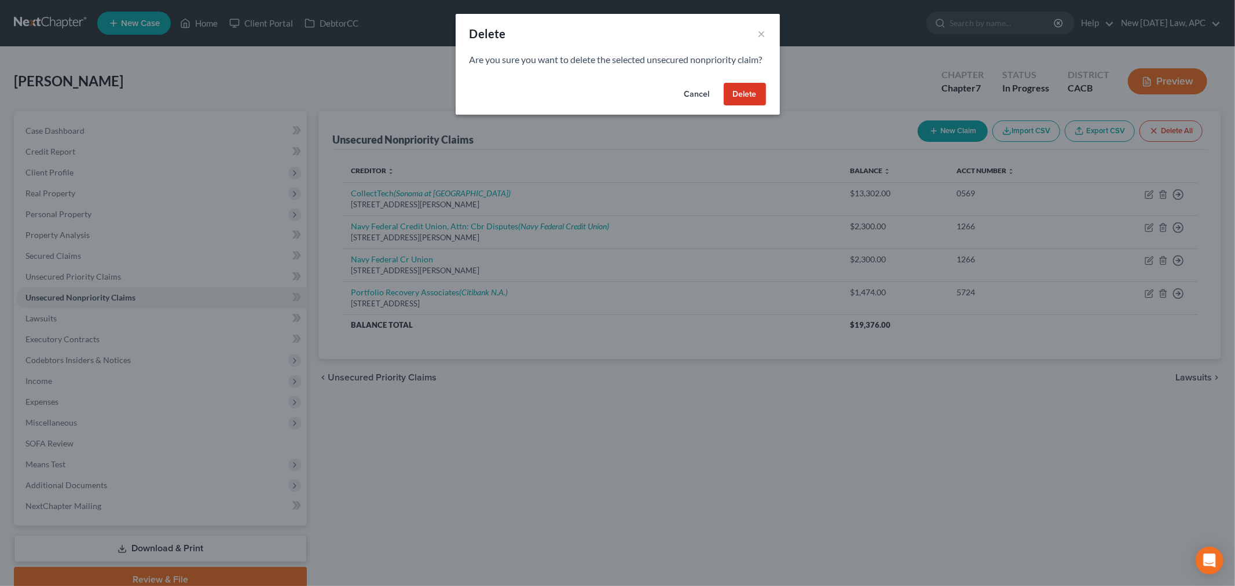
click at [739, 104] on button "Delete" at bounding box center [744, 94] width 42 height 23
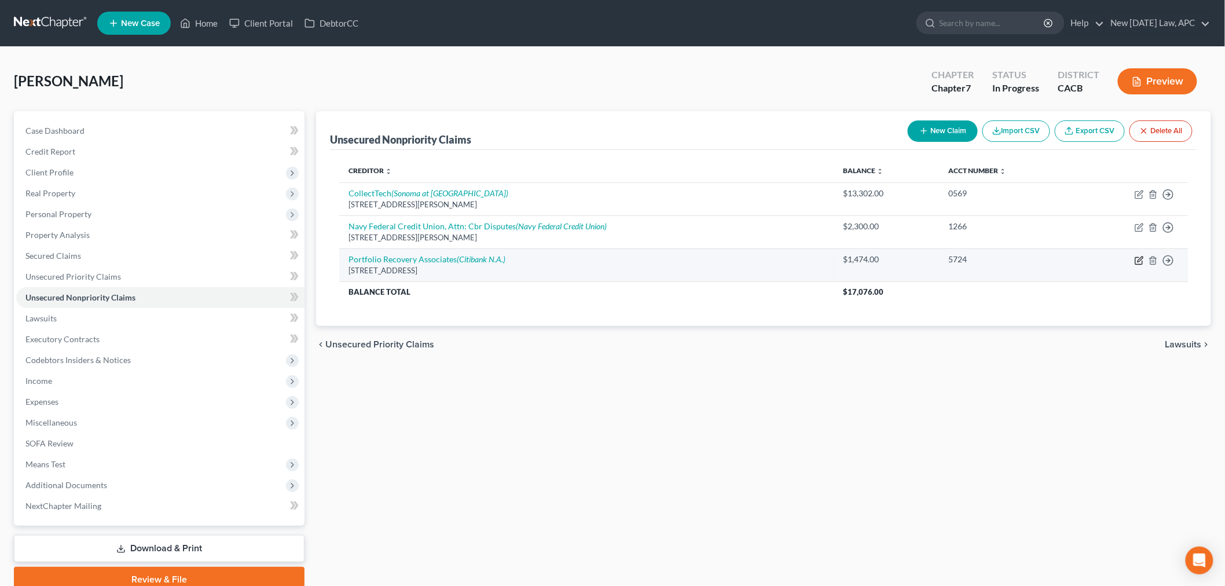
click at [1137, 257] on icon "button" at bounding box center [1138, 260] width 9 height 9
select select "48"
select select "1"
select select "0"
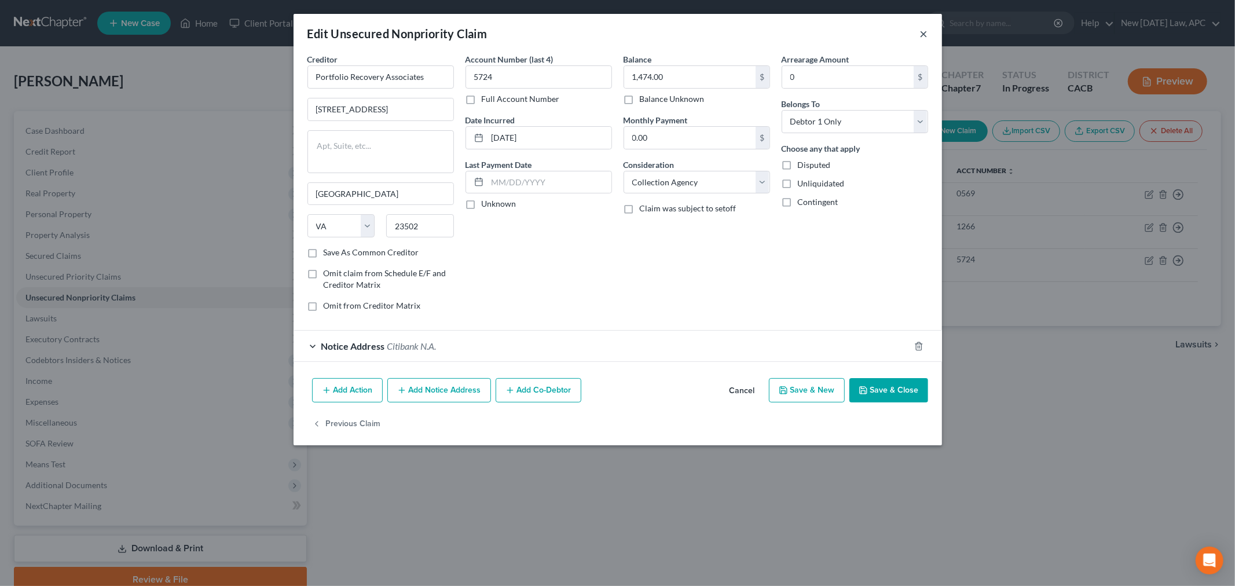
click at [920, 33] on button "×" at bounding box center [924, 34] width 8 height 14
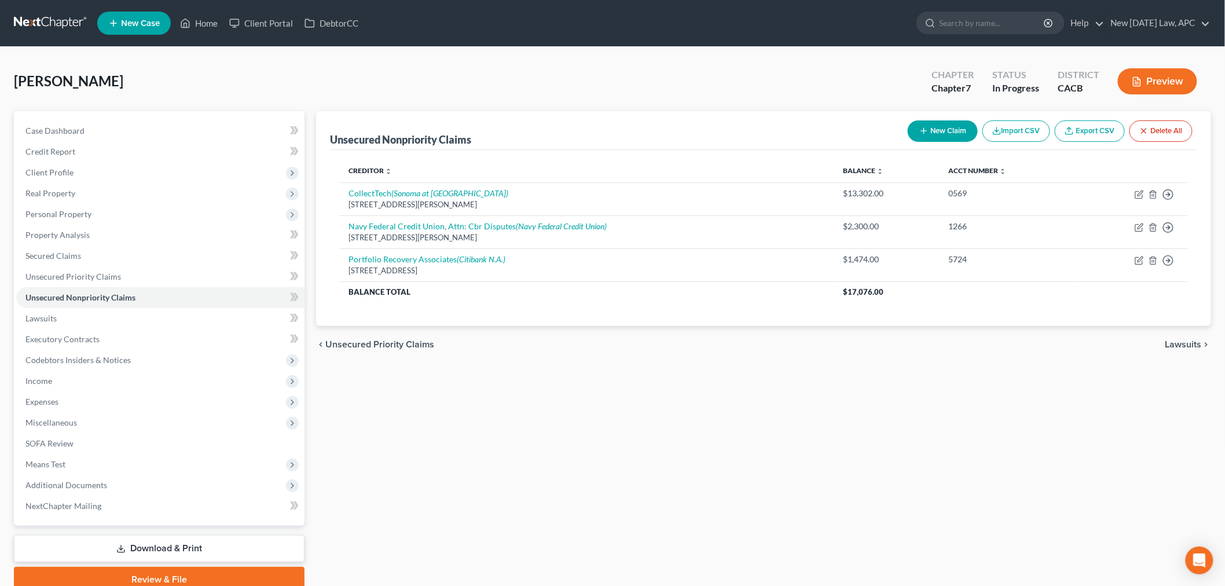
click at [949, 139] on button "New Claim" at bounding box center [943, 130] width 70 height 21
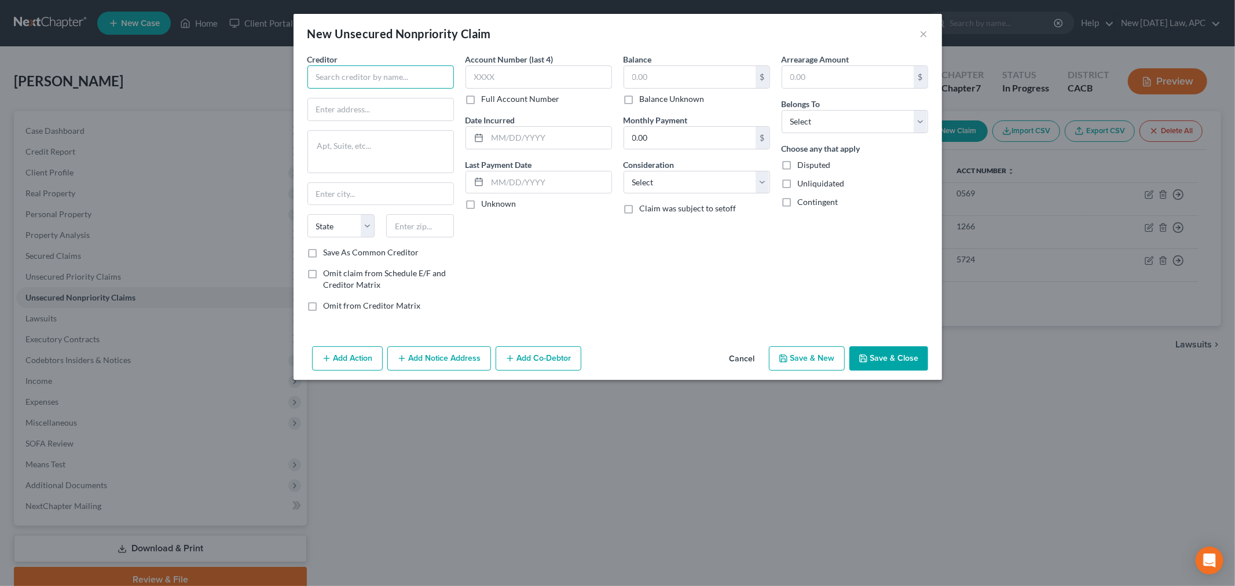
click at [359, 75] on input "text" at bounding box center [380, 76] width 146 height 23
type input "Southern California Edison"
click at [517, 86] on input "text" at bounding box center [538, 76] width 146 height 23
type input "1591"
click at [342, 109] on input "text" at bounding box center [380, 109] width 145 height 22
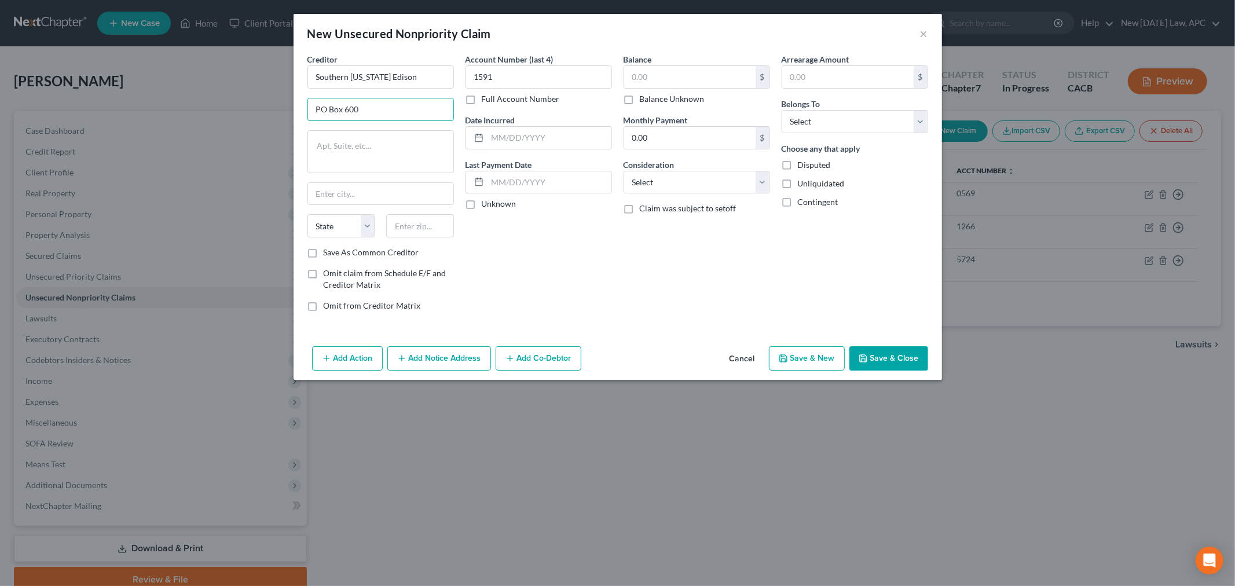
type input "PO Box 600"
drag, startPoint x: 424, startPoint y: 229, endPoint x: 431, endPoint y: 229, distance: 6.9
click at [424, 229] on input "text" at bounding box center [420, 225] width 68 height 23
paste input "91771"
type input "91771"
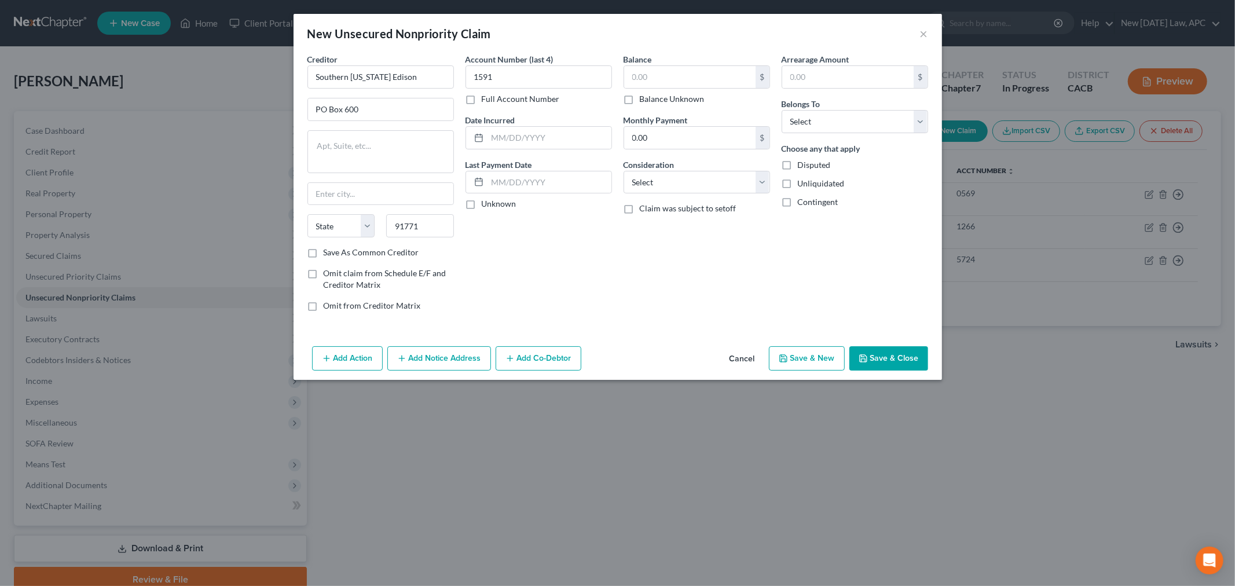
click at [527, 236] on div "Account Number (last 4) 1591 Full Account Number Date Incurred Last Payment Dat…" at bounding box center [539, 186] width 158 height 267
type input "Rosemead"
select select "4"
click at [434, 229] on input "91771" at bounding box center [420, 225] width 68 height 23
paste input "-0001"
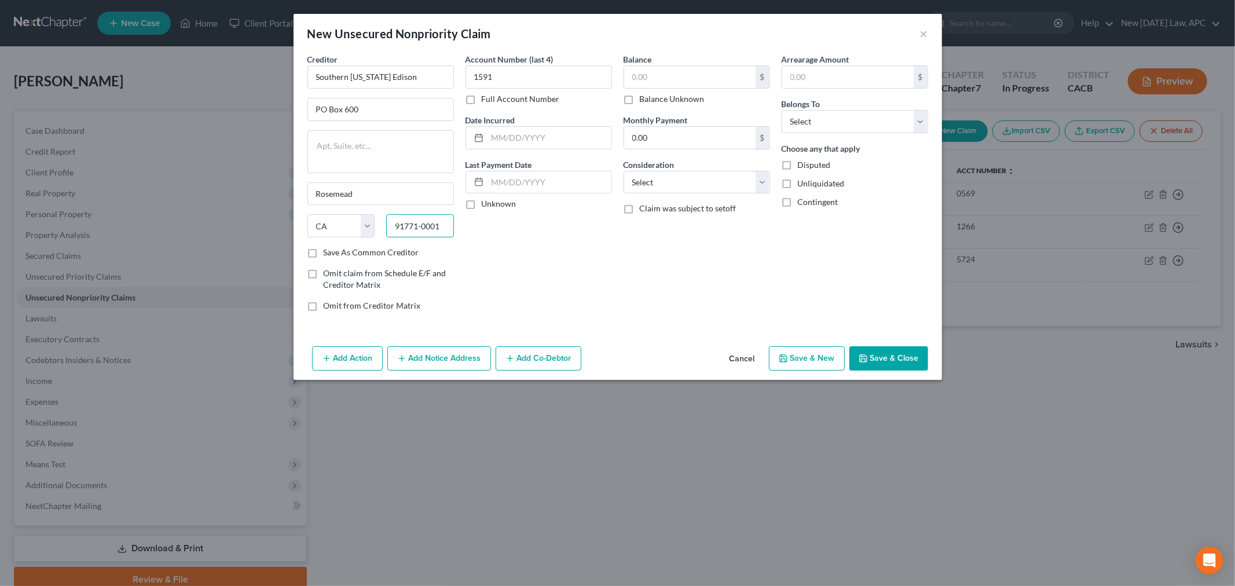
type input "91771-0001"
click at [548, 244] on div "Account Number (last 4) 1591 Full Account Number Date Incurred Last Payment Dat…" at bounding box center [539, 186] width 158 height 267
click at [813, 126] on select "Select Debtor 1 Only Debtor 2 Only Debtor 1 And Debtor 2 Only At Least One Of T…" at bounding box center [854, 121] width 146 height 23
select select "0"
click at [781, 110] on select "Select Debtor 1 Only Debtor 2 Only Debtor 1 And Debtor 2 Only At Least One Of T…" at bounding box center [854, 121] width 146 height 23
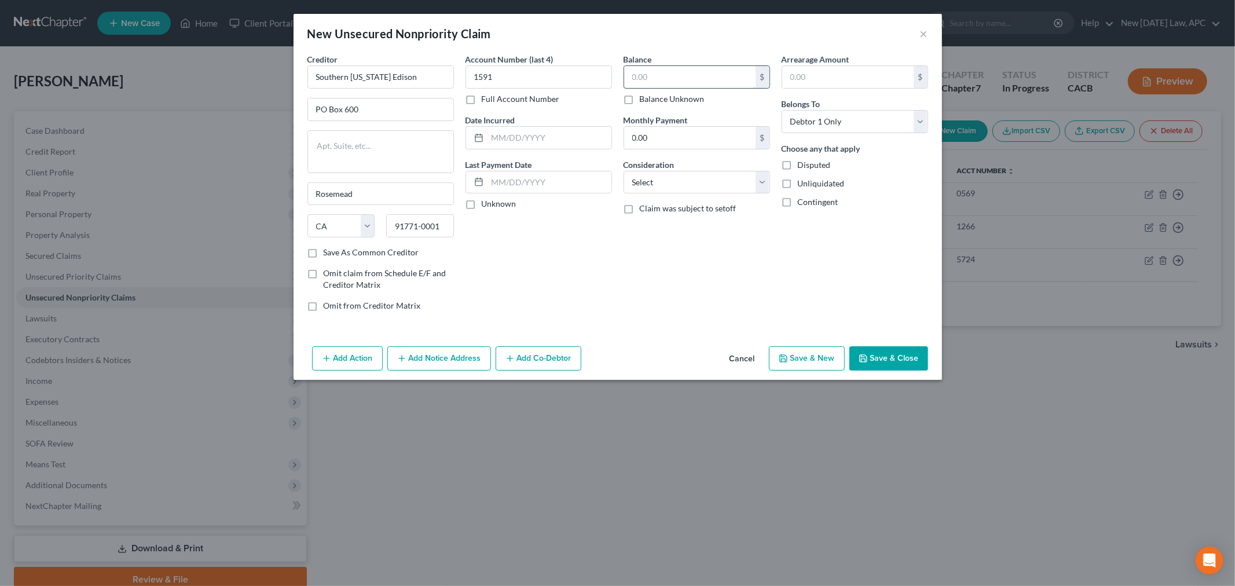
click at [655, 80] on input "text" at bounding box center [689, 77] width 131 height 22
type input "158.95"
click at [630, 247] on div "Balance 158.95 $ Balance Unknown Balance Undetermined 158.95 $ Balance Unknown …" at bounding box center [697, 186] width 158 height 267
click at [667, 188] on select "Select Cable / Satellite Services Collection Agency Credit Card Debt Debt Couns…" at bounding box center [696, 182] width 146 height 23
select select "20"
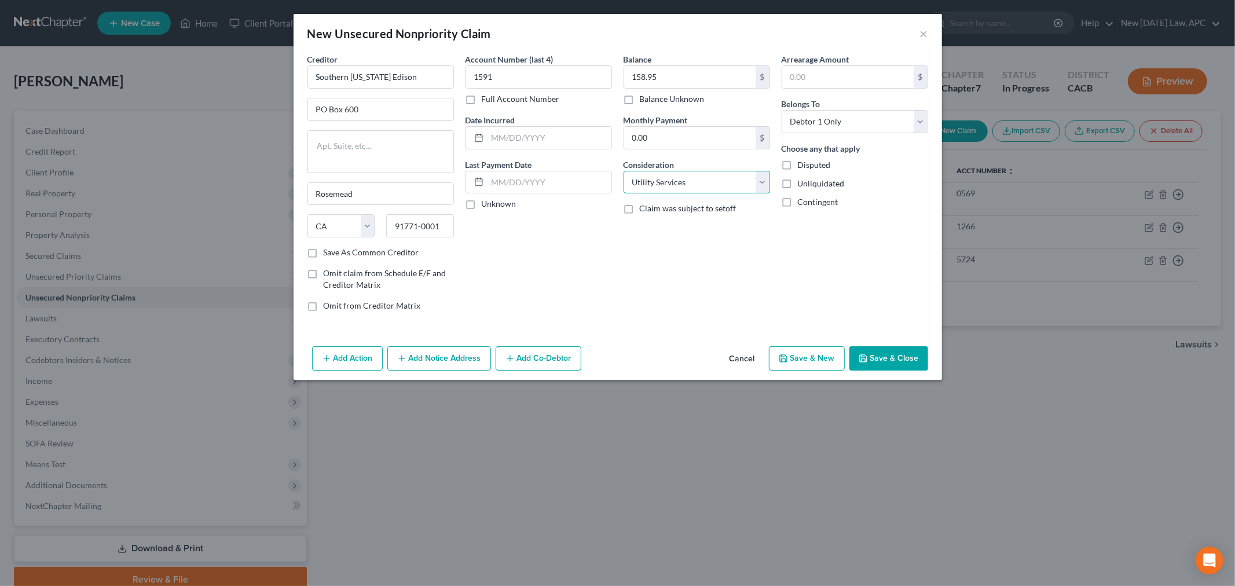
click at [623, 171] on select "Select Cable / Satellite Services Collection Agency Credit Card Debt Debt Couns…" at bounding box center [696, 182] width 146 height 23
click at [617, 337] on div "Creditor * Southern California Edison PO Box 600 Rosemead State AL AK AR AZ CA …" at bounding box center [617, 197] width 648 height 288
click at [612, 258] on div "Account Number (last 4) 1591 Full Account Number Date Incurred Last Payment Dat…" at bounding box center [539, 186] width 158 height 267
click at [877, 352] on button "Save & Close" at bounding box center [888, 358] width 79 height 24
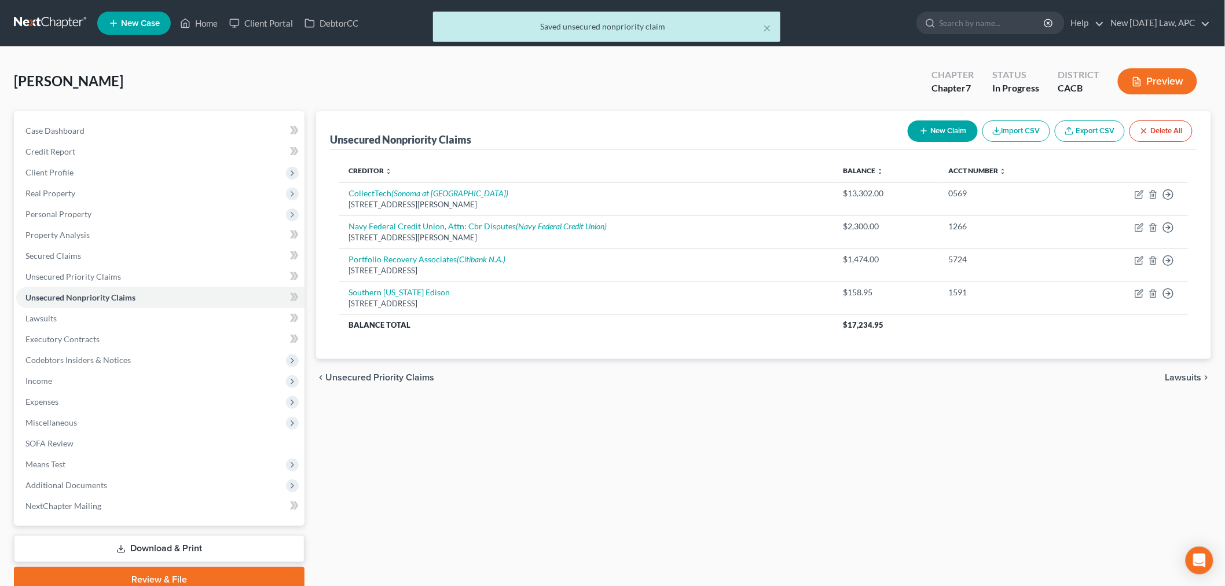
click at [930, 133] on button "New Claim" at bounding box center [943, 130] width 70 height 21
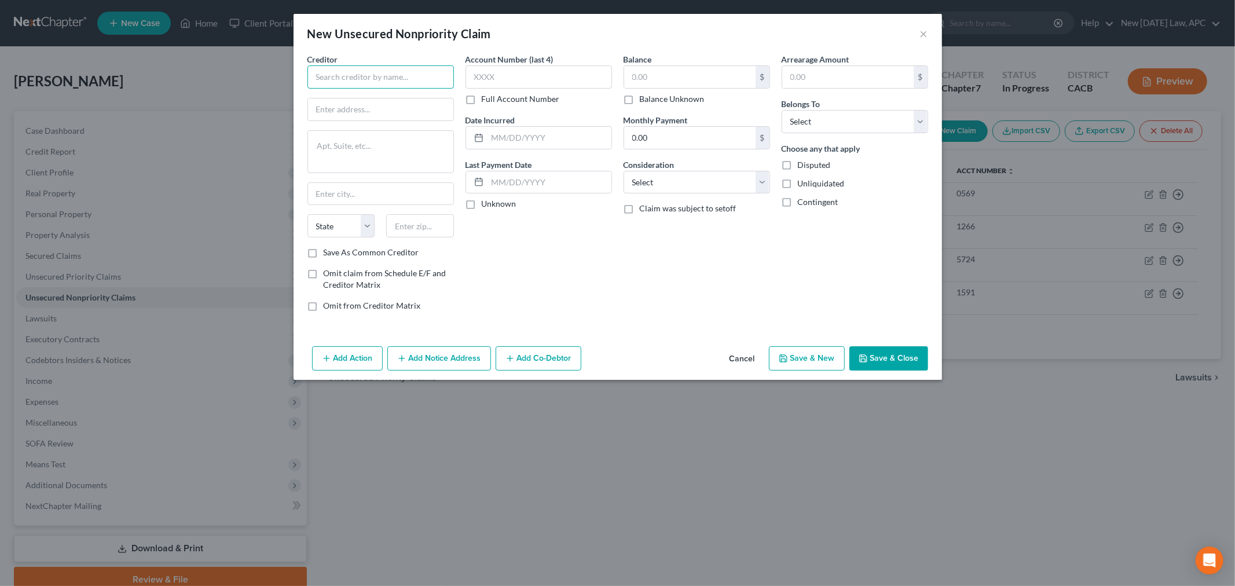
click at [368, 77] on input "text" at bounding box center [380, 76] width 146 height 23
type input "Southern California Gas Company"
click at [337, 106] on input "text" at bounding box center [380, 109] width 145 height 22
type input "PO Box 1626"
drag, startPoint x: 426, startPoint y: 235, endPoint x: 447, endPoint y: 237, distance: 21.0
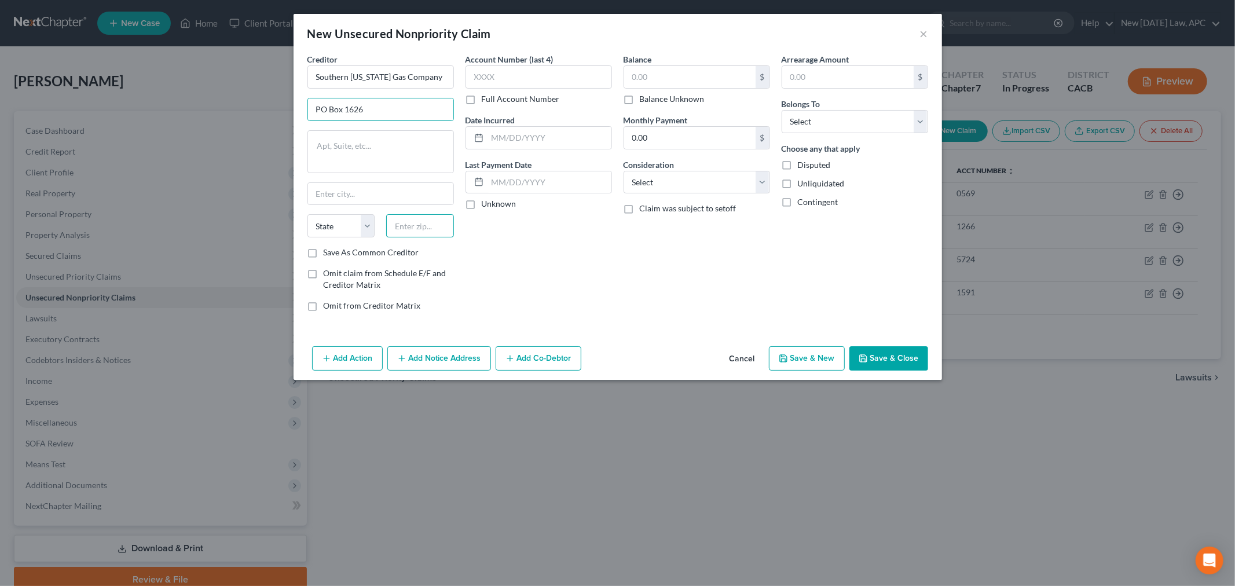
click at [426, 235] on input "text" at bounding box center [420, 225] width 68 height 23
paste input "91754"
type input "91754"
click at [530, 239] on div "Account Number (last 4) Full Account Number Date Incurred Last Payment Date Unk…" at bounding box center [539, 186] width 158 height 267
type input "Monterey Park"
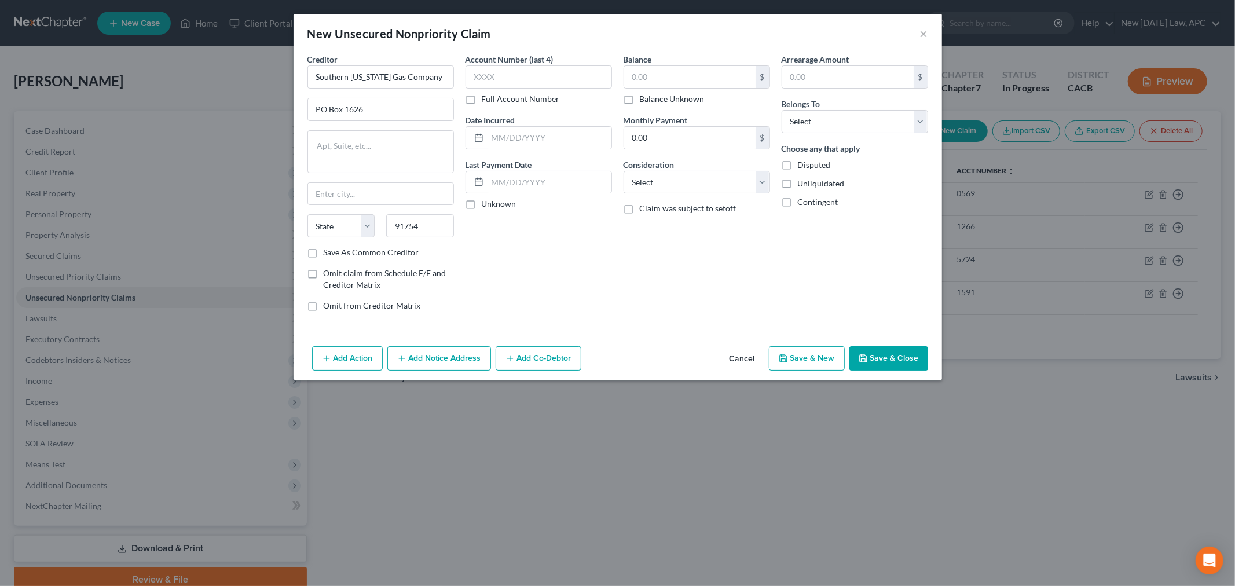
select select "4"
click at [427, 230] on input "91754" at bounding box center [420, 225] width 68 height 23
paste input "-8626"
type input "91754-8626"
click at [534, 236] on div "Account Number (last 4) Full Account Number Date Incurred Last Payment Date Unk…" at bounding box center [539, 186] width 158 height 267
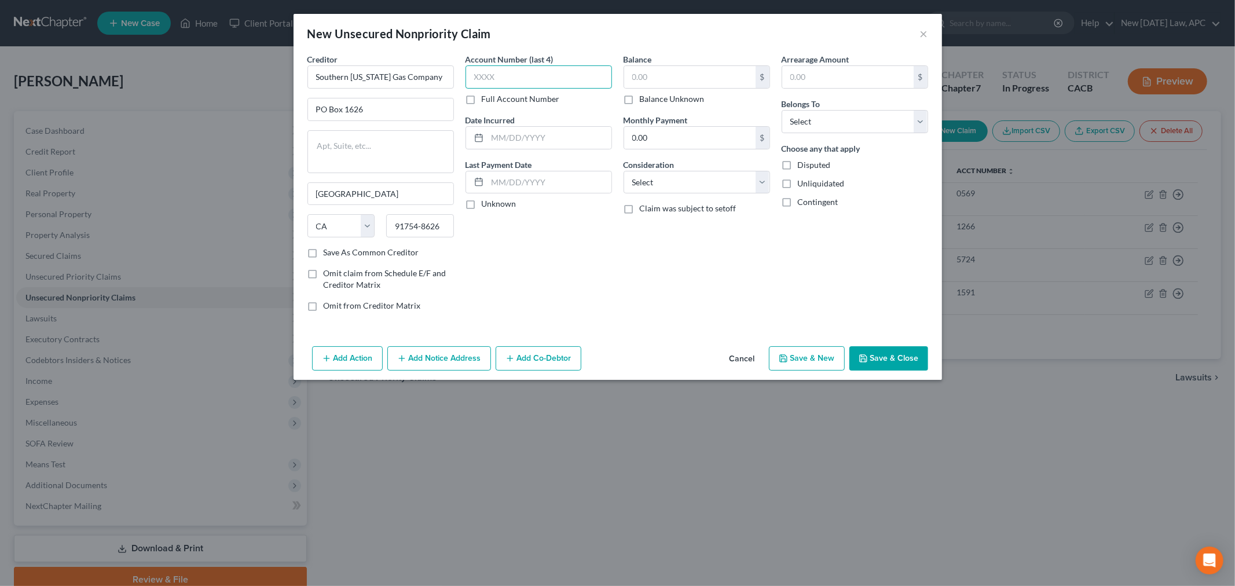
click at [498, 72] on input "text" at bounding box center [538, 76] width 146 height 23
type input "0072"
click at [642, 71] on input "text" at bounding box center [689, 77] width 131 height 22
type input "79.66"
click at [643, 171] on select "Select Cable / Satellite Services Collection Agency Credit Card Debt Debt Couns…" at bounding box center [696, 182] width 146 height 23
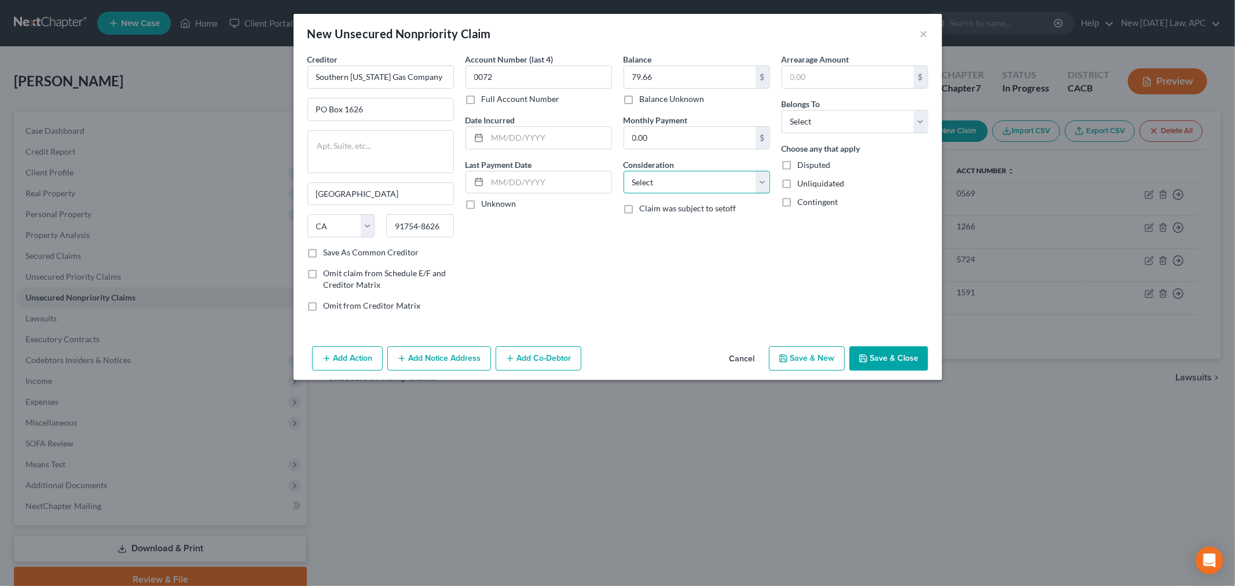
select select "20"
click at [623, 171] on select "Select Cable / Satellite Services Collection Agency Credit Card Debt Debt Couns…" at bounding box center [696, 182] width 146 height 23
click at [640, 301] on div "Balance 79.66 $ Balance Unknown Balance Undetermined 79.66 $ Balance Unknown Mo…" at bounding box center [697, 186] width 158 height 267
click at [823, 122] on select "Select Debtor 1 Only Debtor 2 Only Debtor 1 And Debtor 2 Only At Least One Of T…" at bounding box center [854, 121] width 146 height 23
select select "0"
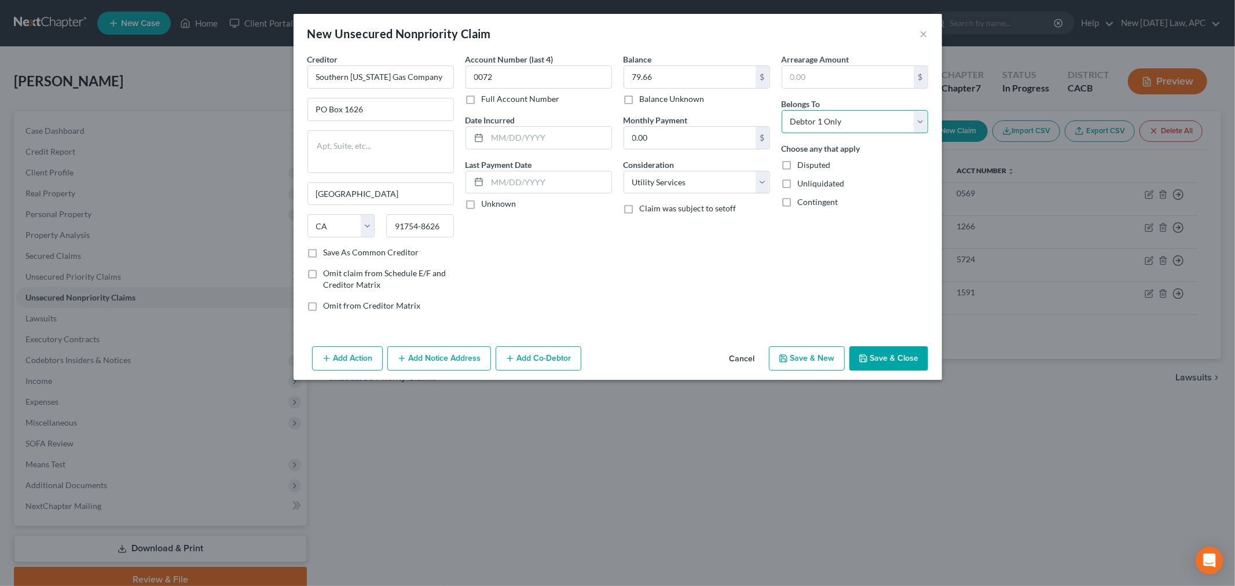
click at [781, 110] on select "Select Debtor 1 Only Debtor 2 Only Debtor 1 And Debtor 2 Only At Least One Of T…" at bounding box center [854, 121] width 146 height 23
click at [763, 270] on div "Balance 79.66 $ Balance Unknown Balance Undetermined 79.66 $ Balance Unknown Mo…" at bounding box center [697, 186] width 158 height 267
click at [903, 366] on button "Save & Close" at bounding box center [888, 358] width 79 height 24
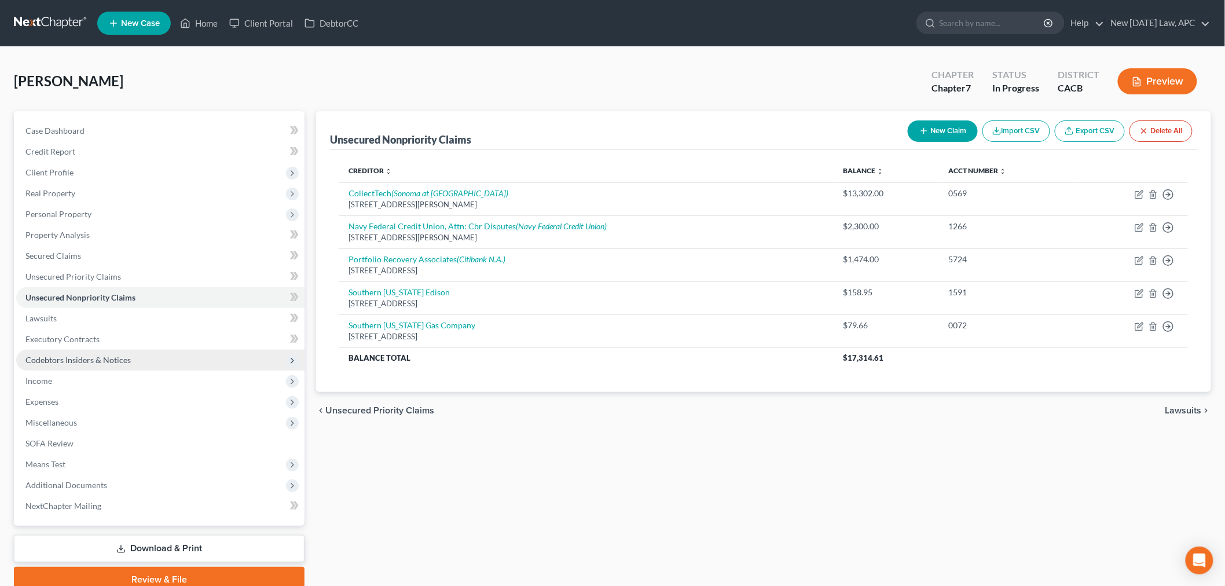
click at [76, 362] on span "Codebtors Insiders & Notices" at bounding box center [77, 360] width 105 height 10
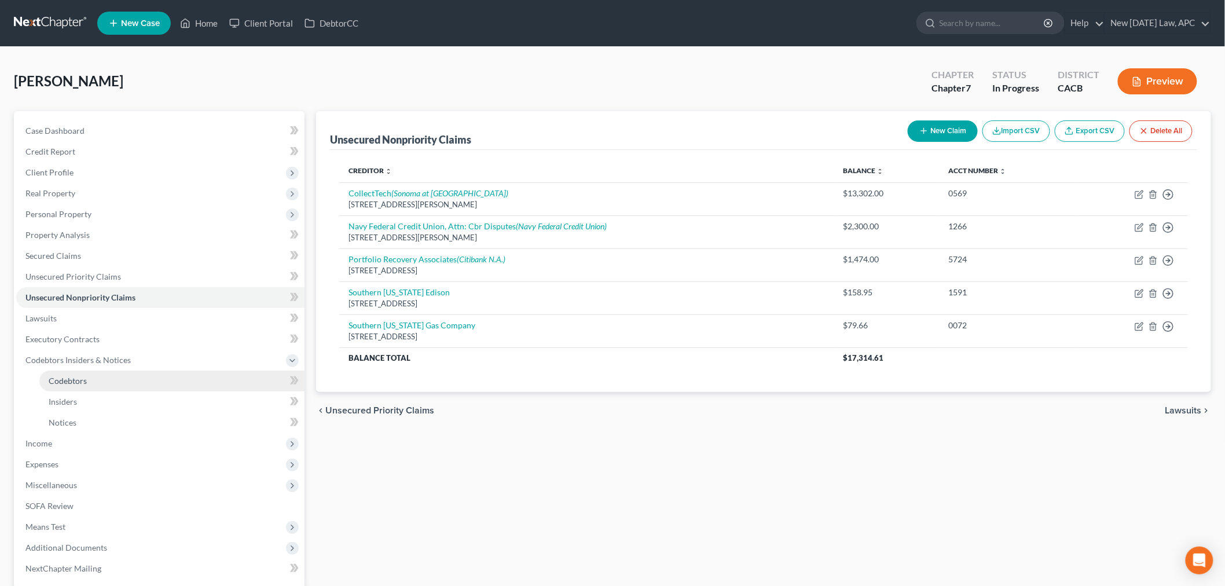
click at [87, 380] on link "Codebtors" at bounding box center [171, 380] width 265 height 21
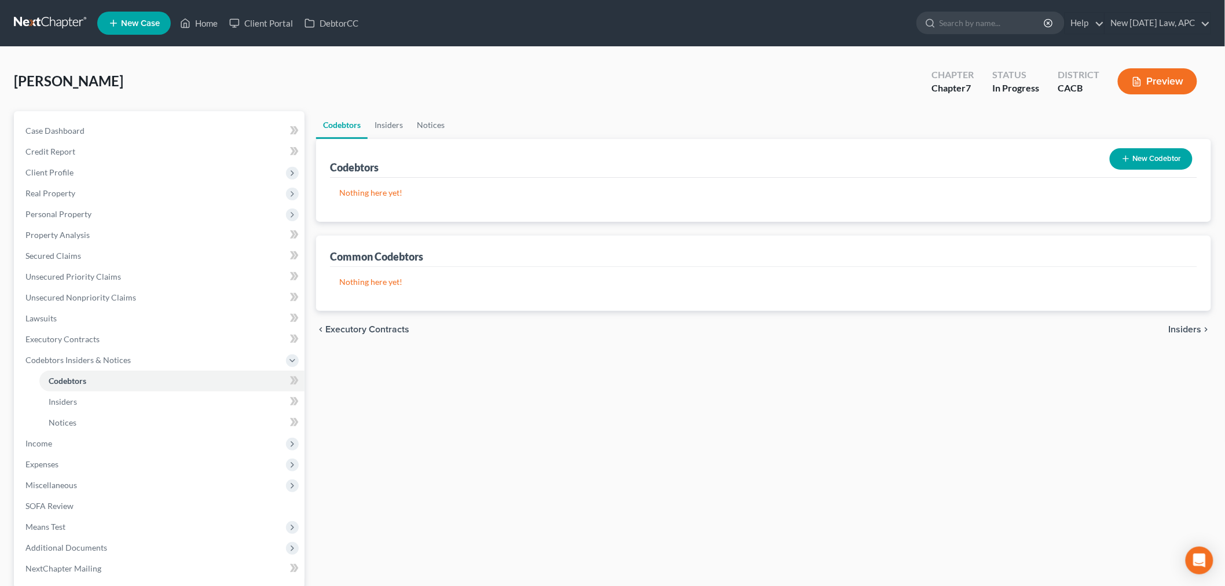
click at [1115, 160] on button "New Codebtor" at bounding box center [1151, 158] width 83 height 21
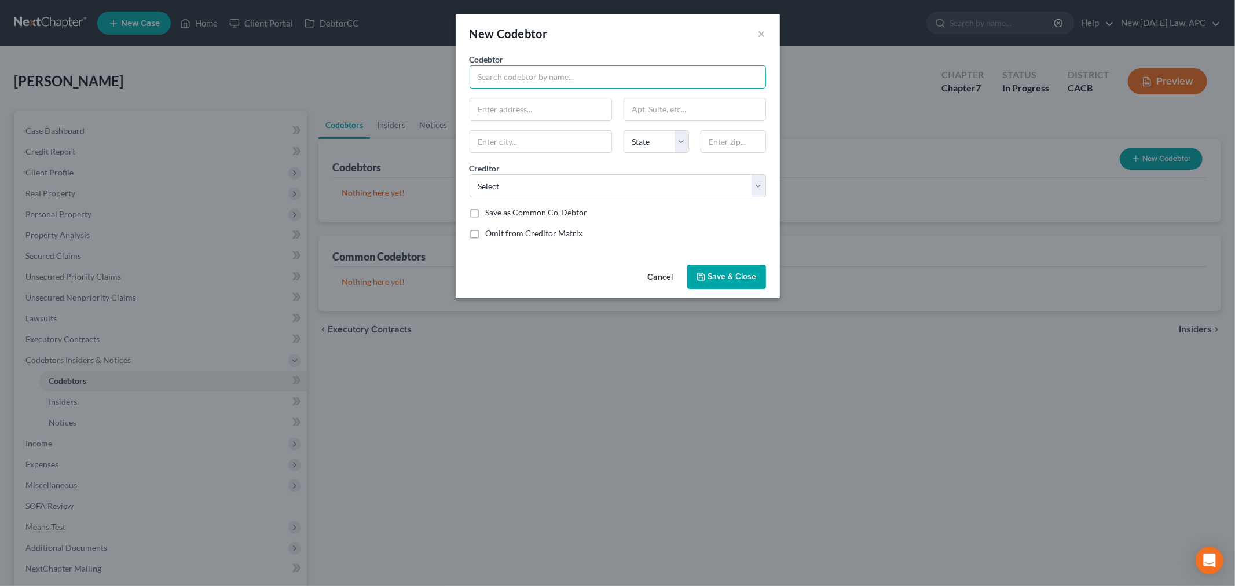
click at [591, 79] on input "text" at bounding box center [617, 76] width 296 height 23
type input "Joseph Lepore"
click at [570, 190] on select "Select Carmax Auto Finance CollectTech Southern California Gas Company Portfoli…" at bounding box center [617, 185] width 296 height 23
select select "1"
click at [469, 174] on select "Select Carmax Auto Finance CollectTech Southern California Gas Company Portfoli…" at bounding box center [617, 185] width 296 height 23
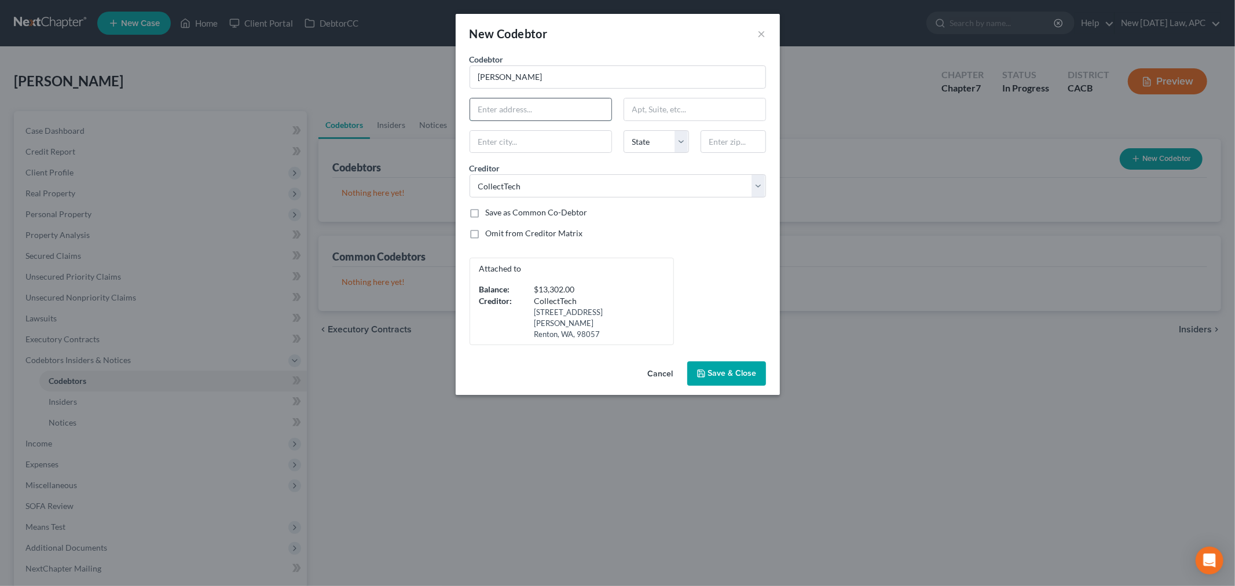
click at [541, 115] on input "text" at bounding box center [540, 109] width 141 height 22
type input "u"
type input "Unknown"
click at [738, 371] on button "Save & Close" at bounding box center [726, 373] width 79 height 24
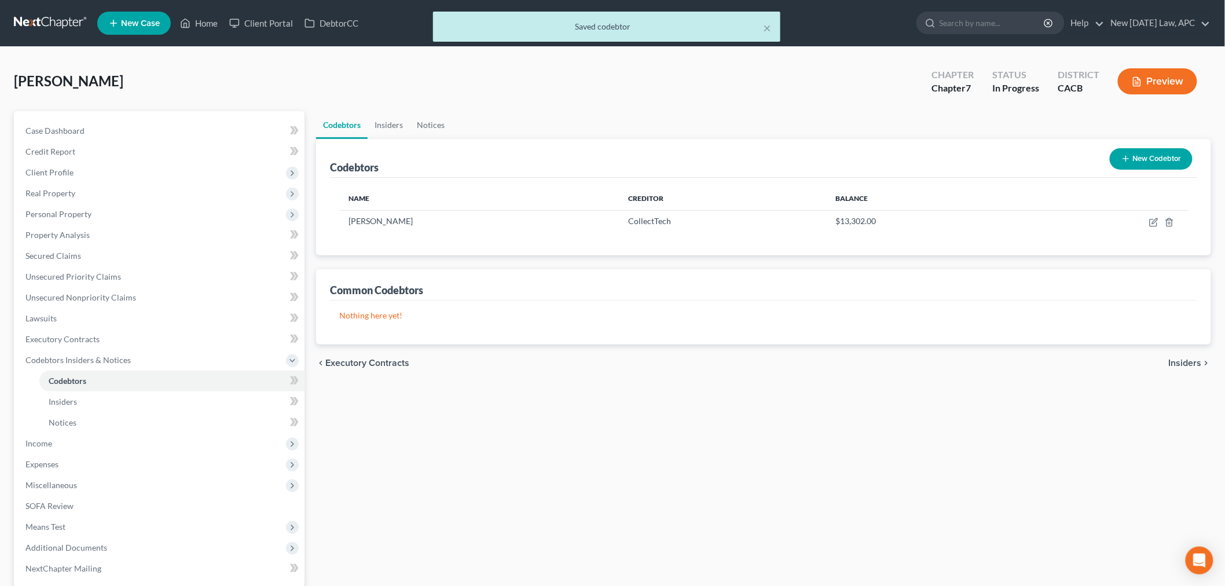
click at [1129, 166] on button "New Codebtor" at bounding box center [1151, 158] width 83 height 21
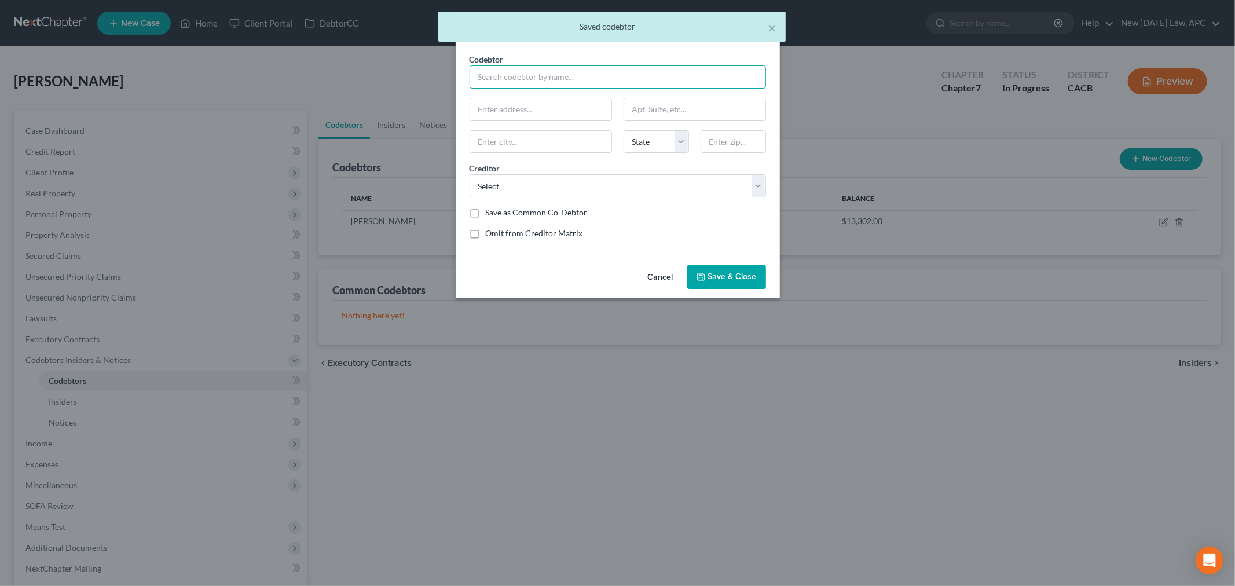
click at [524, 82] on input "text" at bounding box center [617, 76] width 296 height 23
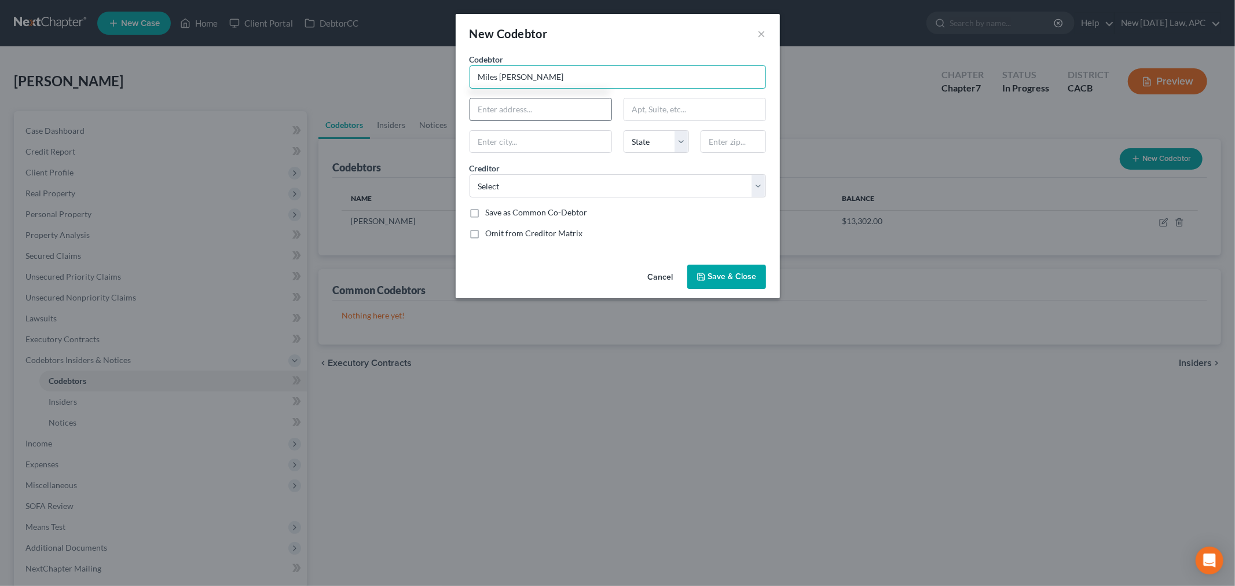
type input "Miles Scire"
click at [562, 116] on input "text" at bounding box center [540, 109] width 141 height 22
type input "n"
type input "Unknown"
click at [715, 276] on span "Save & Close" at bounding box center [732, 276] width 49 height 10
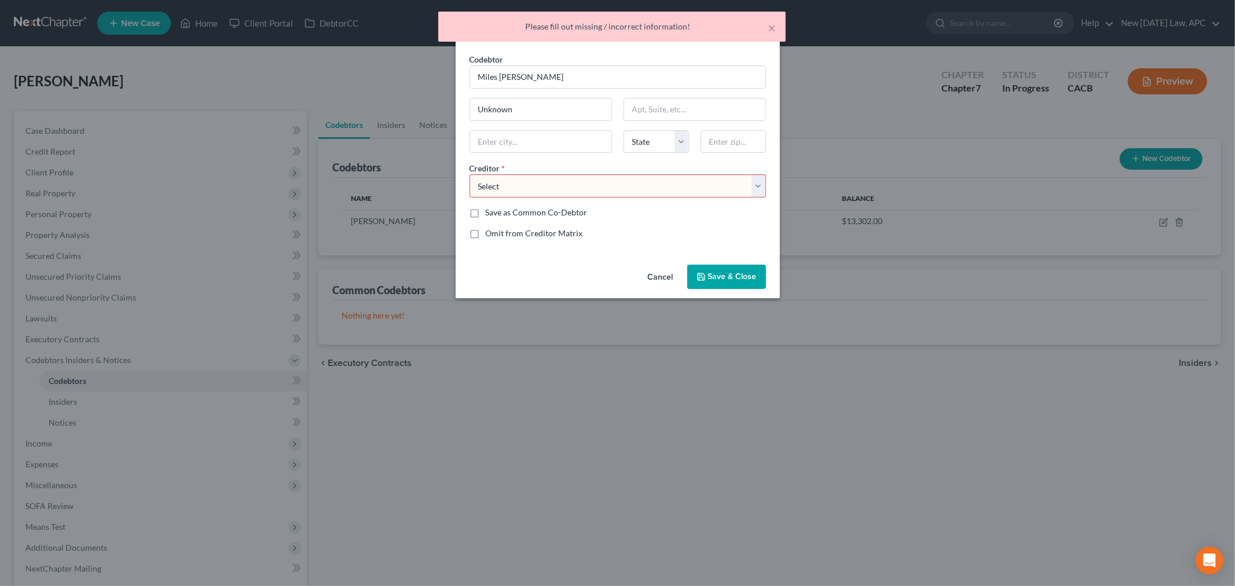
click at [541, 193] on select "Select Carmax Auto Finance CollectTech Southern California Gas Company Portfoli…" at bounding box center [617, 185] width 296 height 23
select select "1"
click at [469, 174] on select "Select Carmax Auto Finance CollectTech Southern California Gas Company Portfoli…" at bounding box center [617, 185] width 296 height 23
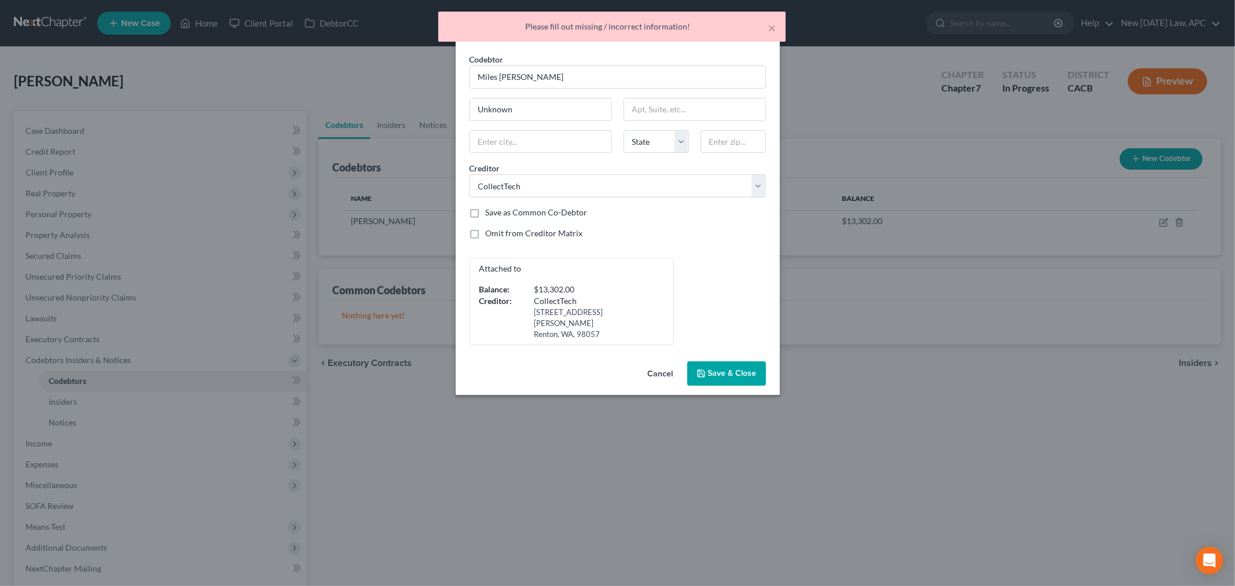
click at [703, 369] on icon "button" at bounding box center [700, 373] width 9 height 9
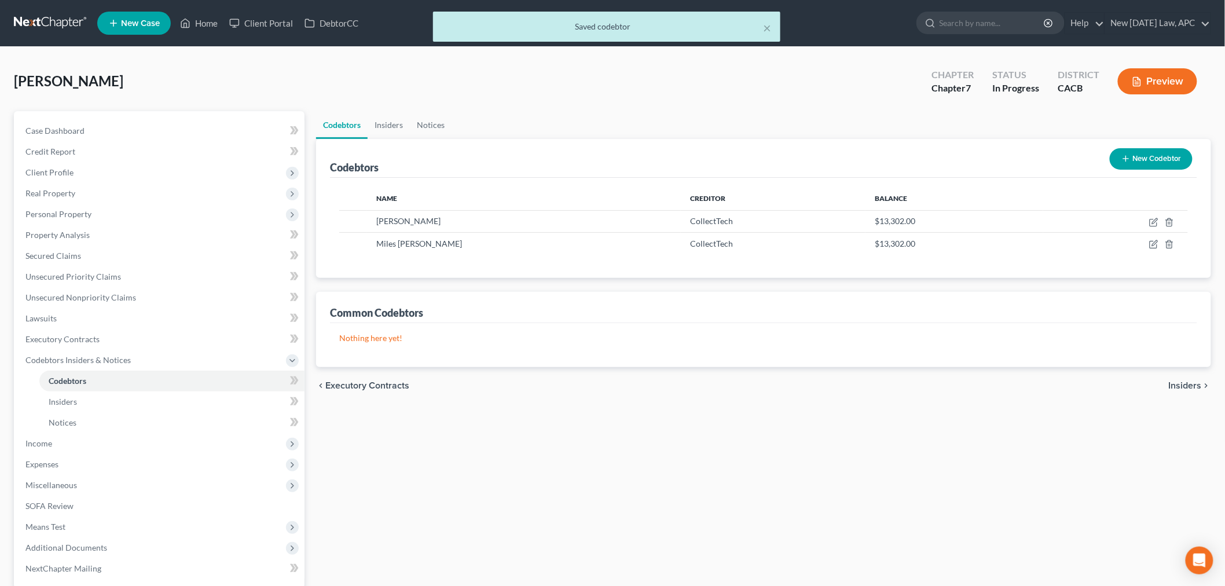
click at [1126, 156] on line "button" at bounding box center [1126, 158] width 0 height 5
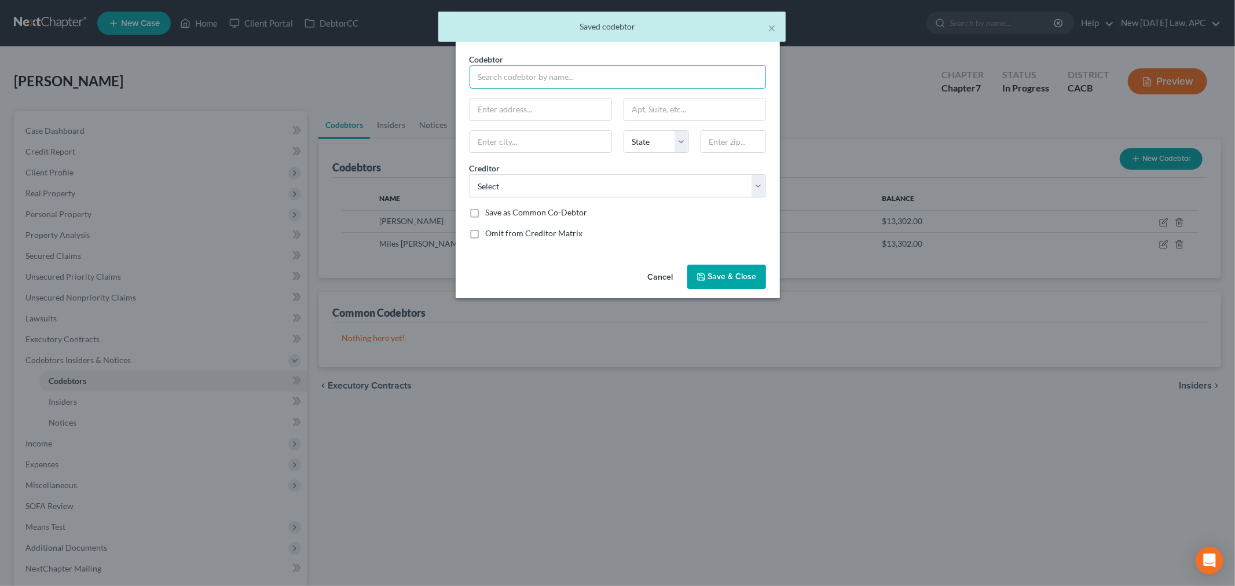
click at [539, 79] on input "text" at bounding box center [617, 76] width 296 height 23
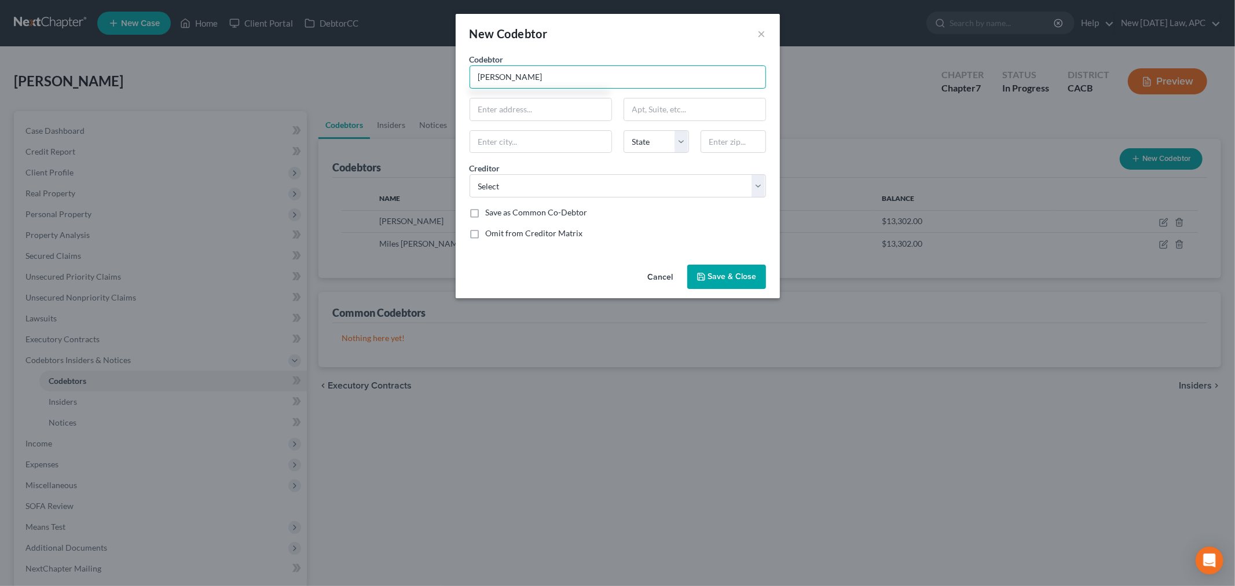
type input "Diana Terrones"
type input "Unknown"
click at [560, 193] on select "Select Carmax Auto Finance CollectTech Southern California Gas Company Portfoli…" at bounding box center [617, 185] width 296 height 23
select select "1"
click at [469, 174] on select "Select Carmax Auto Finance CollectTech Southern California Gas Company Portfoli…" at bounding box center [617, 185] width 296 height 23
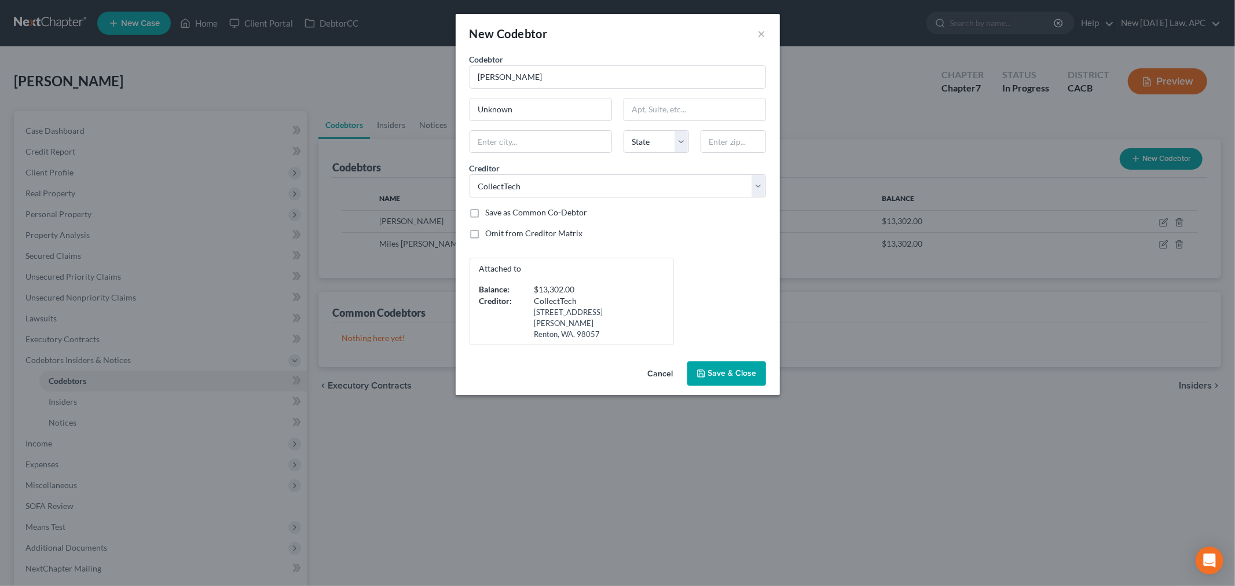
click at [708, 362] on button "Save & Close" at bounding box center [726, 373] width 79 height 24
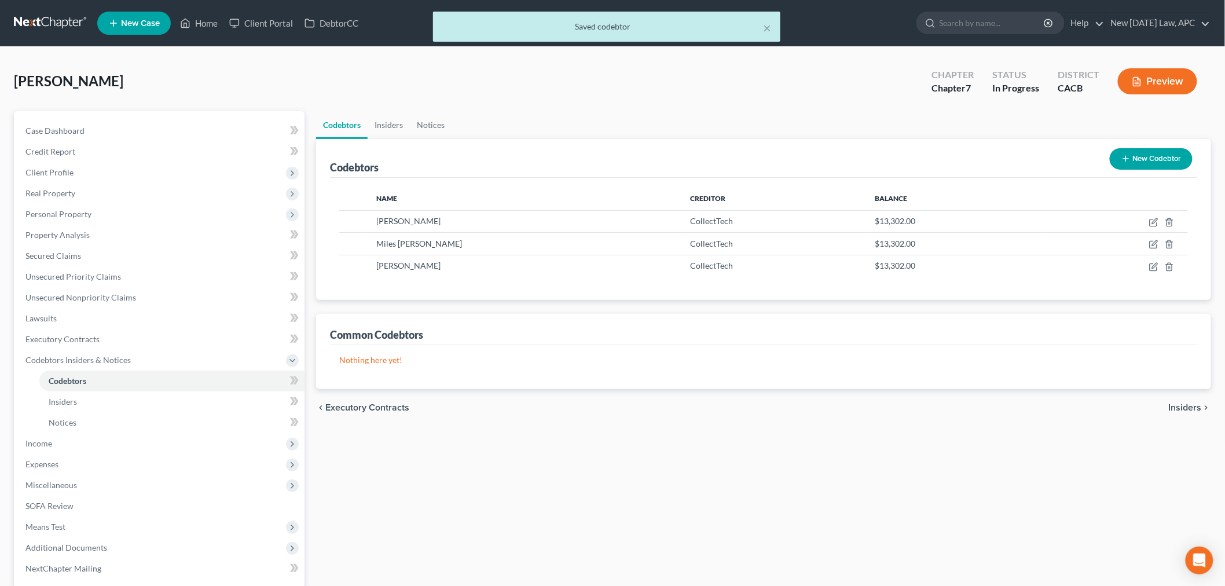
click at [489, 478] on div "Codebtors Insiders Notices Codebtors New Codebtor Name Creditor Balance Joseph …" at bounding box center [763, 382] width 906 height 543
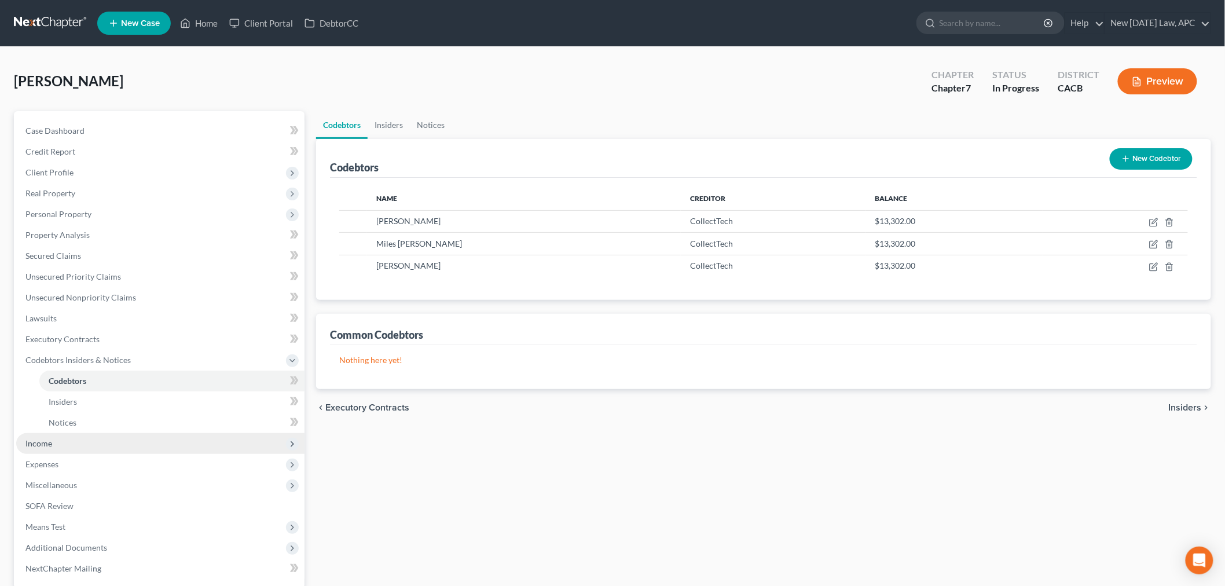
click at [47, 447] on span "Income" at bounding box center [160, 443] width 288 height 21
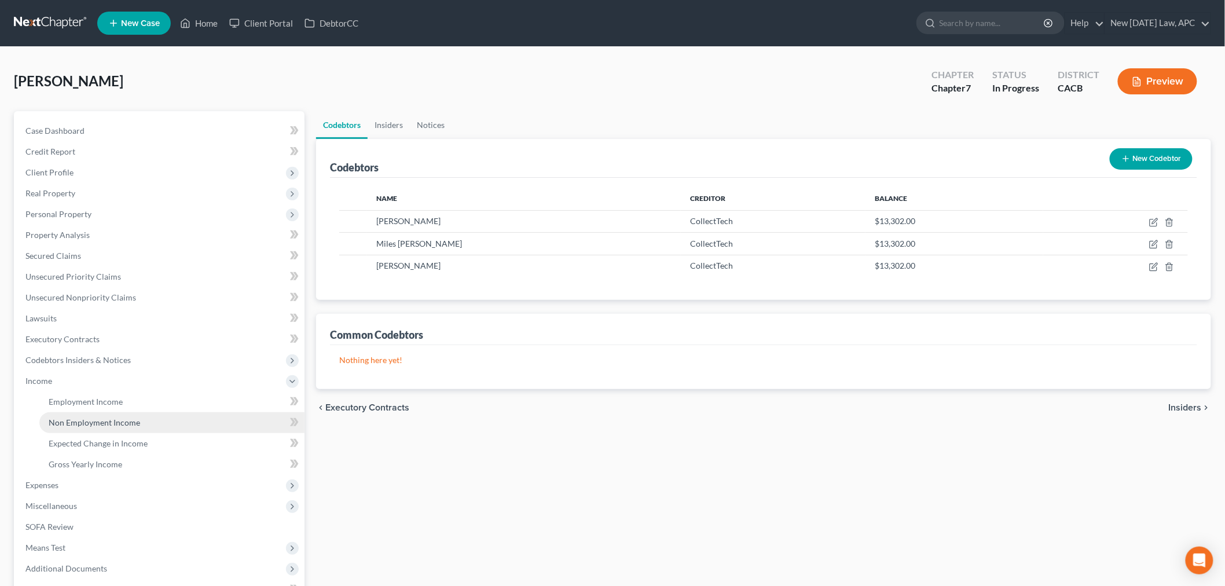
click at [113, 424] on span "Non Employment Income" at bounding box center [94, 422] width 91 height 10
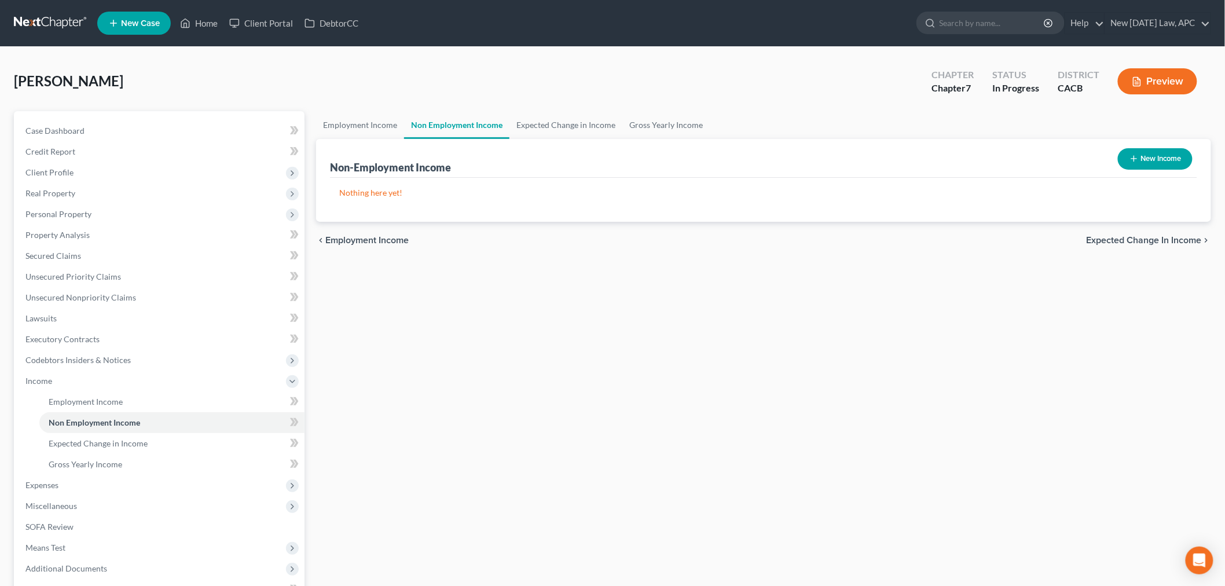
click at [1134, 157] on line "button" at bounding box center [1134, 158] width 0 height 5
select select "0"
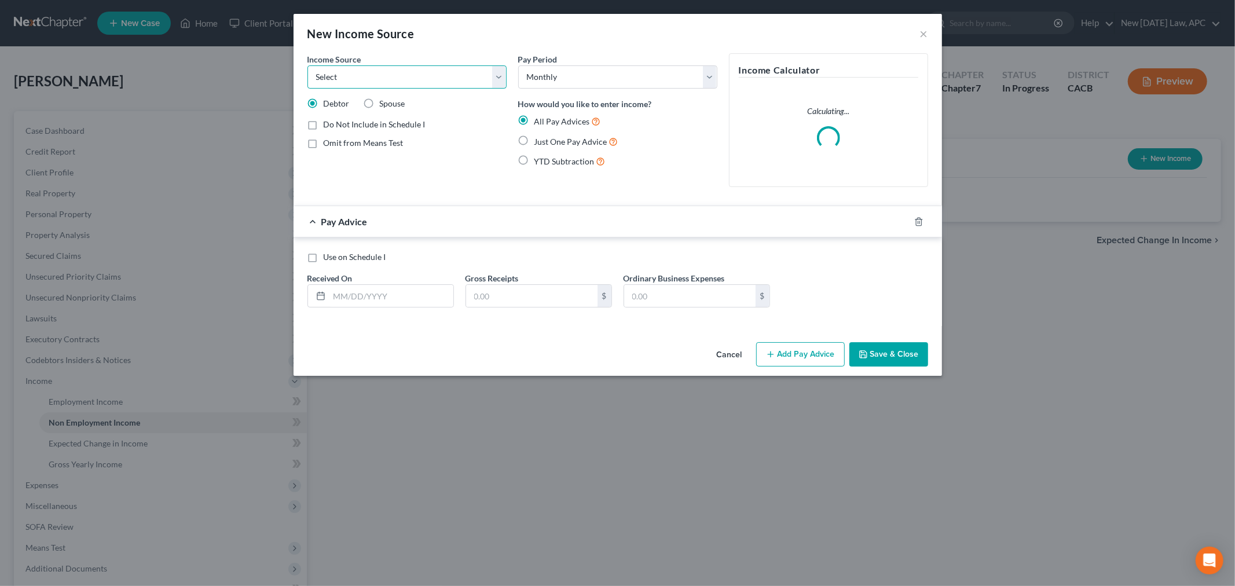
click at [432, 84] on select "Select Unemployment Disability (from employer) Pension Retirement Social Securi…" at bounding box center [406, 76] width 199 height 23
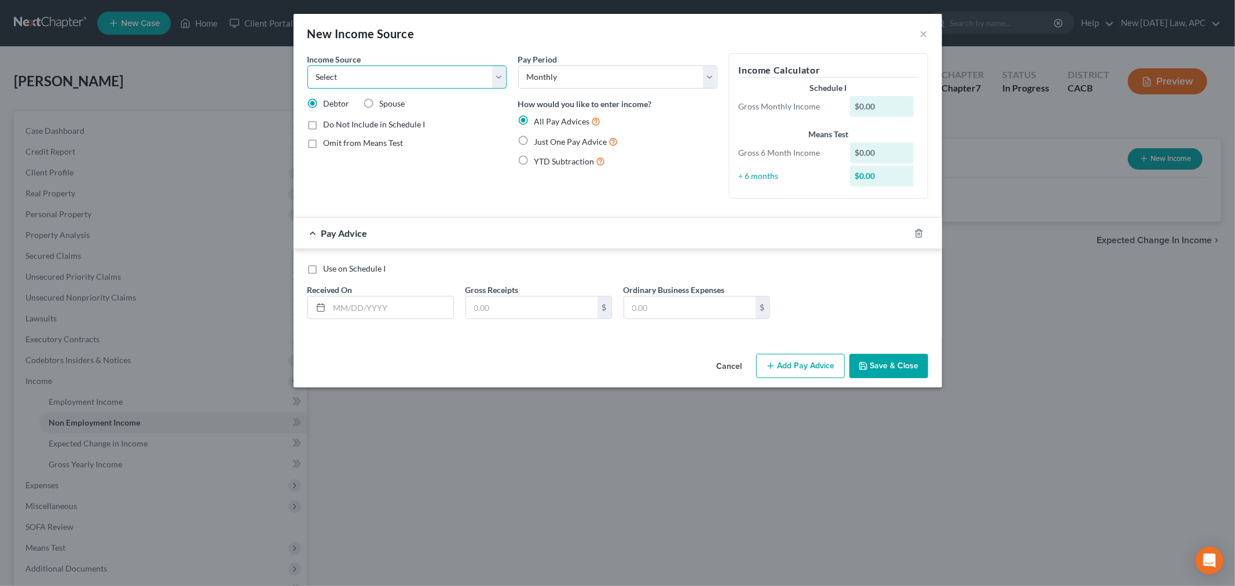
select select "12"
click at [307, 65] on select "Select Unemployment Disability (from employer) Pension Retirement Social Securi…" at bounding box center [406, 76] width 199 height 23
click at [471, 152] on div "Income Source * Select Unemployment Disability (from employer) Pension Retireme…" at bounding box center [407, 130] width 211 height 155
click at [337, 308] on input "text" at bounding box center [391, 307] width 124 height 22
click at [647, 313] on input "text" at bounding box center [689, 307] width 131 height 22
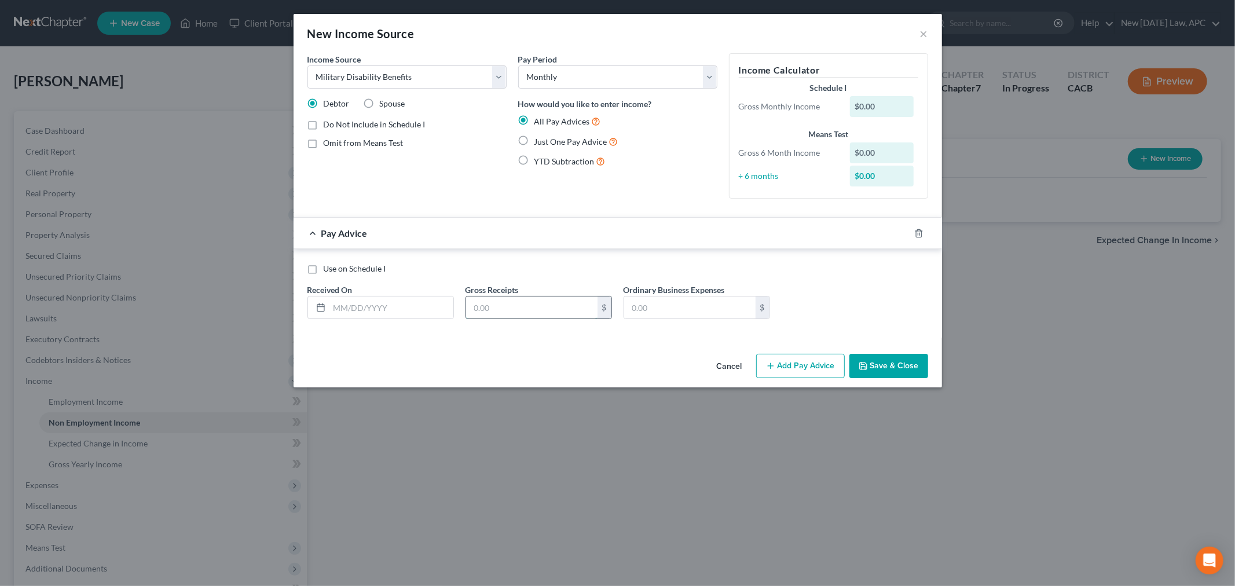
click at [493, 318] on input "text" at bounding box center [531, 307] width 131 height 22
type input "1,759.19"
click at [412, 307] on input "text" at bounding box center [391, 307] width 124 height 22
type input "07/01/2025"
drag, startPoint x: 794, startPoint y: 361, endPoint x: 468, endPoint y: 380, distance: 327.0
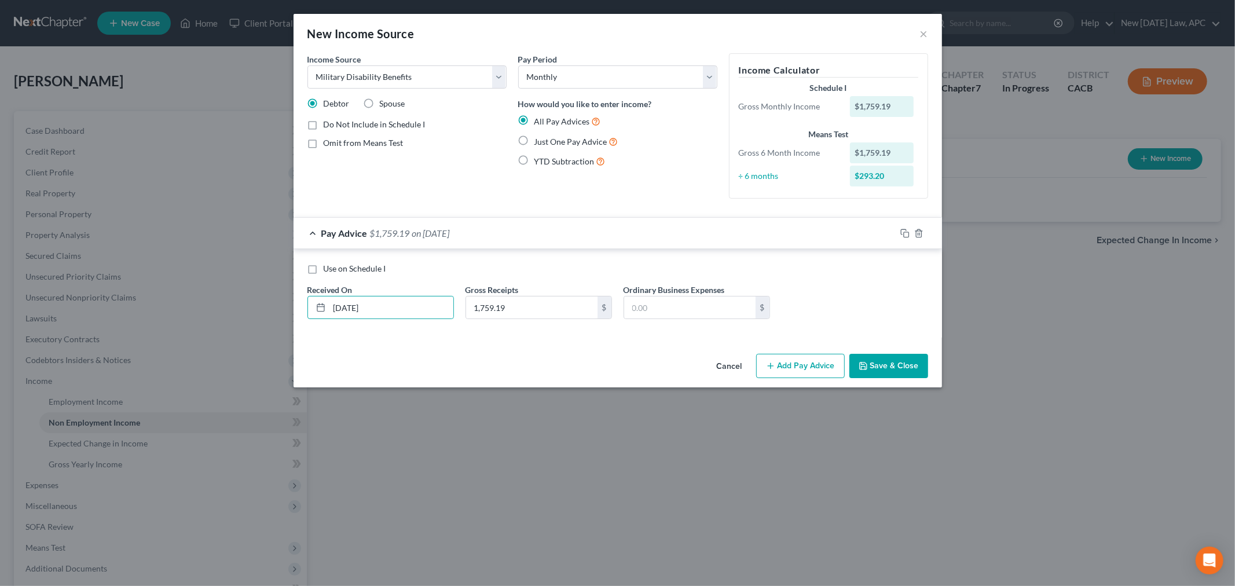
click at [794, 361] on button "Add Pay Advice" at bounding box center [800, 366] width 89 height 24
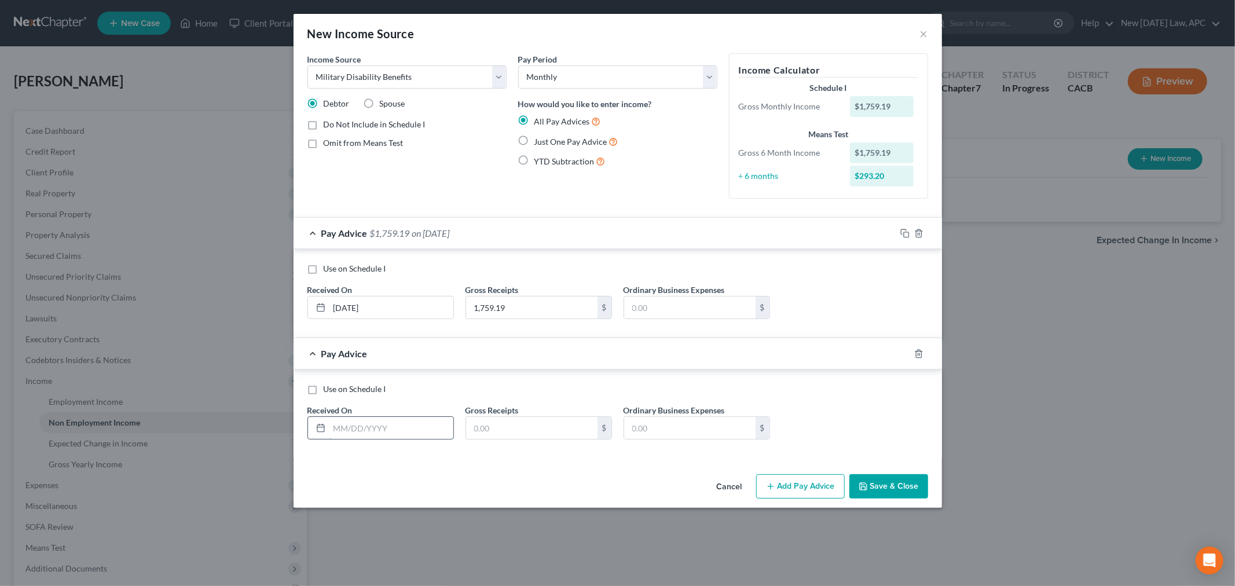
click at [340, 427] on input "text" at bounding box center [391, 428] width 124 height 22
type input "05/30/2025"
click at [505, 417] on div "$" at bounding box center [538, 427] width 146 height 23
click at [498, 427] on input "text" at bounding box center [531, 428] width 131 height 22
type input "1,759.19"
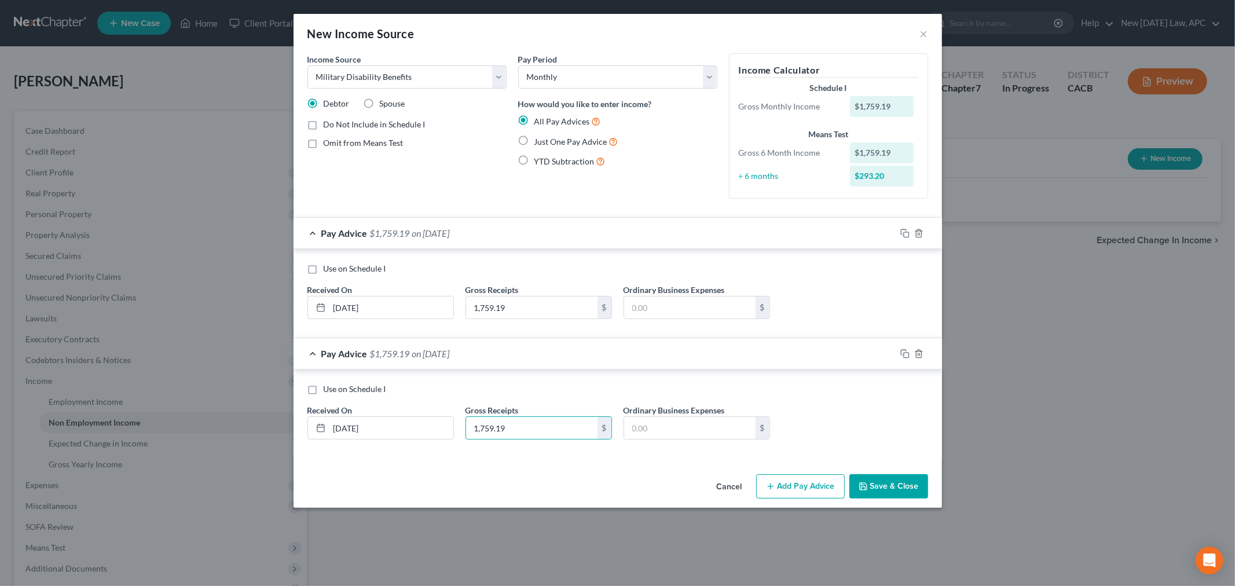
click at [629, 458] on div "Use on Schedule I Received On * 05/30/2025 Gross Receipts 1,759.19 $ Ordinary B…" at bounding box center [617, 413] width 648 height 89
click at [765, 492] on button "Add Pay Advice" at bounding box center [800, 486] width 89 height 24
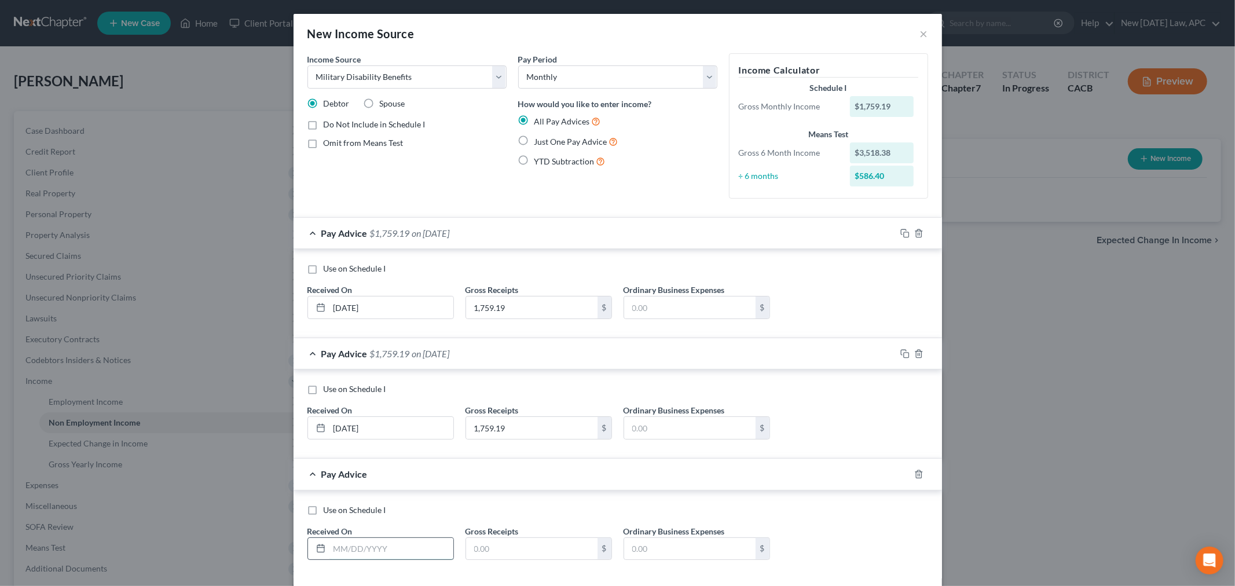
click at [380, 546] on input "text" at bounding box center [391, 549] width 124 height 22
type input "[DATE]"
click at [489, 547] on input "text" at bounding box center [531, 549] width 131 height 22
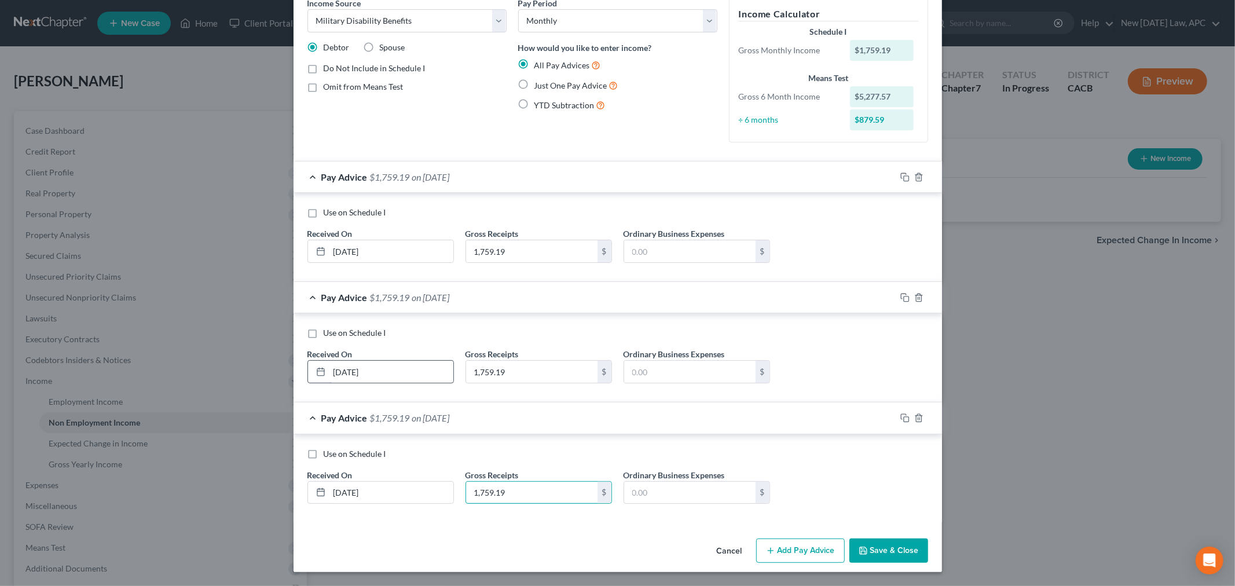
type input "1,759.19"
click at [336, 371] on input "05/30/2025" at bounding box center [391, 372] width 124 height 22
type input "06/01/2025"
click at [866, 556] on button "Save & Close" at bounding box center [888, 550] width 79 height 24
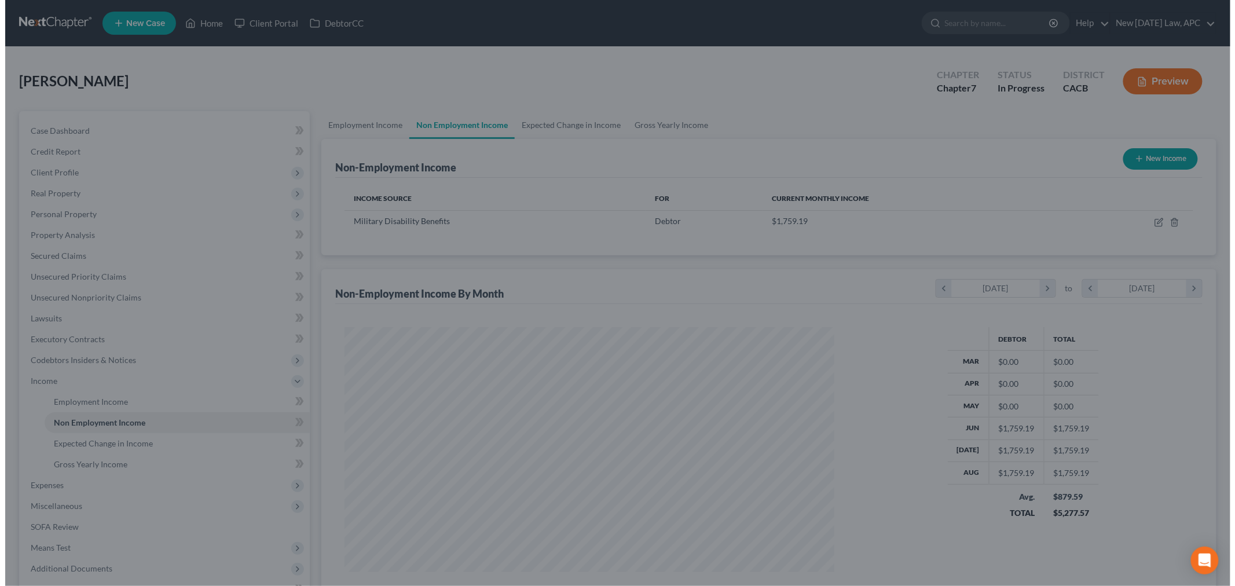
scroll to position [578555, 578288]
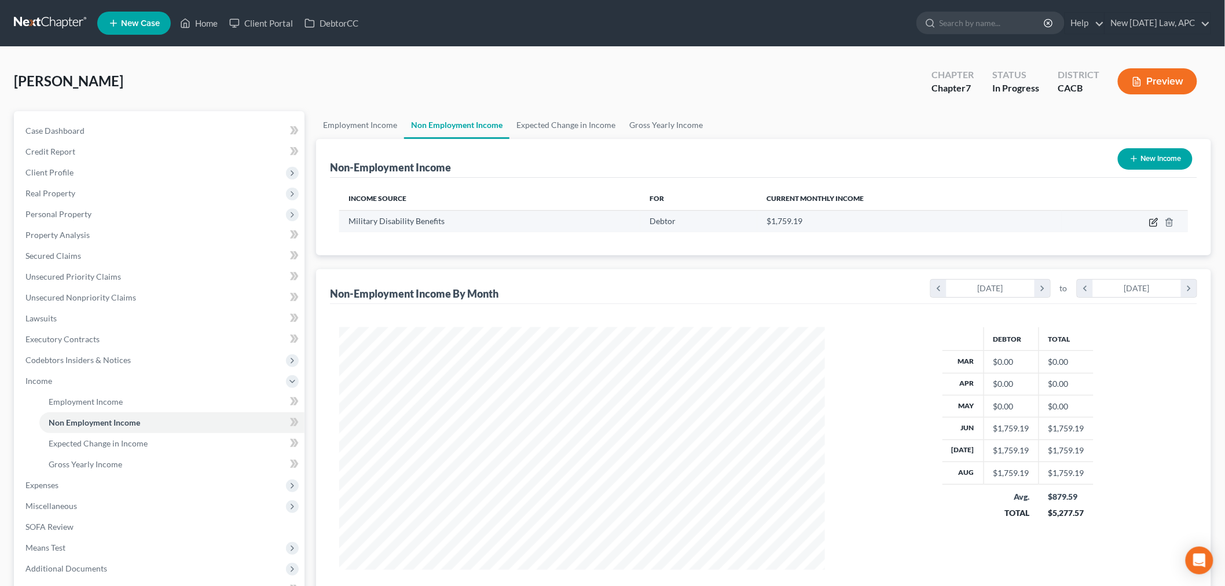
click at [1156, 222] on icon "button" at bounding box center [1153, 222] width 9 height 9
select select "12"
select select "0"
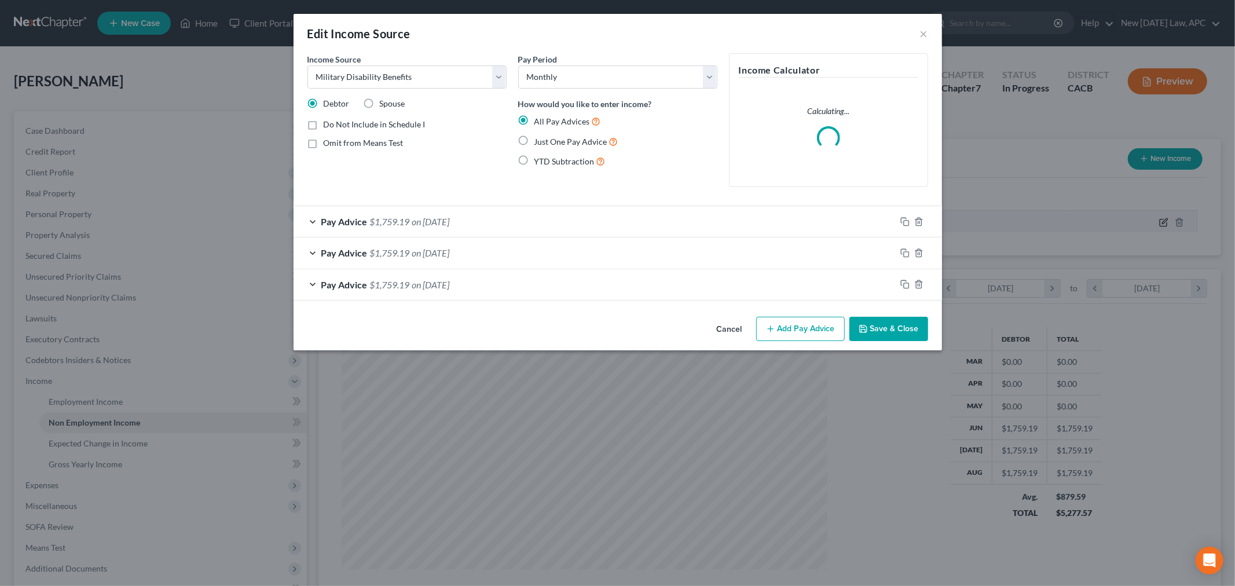
scroll to position [244, 513]
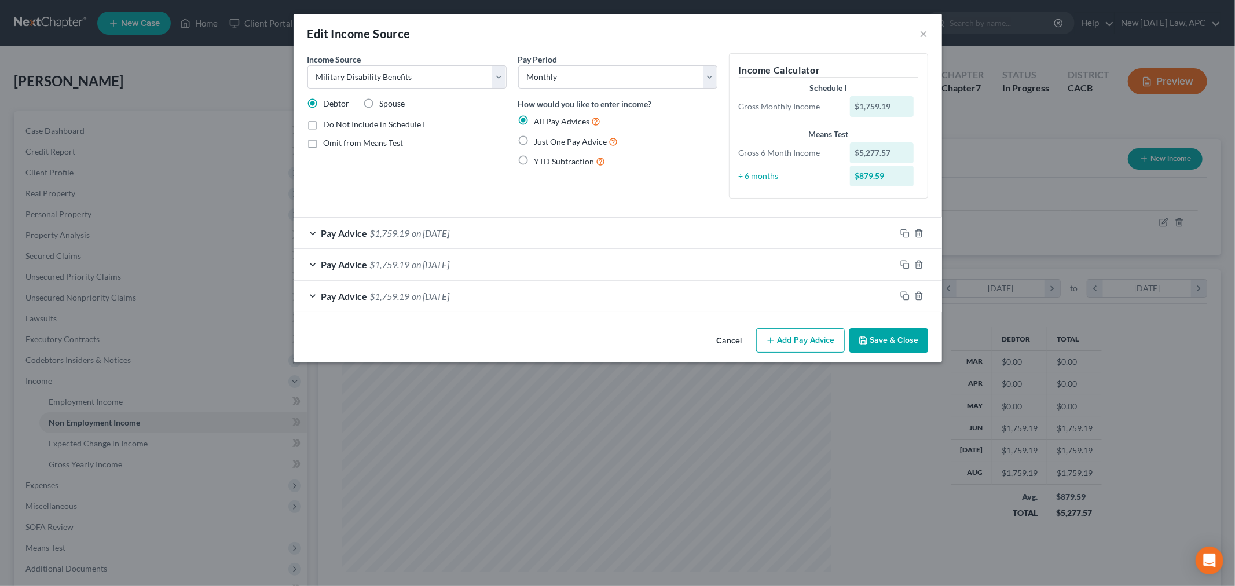
click at [782, 349] on button "Add Pay Advice" at bounding box center [800, 340] width 89 height 24
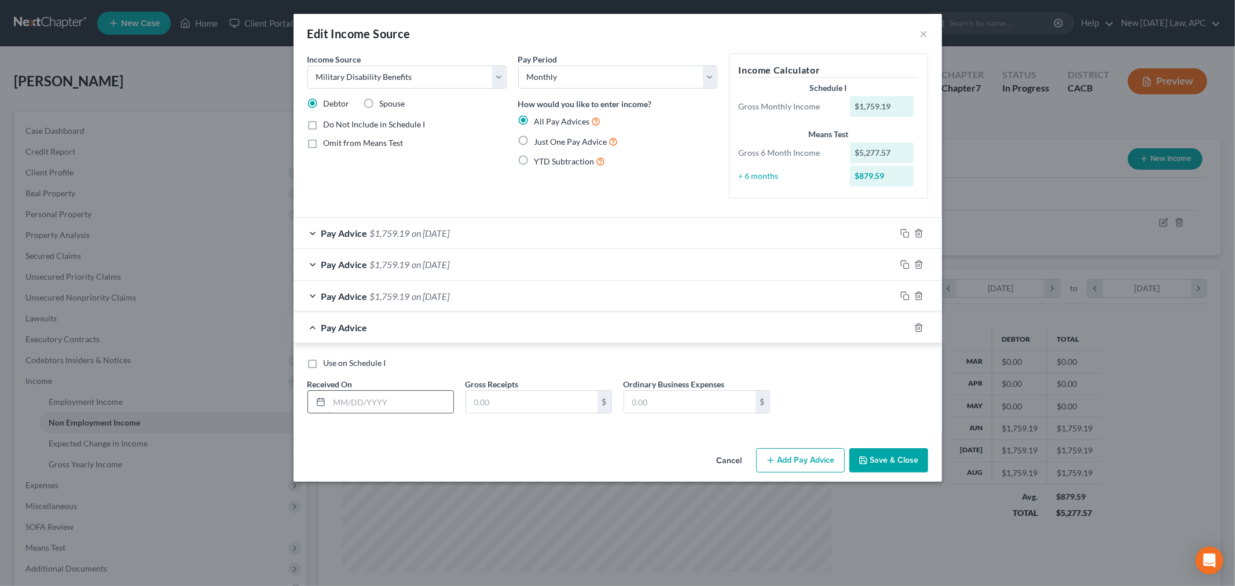
click at [349, 402] on input "text" at bounding box center [391, 402] width 124 height 22
type input "05/01/2025"
click at [517, 403] on input "text" at bounding box center [531, 402] width 131 height 22
type input "1,759.19"
click at [776, 462] on button "Add Pay Advice" at bounding box center [800, 460] width 89 height 24
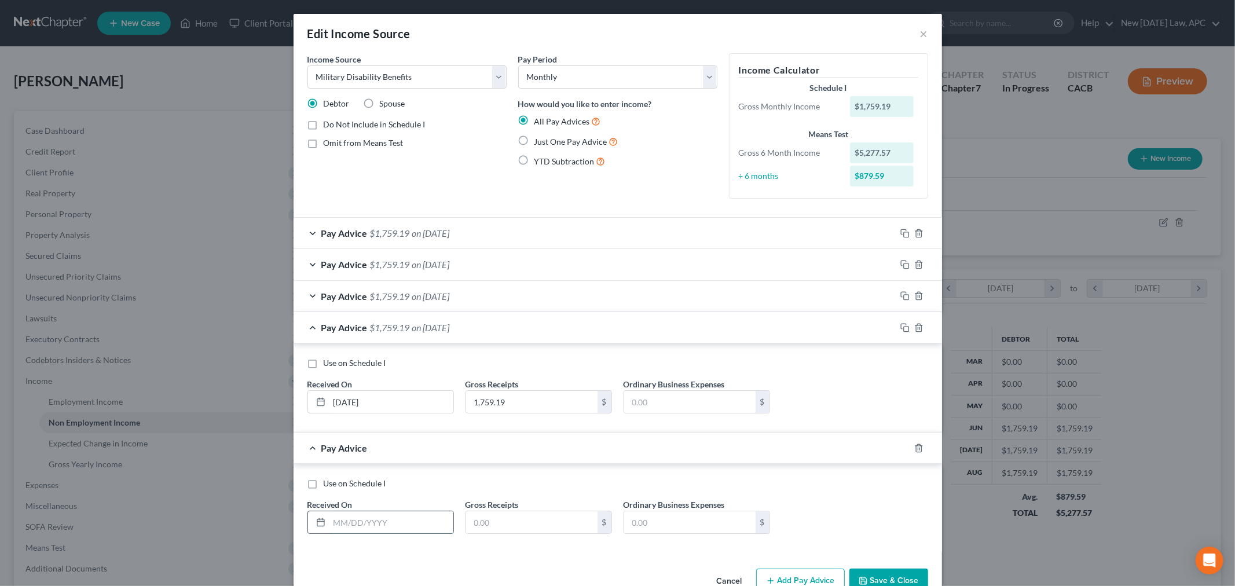
click at [332, 528] on input "text" at bounding box center [391, 522] width 124 height 22
type input "04/01/2025"
click at [491, 523] on input "text" at bounding box center [531, 522] width 131 height 22
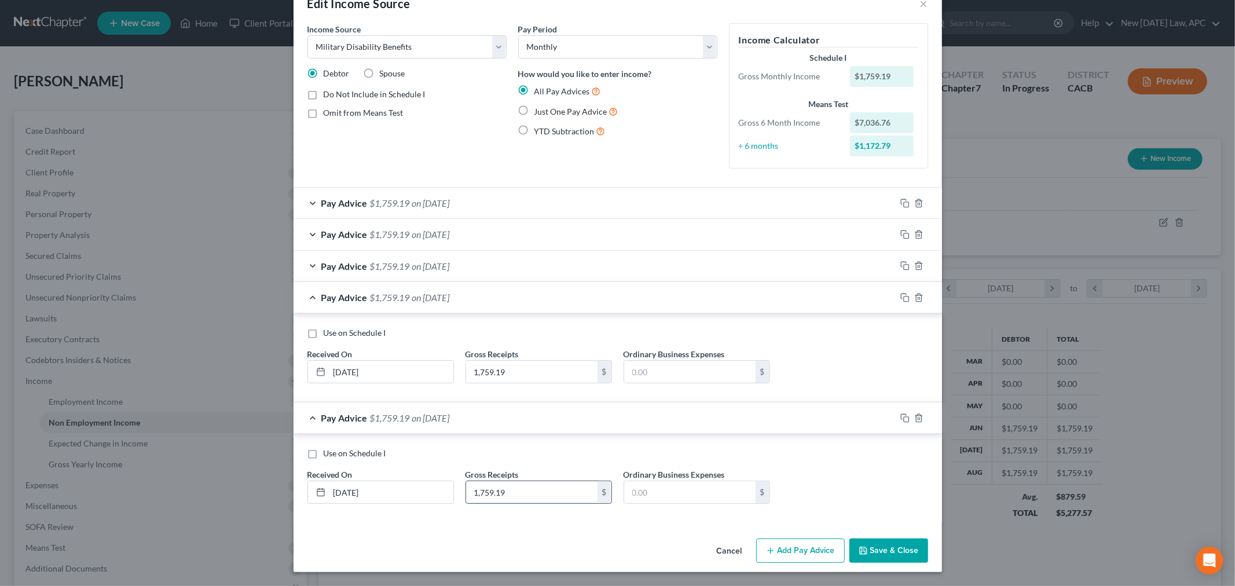
click at [552, 490] on input "1,759.19" at bounding box center [531, 492] width 131 height 22
type input "1,759.19"
click at [769, 547] on icon "button" at bounding box center [770, 550] width 9 height 9
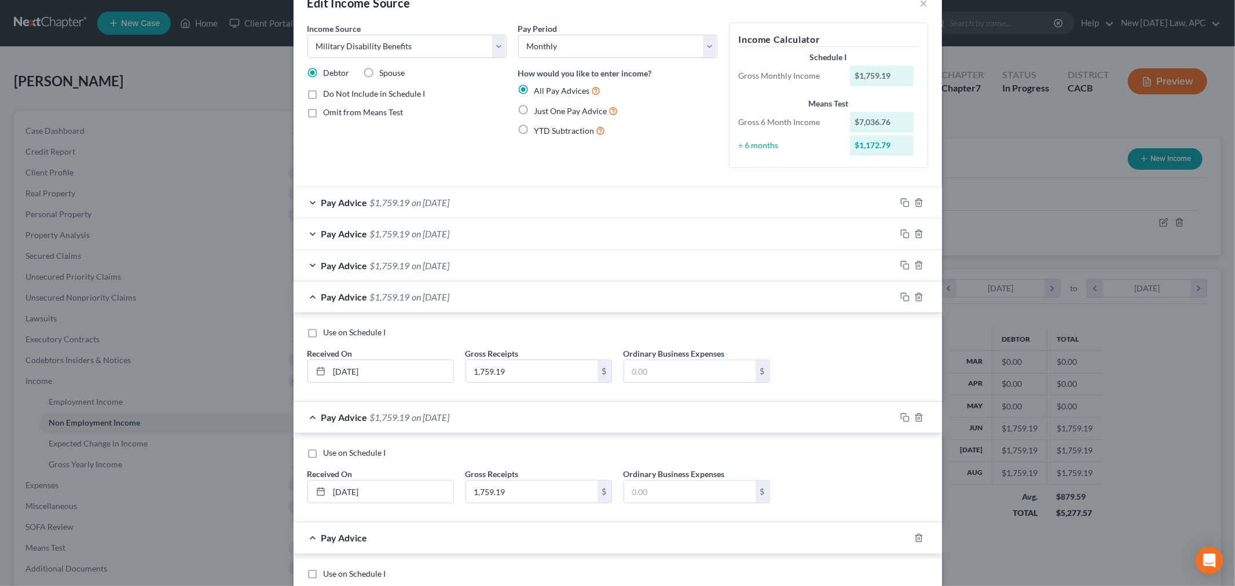
scroll to position [151, 0]
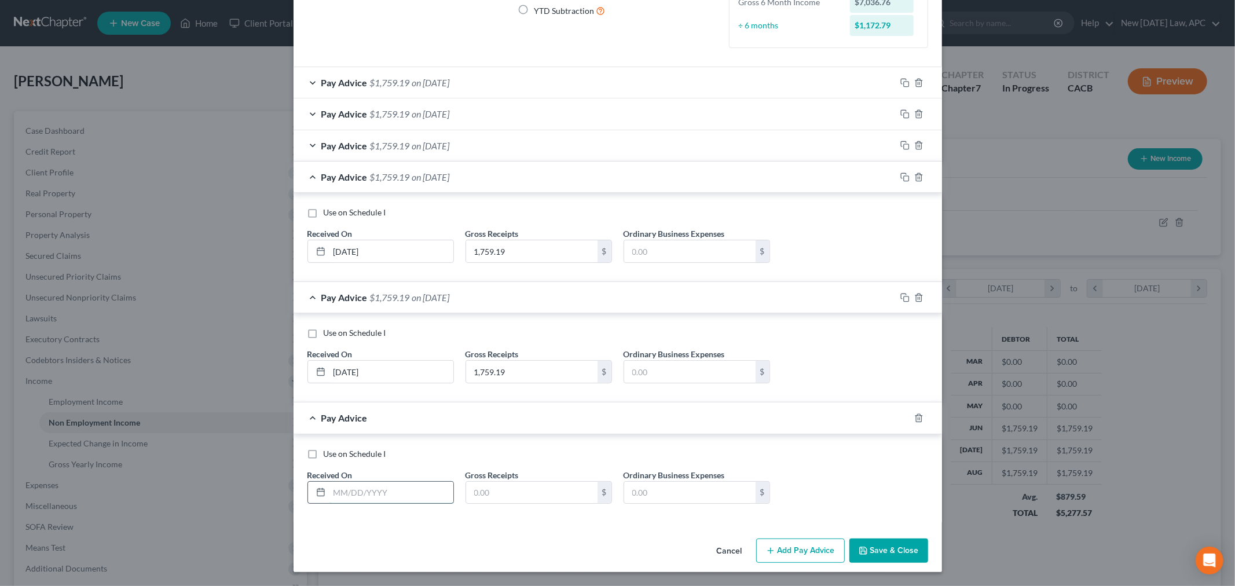
click at [382, 486] on input "text" at bounding box center [391, 493] width 124 height 22
type input "03/01/2025"
click at [483, 486] on input "text" at bounding box center [531, 493] width 131 height 22
type input "1,759.19"
click at [776, 552] on button "Add Pay Advice" at bounding box center [800, 550] width 89 height 24
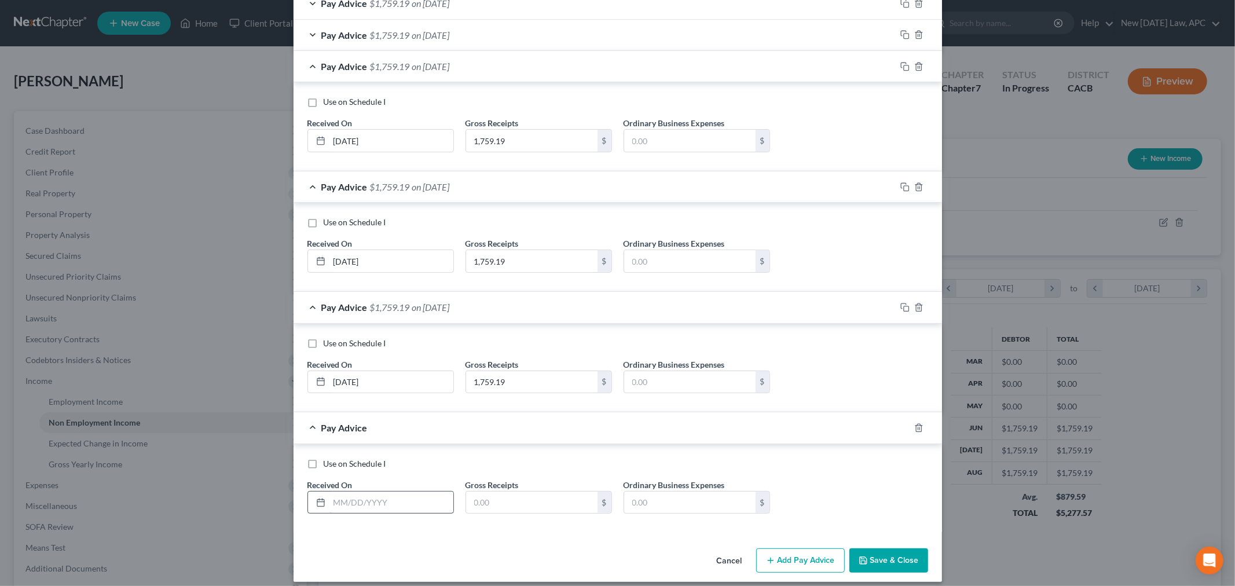
scroll to position [272, 0]
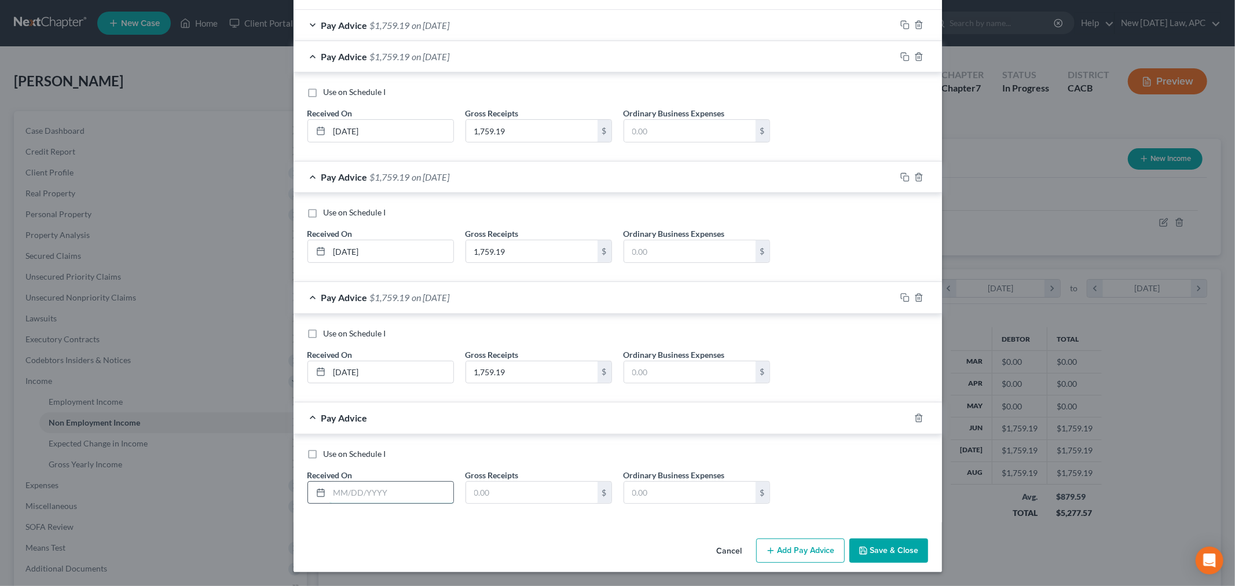
click at [336, 490] on input "text" at bounding box center [391, 493] width 124 height 22
click at [554, 490] on input "text" at bounding box center [531, 493] width 131 height 22
click at [557, 519] on div "Use on Schedule I Received On * 02/01/2025 Gross Receipts 1,759.19 $ Ordinary B…" at bounding box center [617, 478] width 648 height 89
click at [769, 550] on line "button" at bounding box center [769, 550] width 5 height 0
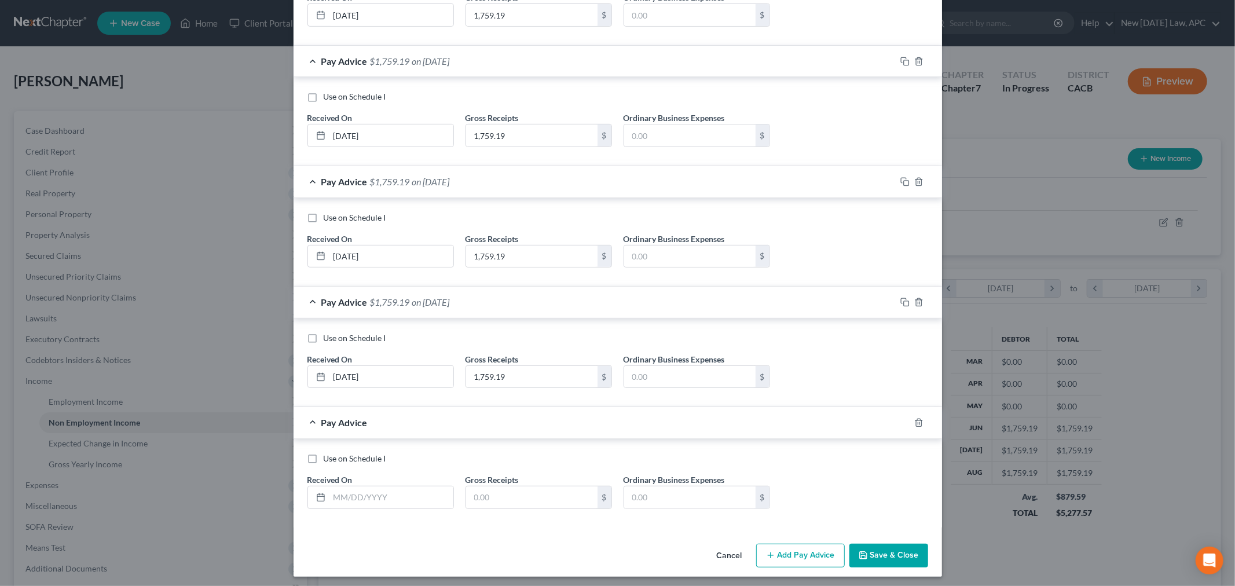
scroll to position [392, 0]
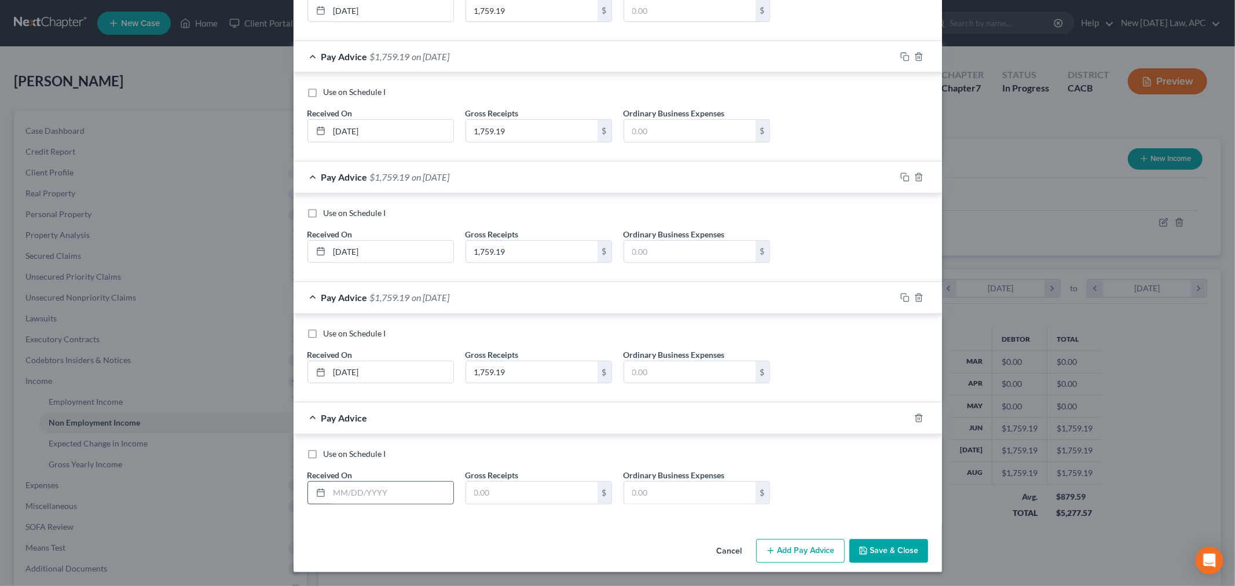
click at [392, 504] on div at bounding box center [380, 492] width 146 height 23
click at [362, 490] on input "text" at bounding box center [391, 493] width 124 height 22
click at [497, 489] on input "text" at bounding box center [531, 493] width 131 height 22
click at [513, 531] on div "Income Source * Select Unemployment Disability (from employer) Pension Retireme…" at bounding box center [617, 98] width 648 height 872
click at [860, 554] on icon "button" at bounding box center [862, 550] width 9 height 9
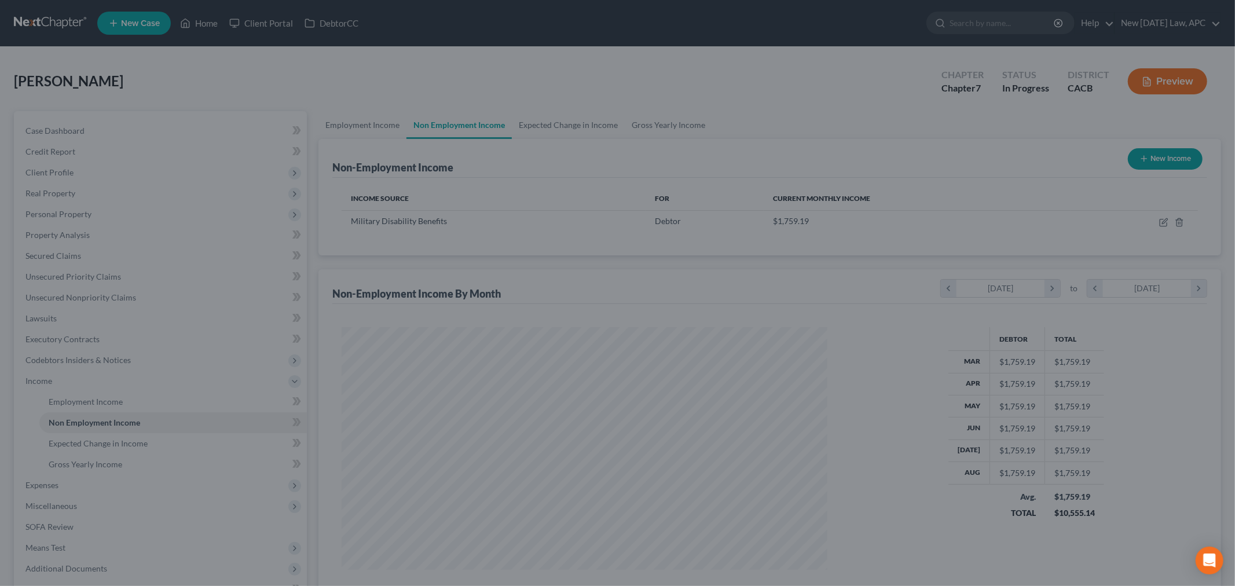
scroll to position [578555, 578288]
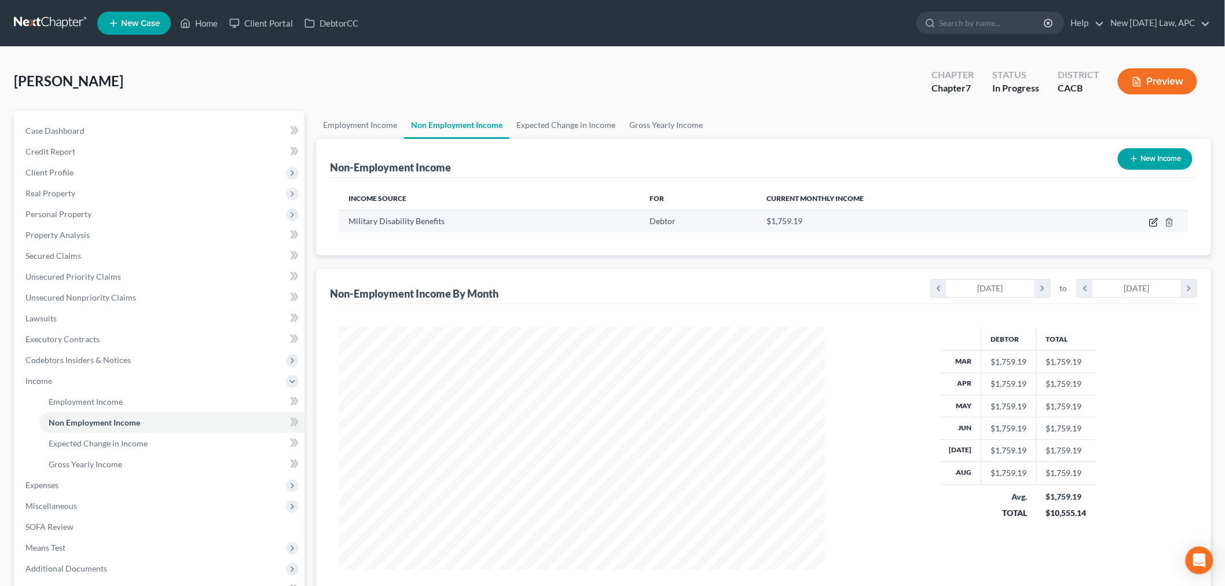
click at [1149, 222] on icon "button" at bounding box center [1153, 222] width 9 height 9
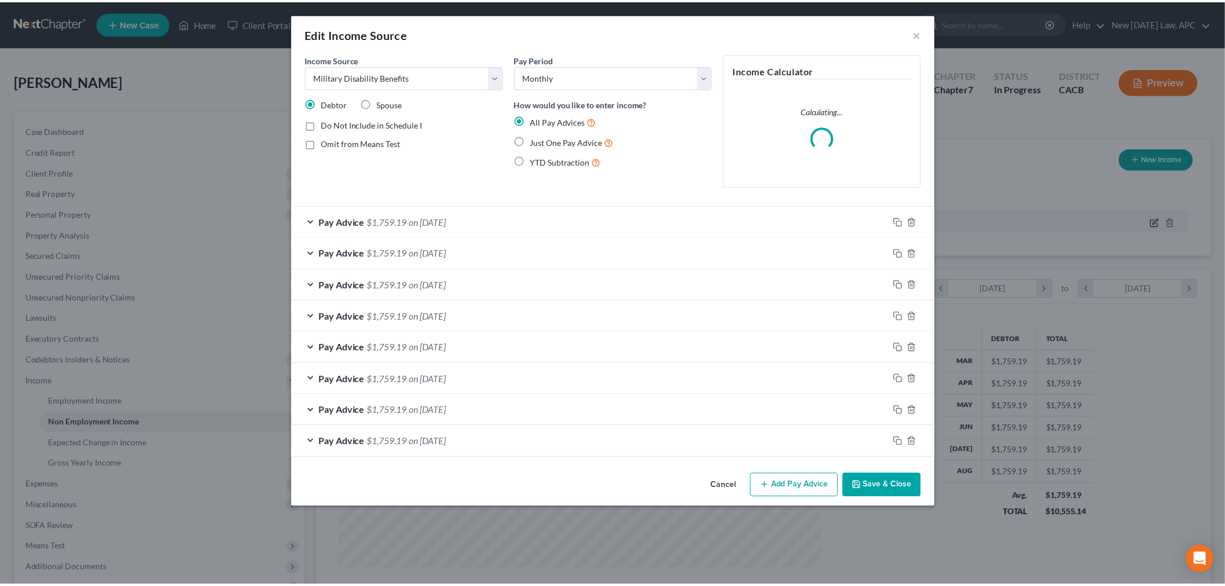
scroll to position [244, 513]
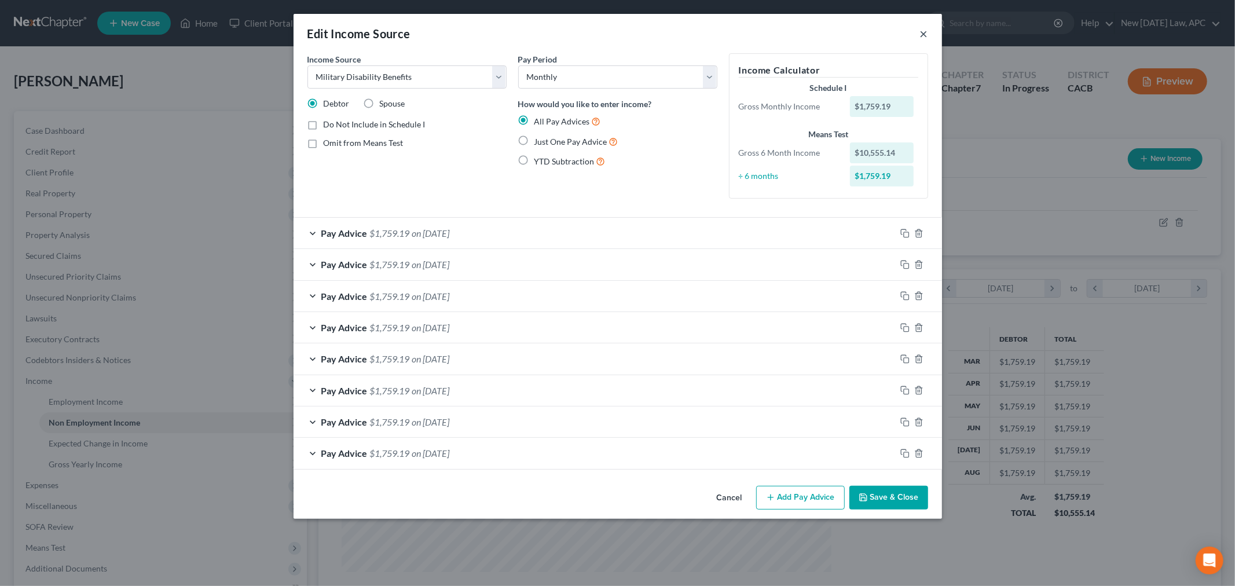
click at [921, 36] on button "×" at bounding box center [924, 34] width 8 height 14
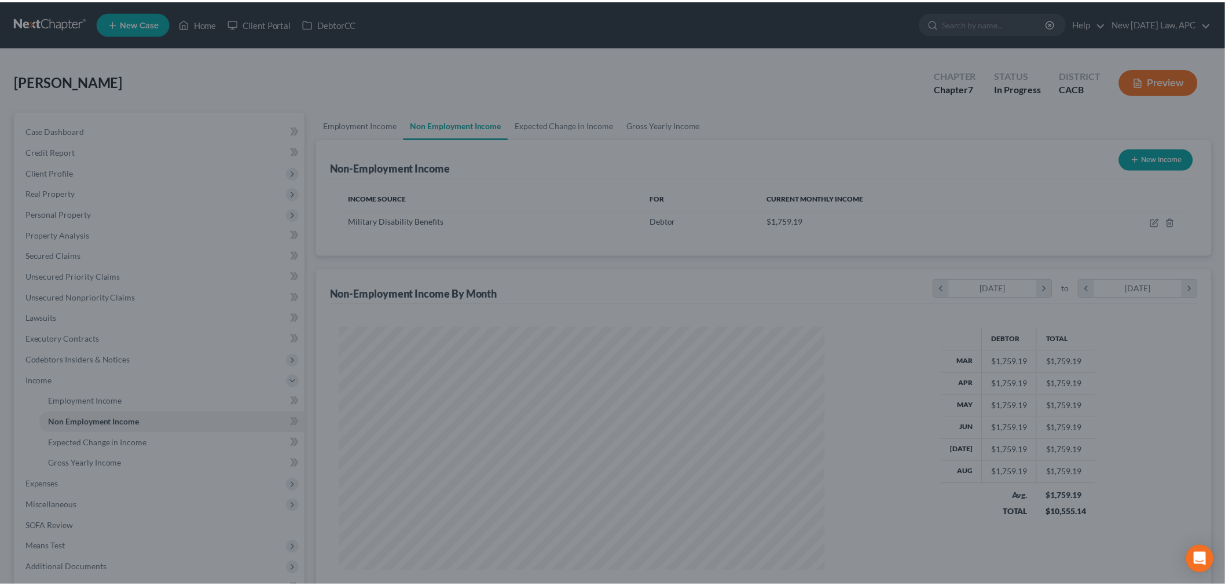
scroll to position [578555, 578288]
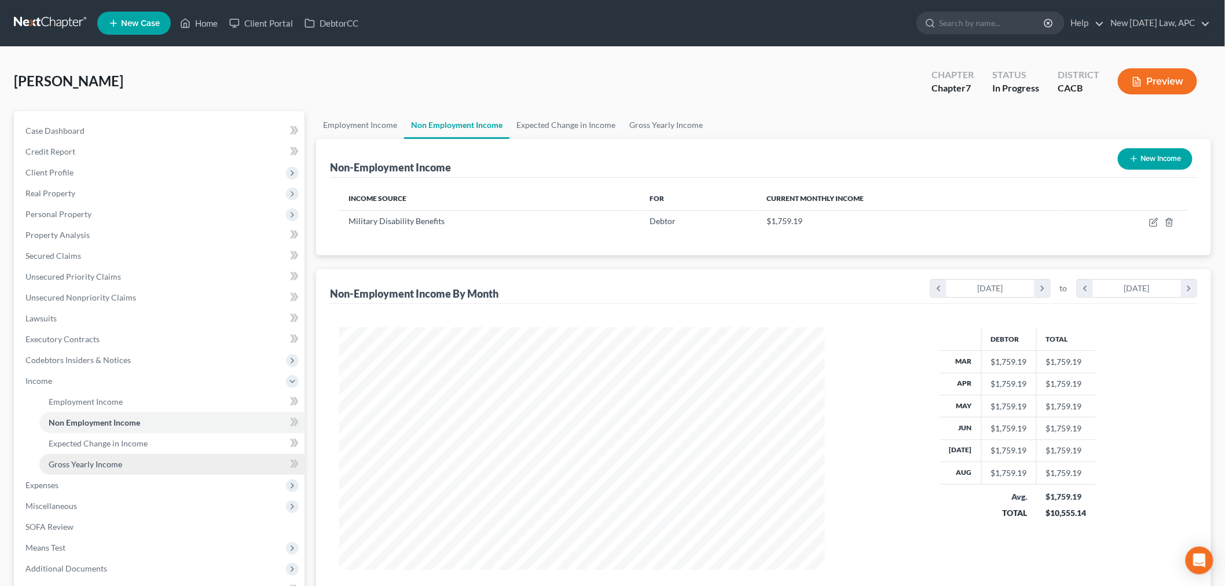
drag, startPoint x: 84, startPoint y: 464, endPoint x: 189, endPoint y: 456, distance: 105.6
click at [84, 464] on span "Gross Yearly Income" at bounding box center [86, 464] width 74 height 10
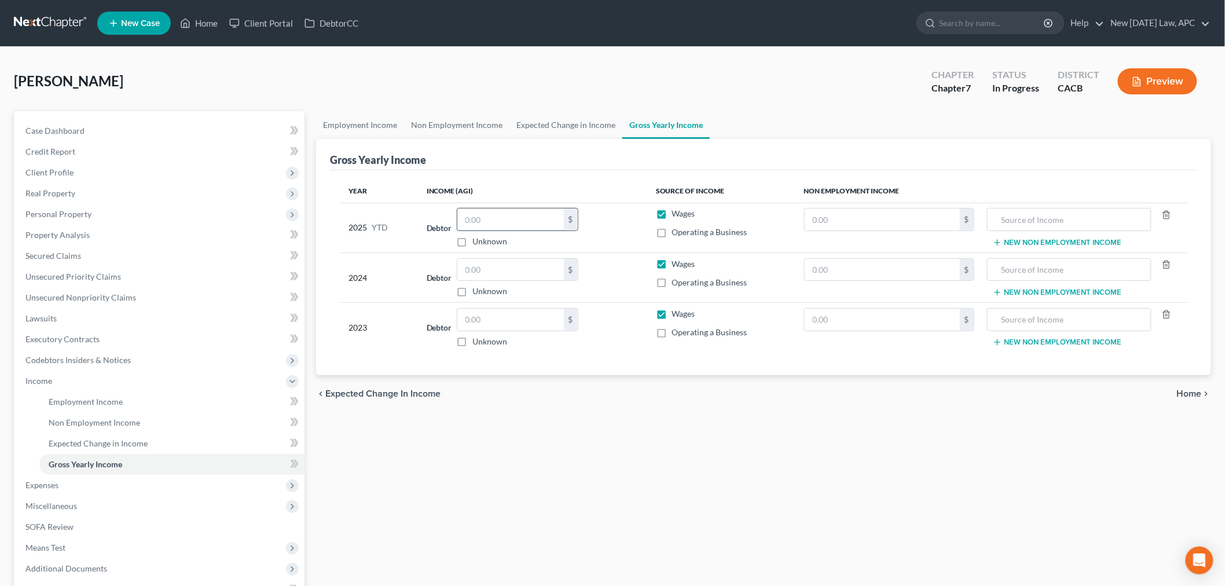
click at [511, 227] on input "text" at bounding box center [510, 219] width 106 height 22
click at [672, 215] on label "Wages" at bounding box center [683, 214] width 23 height 12
click at [677, 215] on input "Wages" at bounding box center [681, 212] width 8 height 8
click at [831, 223] on input "text" at bounding box center [882, 219] width 155 height 22
paste input "14,073.52"
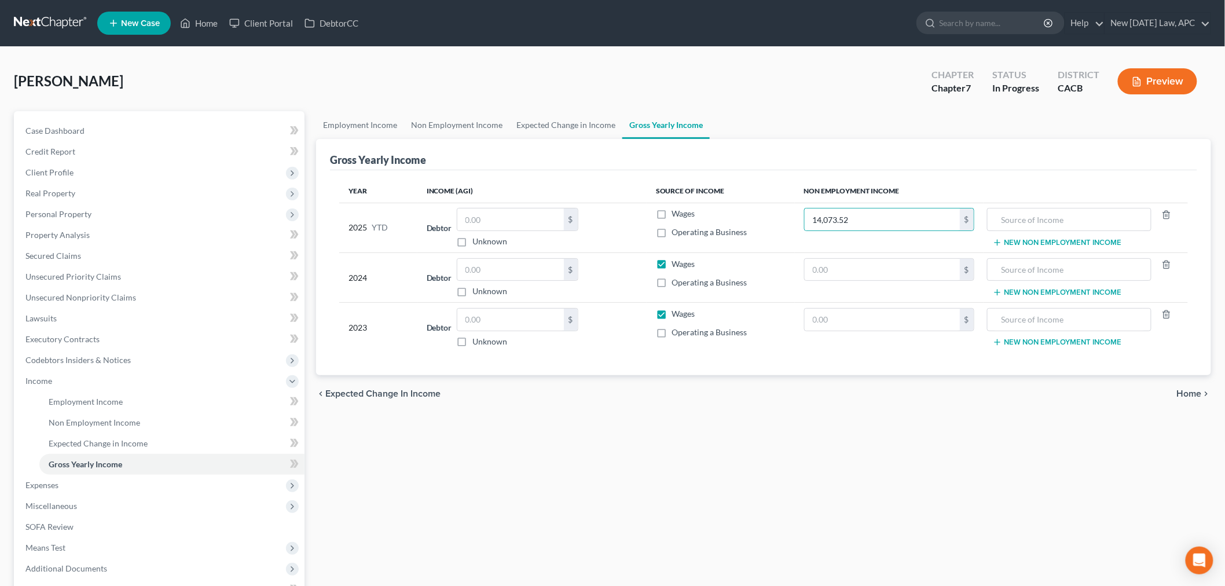
click at [672, 265] on label "Wages" at bounding box center [683, 264] width 23 height 12
click at [677, 265] on input "Wages" at bounding box center [681, 262] width 8 height 8
click at [1014, 226] on input "text" at bounding box center [1069, 219] width 152 height 22
click at [747, 537] on div "Employment Income Non Employment Income Expected Change in Income Gross Yearly …" at bounding box center [763, 393] width 906 height 564
click at [832, 275] on input "text" at bounding box center [882, 270] width 155 height 22
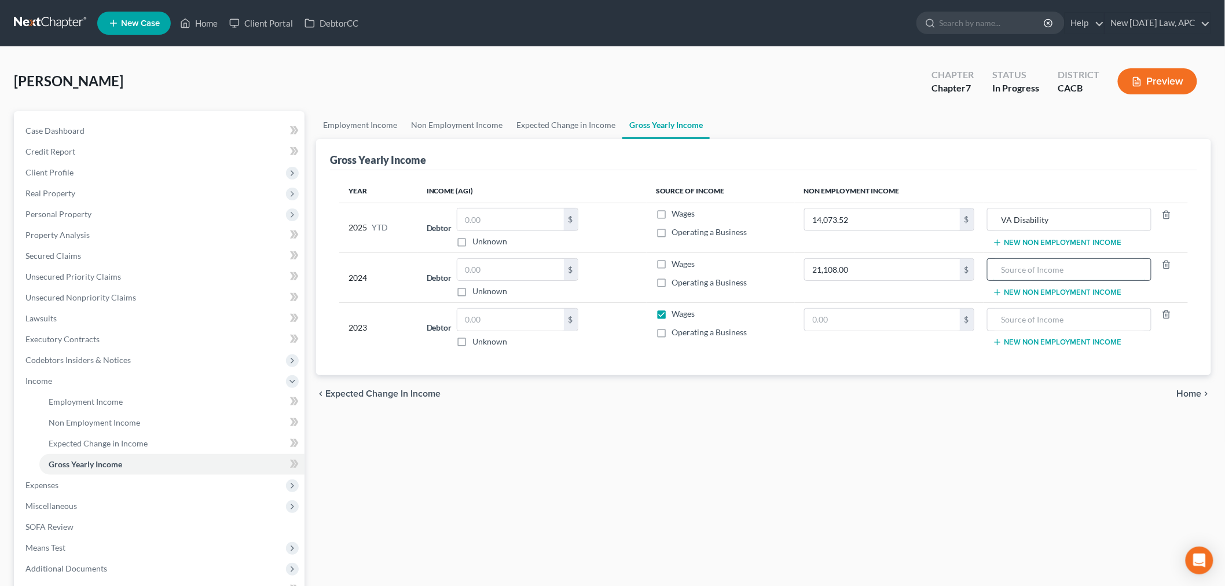
click at [1023, 277] on input "text" at bounding box center [1069, 270] width 152 height 22
click at [495, 316] on input "text" at bounding box center [510, 319] width 106 height 22
click at [515, 405] on div "chevron_left Expected Change in Income Home chevron_right" at bounding box center [763, 393] width 895 height 37
click at [402, 494] on div "Employment Income Non Employment Income Expected Change in Income Gross Yearly …" at bounding box center [763, 393] width 906 height 564
click at [114, 421] on span "Non Employment Income" at bounding box center [94, 422] width 91 height 10
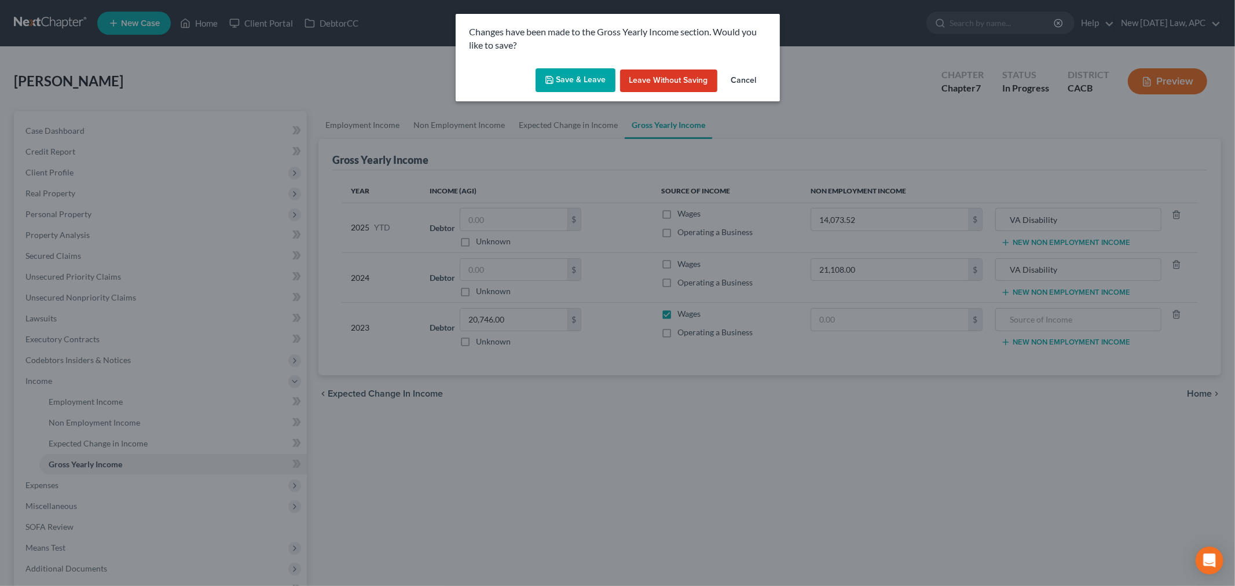
click at [586, 79] on button "Save & Leave" at bounding box center [575, 80] width 80 height 24
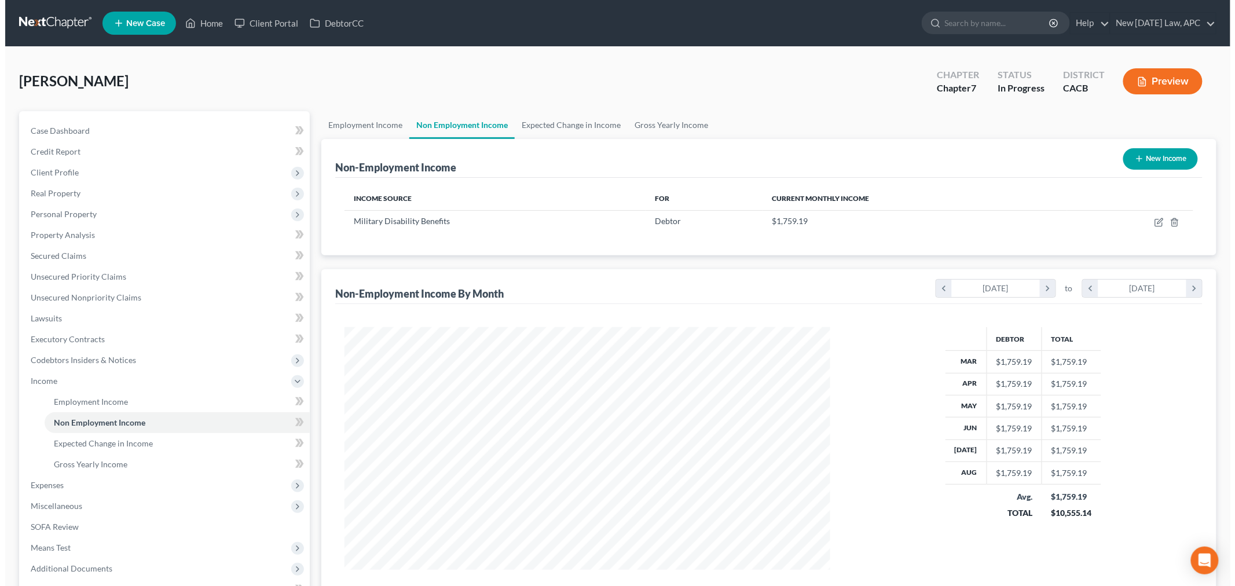
scroll to position [242, 508]
click at [1134, 157] on line "button" at bounding box center [1134, 158] width 0 height 5
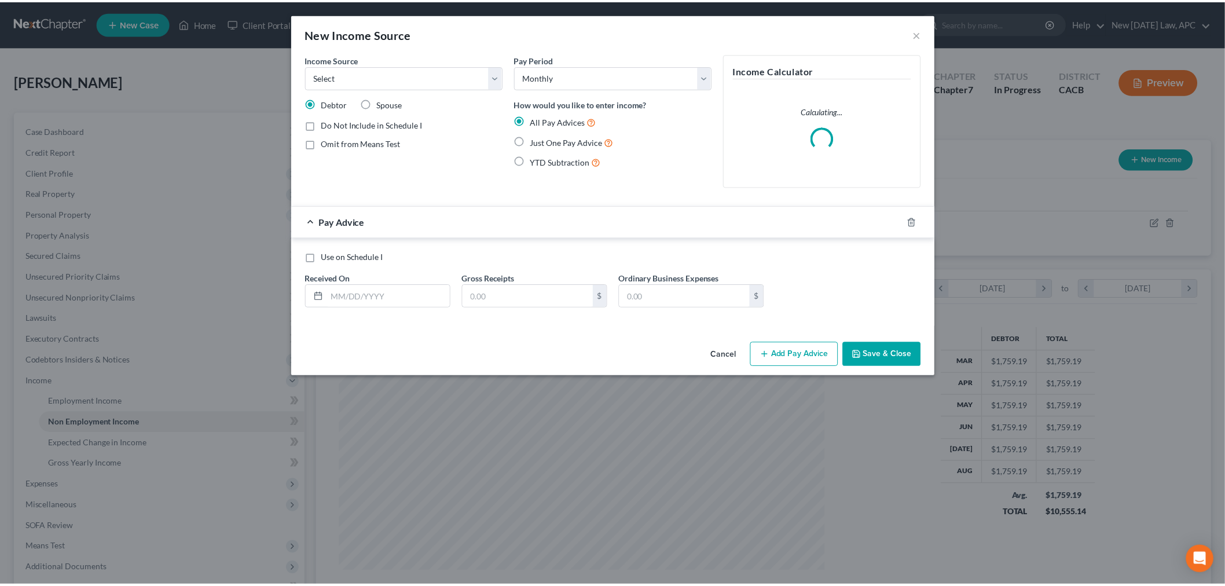
scroll to position [244, 513]
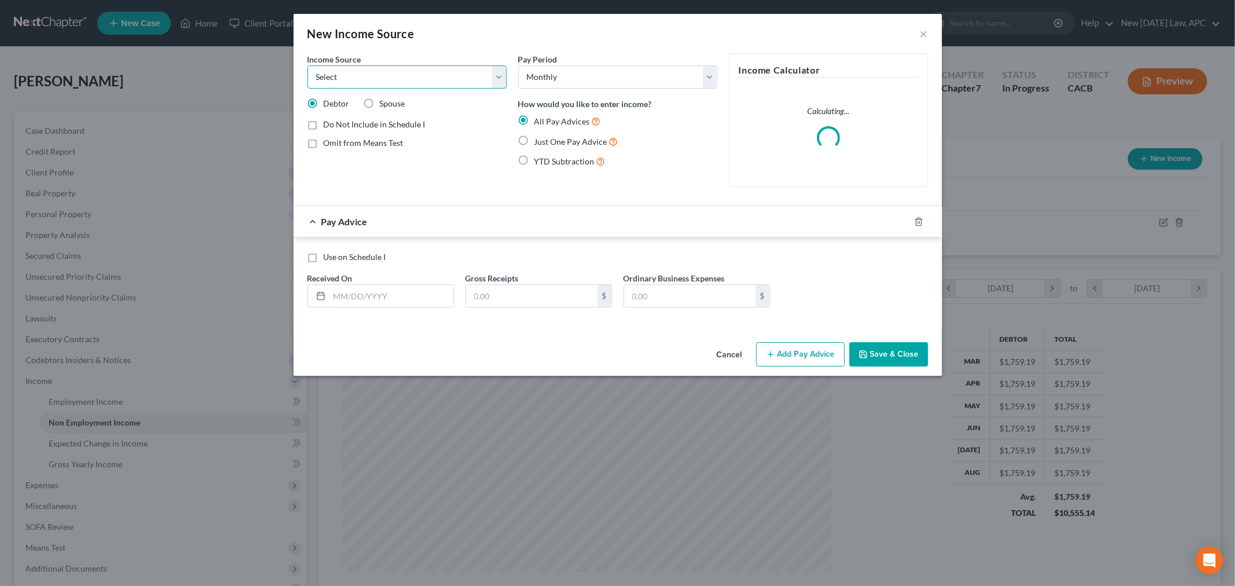
click at [414, 79] on select "Select Unemployment Disability (from employer) Pension Retirement Social Securi…" at bounding box center [406, 76] width 199 height 23
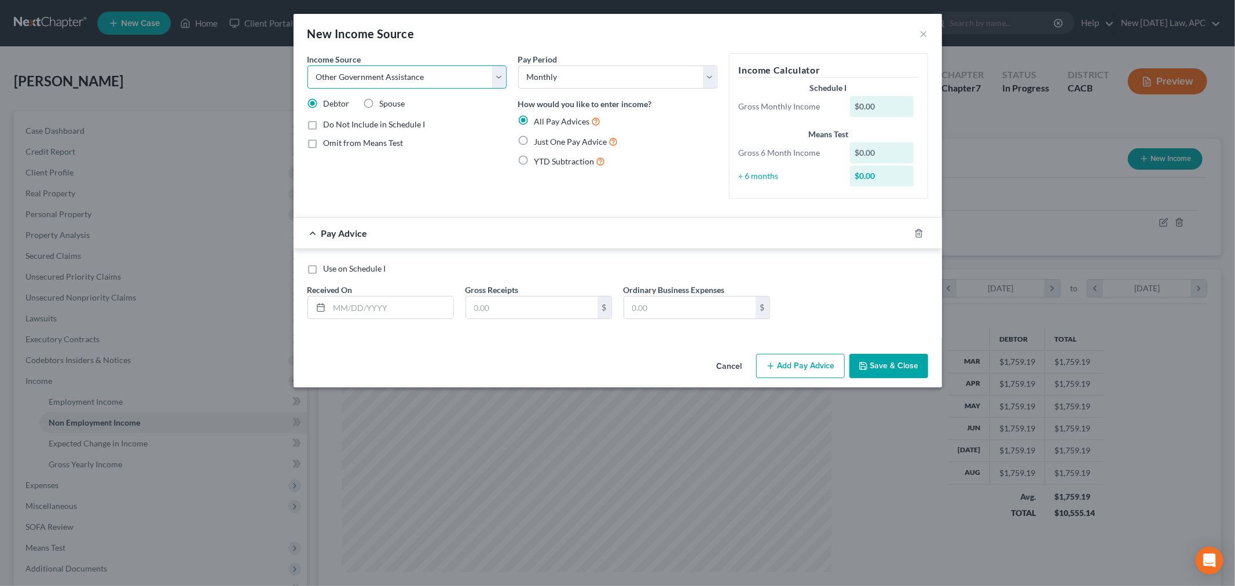
click at [307, 65] on select "Select Unemployment Disability (from employer) Pension Retirement Social Securi…" at bounding box center [406, 76] width 199 height 23
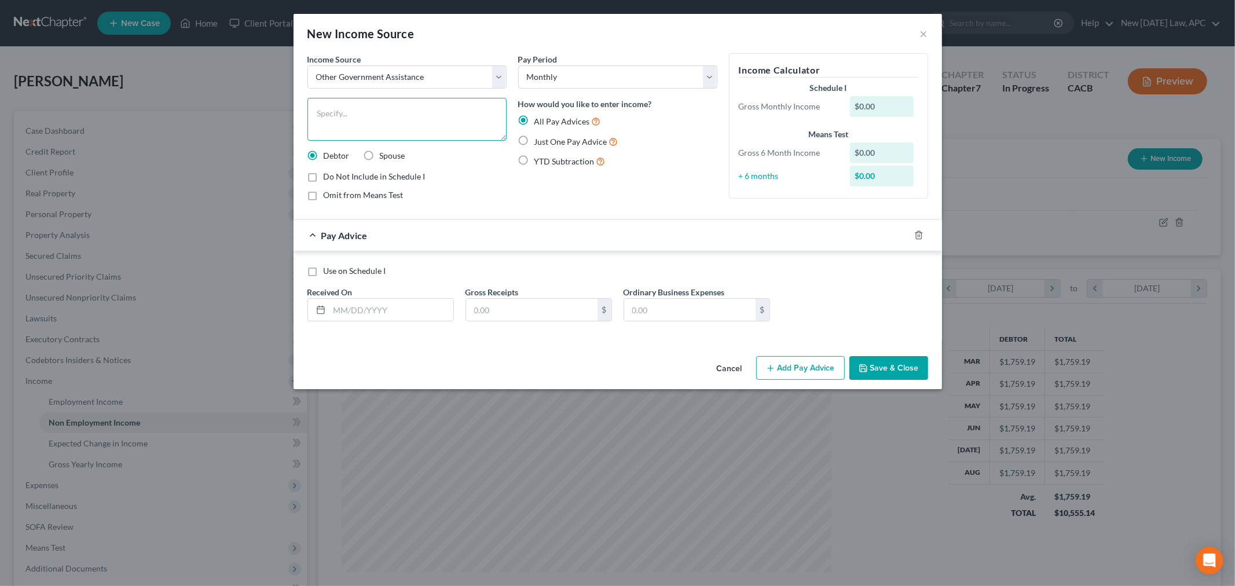
click at [385, 126] on textarea at bounding box center [406, 119] width 199 height 43
click at [510, 169] on div "Income Source * Select Unemployment Disability (from employer) Pension Retireme…" at bounding box center [407, 131] width 211 height 157
click at [362, 319] on input "text" at bounding box center [391, 310] width 124 height 22
drag, startPoint x: 314, startPoint y: 178, endPoint x: 361, endPoint y: 252, distance: 88.0
click at [324, 178] on label "Do Not Include in Schedule I" at bounding box center [375, 177] width 102 height 12
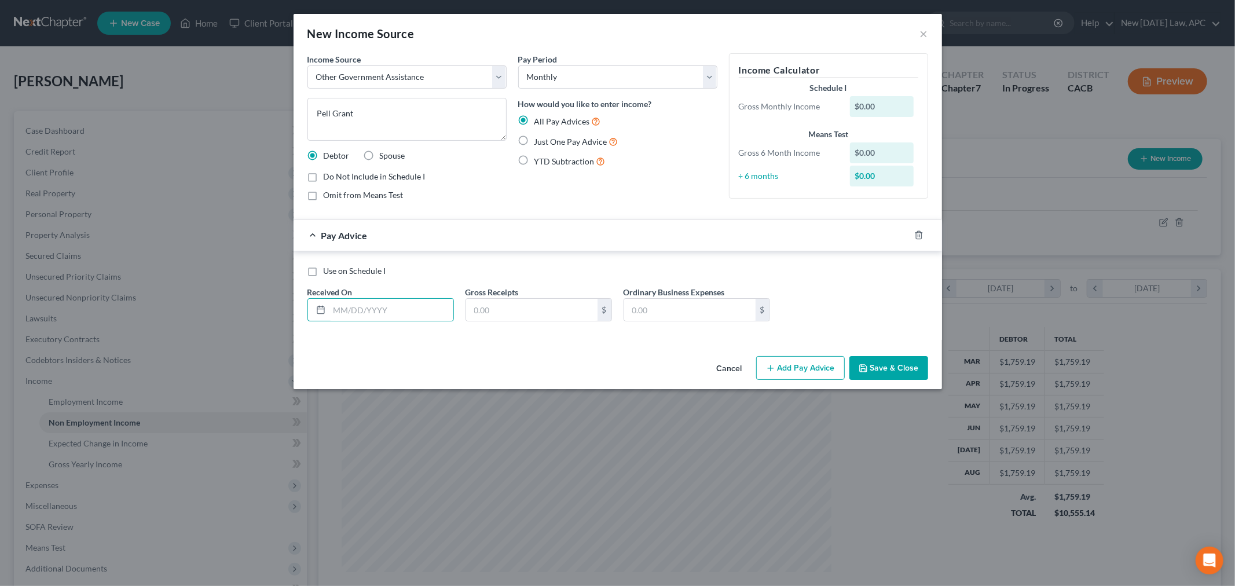
click at [328, 178] on input "Do Not Include in Schedule I" at bounding box center [332, 175] width 8 height 8
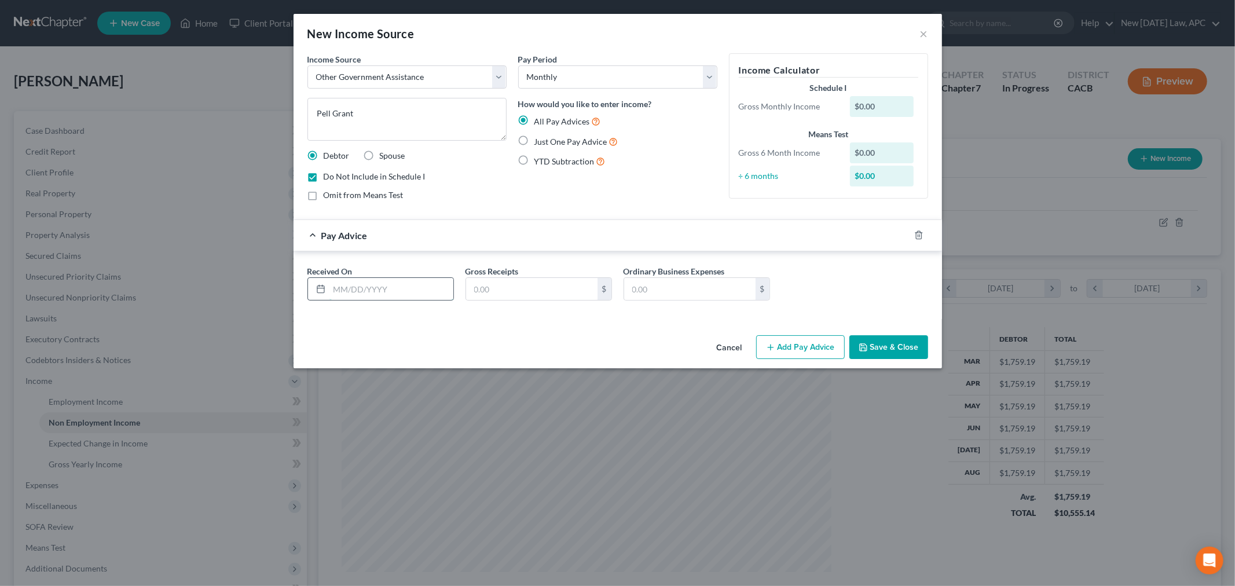
click at [351, 293] on input "text" at bounding box center [391, 289] width 124 height 22
click at [542, 303] on div "Received On * 08/27/2025 Gross Receipts $ Ordinary Business Expenses $" at bounding box center [618, 287] width 632 height 45
click at [541, 292] on input "text" at bounding box center [531, 289] width 131 height 22
click at [890, 348] on button "Save & Close" at bounding box center [888, 347] width 79 height 24
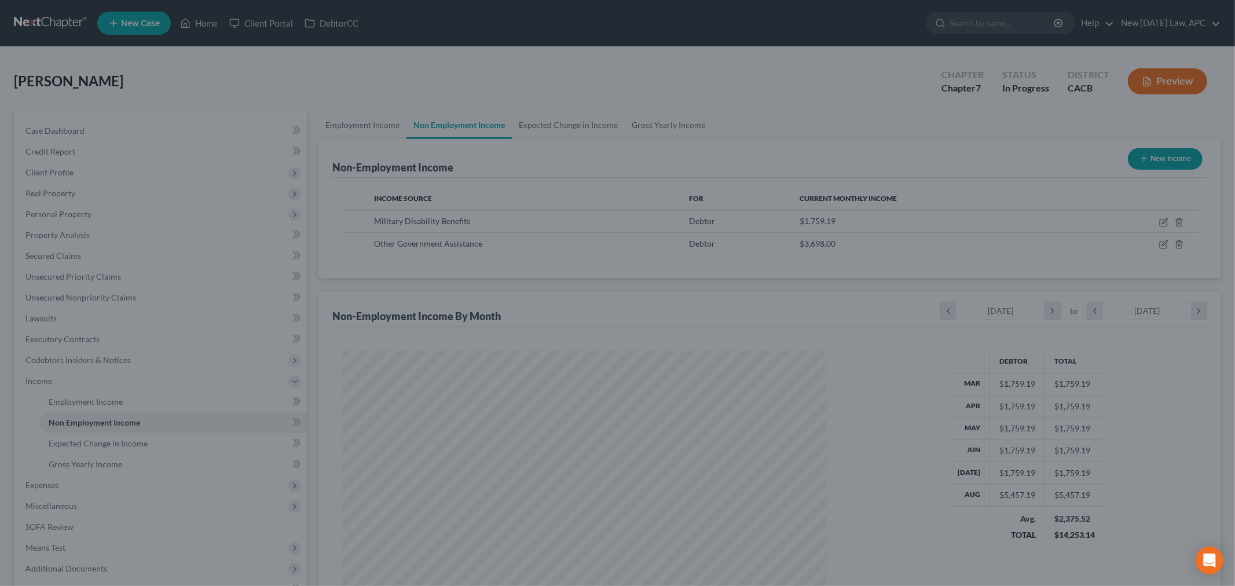
scroll to position [578555, 578288]
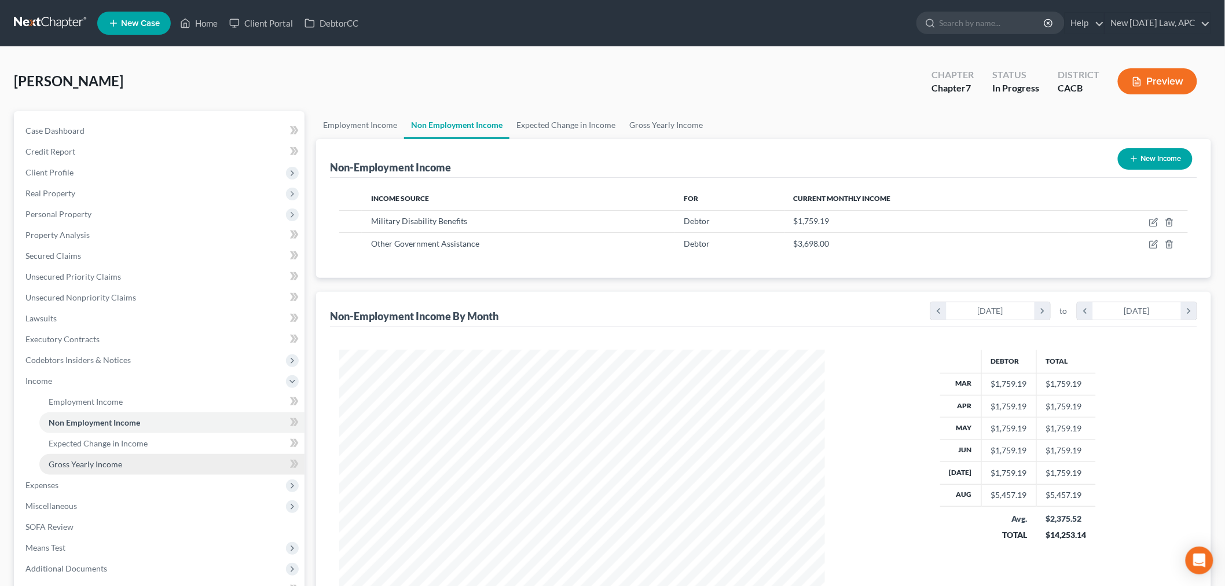
click at [107, 465] on span "Gross Yearly Income" at bounding box center [86, 464] width 74 height 10
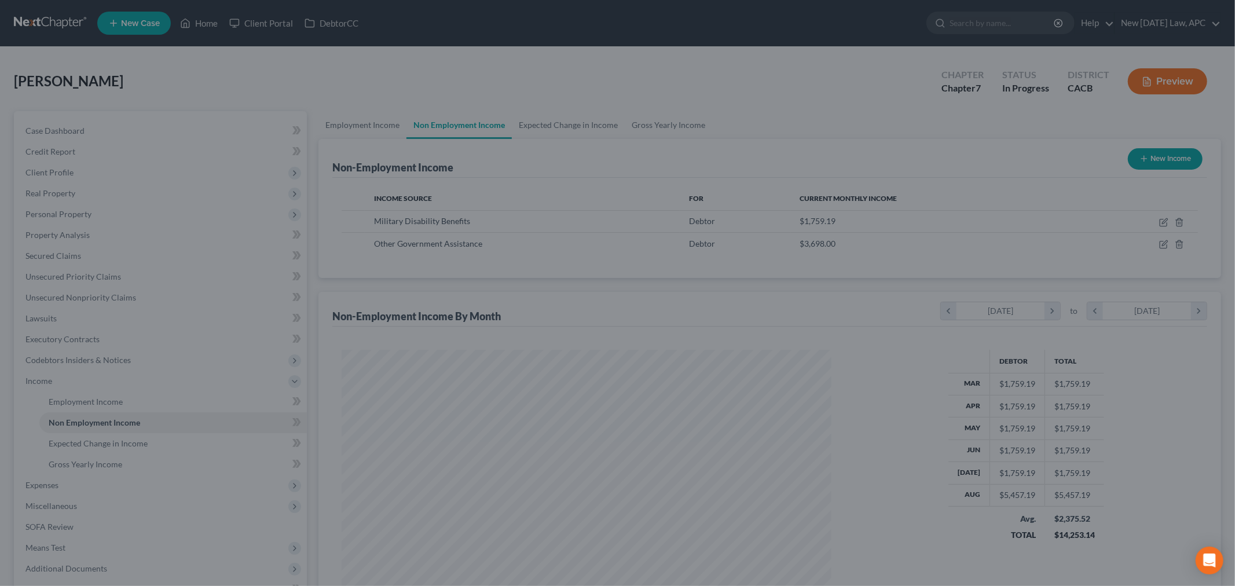
click at [119, 438] on div at bounding box center [617, 293] width 1235 height 586
click at [508, 288] on div at bounding box center [617, 293] width 1235 height 586
click at [204, 31] on div at bounding box center [617, 293] width 1235 height 586
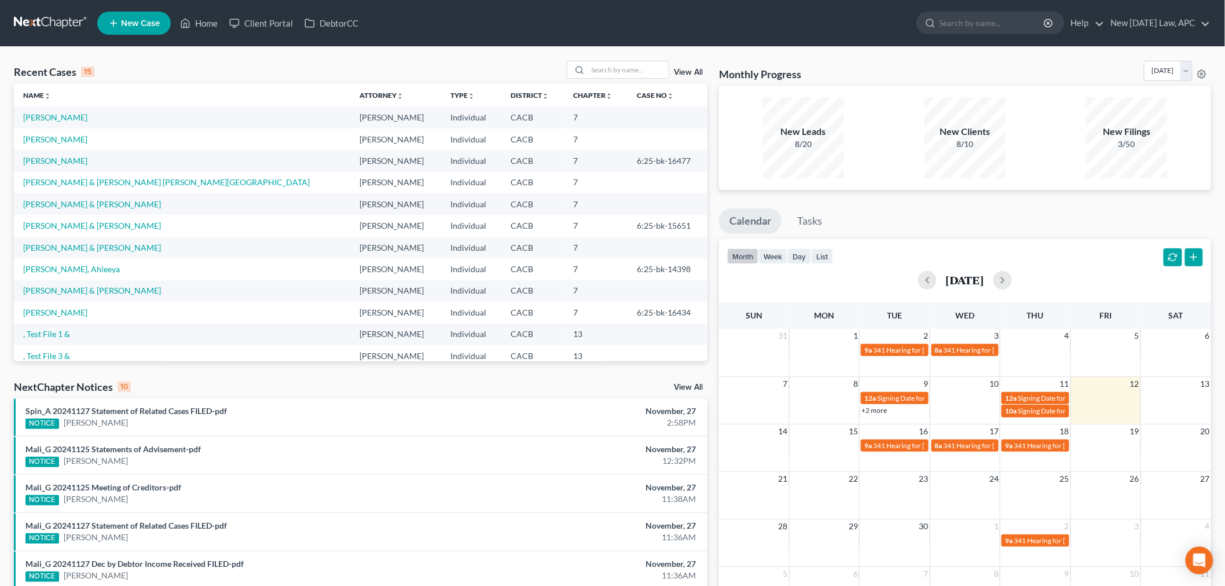
click at [68, 274] on td "[PERSON_NAME], Ahleeya" at bounding box center [182, 268] width 336 height 21
click at [71, 267] on link "Jackson, Ahleeya" at bounding box center [71, 269] width 97 height 10
select select "0"
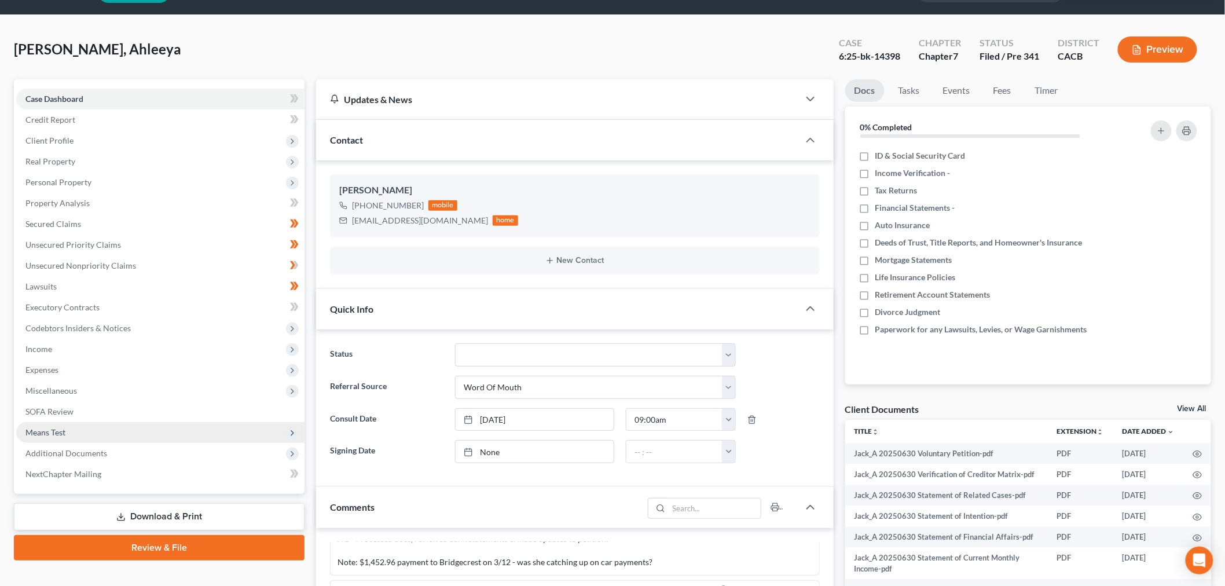
scroll to position [64, 0]
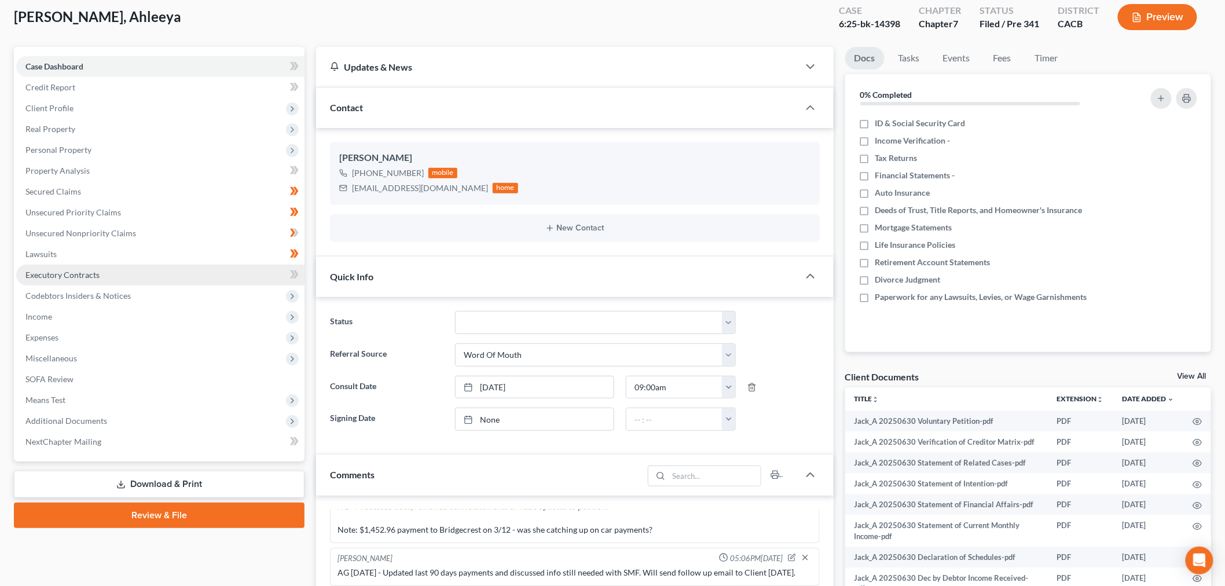
click at [78, 276] on span "Executory Contracts" at bounding box center [62, 275] width 74 height 10
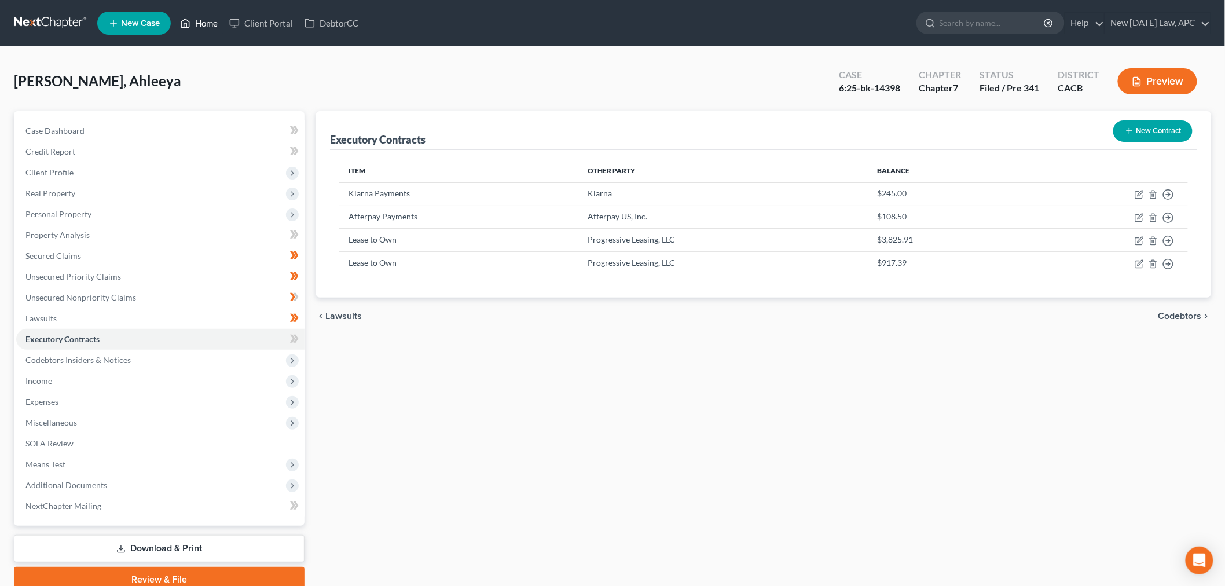
click at [200, 21] on link "Home" at bounding box center [198, 23] width 49 height 21
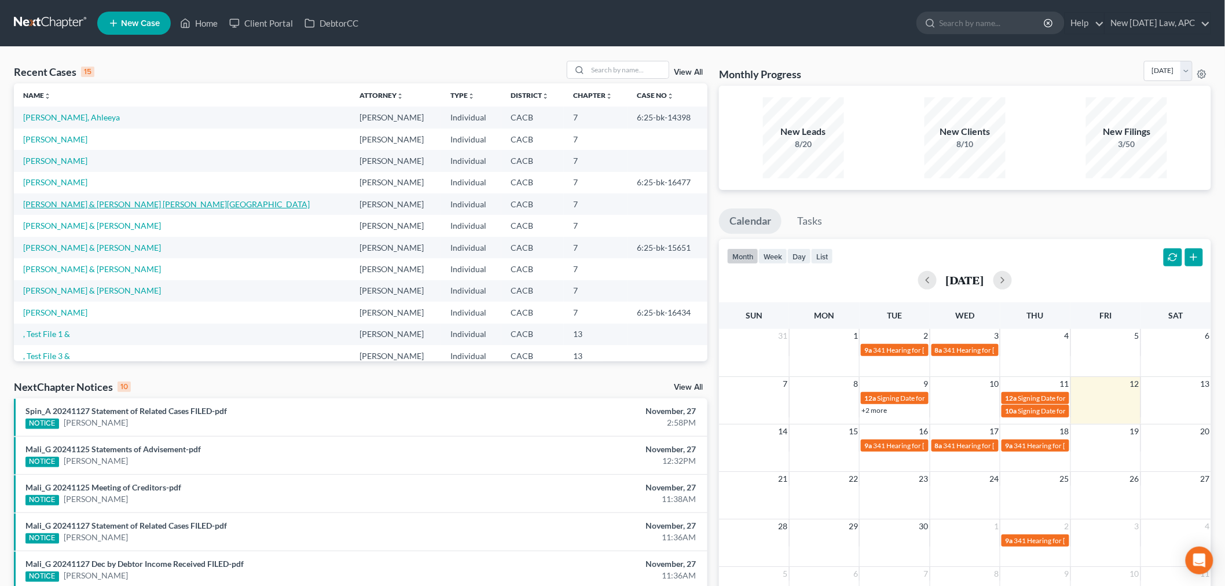
click at [87, 207] on link "Quintana-Gaona, Robert & Quintana Gaona, Alyssa" at bounding box center [166, 204] width 287 height 10
select select "6"
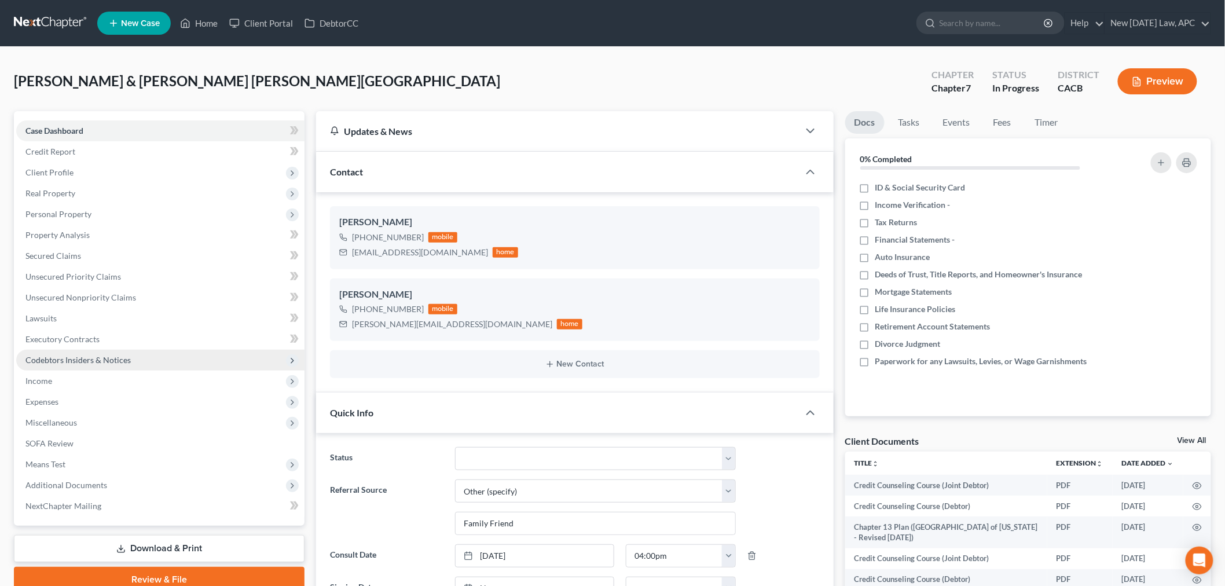
scroll to position [6003, 0]
click at [63, 357] on span "Codebtors Insiders & Notices" at bounding box center [77, 360] width 105 height 10
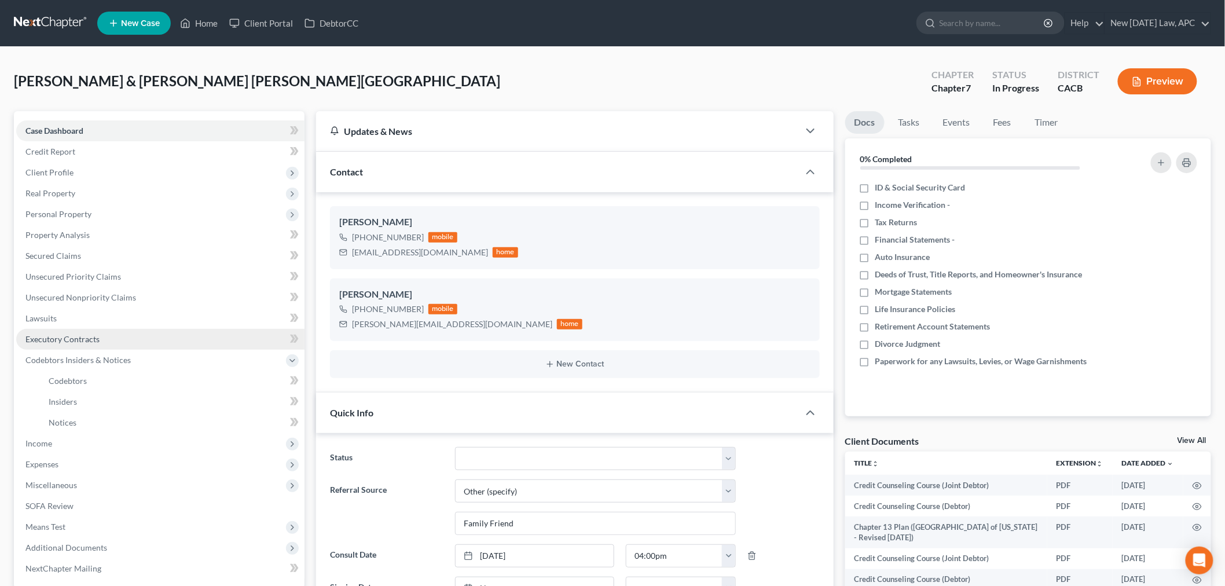
click at [69, 343] on span "Executory Contracts" at bounding box center [62, 339] width 74 height 10
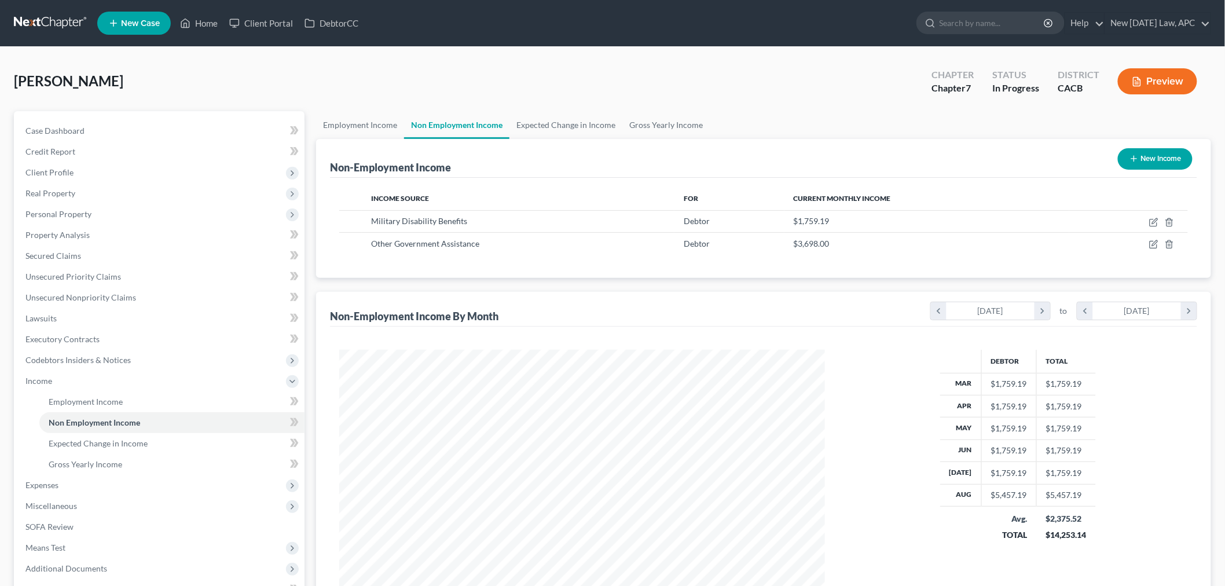
scroll to position [242, 508]
click at [122, 446] on span "Expected Change in Income" at bounding box center [98, 443] width 99 height 10
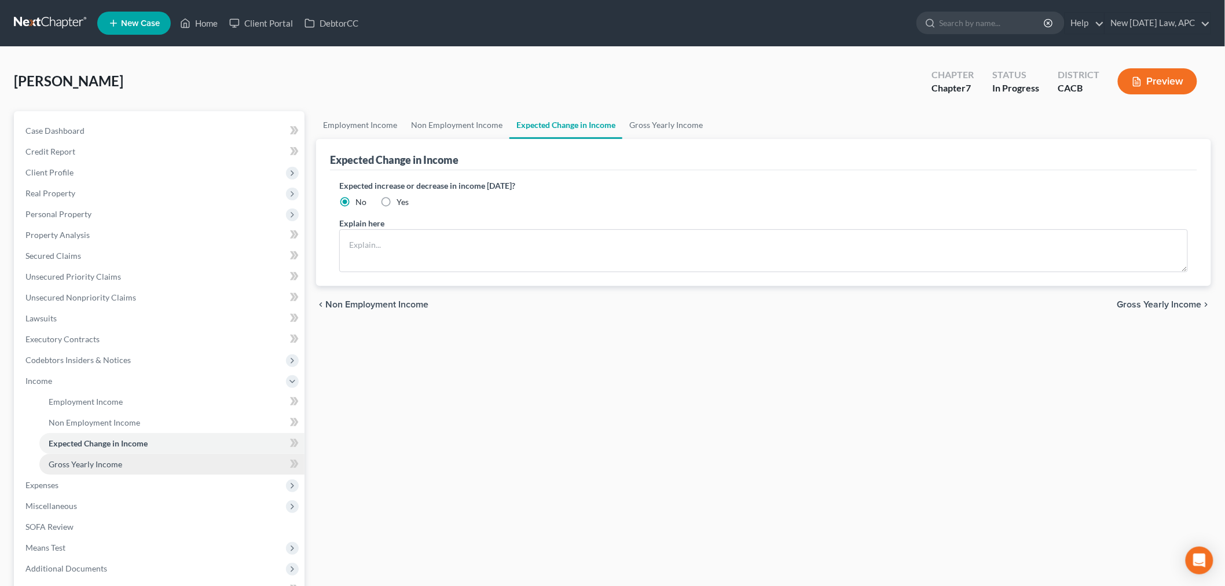
click at [102, 464] on span "Gross Yearly Income" at bounding box center [86, 464] width 74 height 10
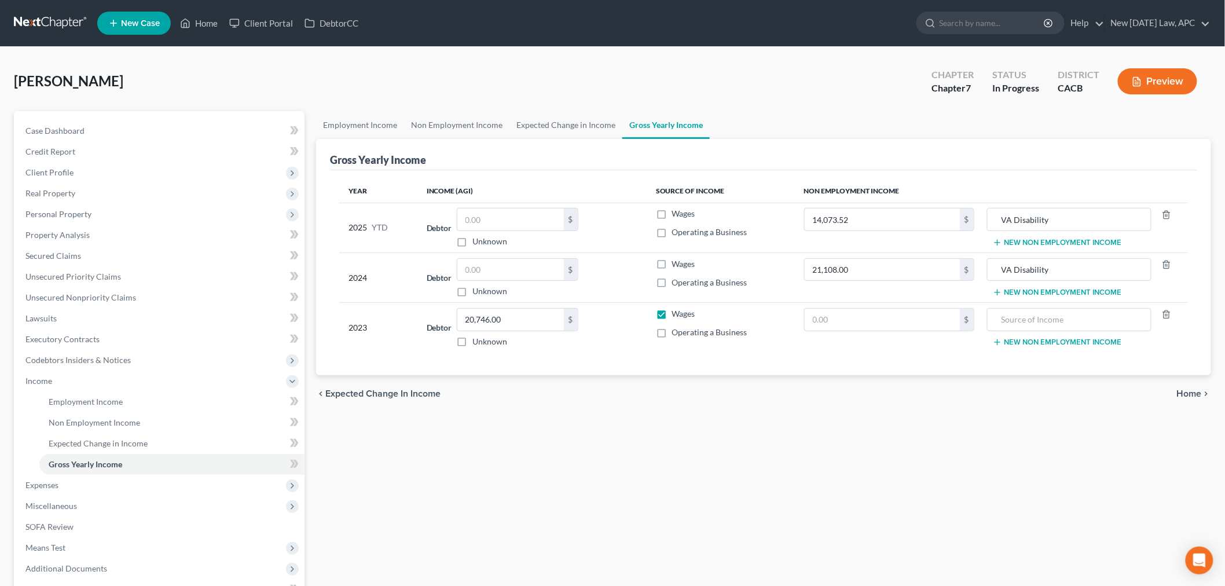
click at [1055, 238] on button "New Non Employment Income" at bounding box center [1057, 242] width 129 height 9
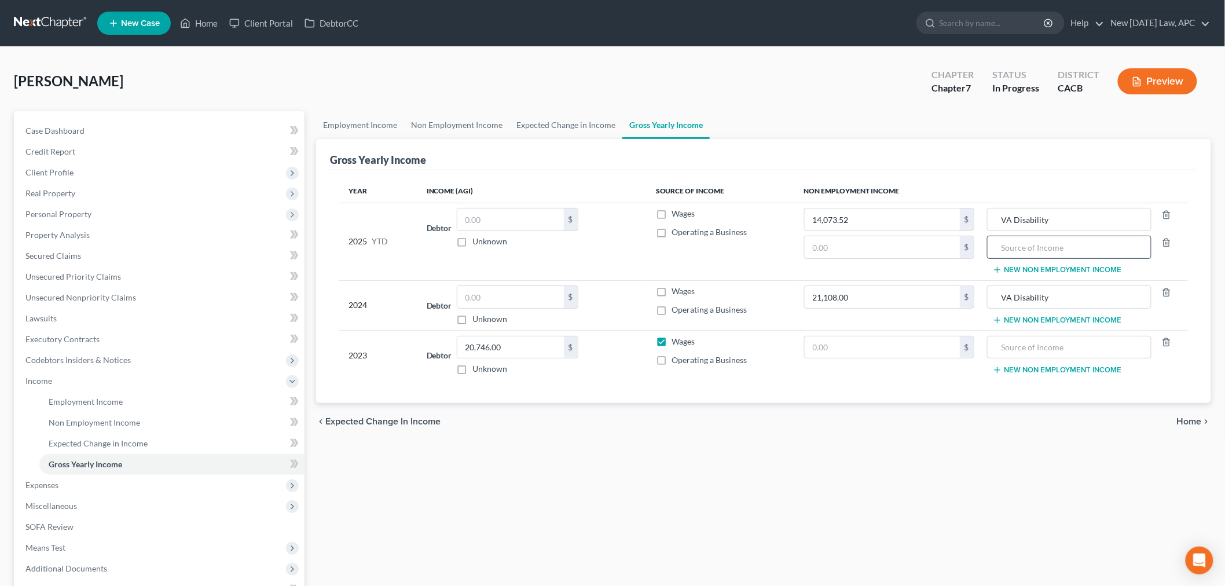
click at [1036, 252] on input "text" at bounding box center [1069, 247] width 152 height 22
type input "Pell Grant"
click at [897, 252] on input "text" at bounding box center [882, 247] width 155 height 22
type input "3,698.00"
click at [822, 506] on div "Employment Income Non Employment Income Expected Change in Income Gross Yearly …" at bounding box center [763, 393] width 906 height 564
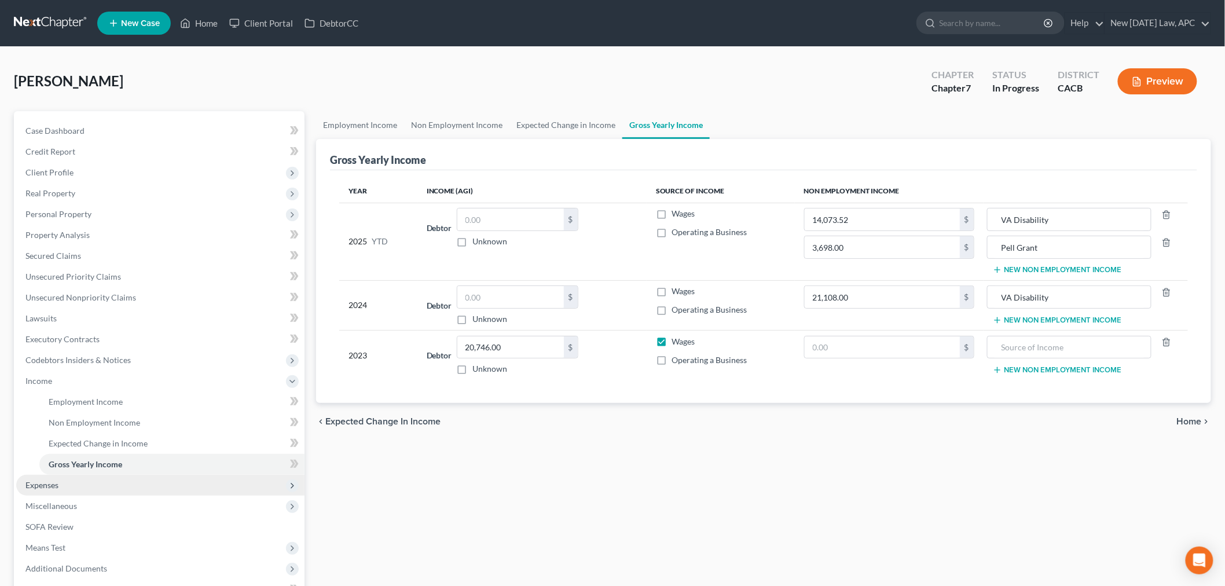
click at [61, 484] on span "Expenses" at bounding box center [160, 485] width 288 height 21
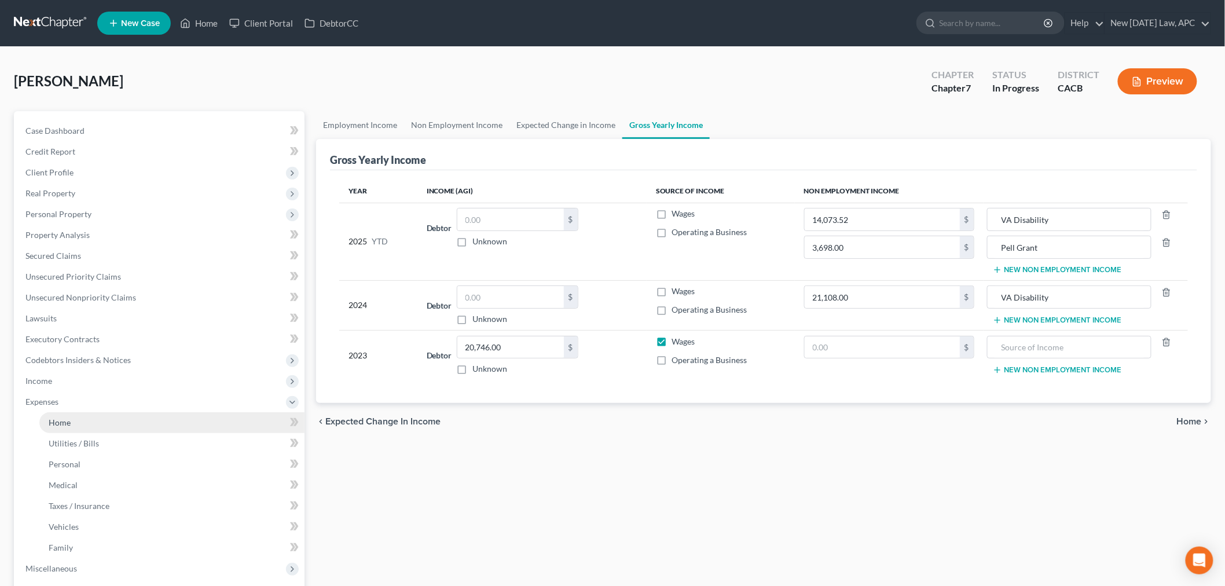
click at [93, 420] on link "Home" at bounding box center [171, 422] width 265 height 21
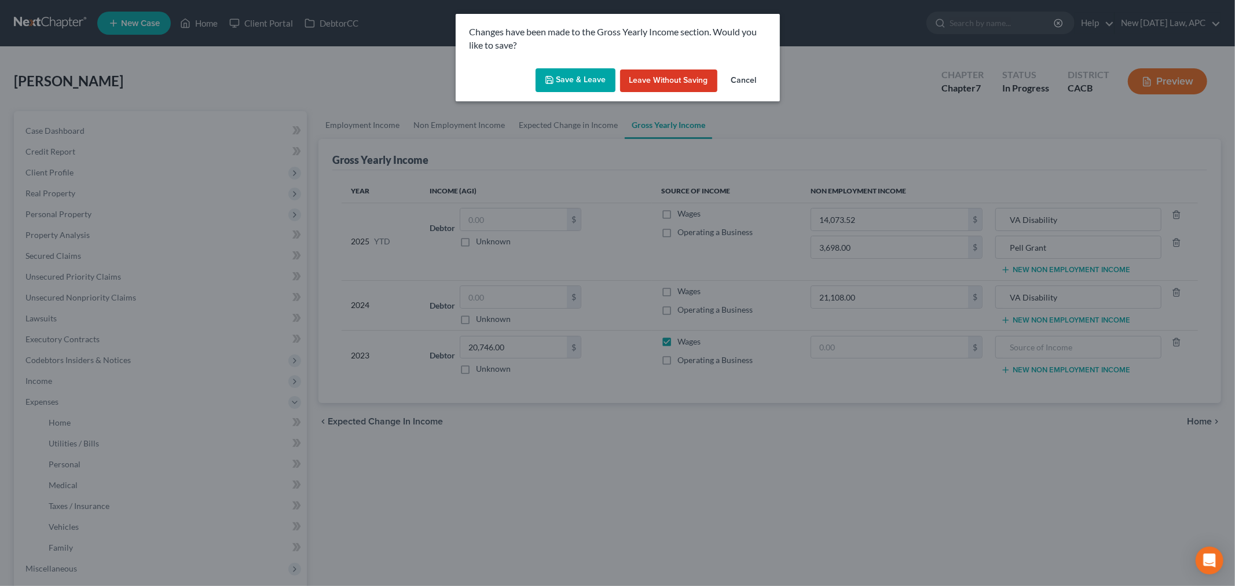
click at [585, 78] on button "Save & Leave" at bounding box center [575, 80] width 80 height 24
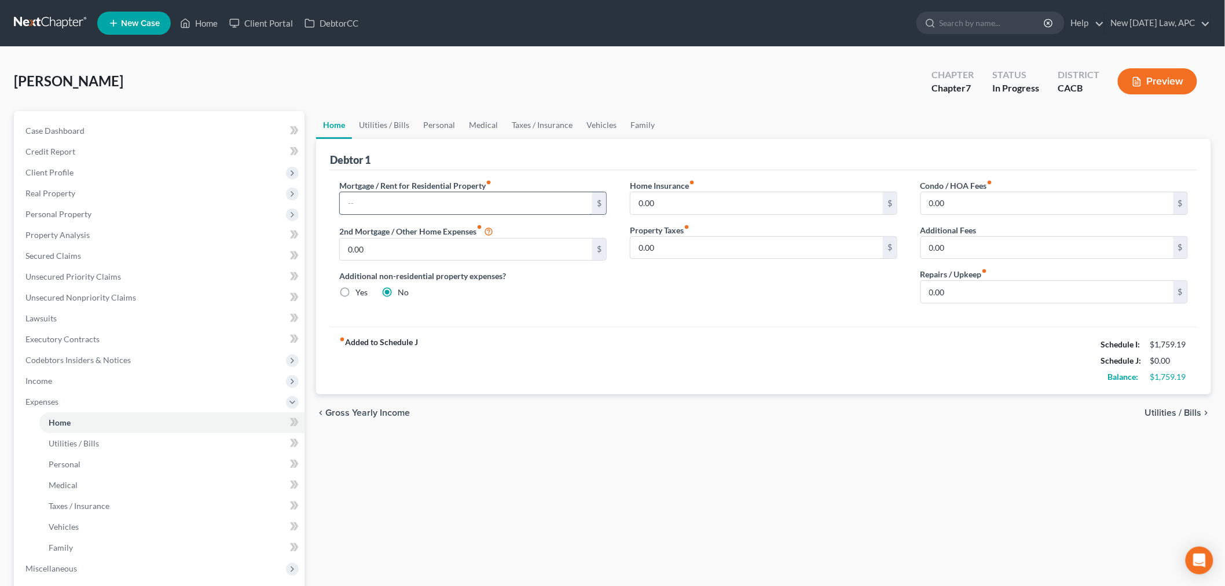
click at [405, 204] on input "text" at bounding box center [466, 203] width 252 height 22
type input "650.00"
click at [570, 456] on div "Home Utilities / Bills Personal Medical Taxes / Insurance Vehicles Family Debto…" at bounding box center [763, 424] width 906 height 627
click at [101, 442] on link "Utilities / Bills" at bounding box center [171, 443] width 265 height 21
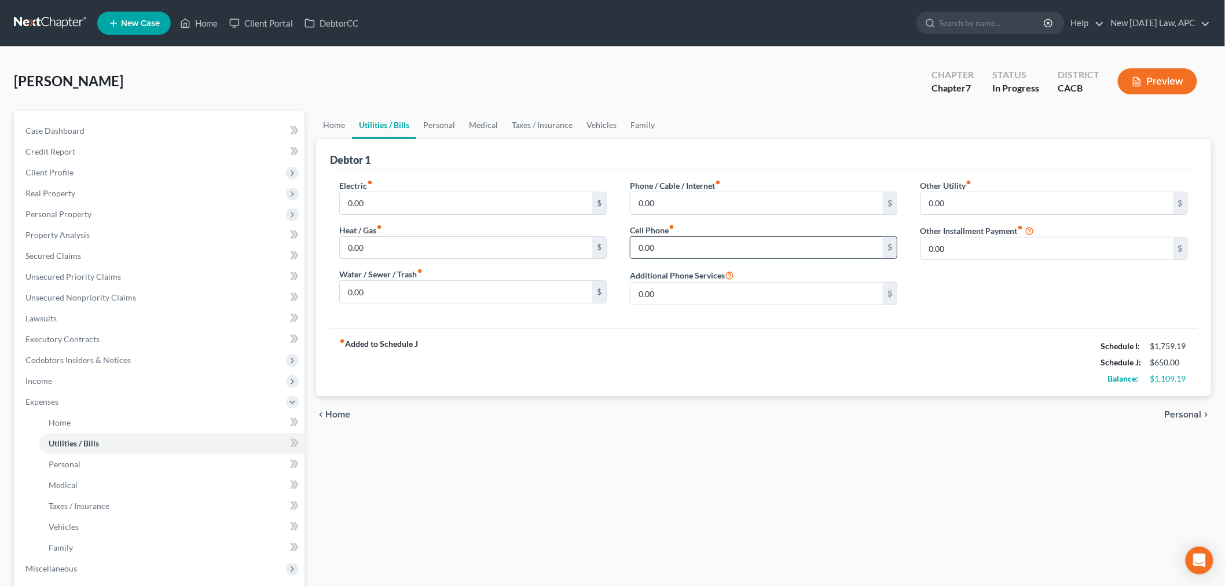
click at [670, 248] on input "0.00" at bounding box center [756, 248] width 252 height 22
type input "69.76"
click at [63, 465] on span "Personal" at bounding box center [65, 464] width 32 height 10
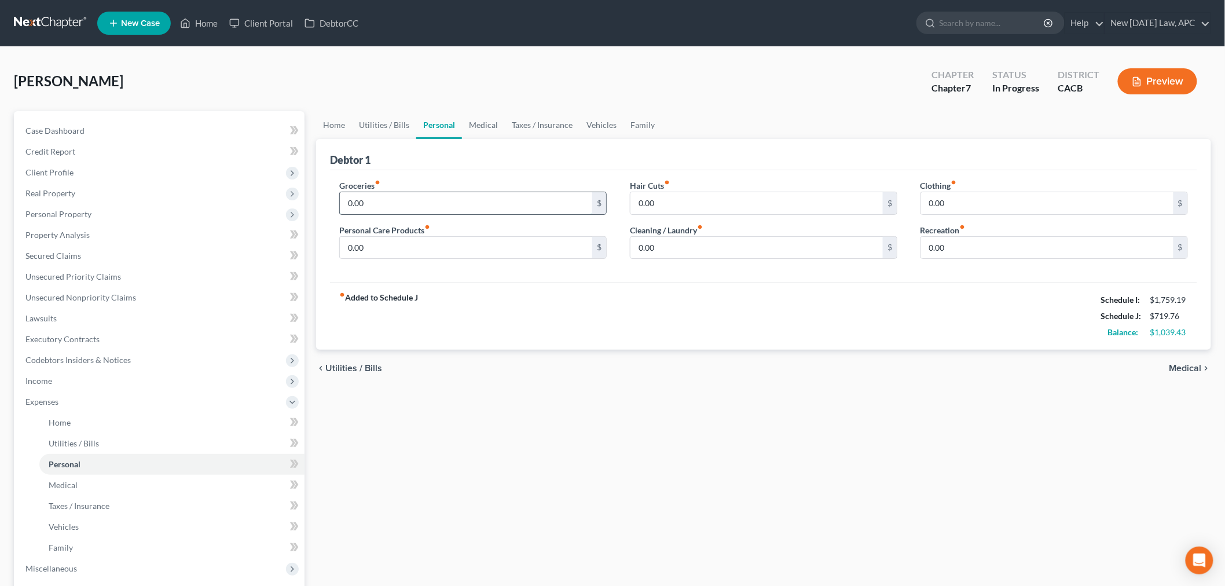
click at [425, 200] on input "0.00" at bounding box center [466, 203] width 252 height 22
type input "500.00"
click at [403, 251] on input "0.00" at bounding box center [466, 248] width 252 height 22
type input "50.00"
click at [691, 196] on input "0.00" at bounding box center [756, 203] width 252 height 22
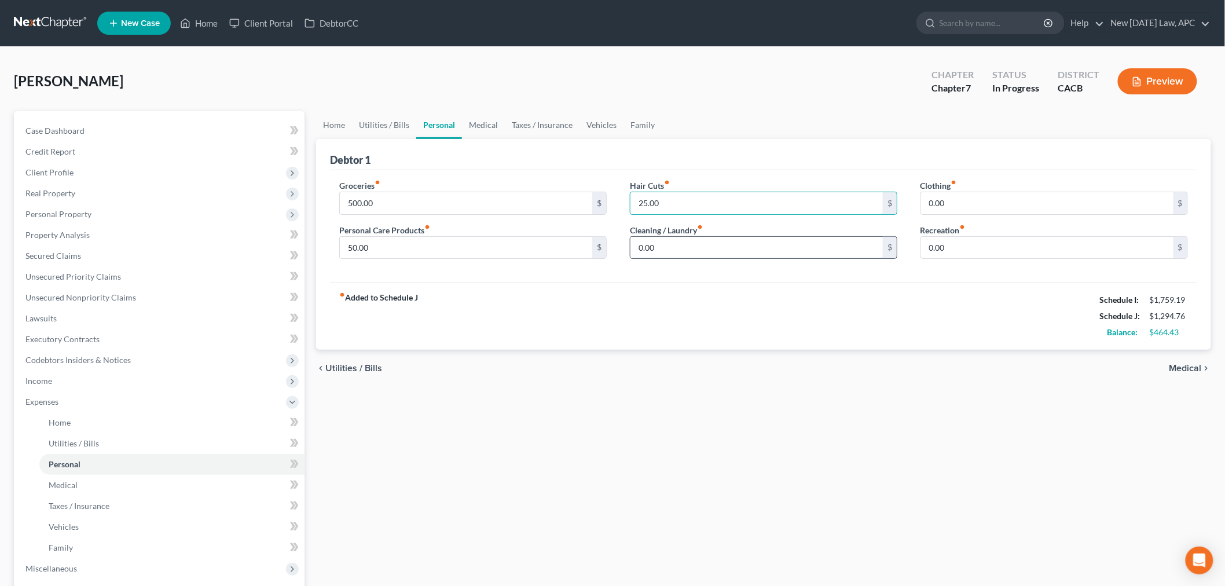
type input "25.00"
click at [674, 246] on input "0.00" at bounding box center [756, 248] width 252 height 22
type input "20.00"
click at [986, 252] on input "0.00" at bounding box center [1047, 248] width 252 height 22
type input "86.00"
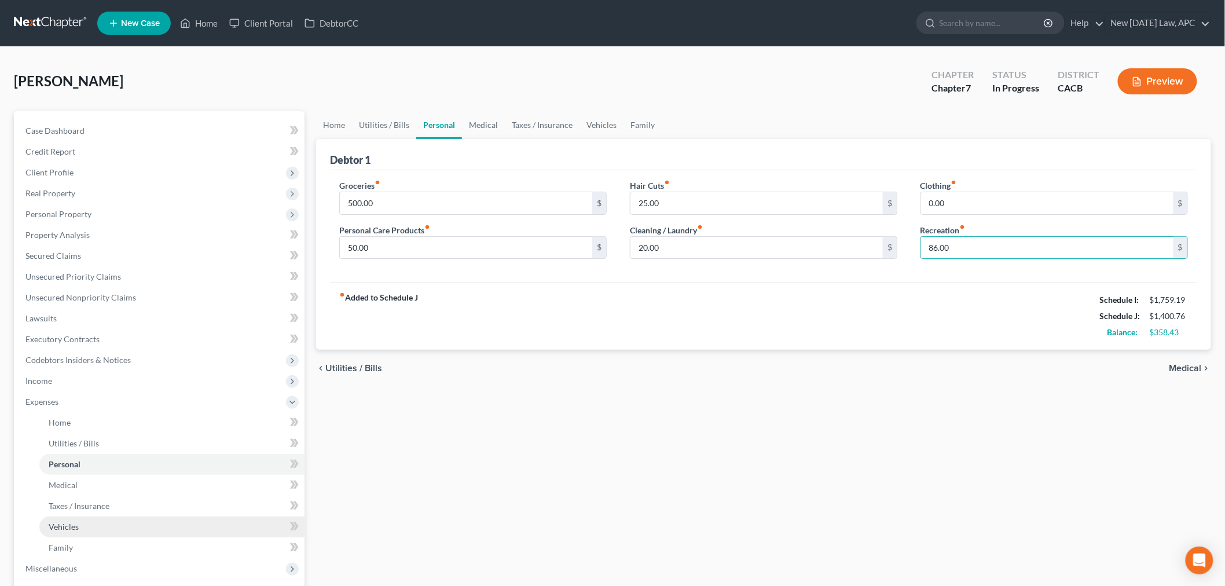
click at [56, 525] on span "Vehicles" at bounding box center [64, 526] width 30 height 10
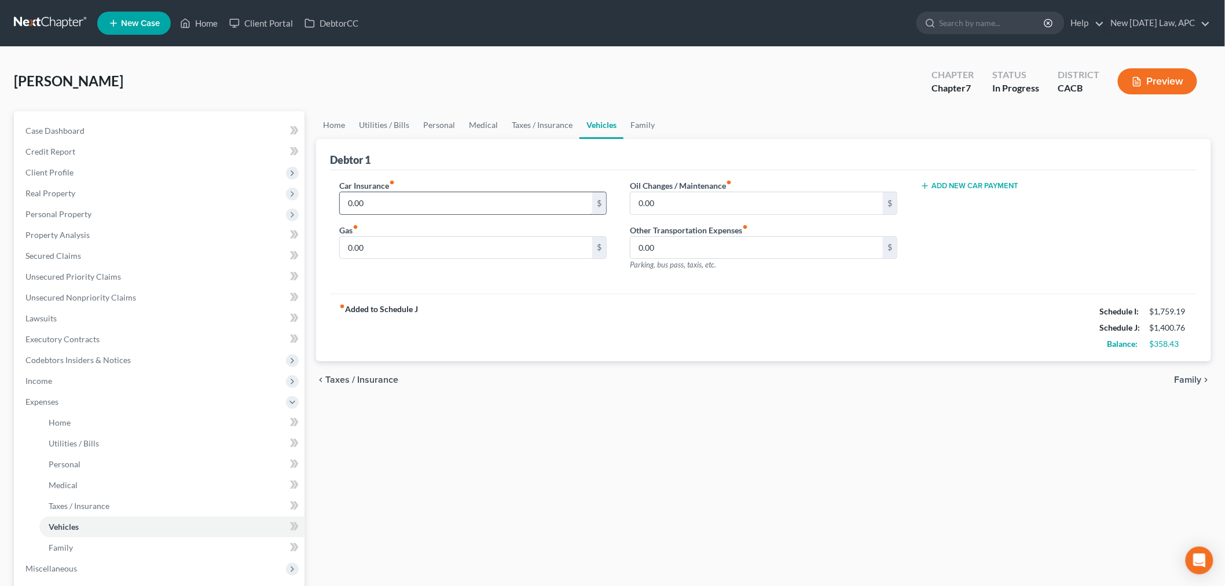
click at [369, 199] on input "0.00" at bounding box center [466, 203] width 252 height 22
type input "88.88"
click at [375, 249] on input "0.00" at bounding box center [466, 248] width 252 height 22
type input "200.00"
click at [673, 210] on input "0.00" at bounding box center [756, 203] width 252 height 22
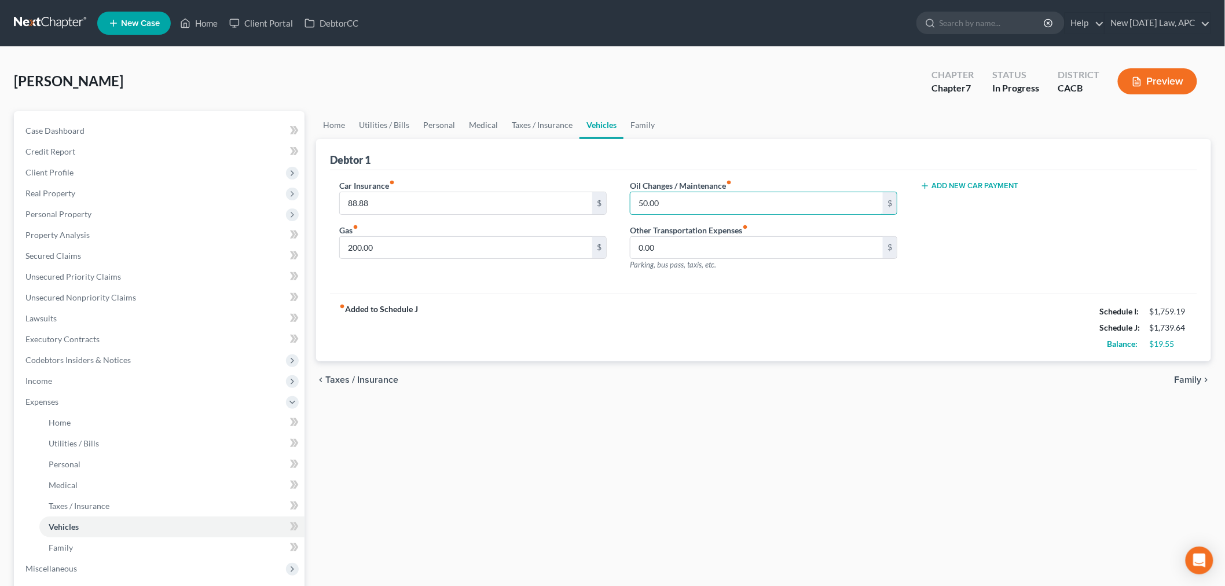
type input "50.00"
click at [575, 460] on div "Home Utilities / Bills Personal Medical Taxes / Insurance Vehicles Family Debto…" at bounding box center [763, 424] width 906 height 627
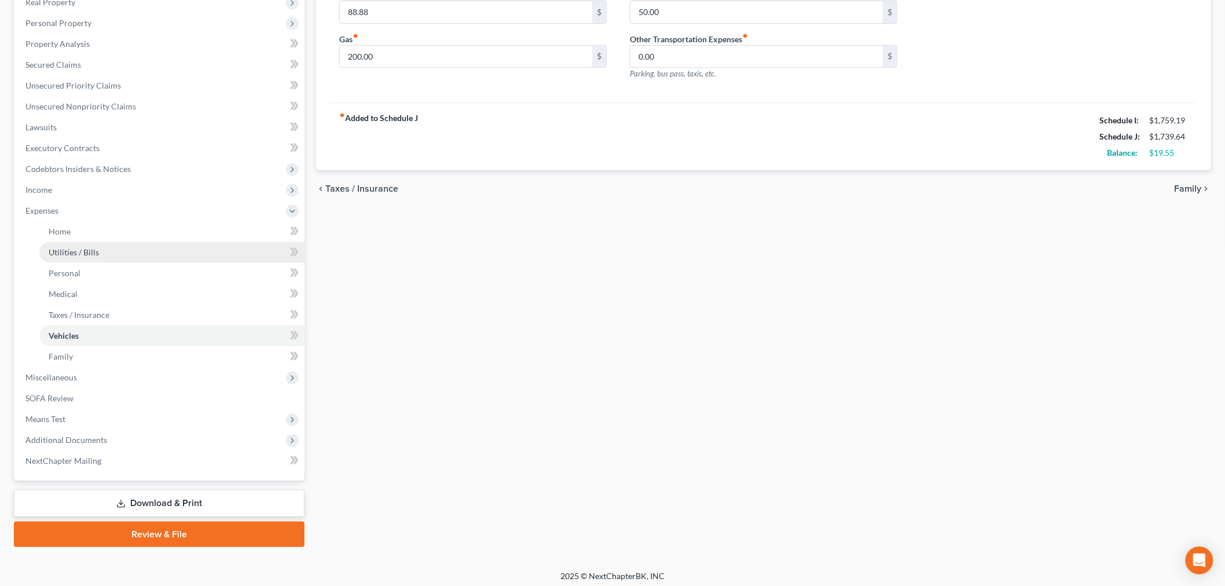
scroll to position [193, 0]
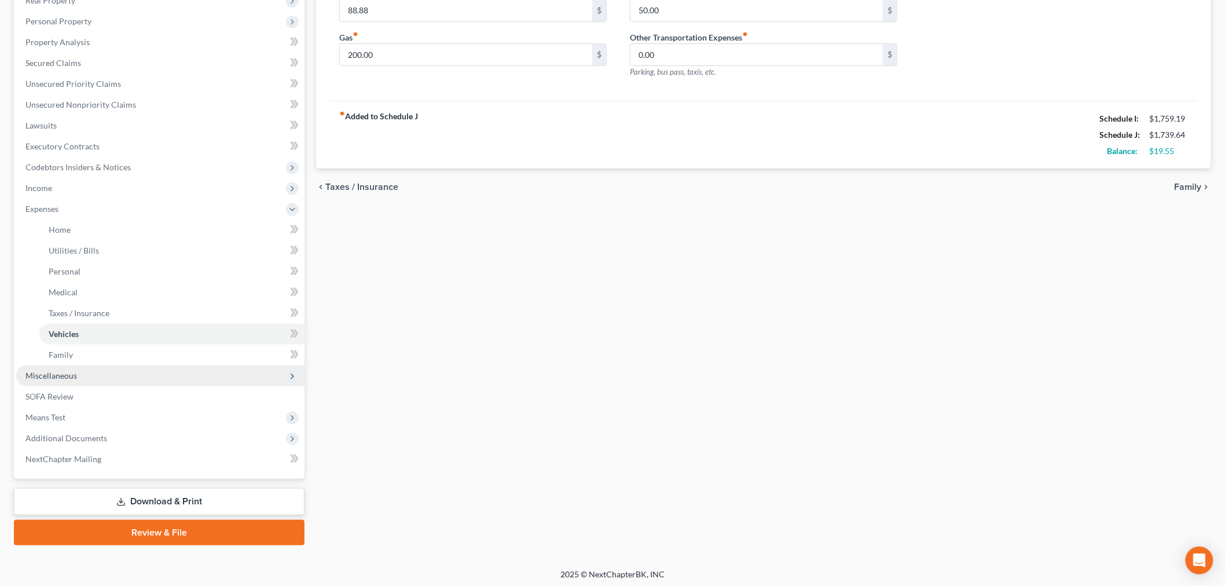
click at [79, 372] on span "Miscellaneous" at bounding box center [160, 375] width 288 height 21
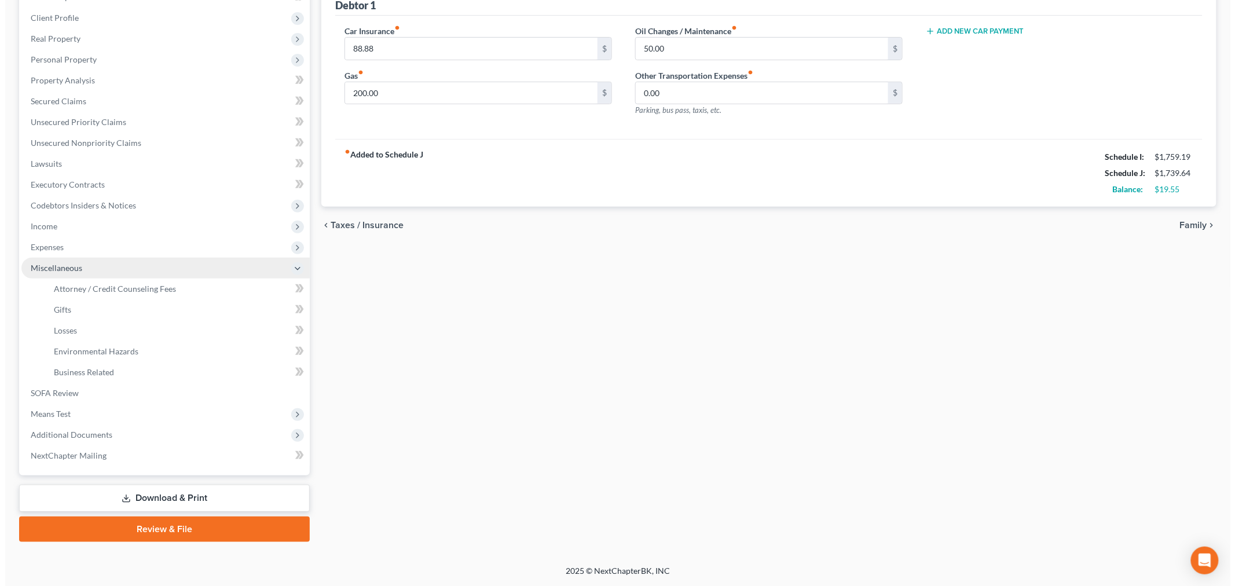
scroll to position [153, 0]
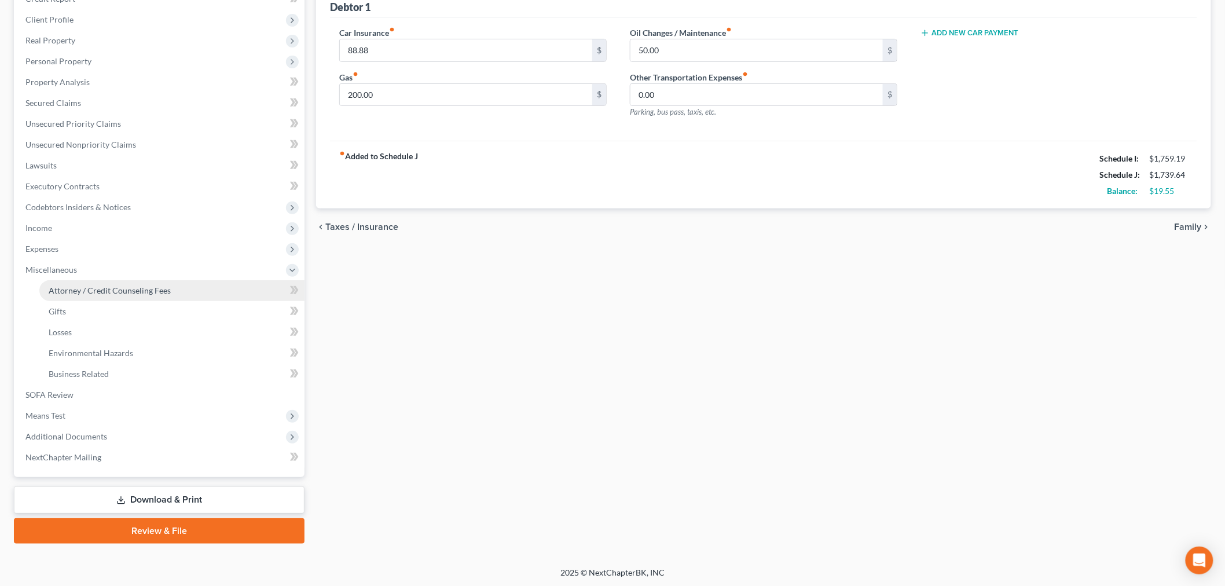
click at [130, 289] on span "Attorney / Credit Counseling Fees" at bounding box center [110, 290] width 122 height 10
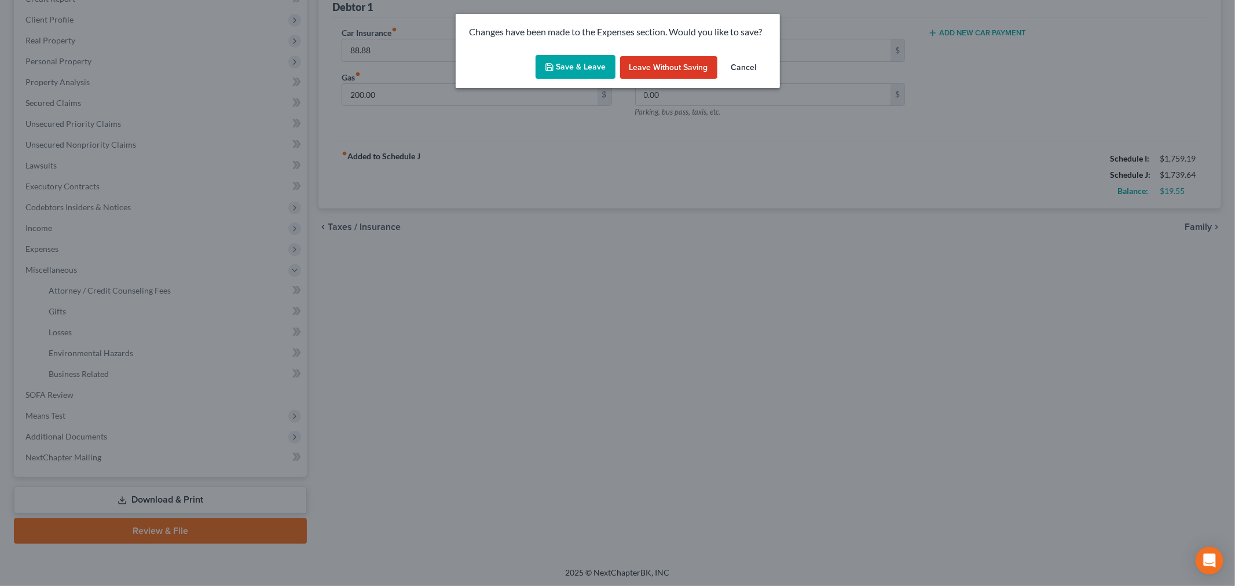
click at [581, 64] on button "Save & Leave" at bounding box center [575, 67] width 80 height 24
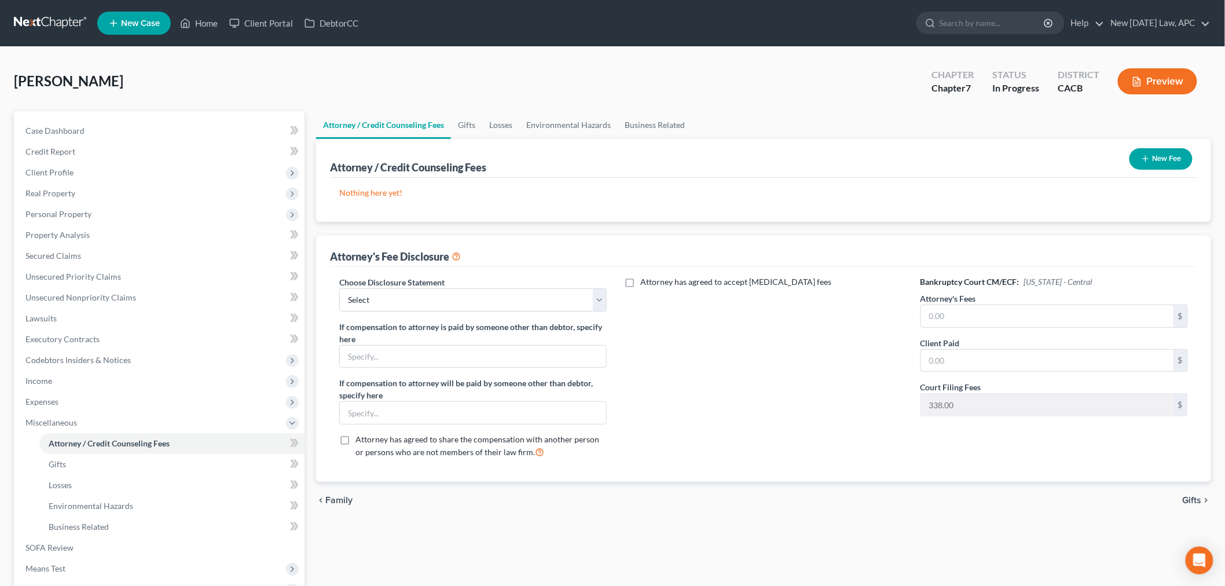
click at [971, 339] on div "Client Paid $" at bounding box center [1053, 354] width 267 height 35
click at [974, 321] on input "text" at bounding box center [1047, 316] width 252 height 22
type input "2,000.00"
click at [967, 362] on input "text" at bounding box center [1047, 361] width 252 height 22
type input "2,000.00"
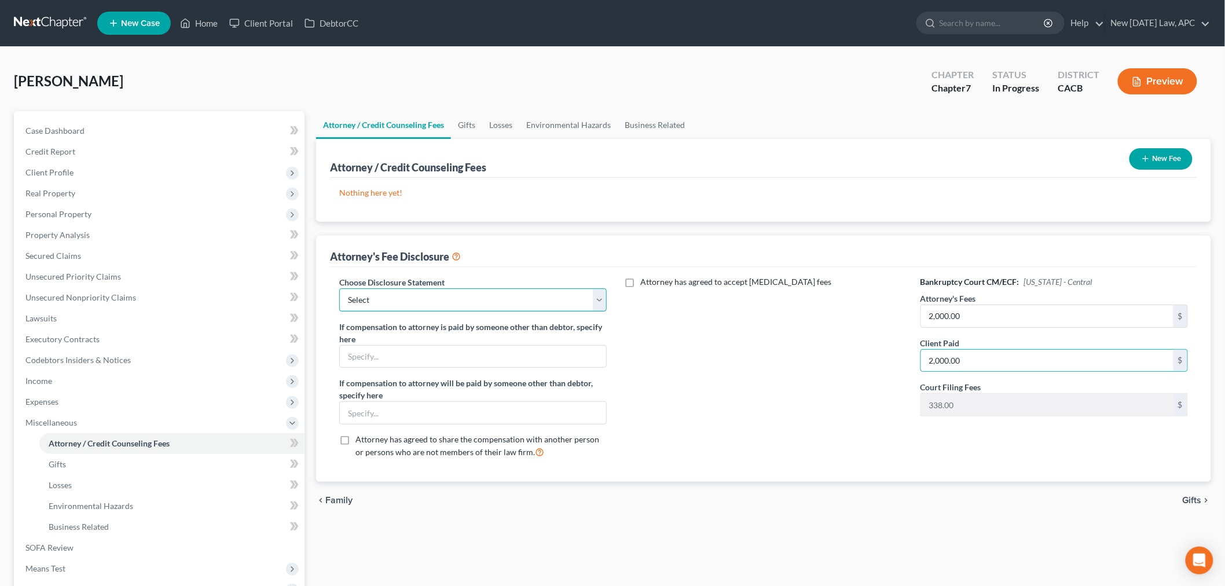
click at [441, 302] on select "Select Southern District Central District OLD" at bounding box center [472, 299] width 267 height 23
select select "1"
click at [339, 288] on select "Select Southern District Central District OLD" at bounding box center [472, 299] width 267 height 23
click at [674, 362] on div "Attorney has agreed to accept retainer fees" at bounding box center [763, 372] width 291 height 192
click at [1155, 157] on button "New Fee" at bounding box center [1160, 158] width 63 height 21
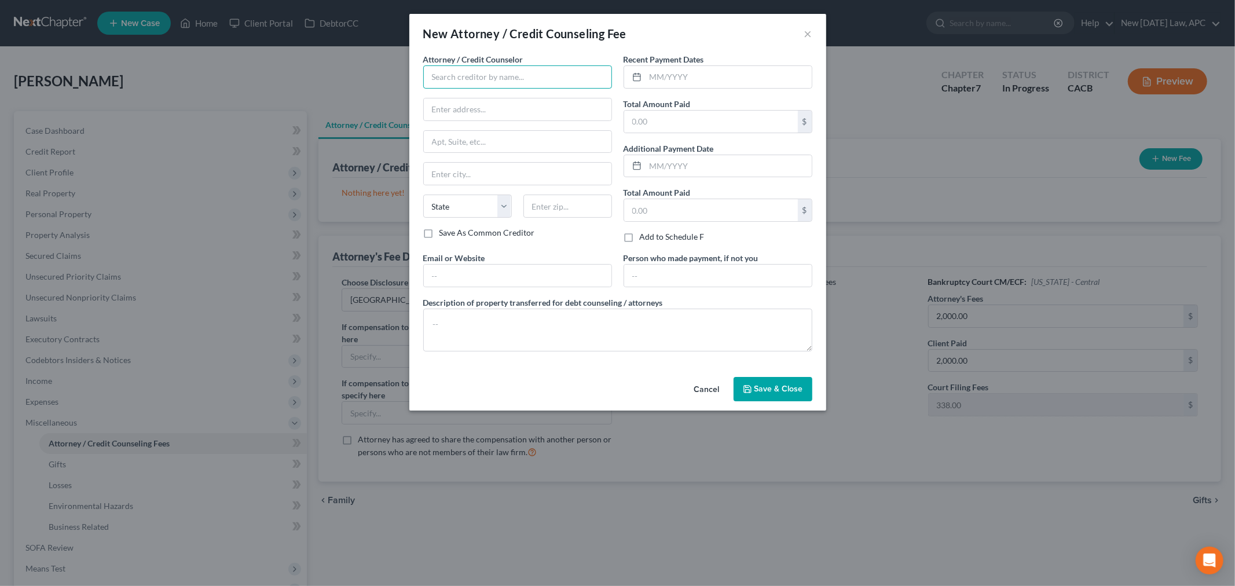
click at [515, 78] on input "text" at bounding box center [517, 76] width 189 height 23
click at [488, 95] on div "New [DATE] Law, APC" at bounding box center [492, 97] width 120 height 12
type input "New [DATE] Law, APC"
type input "38977 Sky Canyon Drive"
type input "Suite 103"
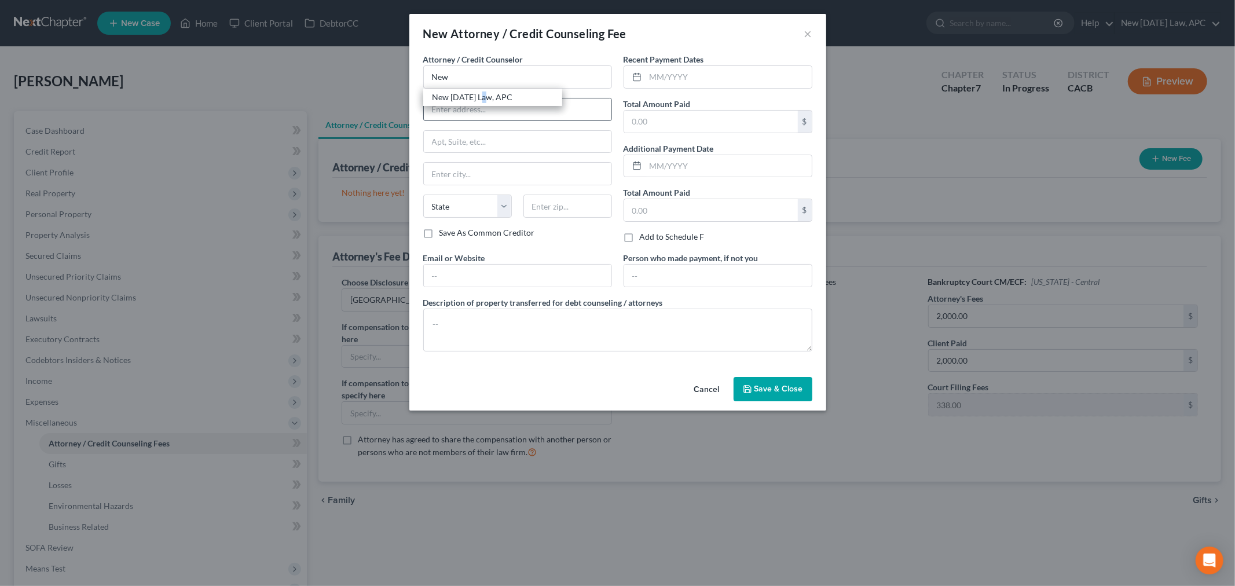
type input "Murrieta"
select select "4"
type input "92563"
click at [467, 274] on input "text" at bounding box center [518, 276] width 188 height 22
type input "hello@newtomorrowlaw.com"
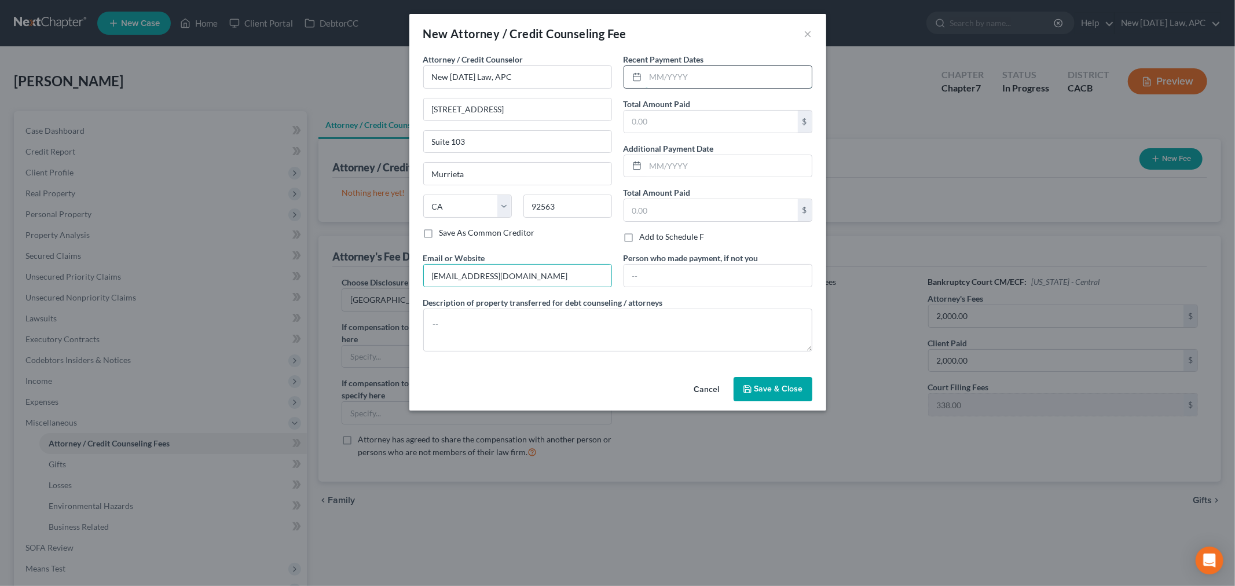
click at [679, 74] on input "text" at bounding box center [728, 77] width 166 height 22
click at [659, 114] on input "text" at bounding box center [711, 122] width 174 height 22
type input "2,401.15"
click at [678, 82] on input "text" at bounding box center [728, 77] width 166 height 22
type input "09/02/2025"
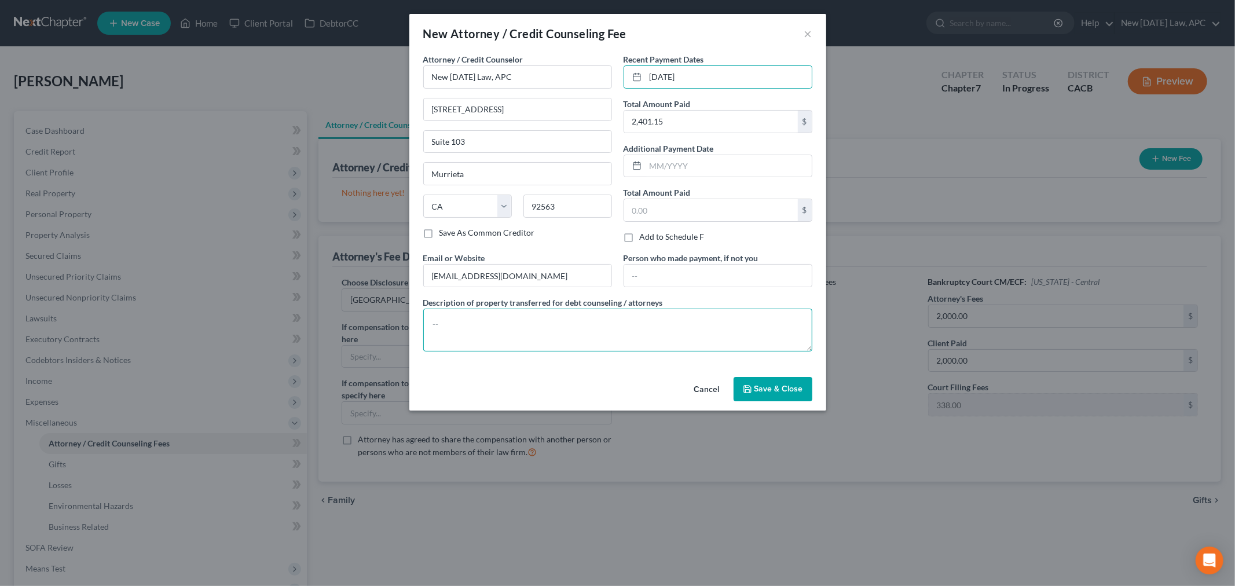
click at [572, 330] on textarea at bounding box center [617, 329] width 389 height 43
type textarea "Debtor entered into Firm's payment plan, completed on 09/02/2025."
click at [754, 385] on button "Save & Close" at bounding box center [772, 389] width 79 height 24
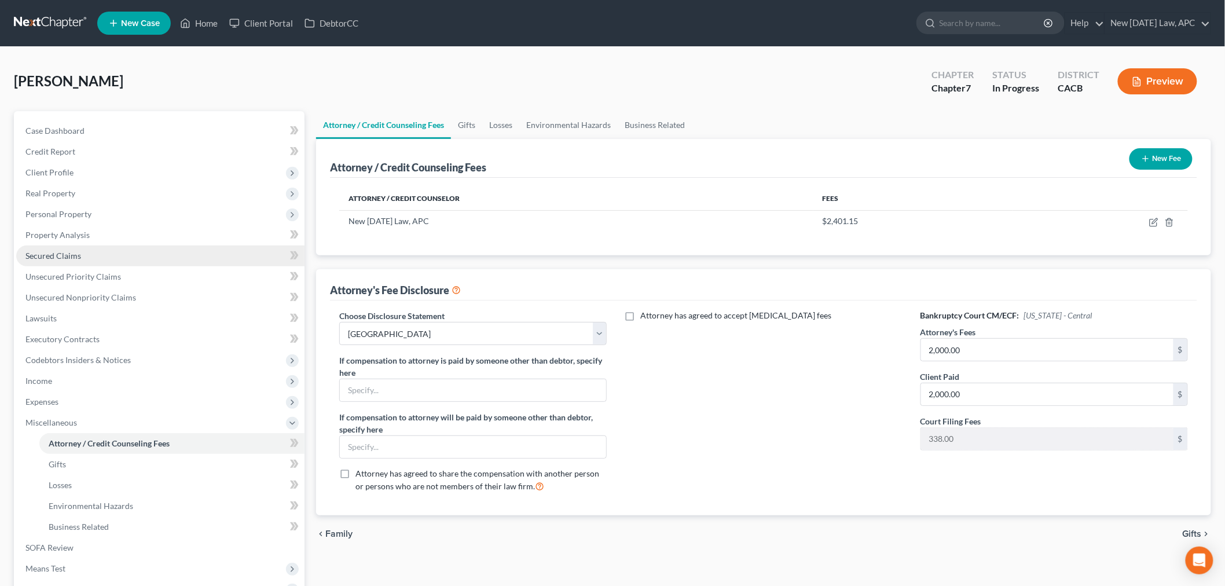
click at [68, 253] on span "Secured Claims" at bounding box center [53, 256] width 56 height 10
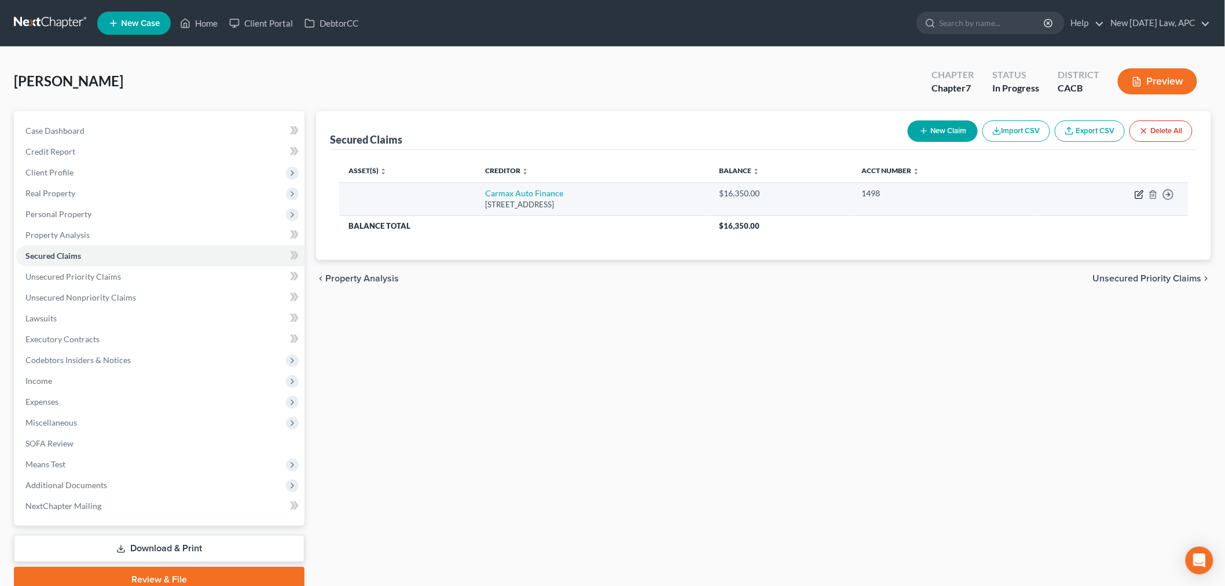
click at [1141, 196] on icon "button" at bounding box center [1138, 194] width 9 height 9
select select "48"
select select "0"
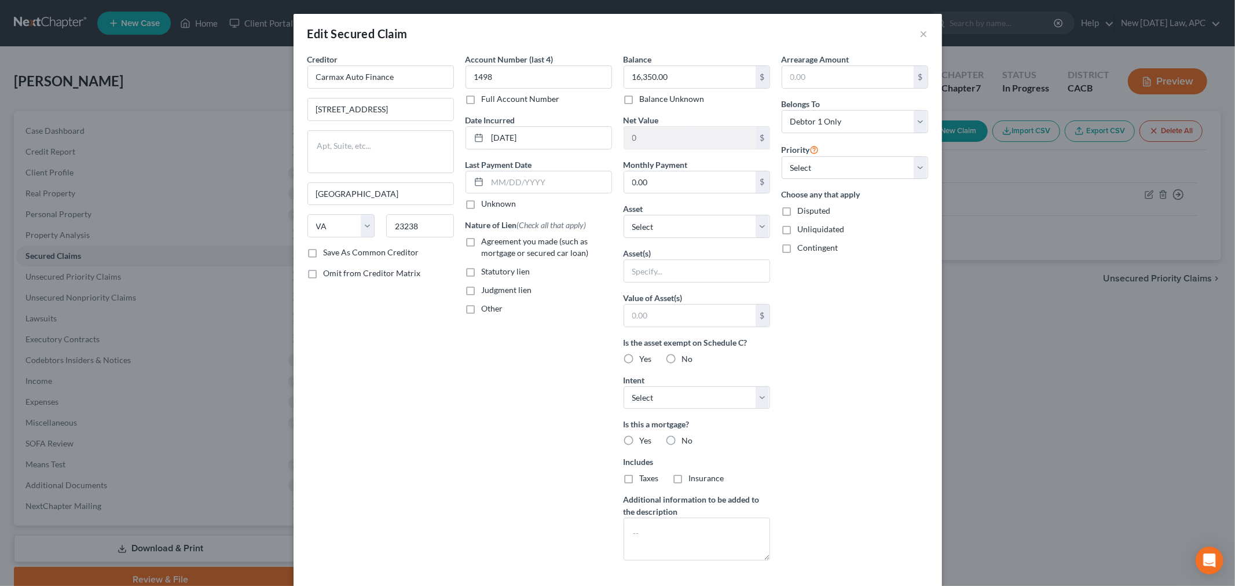
click at [923, 35] on div "Edit Secured Claim ×" at bounding box center [617, 33] width 648 height 39
click at [923, 31] on div "Edit Secured Claim ×" at bounding box center [617, 33] width 648 height 39
click at [920, 31] on button "×" at bounding box center [924, 34] width 8 height 14
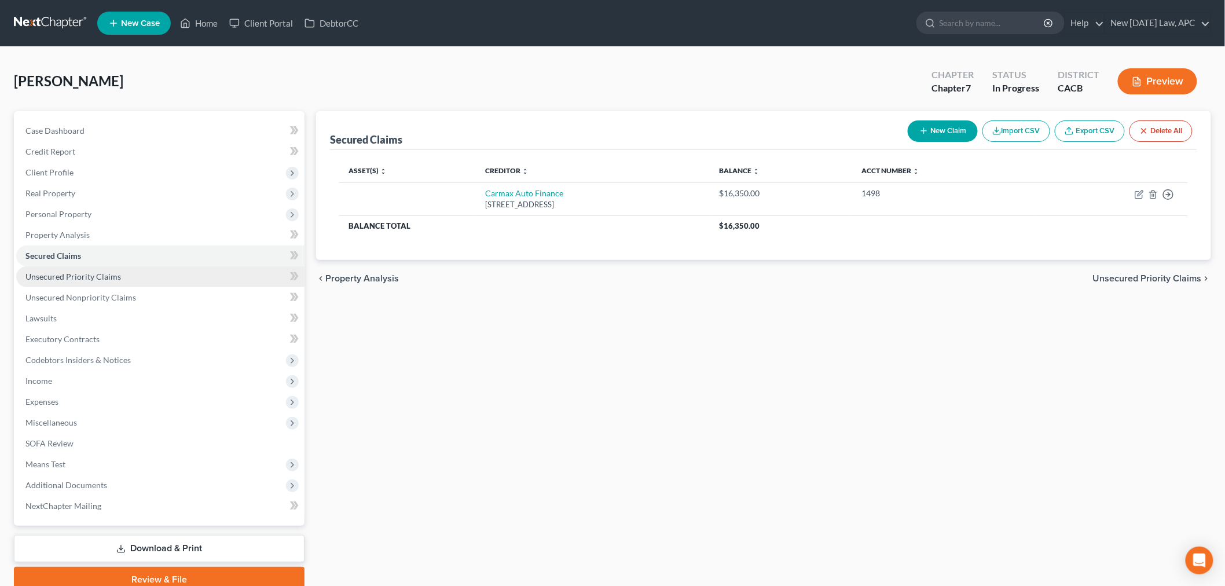
click at [88, 281] on link "Unsecured Priority Claims" at bounding box center [160, 276] width 288 height 21
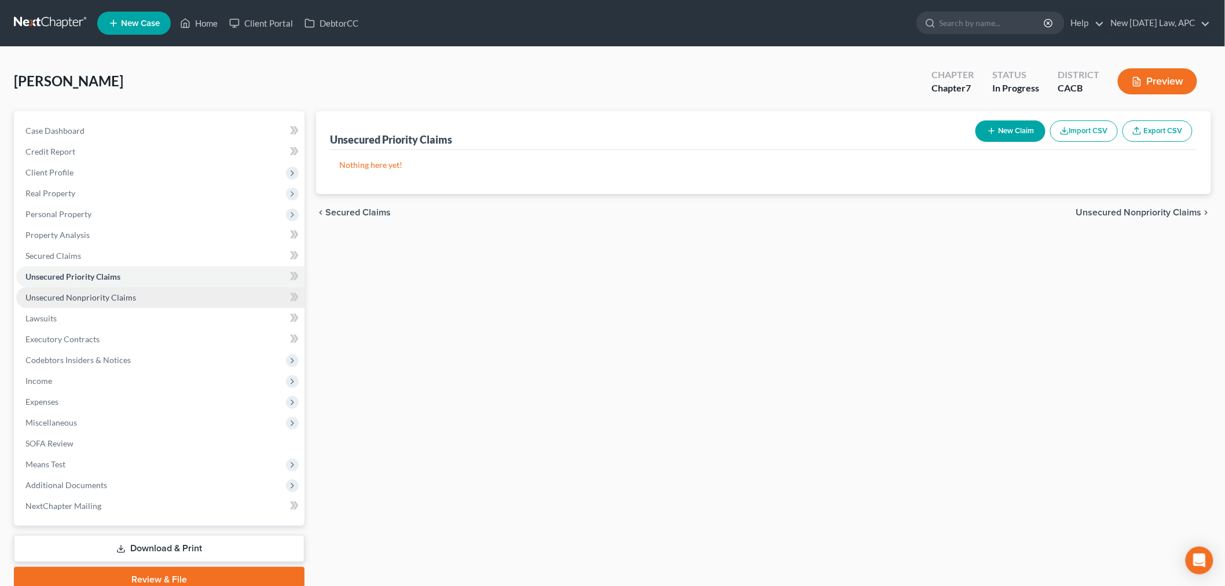
click at [91, 299] on span "Unsecured Nonpriority Claims" at bounding box center [80, 297] width 111 height 10
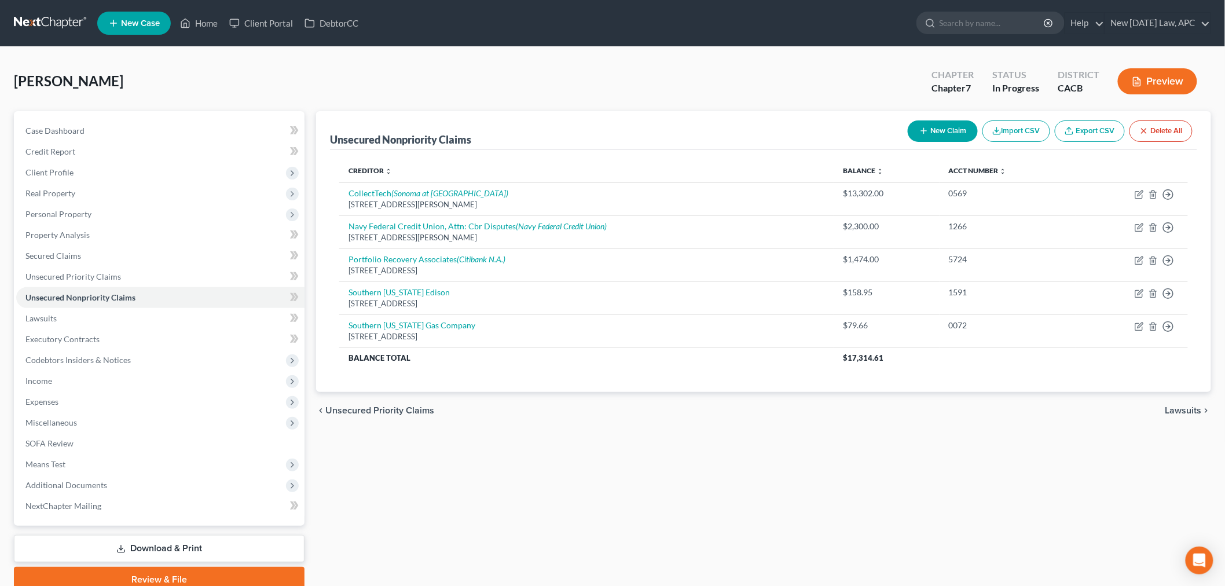
click at [945, 137] on button "New Claim" at bounding box center [943, 130] width 70 height 21
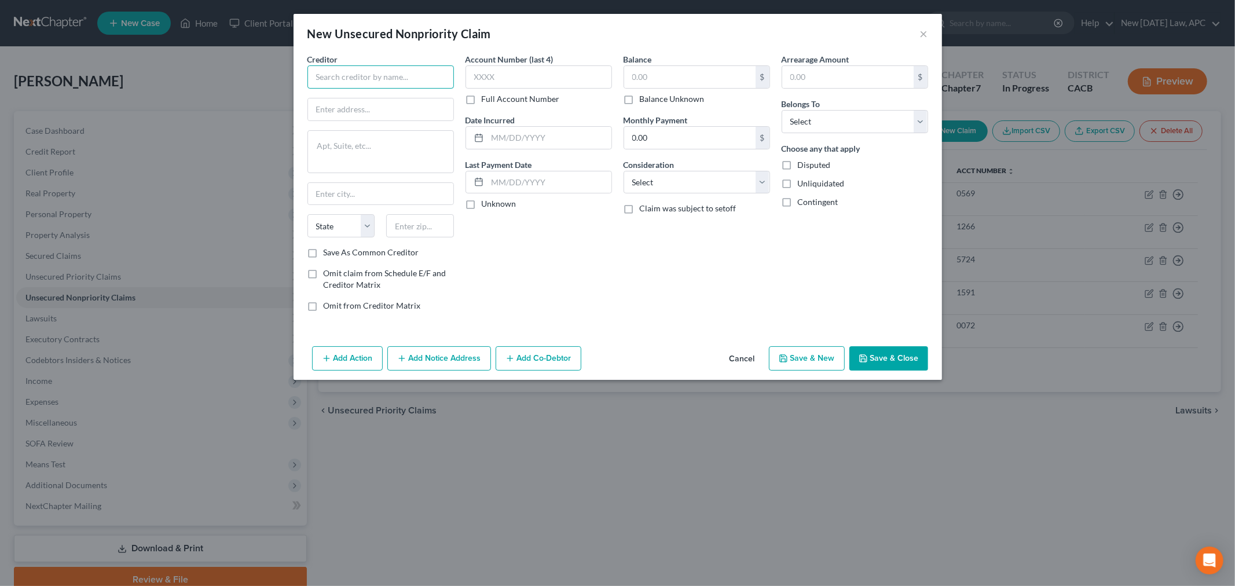
click at [384, 82] on input "text" at bounding box center [380, 76] width 146 height 23
type input "CarMax Auto Finance"
type input "12800 Tuckahoe Creek Parkway"
type input "23238"
click at [508, 267] on div "Account Number (last 4) Full Account Number Date Incurred Last Payment Date Unk…" at bounding box center [539, 186] width 158 height 267
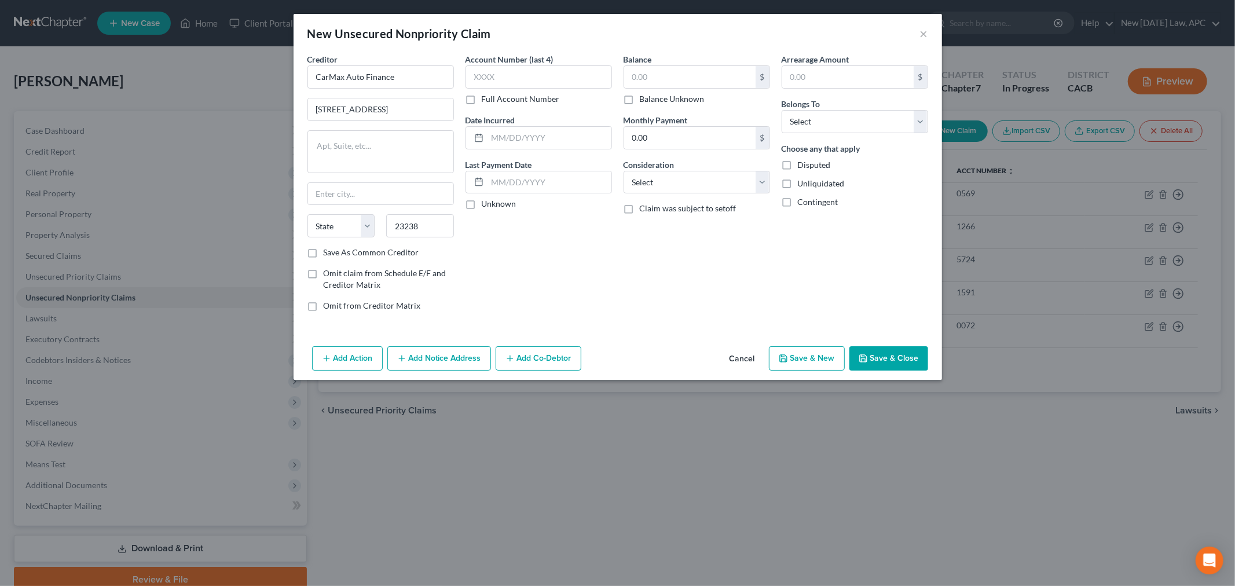
type input "Richmond"
select select "48"
click at [510, 76] on input "text" at bounding box center [538, 76] width 146 height 23
type input "1498"
click at [670, 187] on select "Select Cable / Satellite Services Collection Agency Credit Card Debt Debt Couns…" at bounding box center [696, 182] width 146 height 23
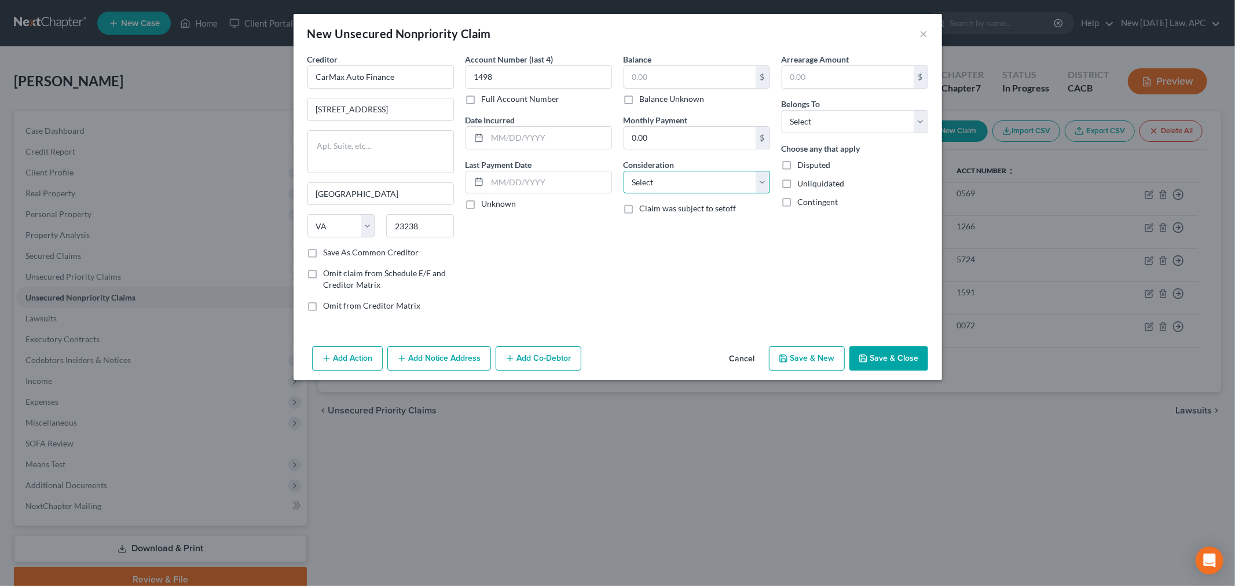
select select "4"
click at [623, 171] on select "Select Cable / Satellite Services Collection Agency Credit Card Debt Debt Couns…" at bounding box center [696, 182] width 146 height 23
click at [818, 122] on select "Select Debtor 1 Only Debtor 2 Only Debtor 1 And Debtor 2 Only At Least One Of T…" at bounding box center [854, 121] width 146 height 23
select select "0"
click at [781, 110] on select "Select Debtor 1 Only Debtor 2 Only Debtor 1 And Debtor 2 Only At Least One Of T…" at bounding box center [854, 121] width 146 height 23
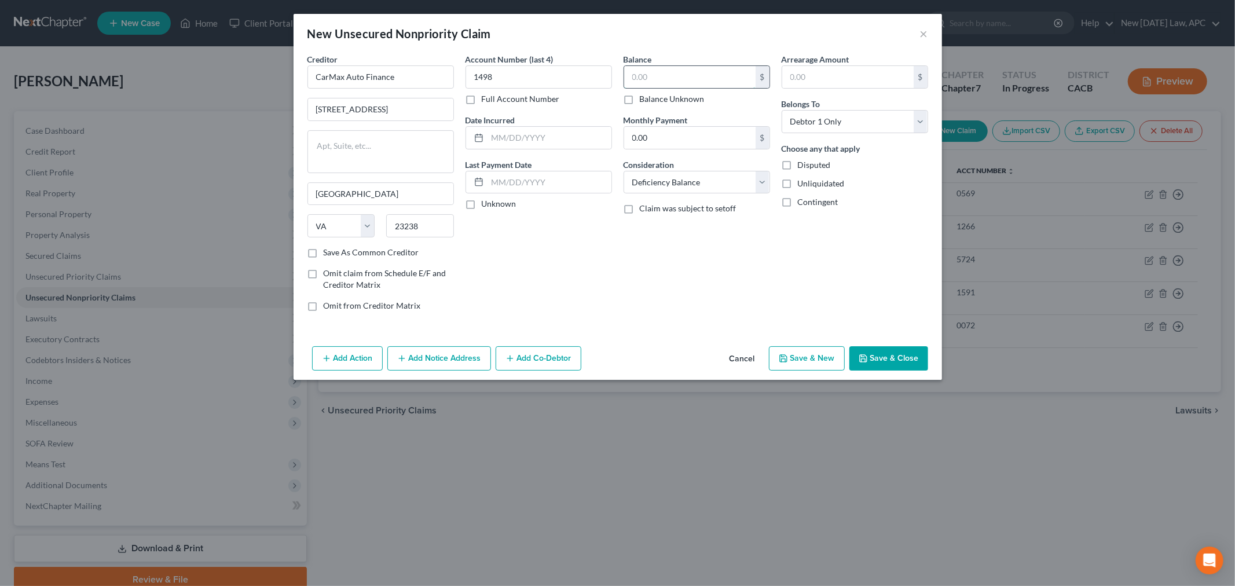
click at [692, 82] on input "text" at bounding box center [689, 77] width 131 height 22
type input "16,350.00"
click at [657, 128] on input "0.00" at bounding box center [689, 138] width 131 height 22
type input "345.00"
click at [571, 265] on div "Account Number (last 4) 1498 Full Account Number Date Incurred Last Payment Dat…" at bounding box center [539, 186] width 158 height 267
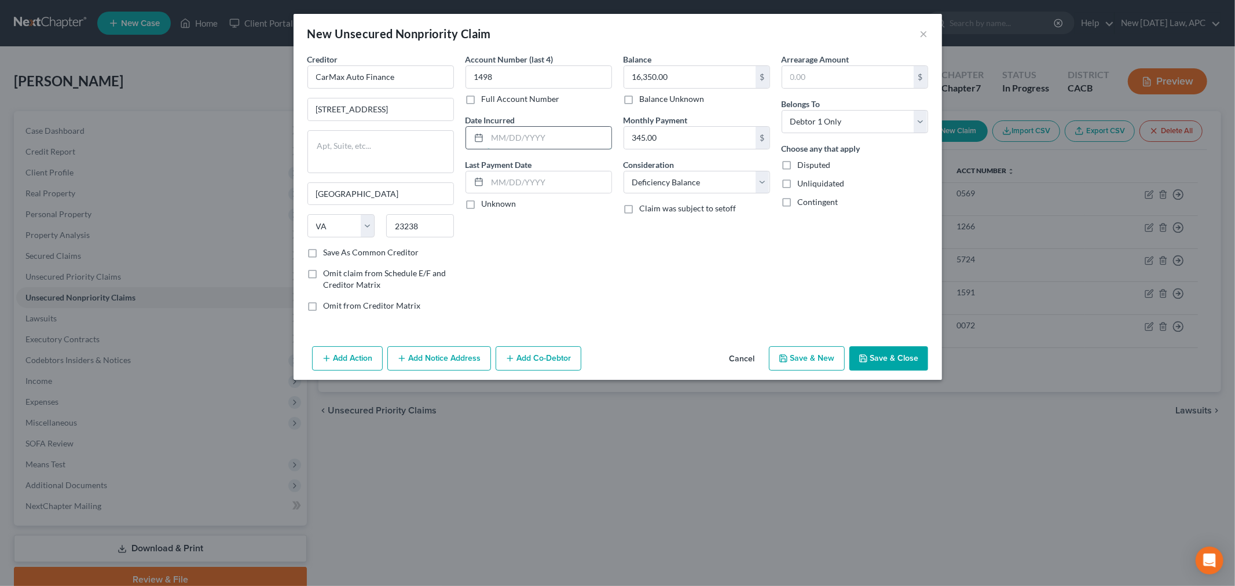
click at [506, 143] on input "text" at bounding box center [549, 138] width 124 height 22
type input "06/25/2023"
click at [543, 273] on div "Account Number (last 4) 1498 Full Account Number Date Incurred 06/25/2023 Last …" at bounding box center [539, 186] width 158 height 267
click at [537, 273] on div "Account Number (last 4) 1498 Full Account Number Date Incurred 06/25/2023 Last …" at bounding box center [539, 186] width 158 height 267
click at [328, 361] on icon "button" at bounding box center [326, 358] width 9 height 9
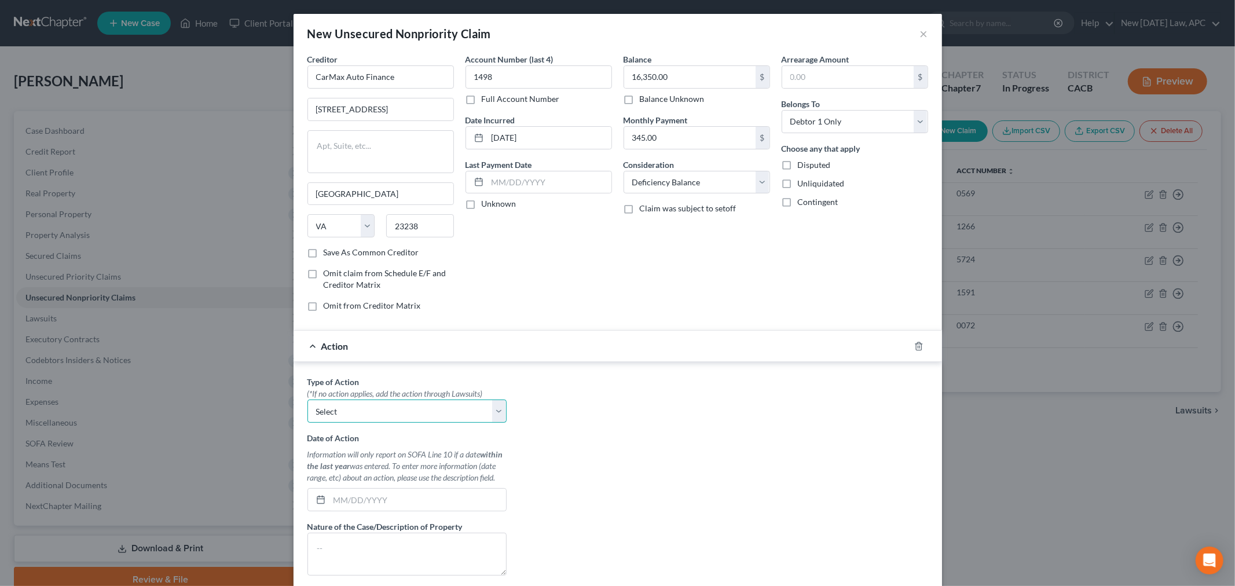
click at [452, 407] on select "Select Repossession Garnishment Foreclosure Personal Injury Attached, Seized, O…" at bounding box center [406, 410] width 199 height 23
click at [618, 402] on div "Type of Action * (*If no action applies, add the action through Lawsuits) Selec…" at bounding box center [618, 521] width 632 height 290
click at [914, 349] on icon "button" at bounding box center [918, 345] width 9 height 9
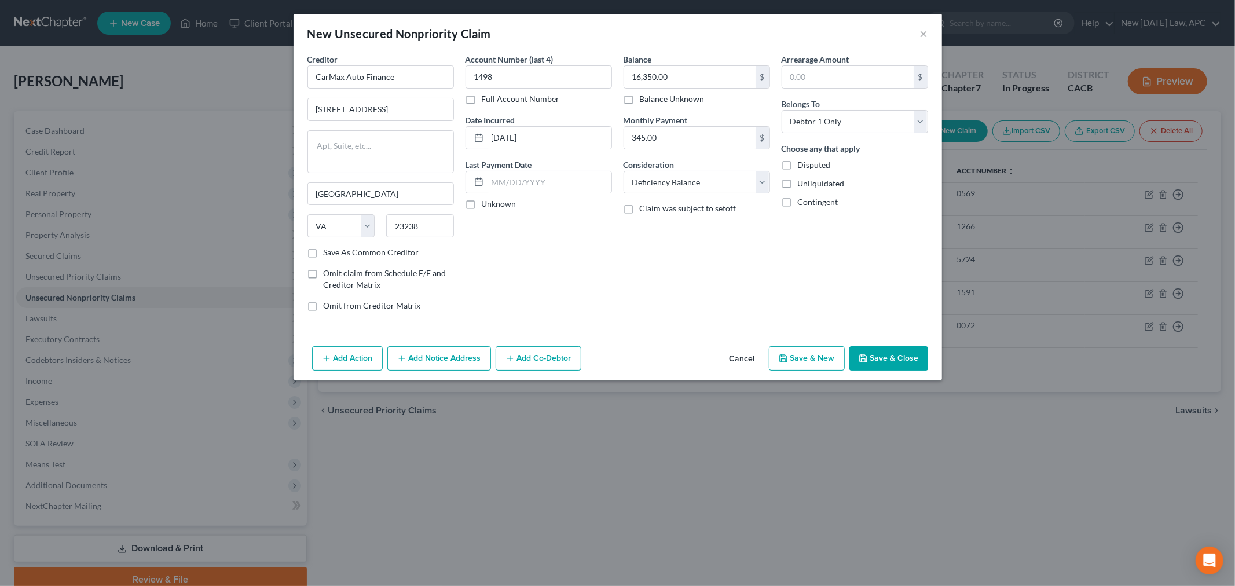
click at [421, 361] on button "Add Notice Address" at bounding box center [439, 358] width 104 height 24
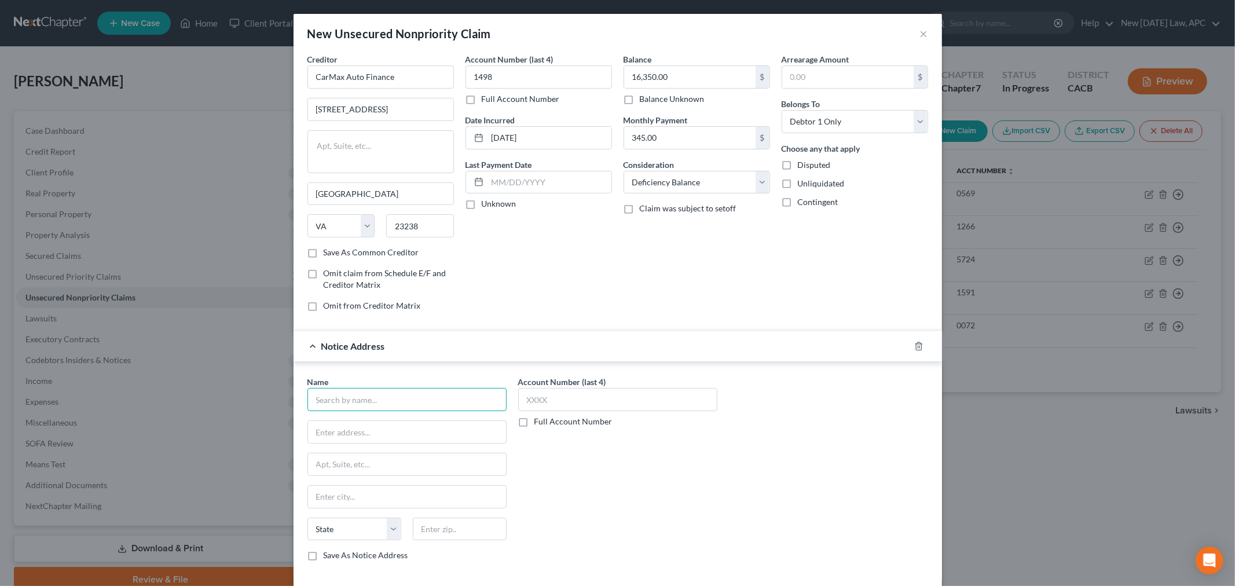
click at [386, 399] on input "text" at bounding box center [406, 399] width 199 height 23
type input "R"
type input "CarMax A"
click at [362, 435] on input "text" at bounding box center [407, 432] width 198 height 22
paste input "440609"
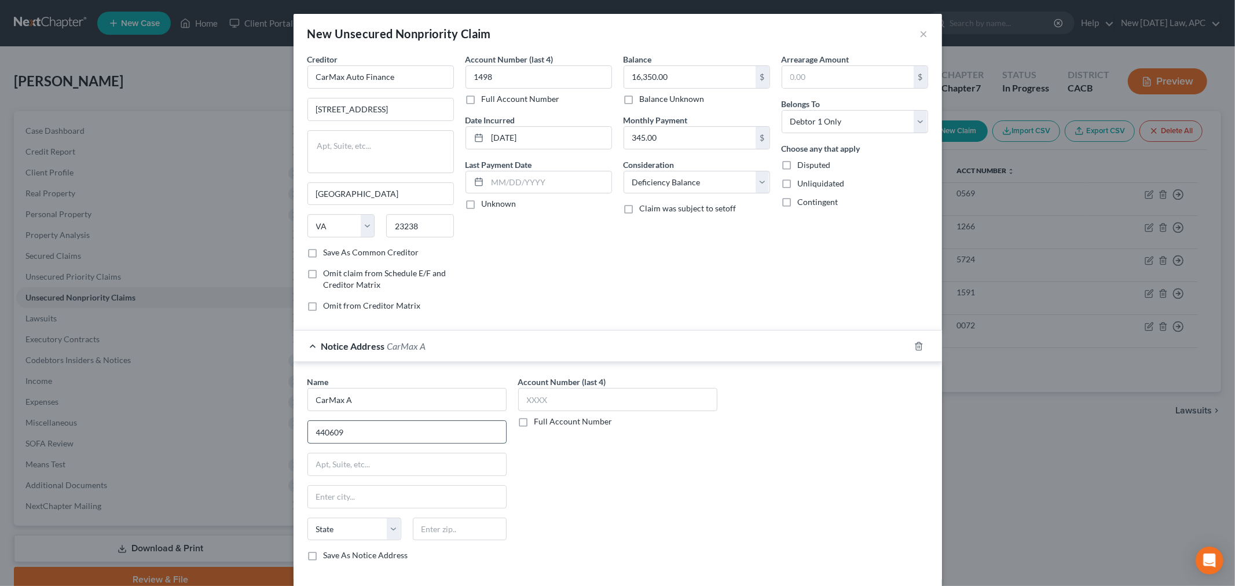
click at [313, 432] on input "440609" at bounding box center [407, 432] width 198 height 22
type input "PO Box 440609"
click at [436, 526] on input "text" at bounding box center [460, 528] width 94 height 23
paste input "30160"
type input "30160"
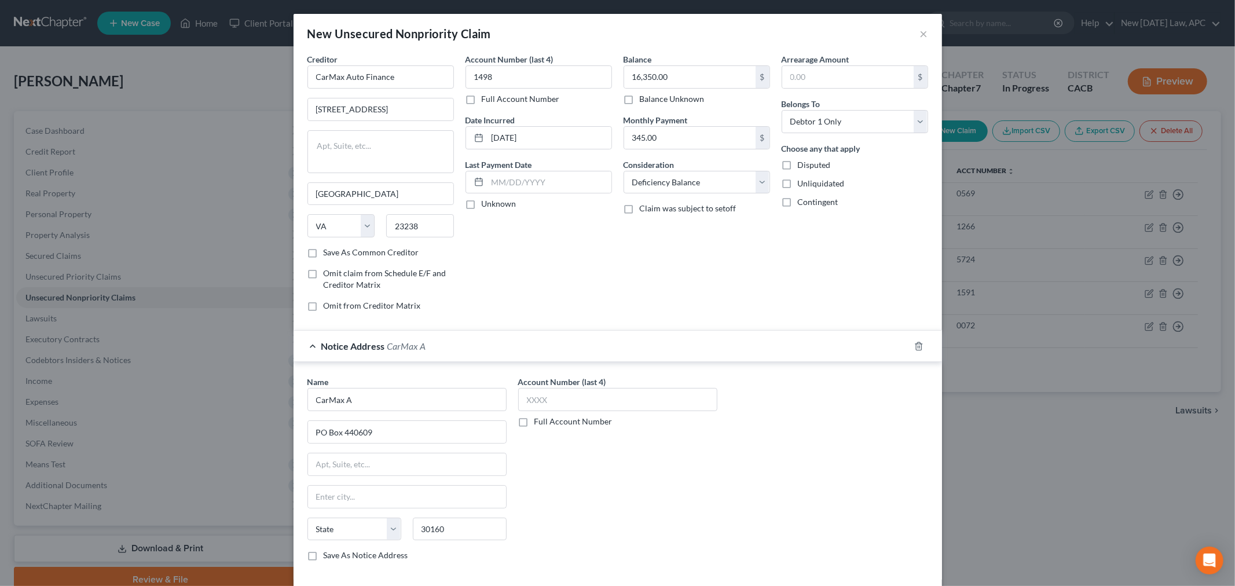
click at [552, 527] on div "Account Number (last 4) Full Account Number" at bounding box center [617, 473] width 211 height 194
click at [550, 407] on input "text" at bounding box center [617, 399] width 199 height 23
drag, startPoint x: 551, startPoint y: 399, endPoint x: 558, endPoint y: 388, distance: 13.5
click at [552, 398] on input "text" at bounding box center [617, 399] width 199 height 23
type input "1498"
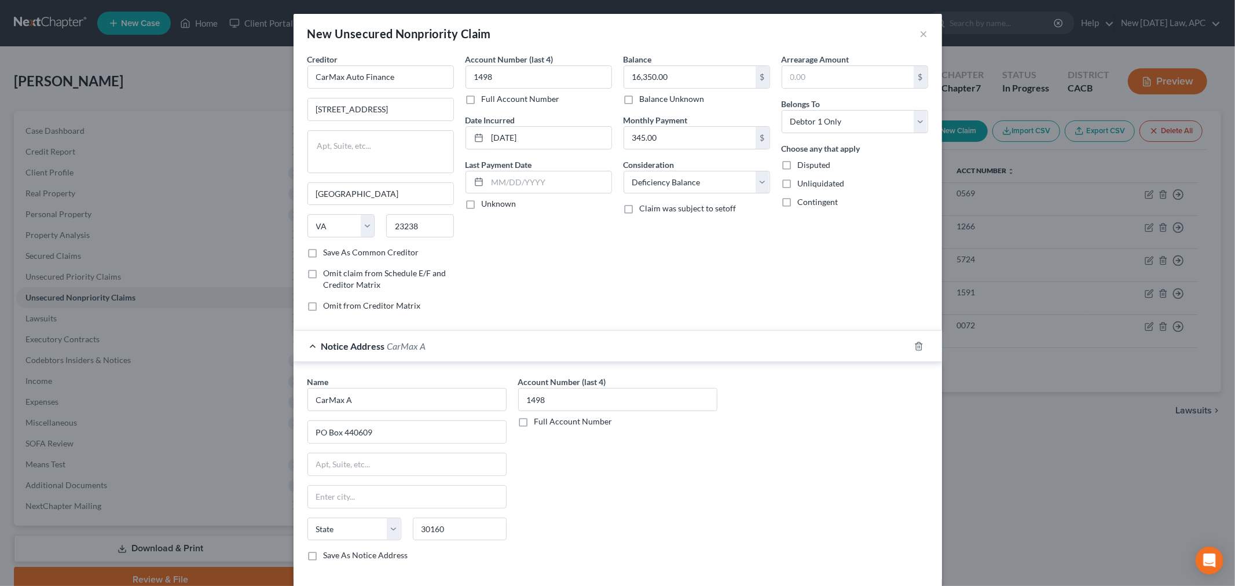
click at [550, 486] on div "Account Number (last 4) 1498 Full Account Number" at bounding box center [617, 473] width 211 height 194
click at [563, 517] on div "Account Number (last 4) 1498 Full Account Number" at bounding box center [617, 473] width 211 height 194
click at [351, 471] on input "text" at bounding box center [407, 464] width 198 height 22
click at [315, 495] on input "text" at bounding box center [407, 497] width 198 height 22
type input "Kennesaw"
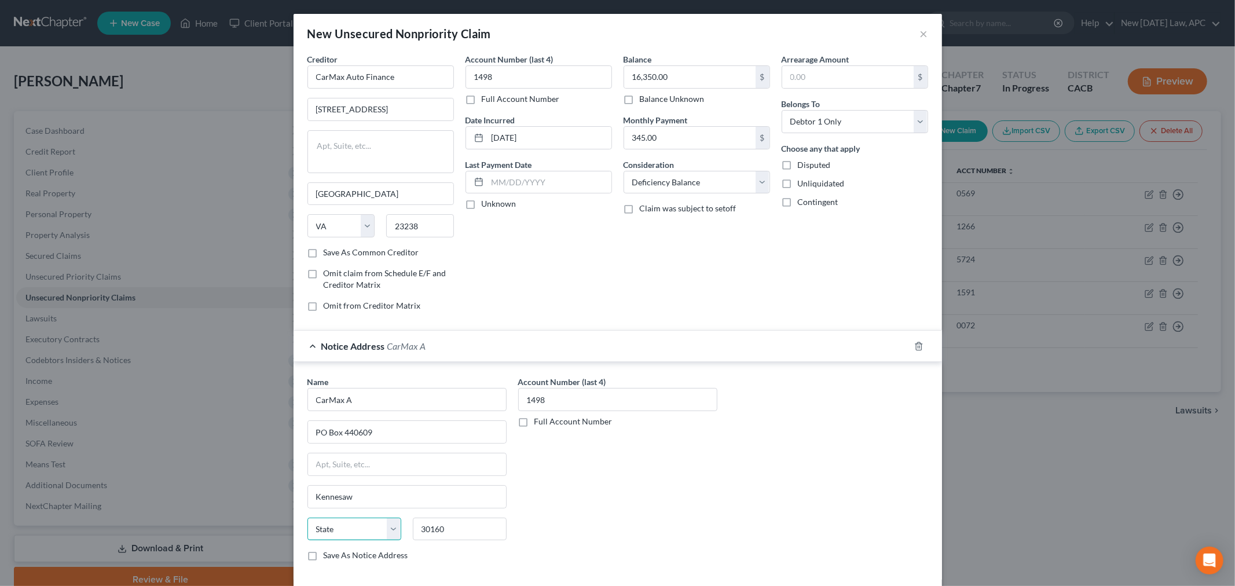
click at [336, 535] on select "State AL AK AR AZ CA CO CT DE DC FL GA GU HI ID IL IN IA KS KY LA ME MD MA MI M…" at bounding box center [354, 528] width 94 height 23
select select "10"
click at [307, 518] on select "State AL AK AR AZ CA CO CT DE DC FL GA GU HI ID IL IN IA KS KY LA ME MD MA MI M…" at bounding box center [354, 528] width 94 height 23
click at [563, 483] on div "Account Number (last 4) 1498 Full Account Number" at bounding box center [617, 473] width 211 height 194
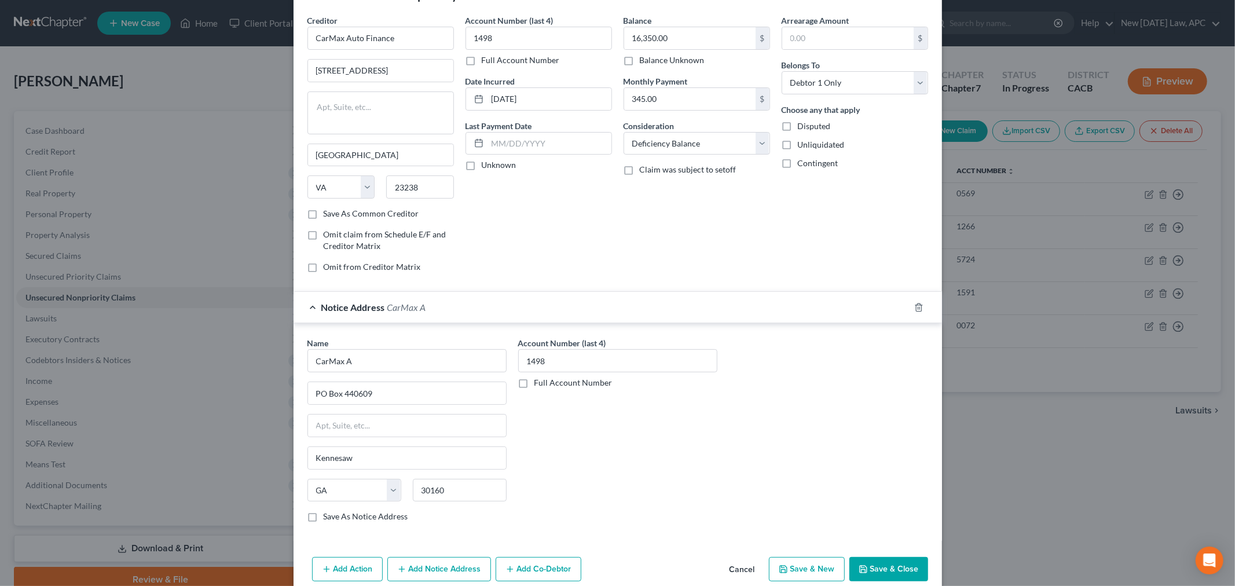
scroll to position [58, 0]
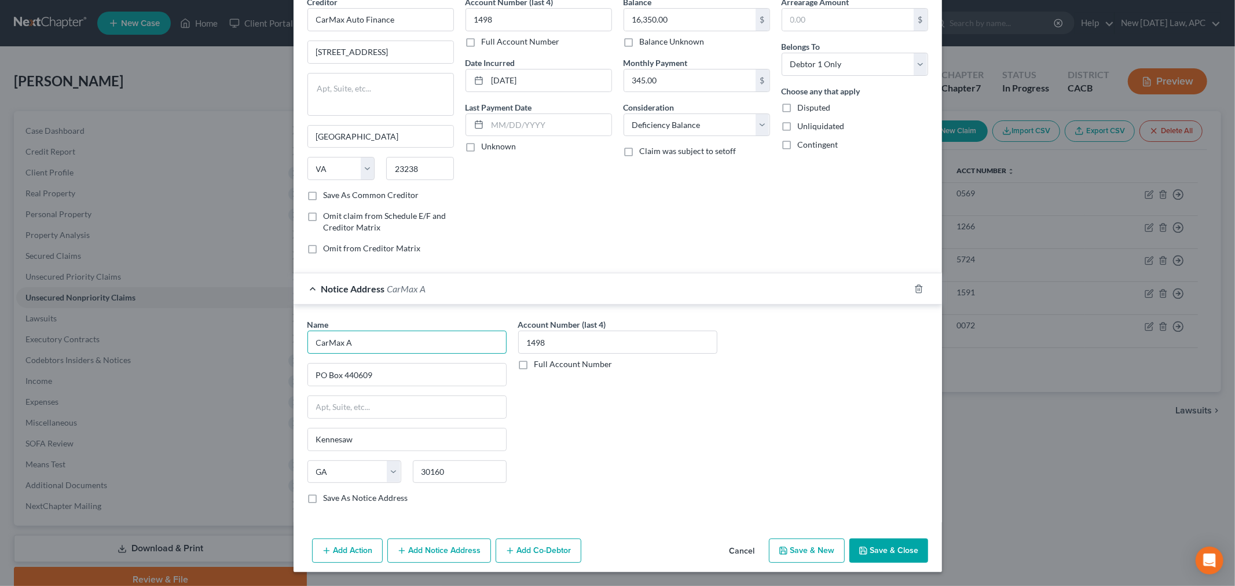
click at [352, 338] on input "CarMax A" at bounding box center [406, 341] width 199 height 23
type input "CarMax Auto Finance"
click at [548, 429] on div "Account Number (last 4) 1498 Full Account Number" at bounding box center [617, 415] width 211 height 194
click at [324, 500] on label "Save As Notice Address" at bounding box center [366, 498] width 85 height 12
click at [328, 500] on input "Save As Notice Address" at bounding box center [332, 496] width 8 height 8
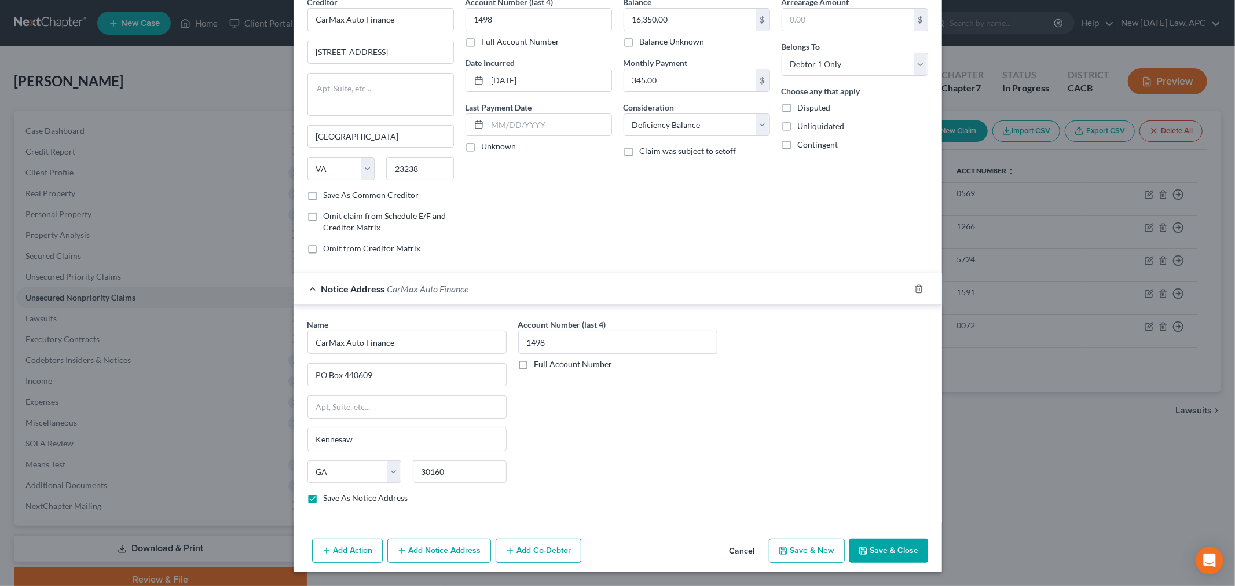
click at [875, 550] on button "Save & Close" at bounding box center [888, 550] width 79 height 24
checkbox input "false"
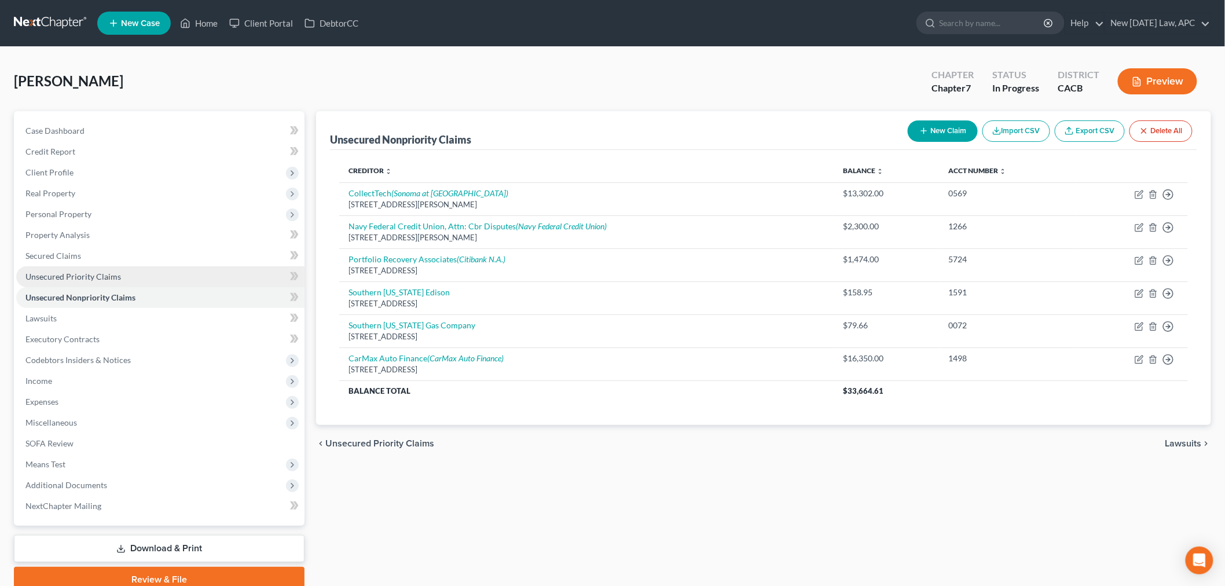
click at [91, 285] on link "Unsecured Priority Claims" at bounding box center [160, 276] width 288 height 21
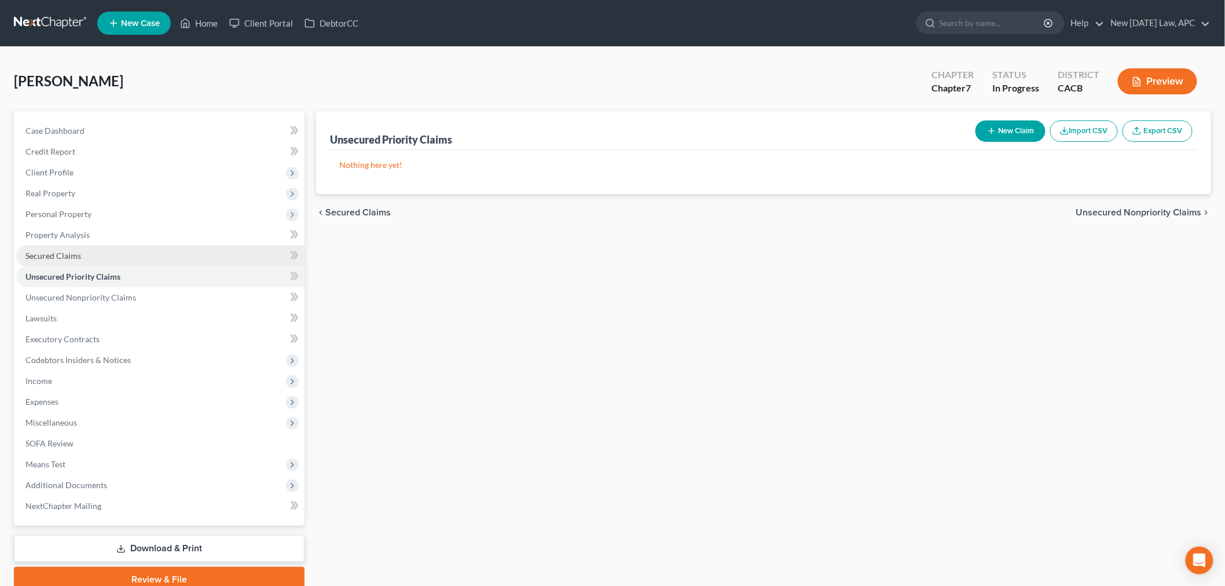
click at [101, 256] on link "Secured Claims" at bounding box center [160, 255] width 288 height 21
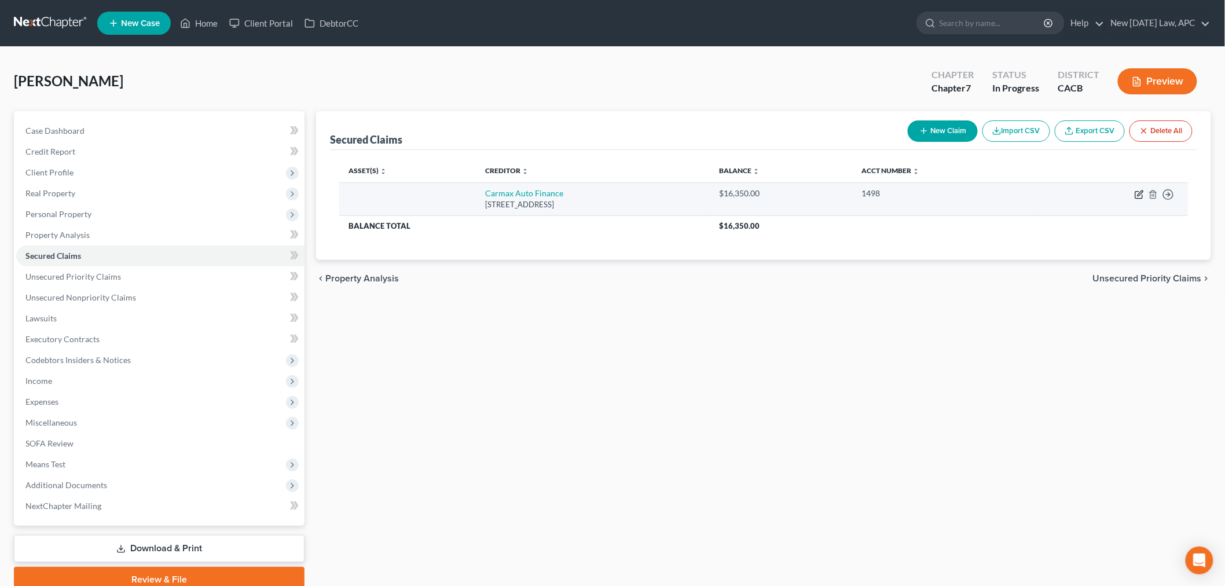
click at [1136, 194] on icon "button" at bounding box center [1138, 194] width 9 height 9
select select "48"
select select "0"
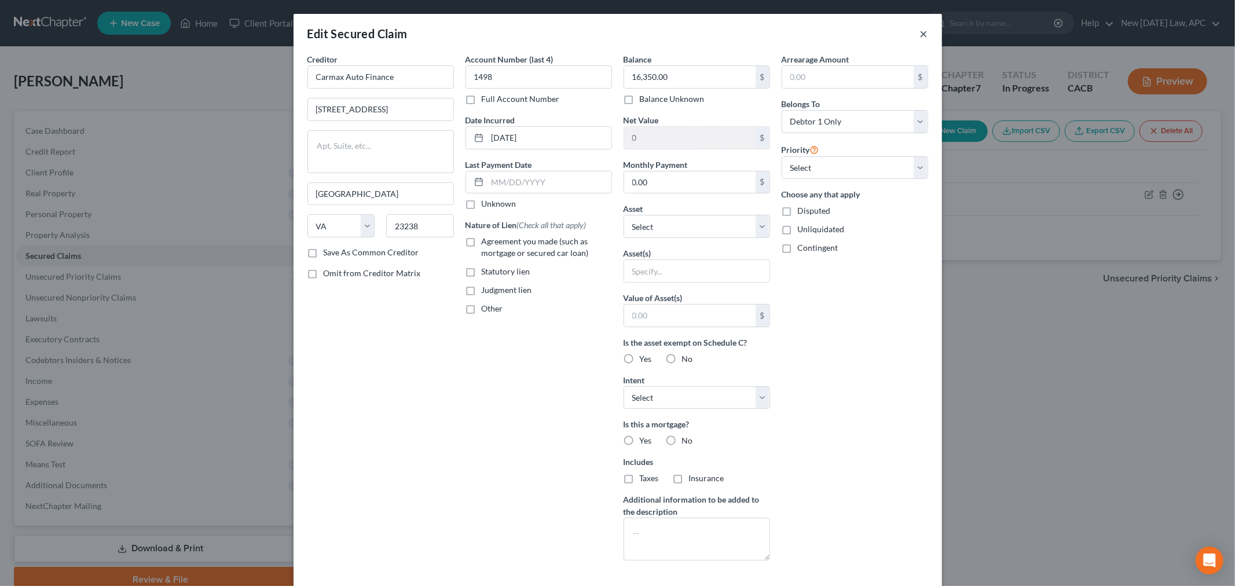
click at [920, 32] on button "×" at bounding box center [924, 34] width 8 height 14
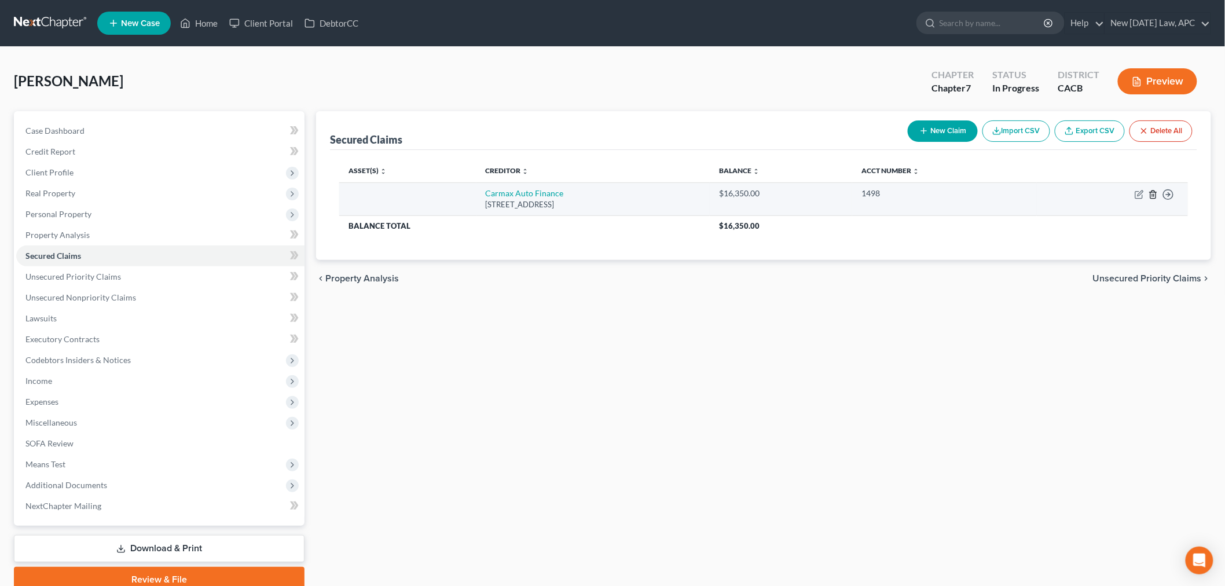
click at [1154, 196] on line "button" at bounding box center [1154, 195] width 0 height 2
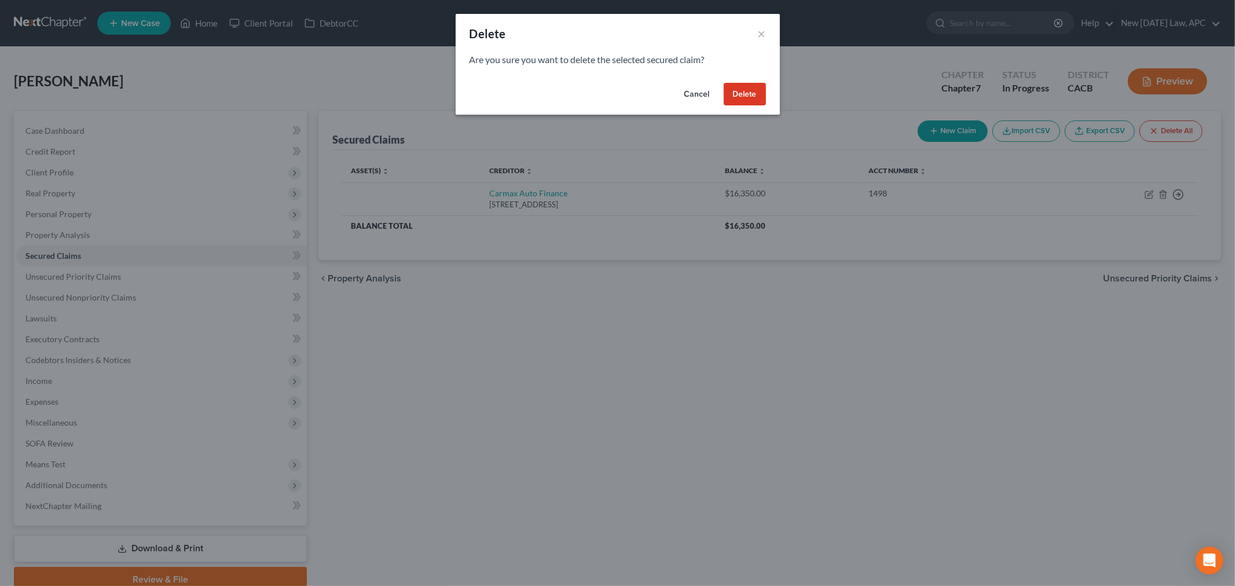
click at [739, 98] on button "Delete" at bounding box center [744, 94] width 42 height 23
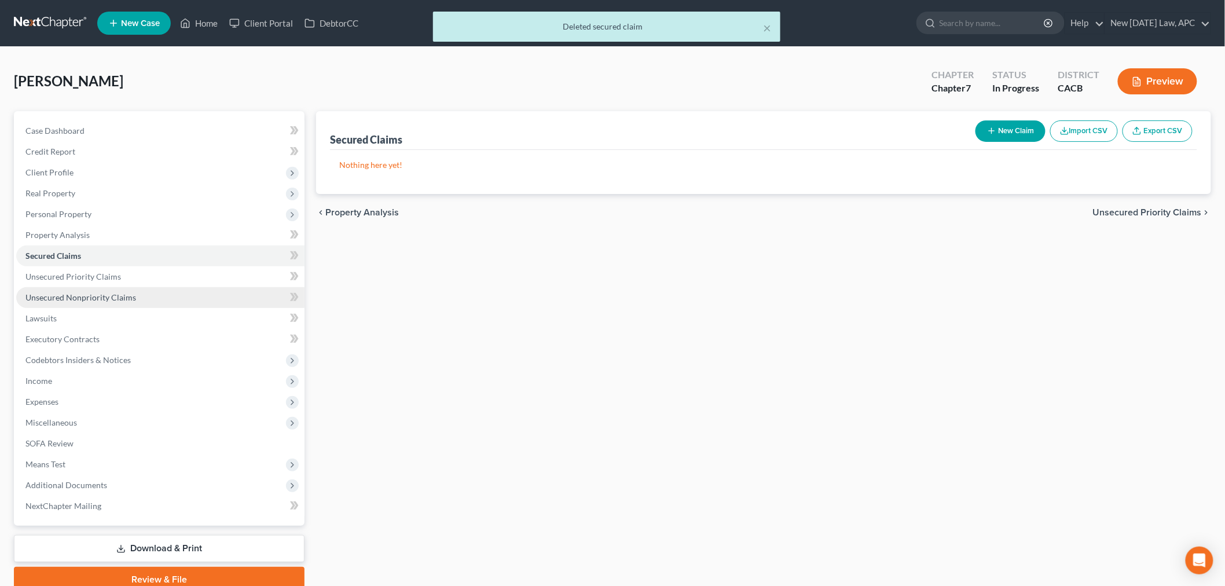
click at [113, 298] on span "Unsecured Nonpriority Claims" at bounding box center [80, 297] width 111 height 10
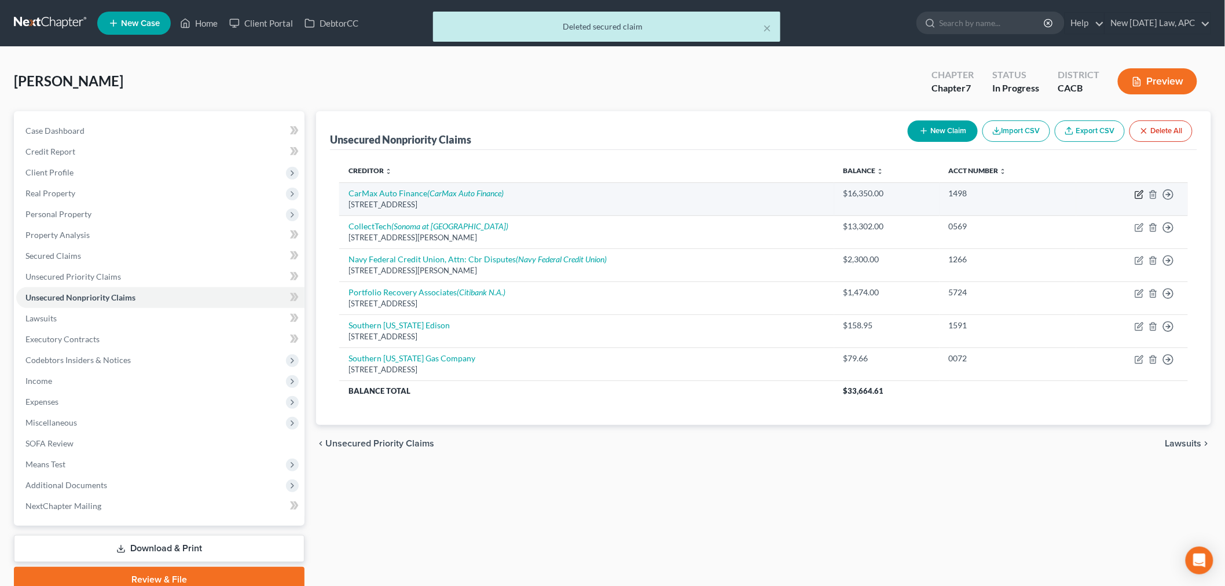
click at [1137, 194] on icon "button" at bounding box center [1138, 194] width 9 height 9
select select "48"
select select "4"
select select "0"
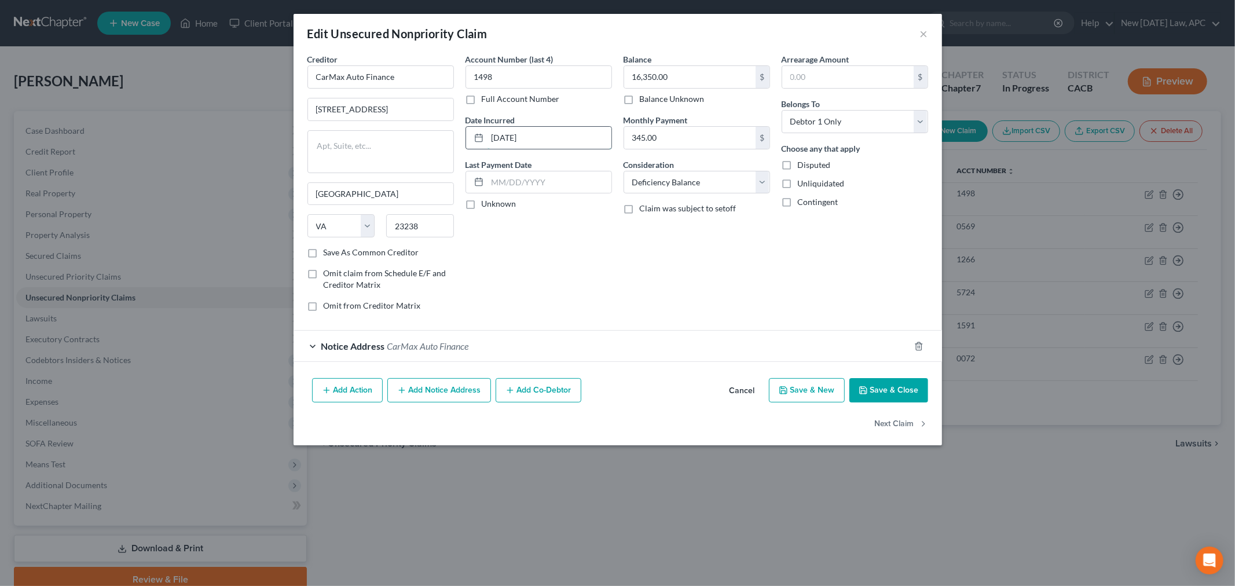
click at [542, 135] on input "06/25/2023" at bounding box center [549, 138] width 124 height 22
drag, startPoint x: 542, startPoint y: 135, endPoint x: 475, endPoint y: 137, distance: 67.2
click at [475, 137] on div "06/25/2023" at bounding box center [538, 137] width 146 height 23
type input "04/07/2022"
click at [623, 276] on div "Balance 16,350.00 $ Balance Unknown Balance Undetermined 16,350.00 $ Balance Un…" at bounding box center [697, 186] width 158 height 267
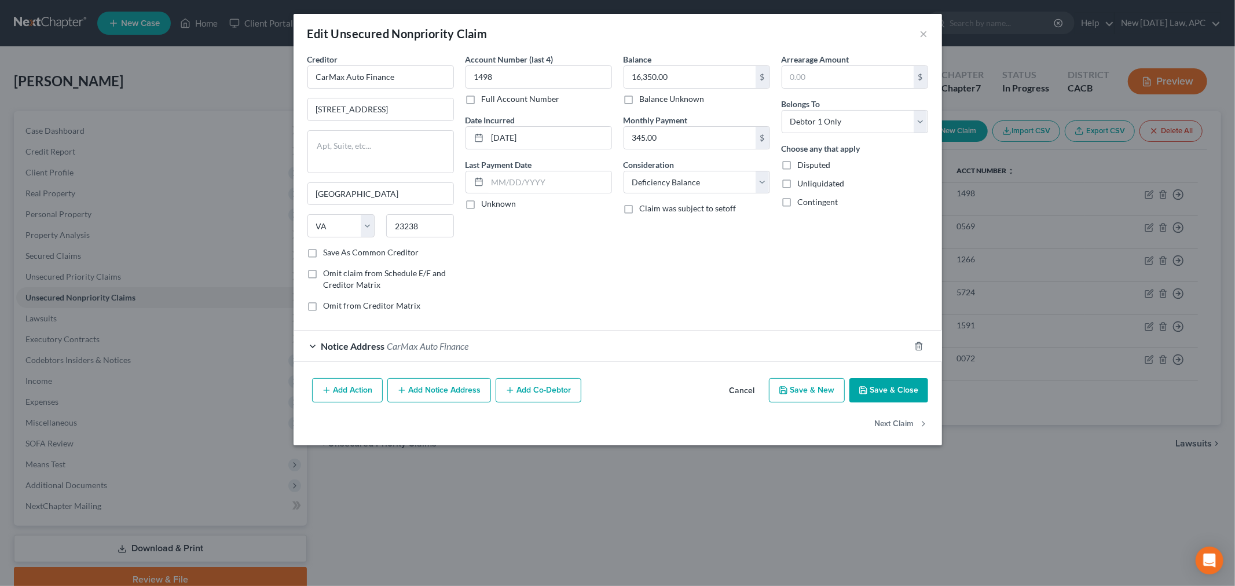
click at [891, 395] on button "Save & Close" at bounding box center [888, 390] width 79 height 24
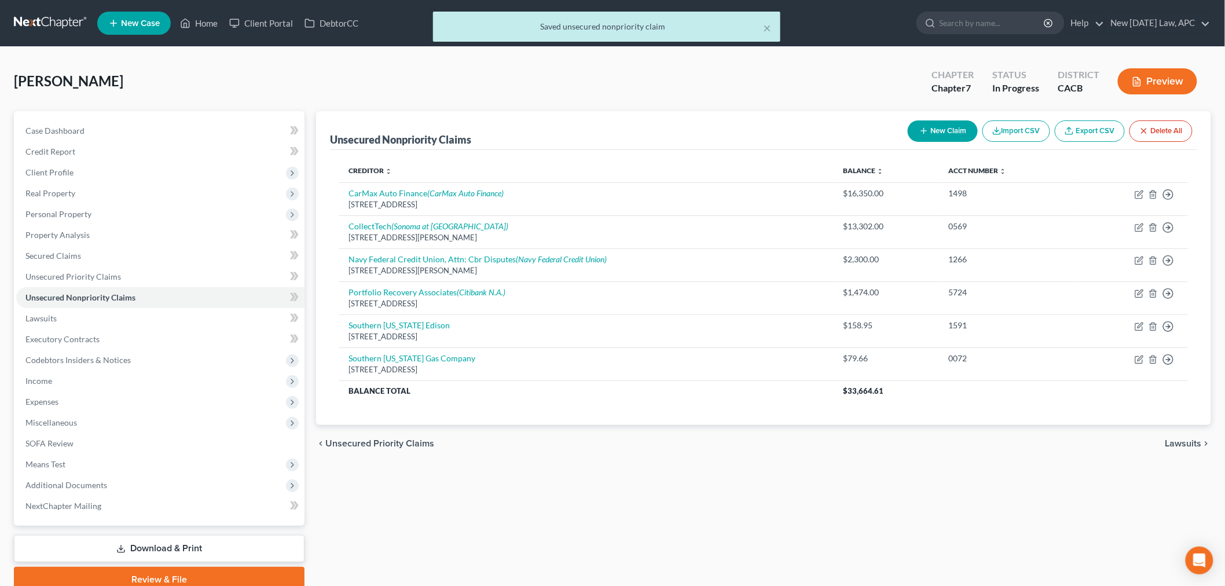
click at [354, 493] on div "Unsecured Nonpriority Claims New Claim Import CSV Export CSV Delete All Credito…" at bounding box center [763, 351] width 906 height 481
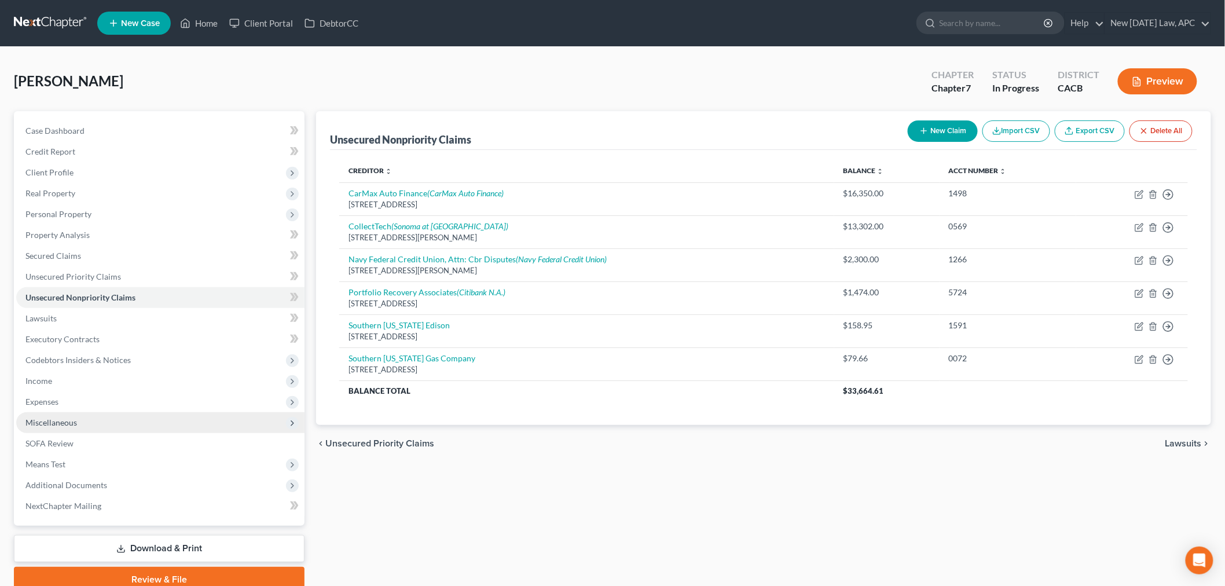
click at [101, 421] on span "Miscellaneous" at bounding box center [160, 422] width 288 height 21
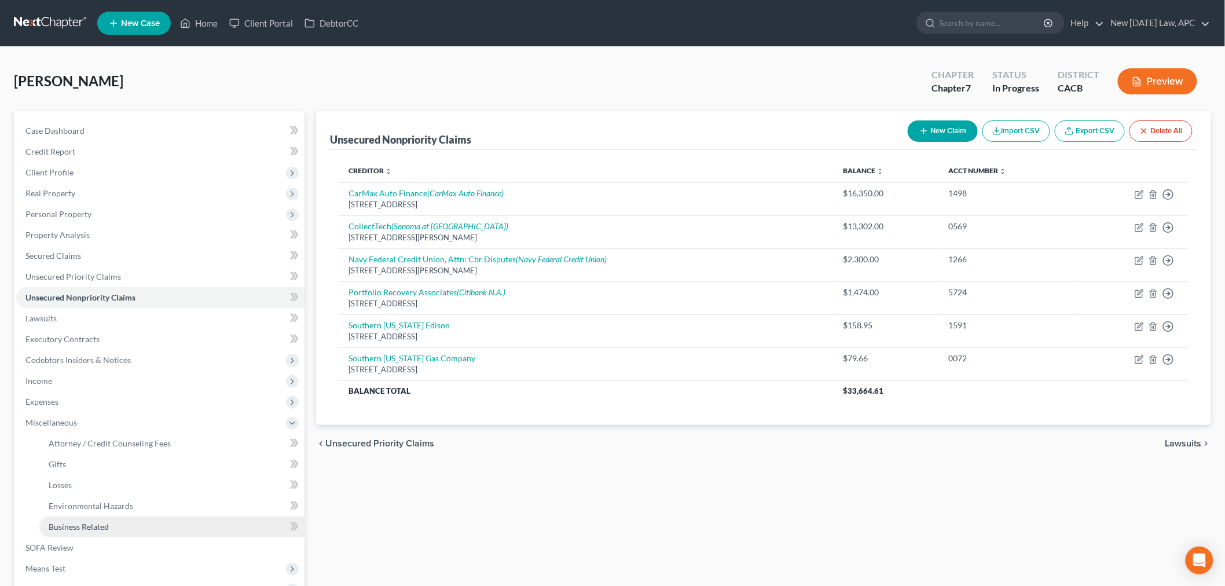
scroll to position [64, 0]
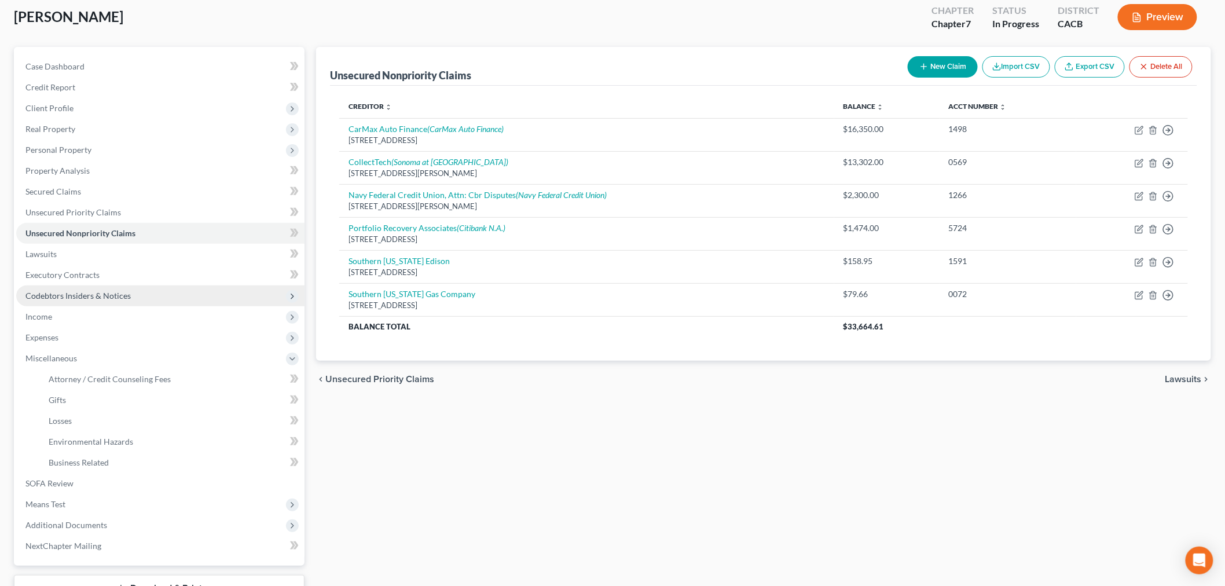
click at [88, 294] on span "Codebtors Insiders & Notices" at bounding box center [77, 296] width 105 height 10
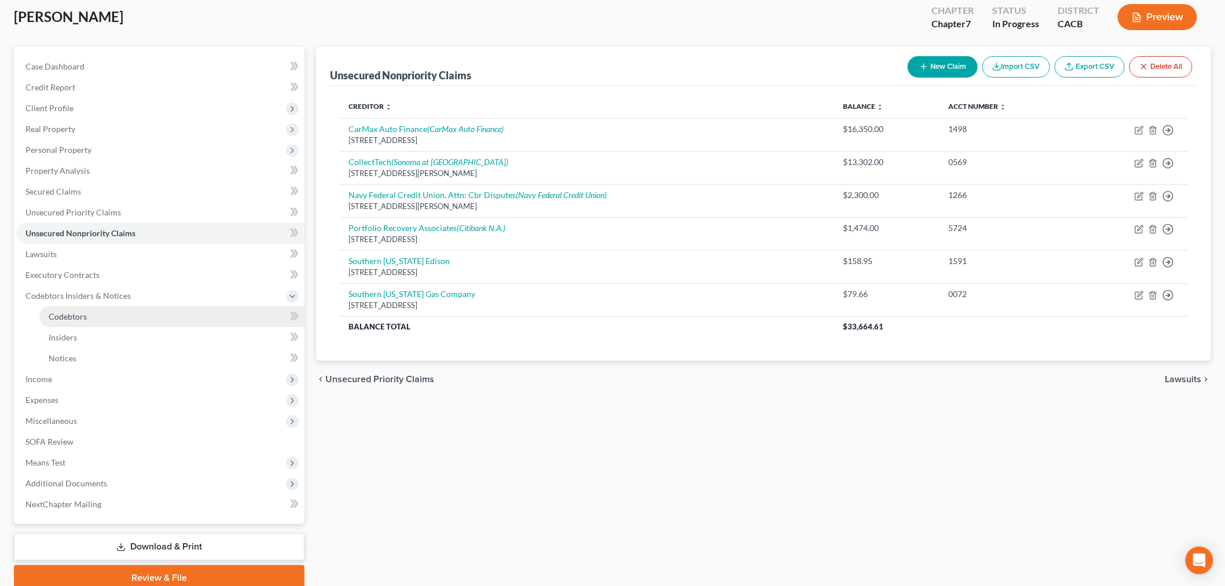
click at [76, 317] on span "Codebtors" at bounding box center [68, 316] width 38 height 10
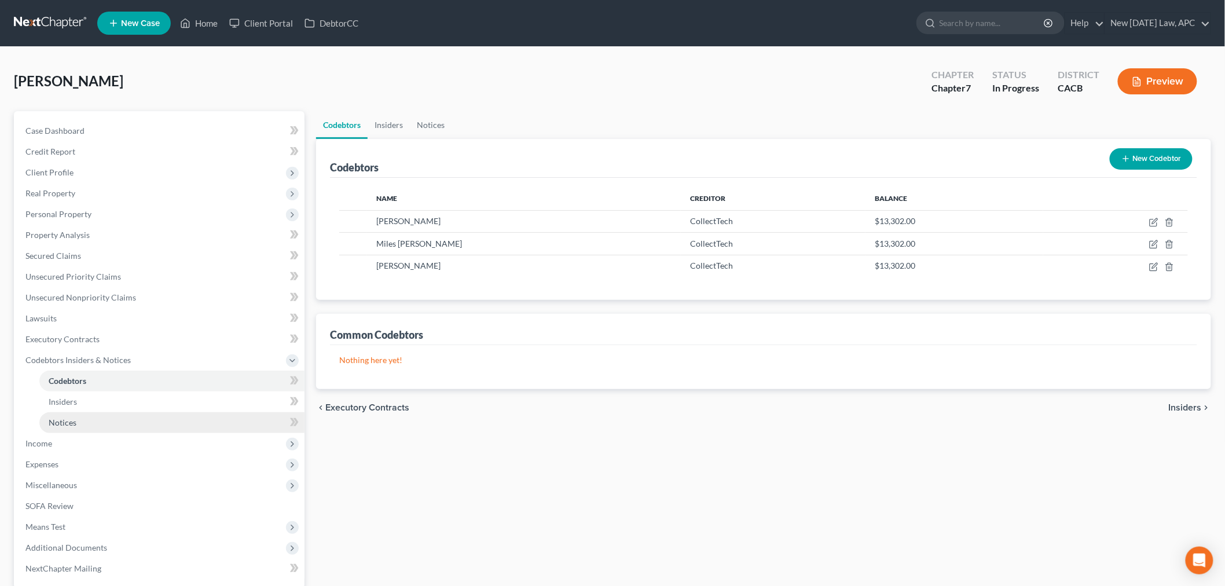
click at [78, 425] on link "Notices" at bounding box center [171, 422] width 265 height 21
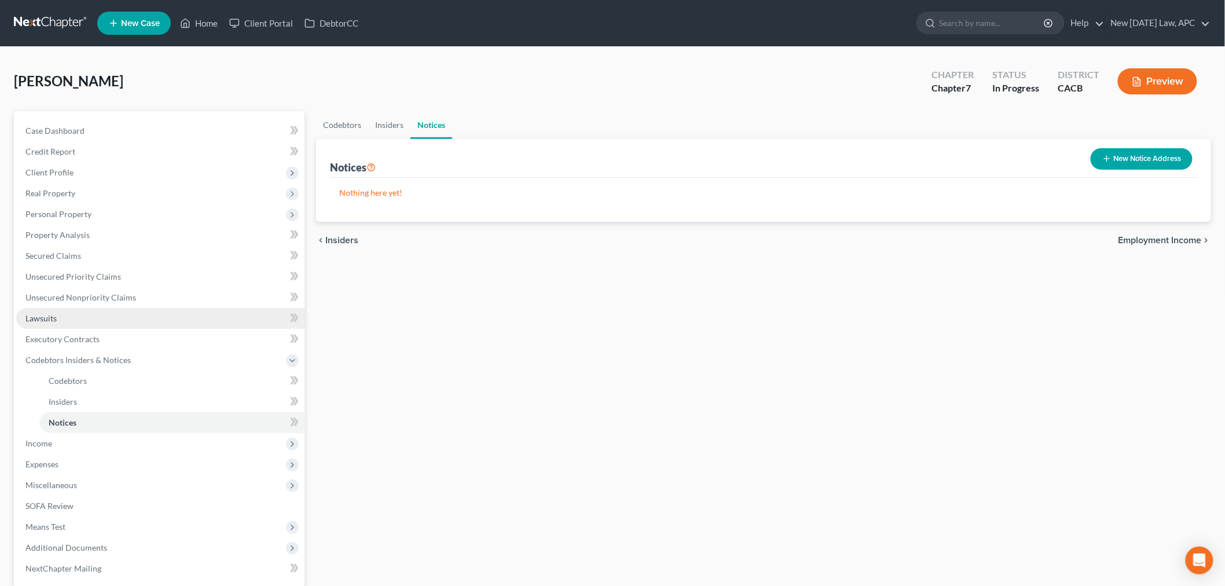
click at [64, 315] on link "Lawsuits" at bounding box center [160, 318] width 288 height 21
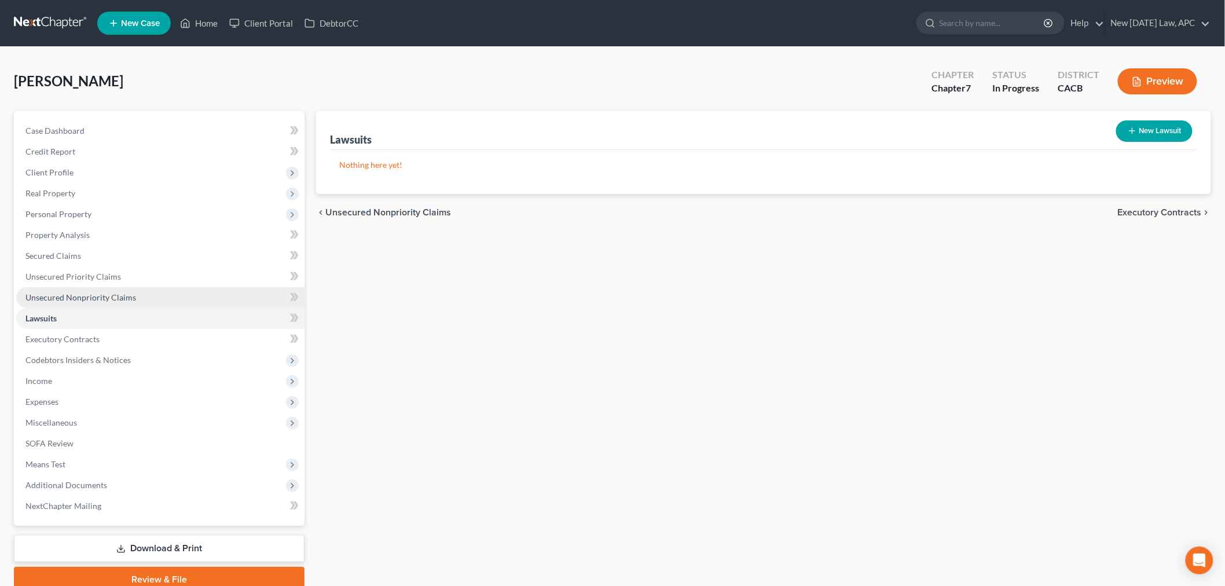
click at [87, 292] on span "Unsecured Nonpriority Claims" at bounding box center [80, 297] width 111 height 10
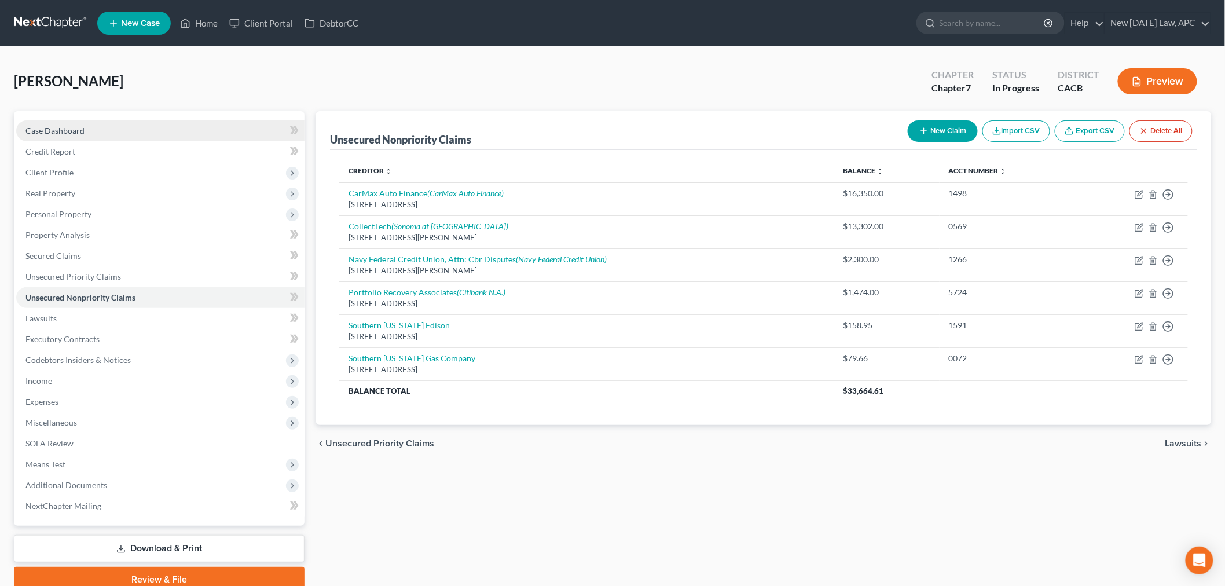
click at [98, 128] on link "Case Dashboard" at bounding box center [160, 130] width 288 height 21
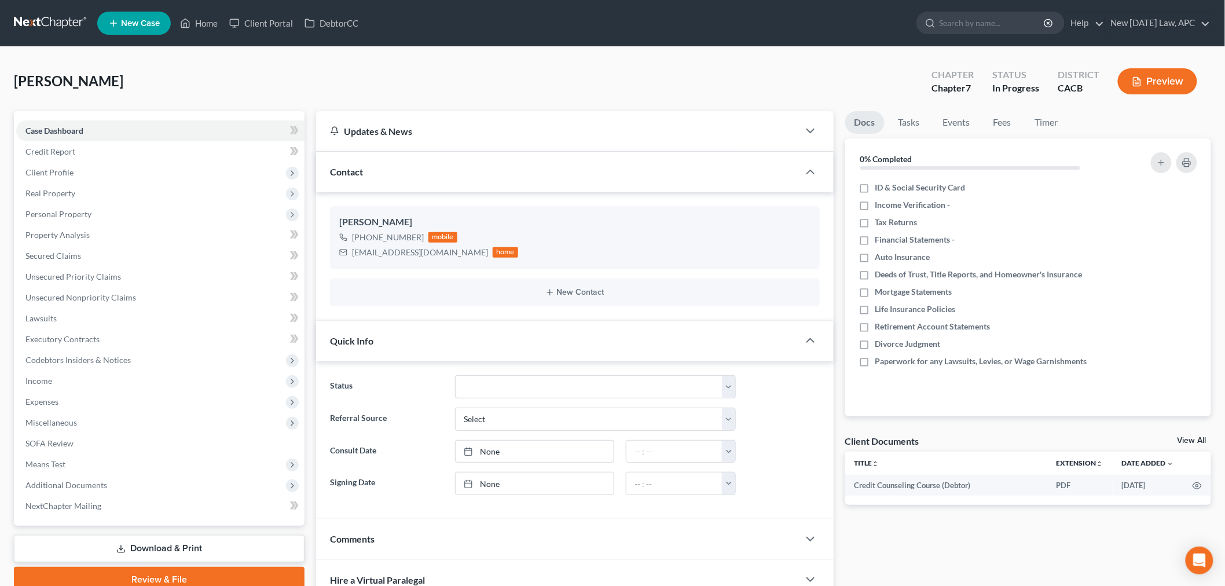
click at [1140, 86] on icon "button" at bounding box center [1137, 81] width 10 height 10
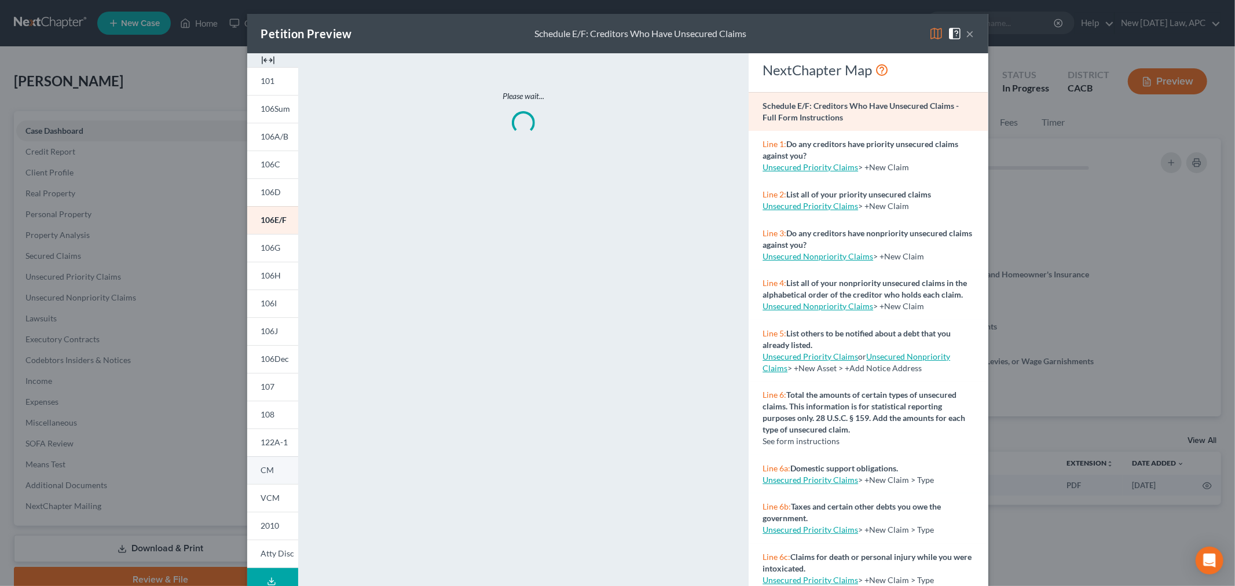
click at [267, 482] on link "CM" at bounding box center [272, 470] width 51 height 28
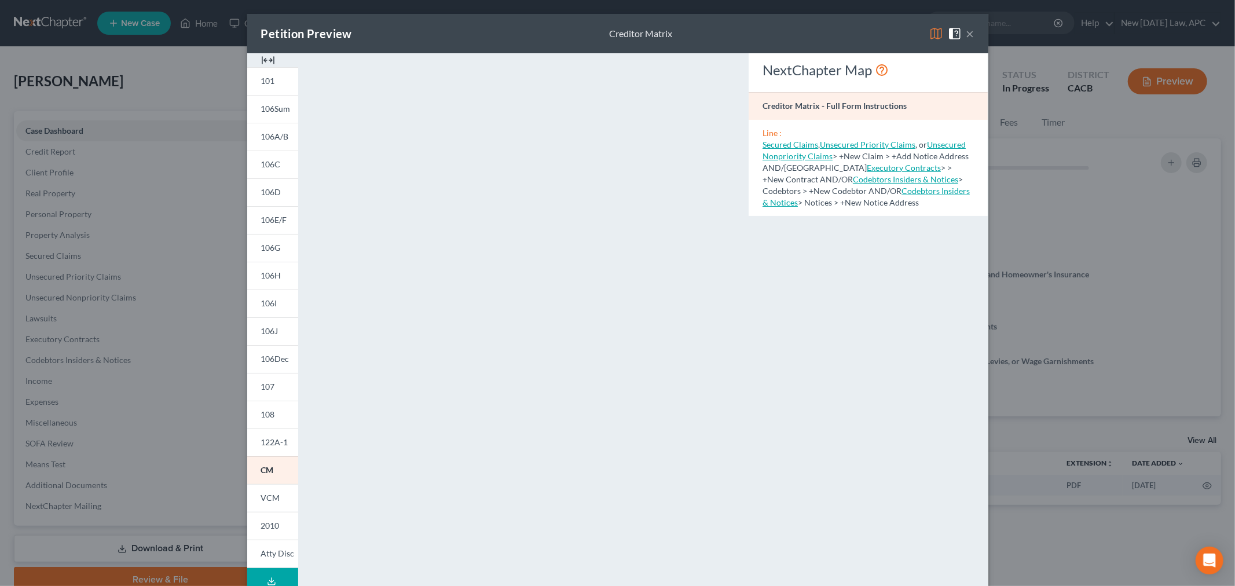
click at [969, 32] on div "Petition Preview Creditor Matrix ×" at bounding box center [617, 33] width 741 height 39
drag, startPoint x: 965, startPoint y: 35, endPoint x: 946, endPoint y: 35, distance: 19.7
click at [966, 35] on button "×" at bounding box center [970, 34] width 8 height 14
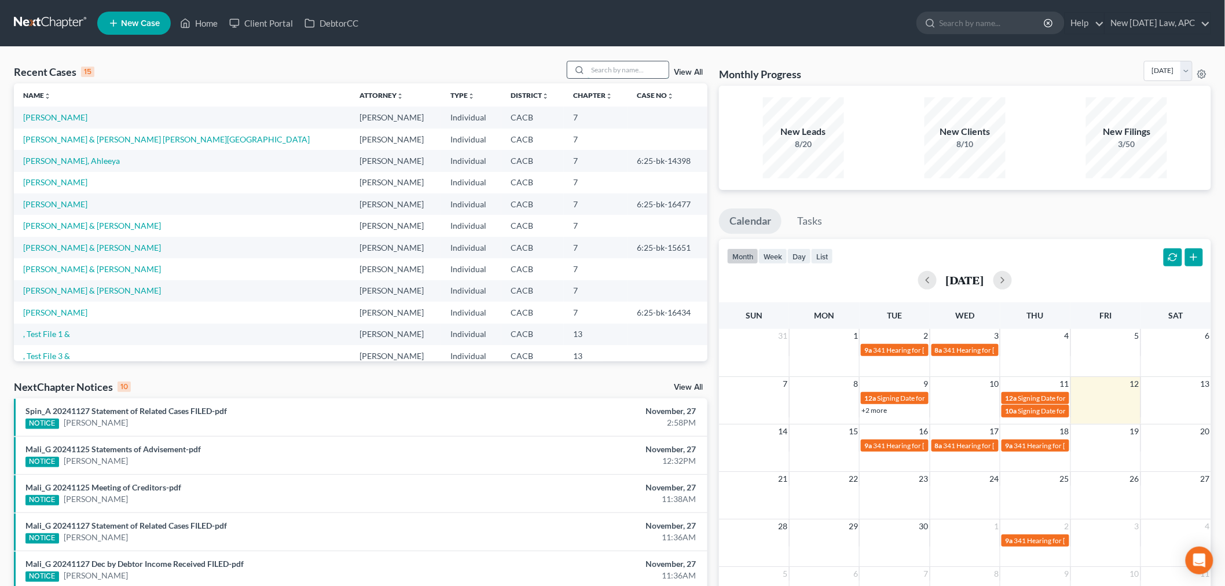
click at [604, 73] on input "search" at bounding box center [627, 69] width 81 height 17
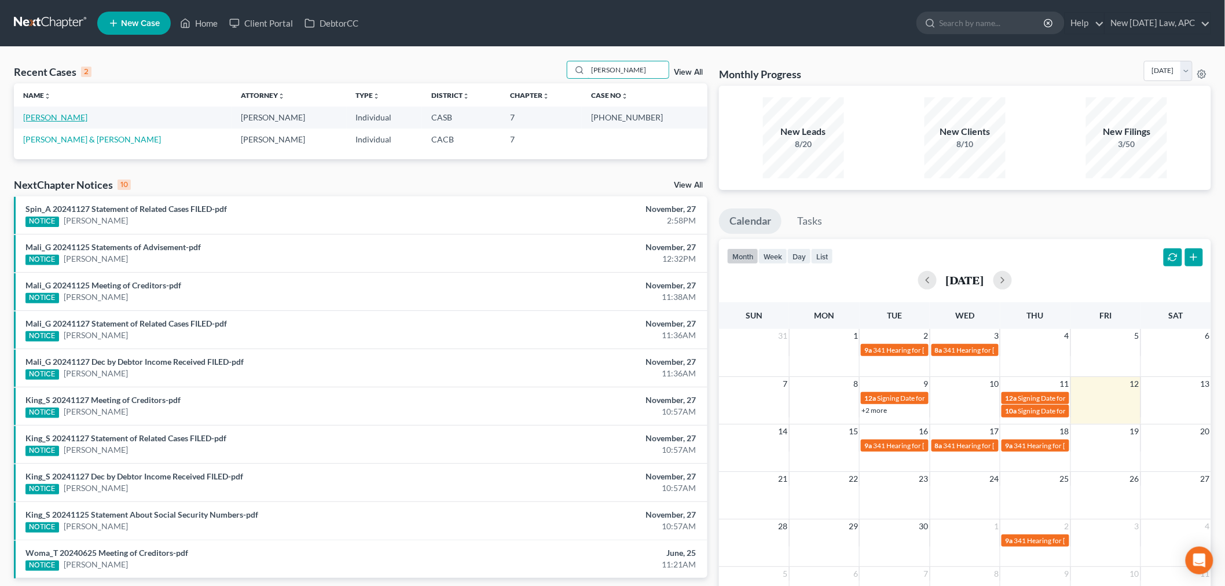
type input "[PERSON_NAME]"
click at [62, 119] on link "[PERSON_NAME]" at bounding box center [55, 117] width 64 height 10
select select "6"
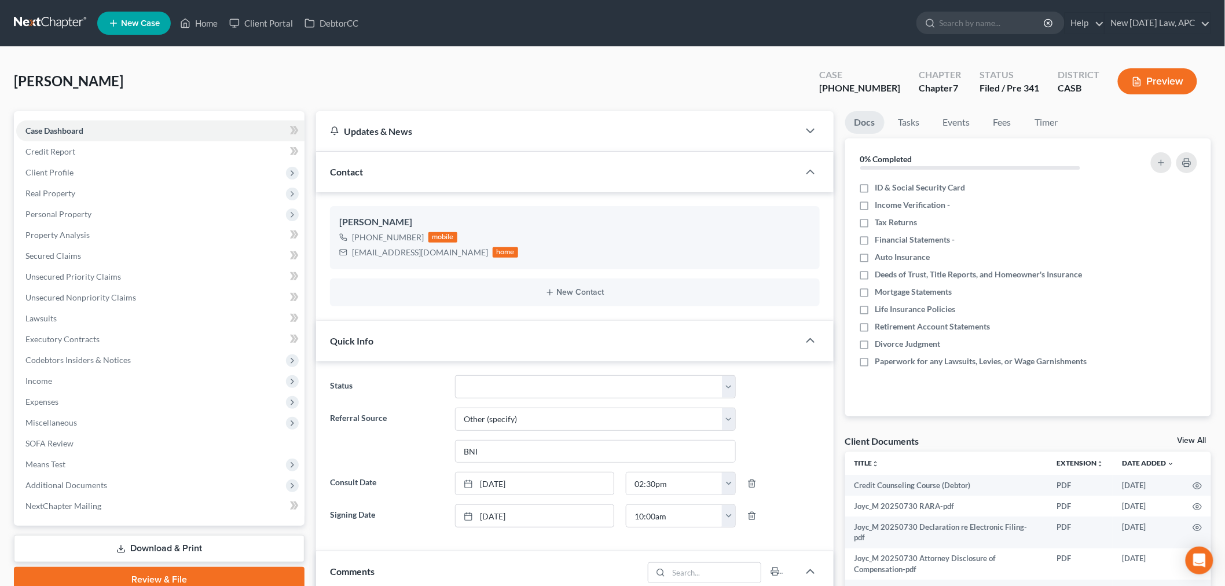
scroll to position [1934, 0]
click at [62, 233] on span "Property Analysis" at bounding box center [57, 235] width 64 height 10
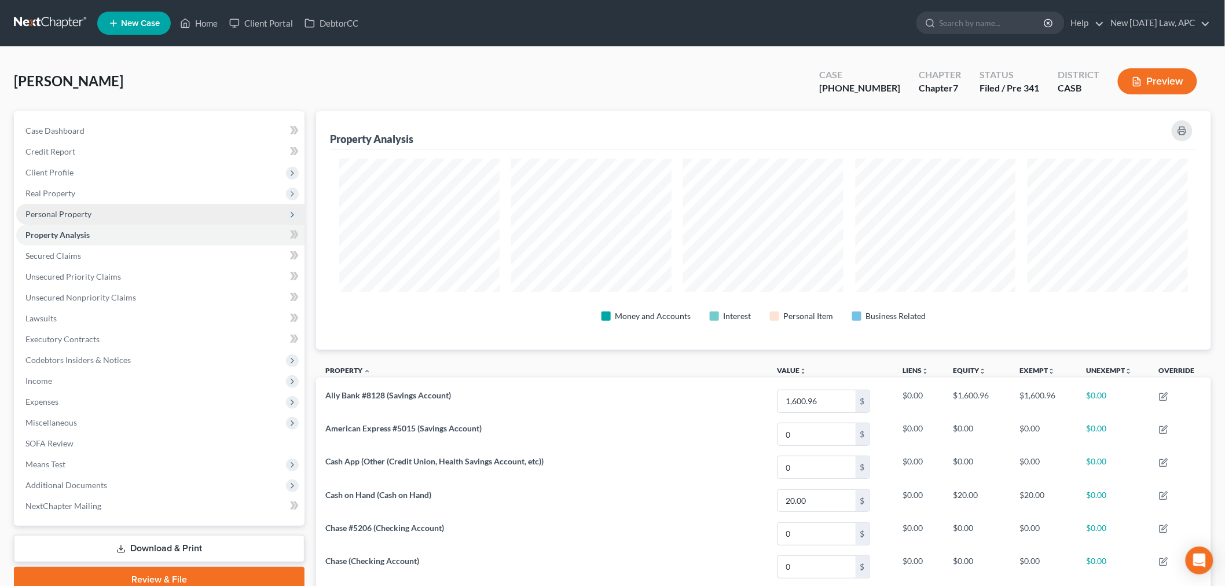
click at [116, 215] on span "Personal Property" at bounding box center [160, 214] width 288 height 21
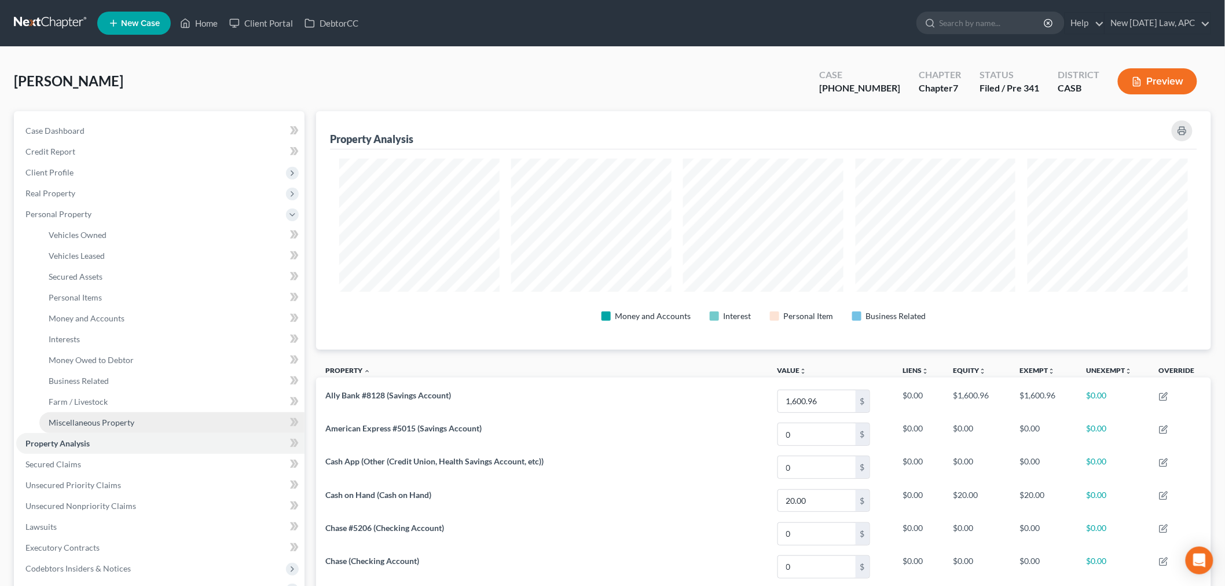
click at [137, 414] on link "Miscellaneous Property" at bounding box center [171, 422] width 265 height 21
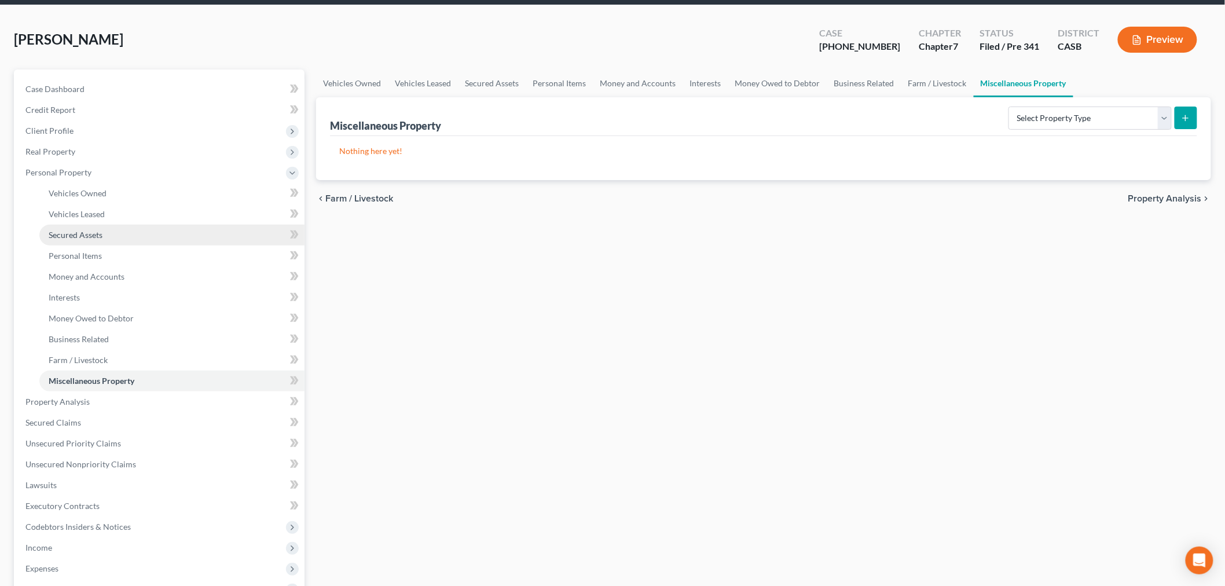
scroll to position [64, 0]
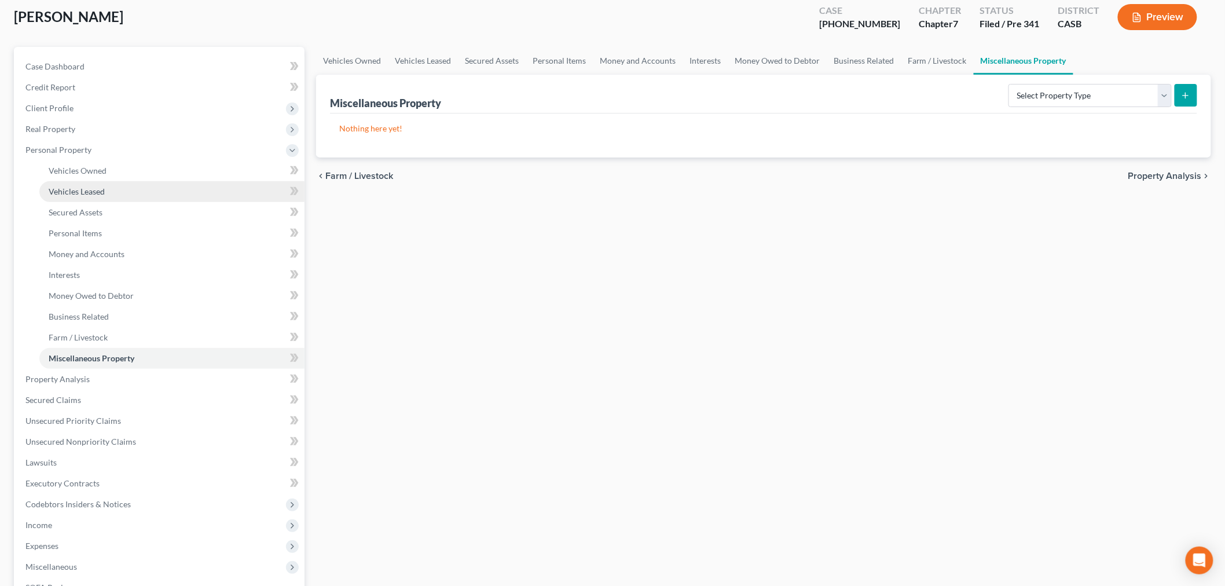
click at [157, 191] on link "Vehicles Leased" at bounding box center [171, 191] width 265 height 21
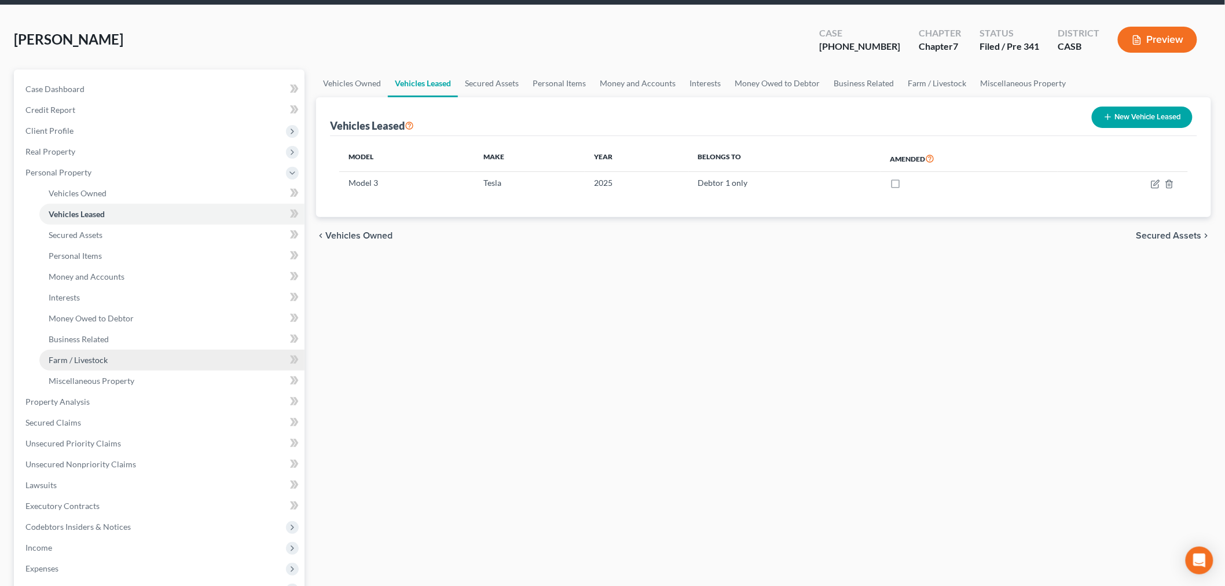
scroll to position [64, 0]
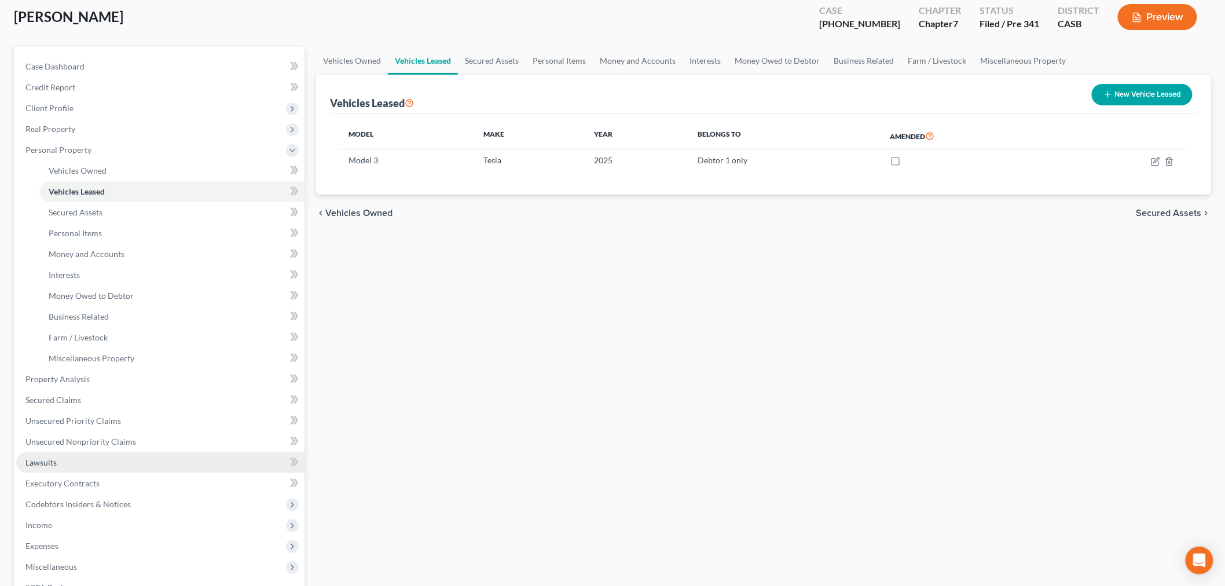
click at [80, 452] on link "Lawsuits" at bounding box center [160, 462] width 288 height 21
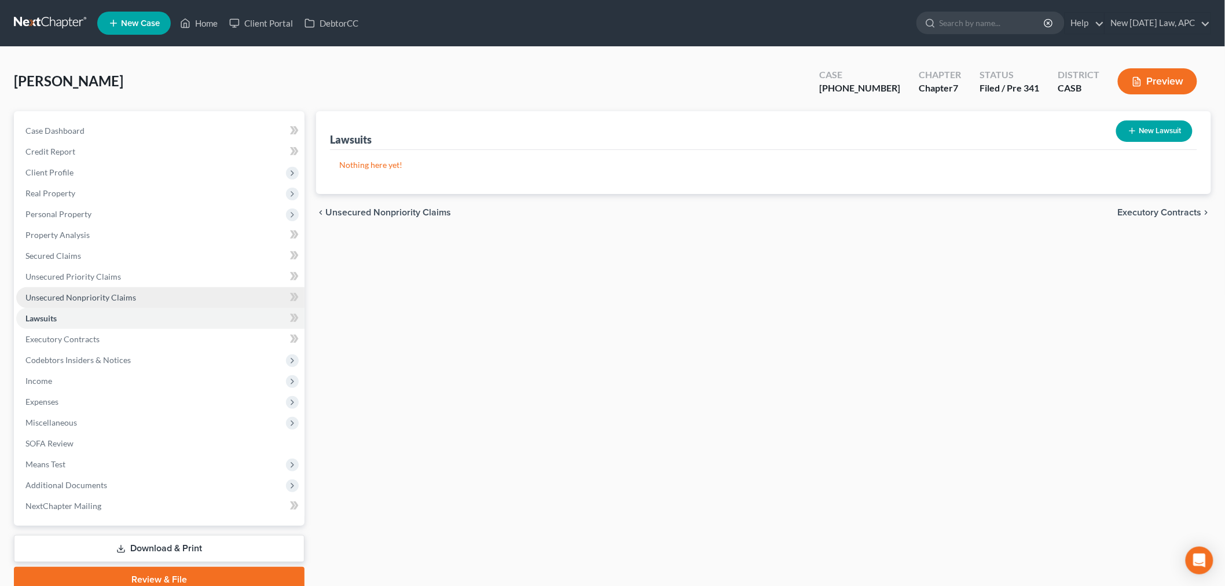
click at [109, 293] on span "Unsecured Nonpriority Claims" at bounding box center [80, 297] width 111 height 10
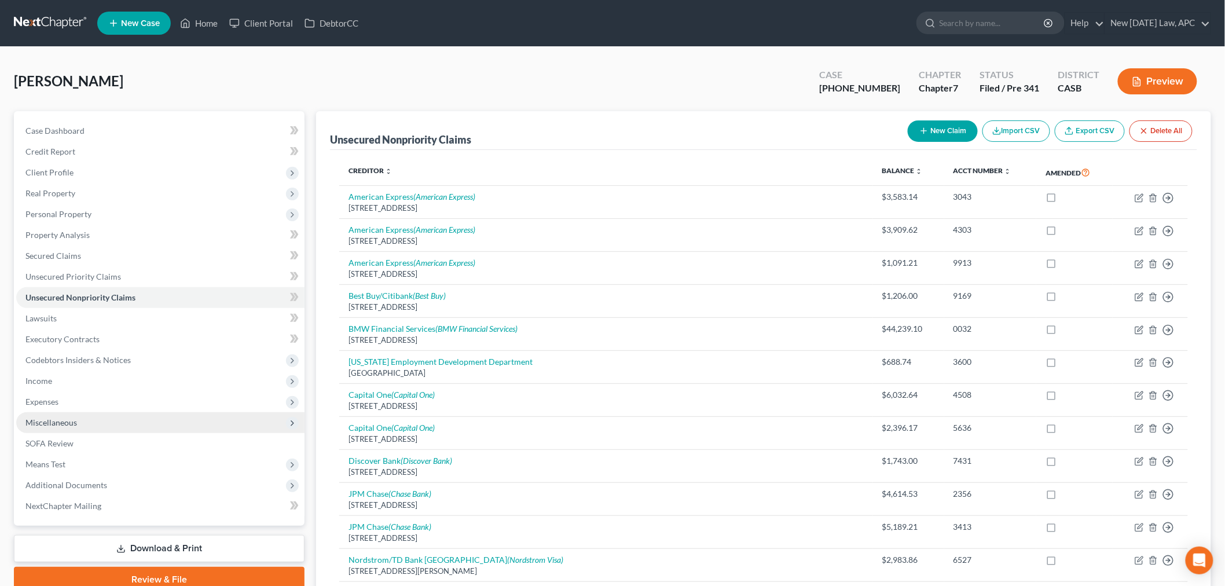
click at [67, 421] on span "Miscellaneous" at bounding box center [51, 422] width 52 height 10
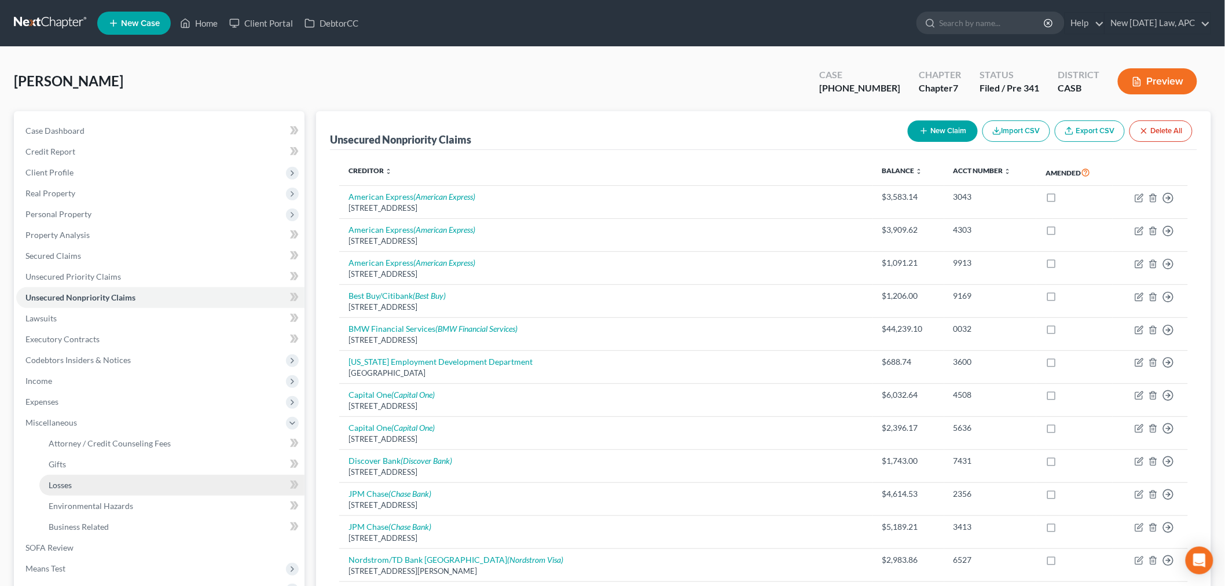
click at [74, 475] on link "Losses" at bounding box center [171, 485] width 265 height 21
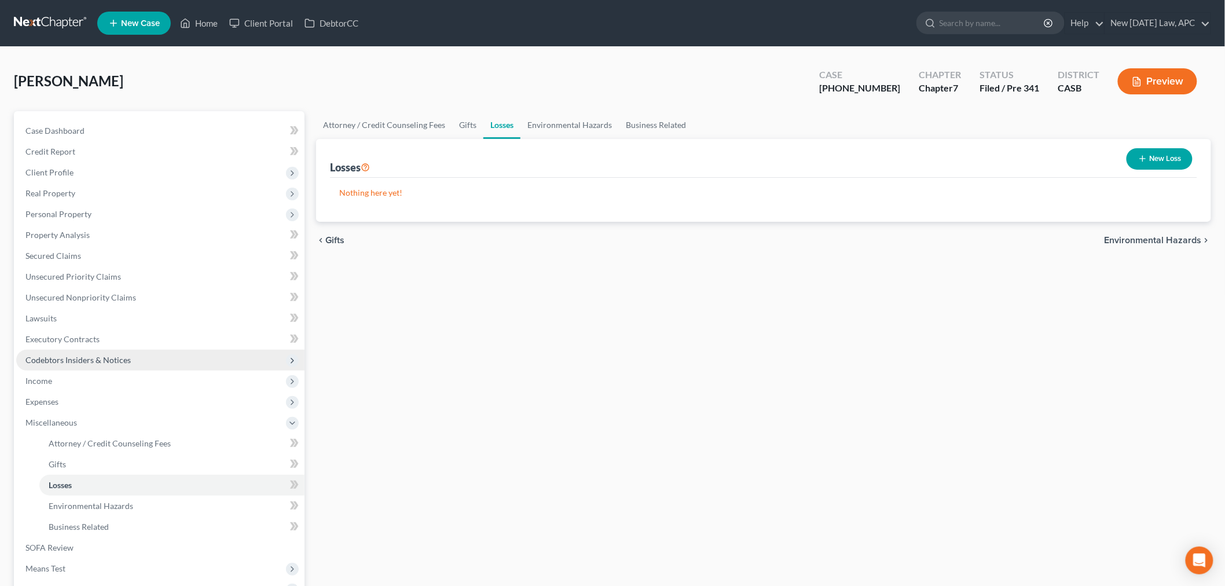
click at [63, 361] on span "Codebtors Insiders & Notices" at bounding box center [77, 360] width 105 height 10
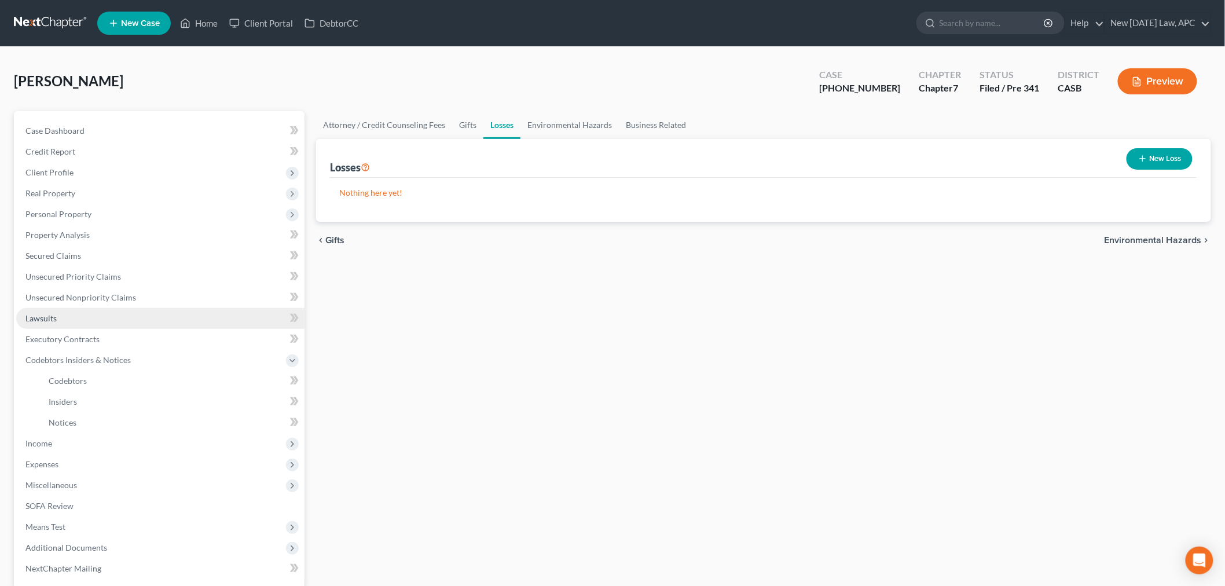
click at [63, 324] on link "Lawsuits" at bounding box center [160, 318] width 288 height 21
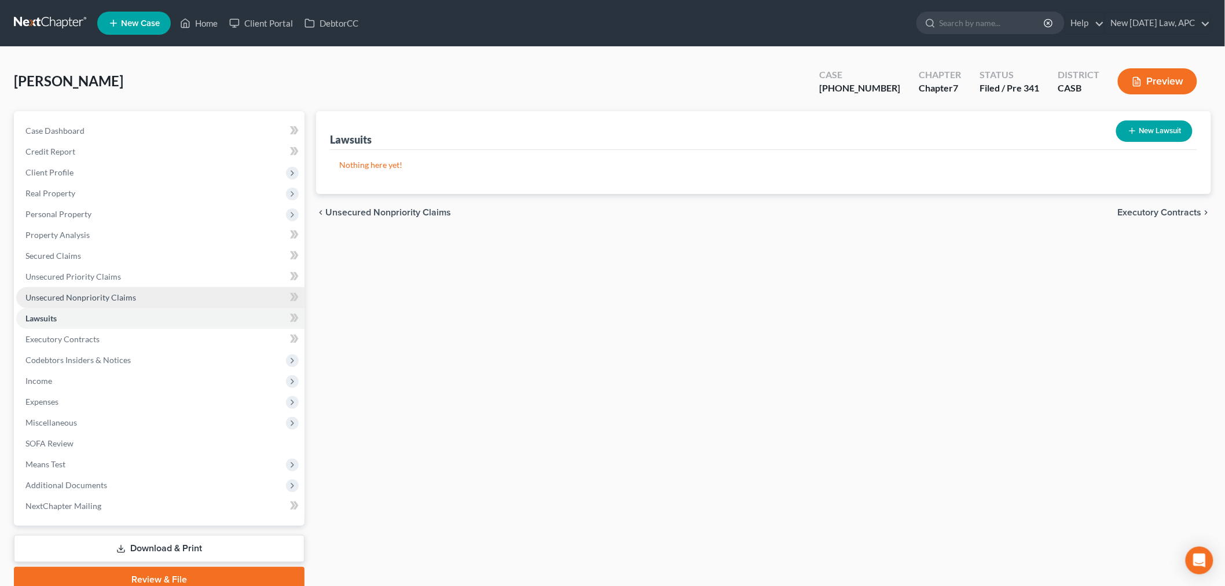
click at [74, 296] on span "Unsecured Nonpriority Claims" at bounding box center [80, 297] width 111 height 10
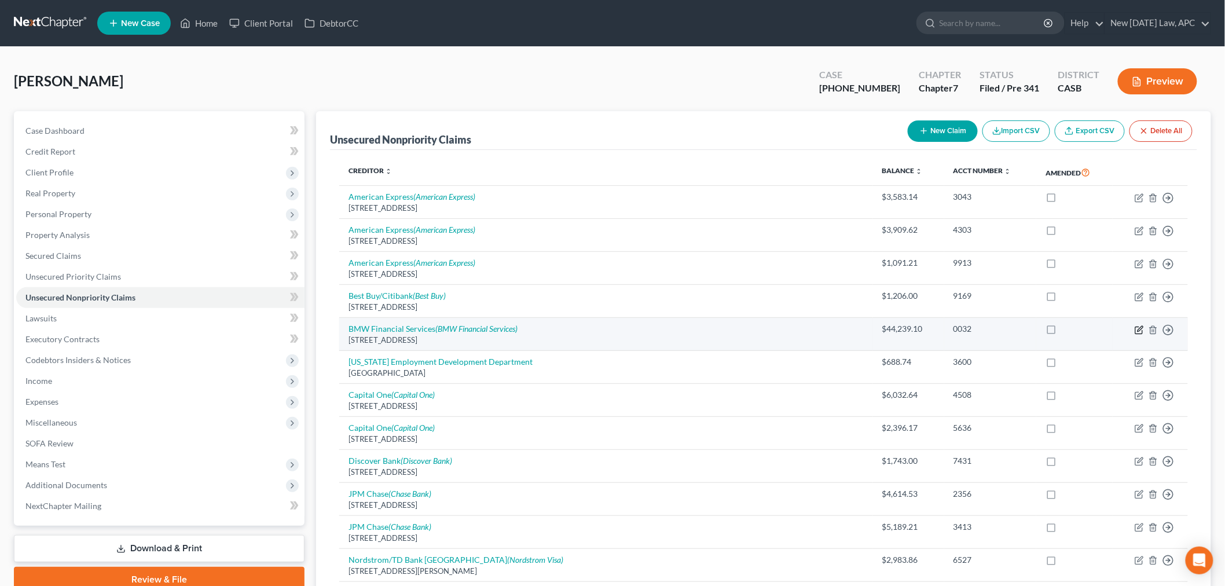
click at [1137, 330] on icon "button" at bounding box center [1138, 329] width 9 height 9
select select "36"
select select "4"
select select "0"
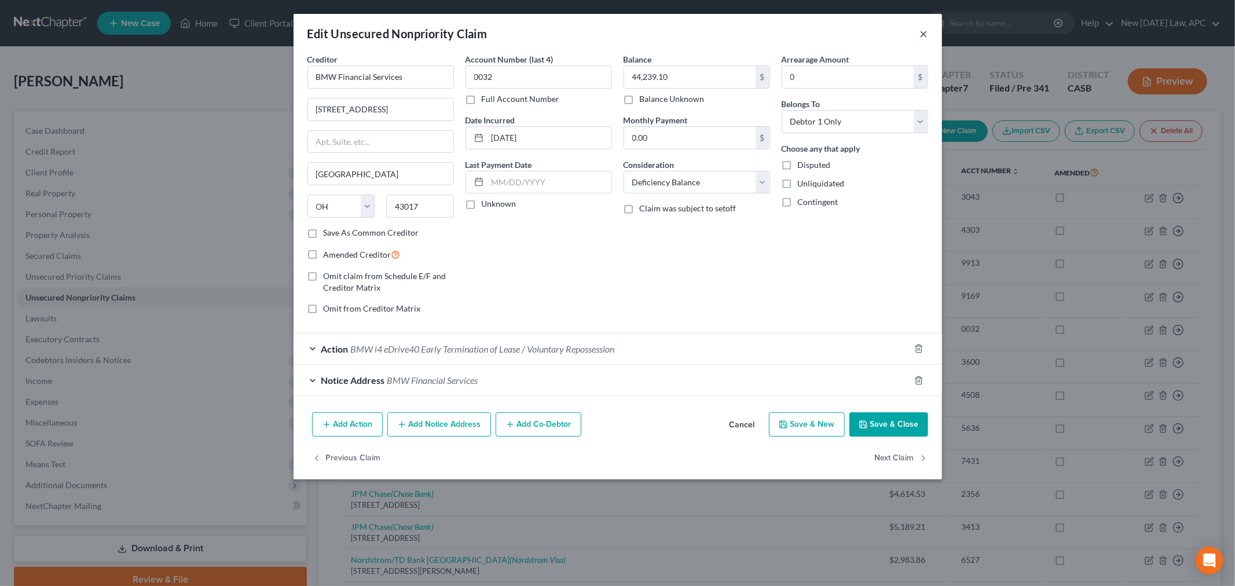
click at [923, 32] on button "×" at bounding box center [924, 34] width 8 height 14
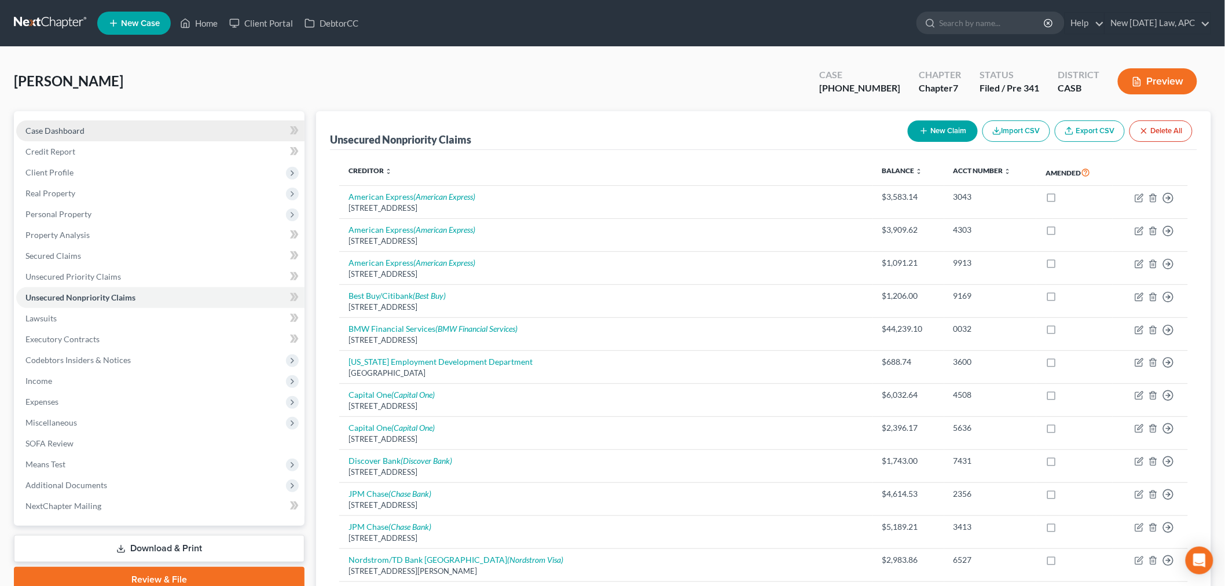
click at [87, 125] on link "Case Dashboard" at bounding box center [160, 130] width 288 height 21
select select "6"
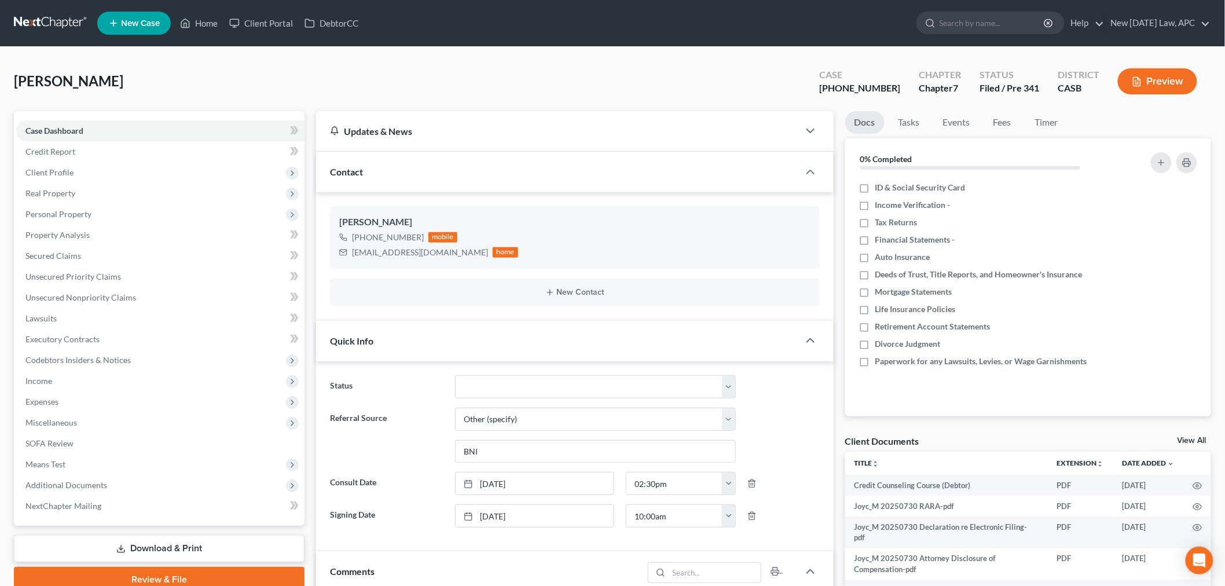
scroll to position [1934, 0]
